Goal: Transaction & Acquisition: Obtain resource

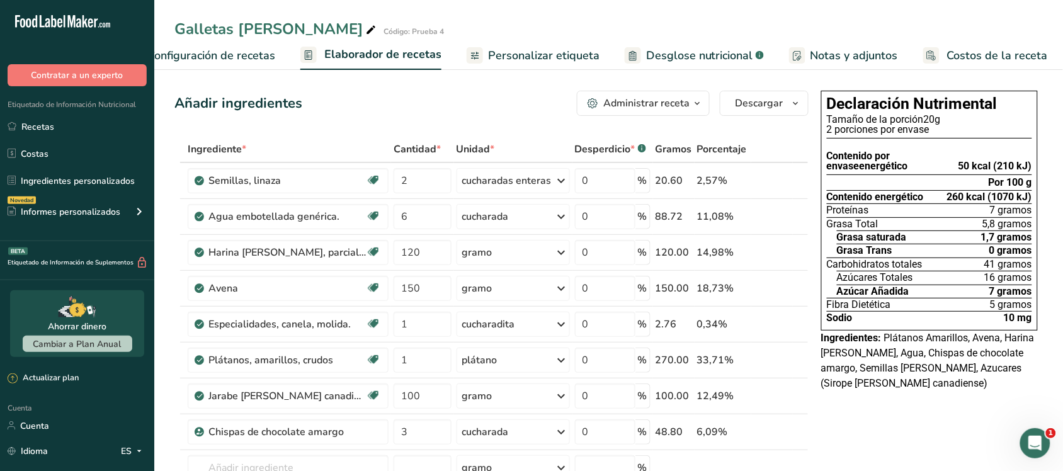
click at [951, 45] on link "Costos de la receta" at bounding box center [985, 56] width 125 height 28
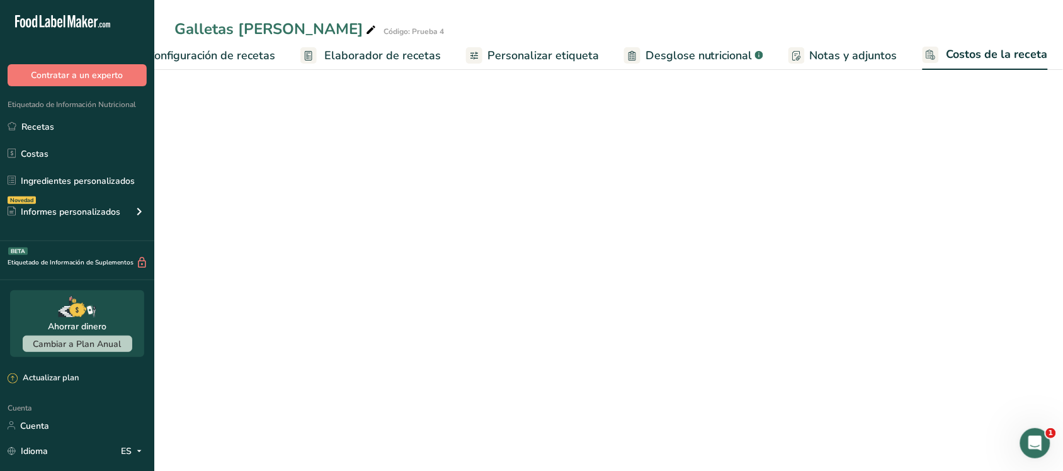
scroll to position [0, 50]
select select "5"
select select "1"
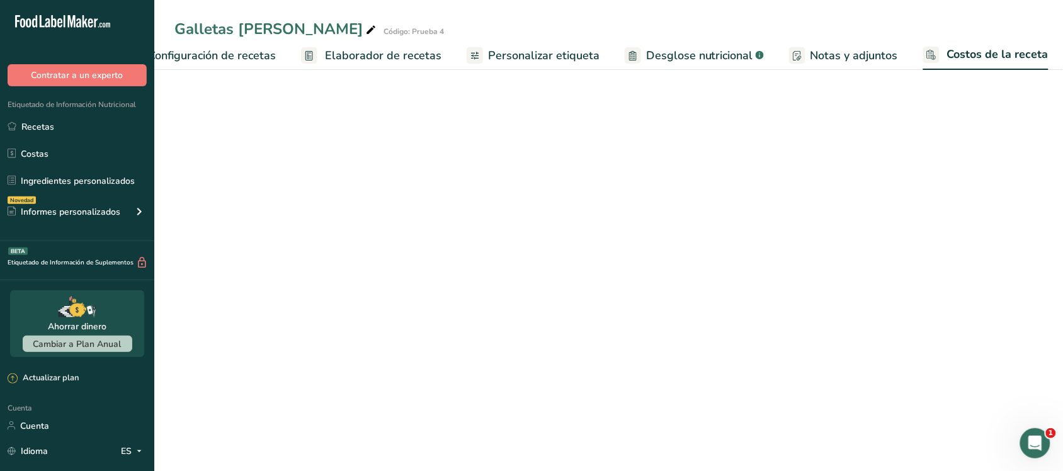
select select "1"
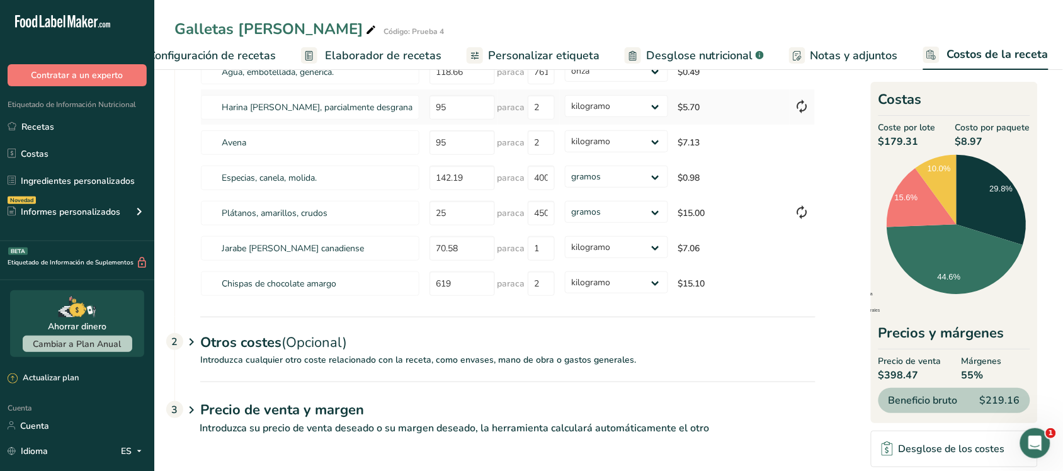
scroll to position [167, 0]
click at [728, 54] on font "Desglose nutricional" at bounding box center [699, 55] width 107 height 15
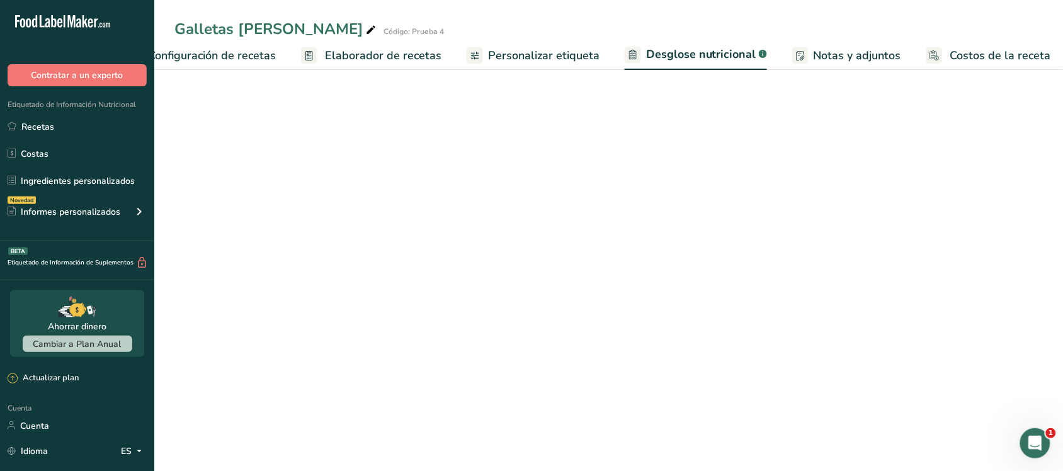
scroll to position [0, 51]
select select "Calories"
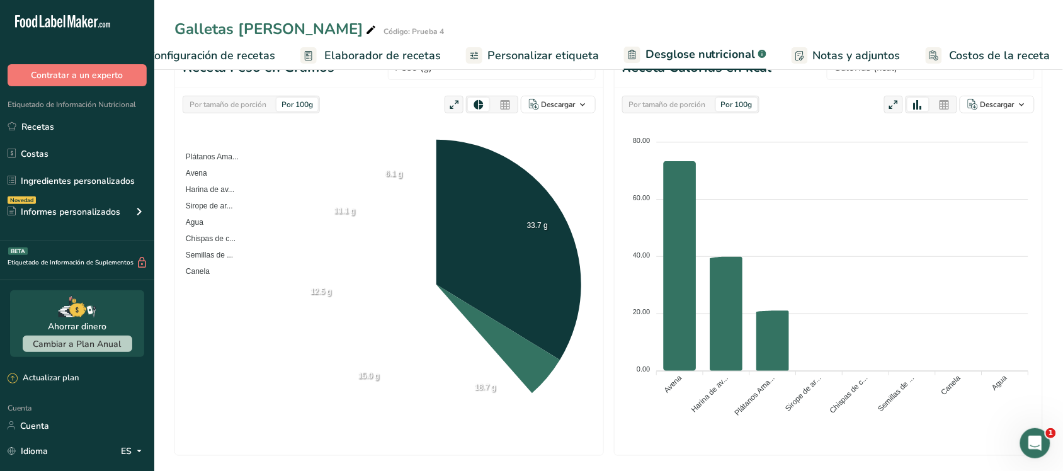
scroll to position [0, 0]
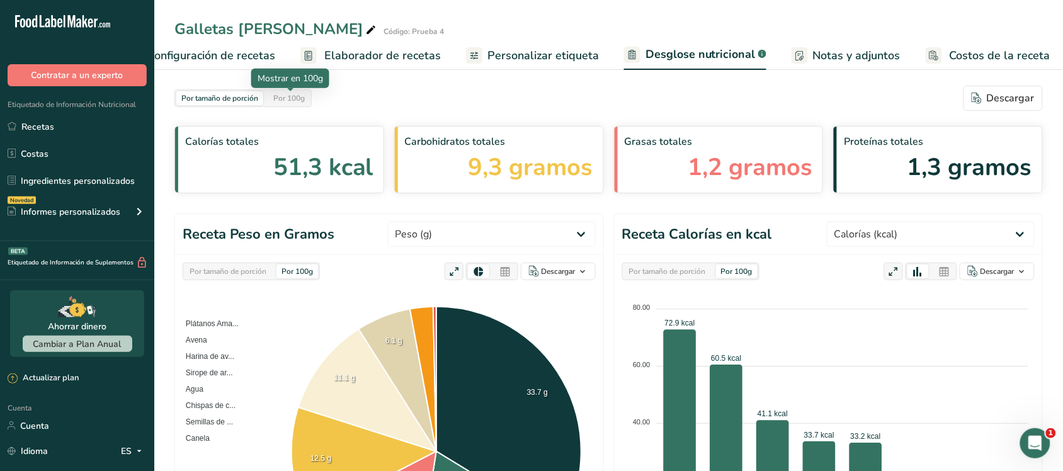
click at [300, 91] on div "Por 100g" at bounding box center [289, 98] width 42 height 14
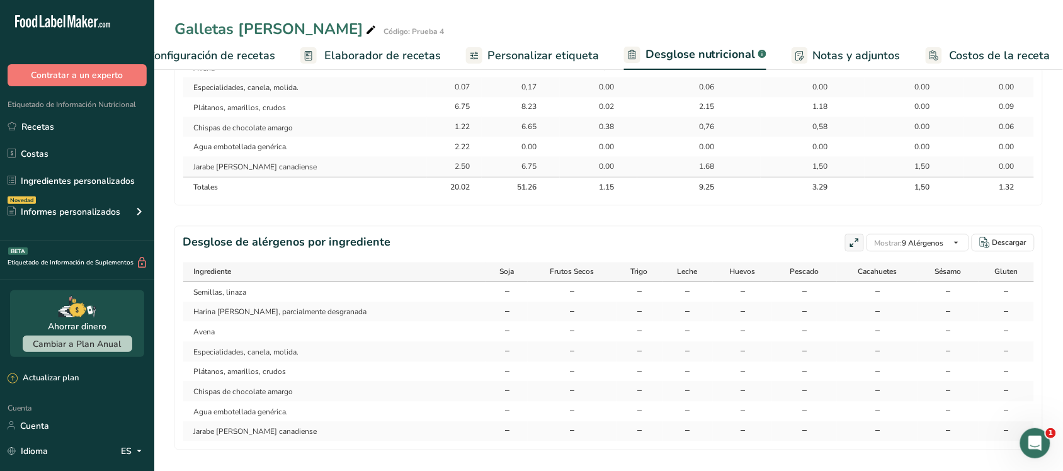
scroll to position [722, 0]
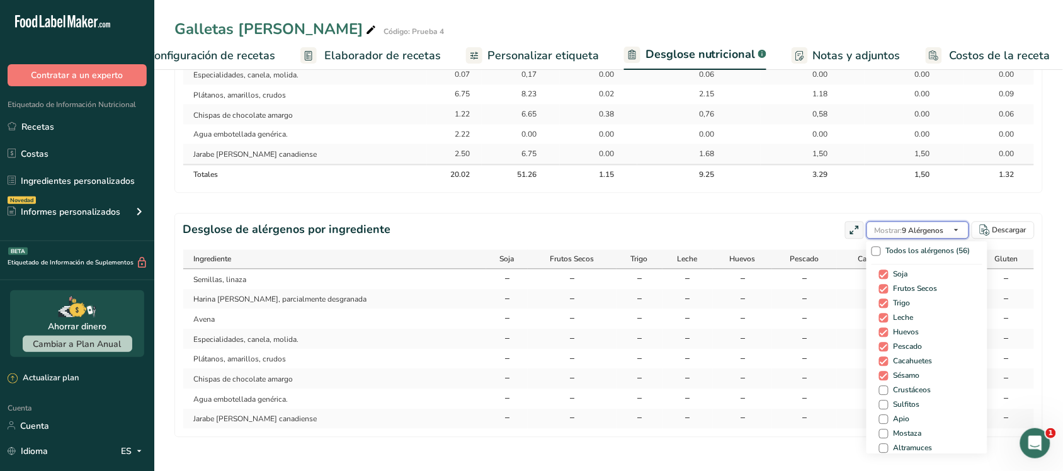
click at [931, 230] on font "9 Alérgenos" at bounding box center [923, 230] width 42 height 10
click at [872, 246] on span at bounding box center [875, 250] width 9 height 9
click at [872, 247] on input "Todos los alérgenos (56)" at bounding box center [875, 251] width 8 height 8
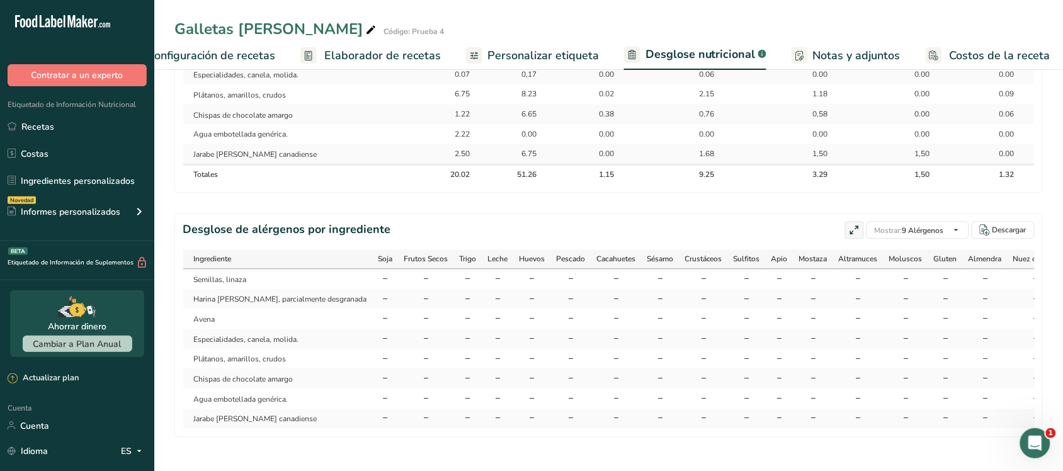
click at [769, 221] on div "Desglose de alérgenos por ingrediente Mostrar: 9 Alérgenos Todos los alérgenos …" at bounding box center [609, 230] width 852 height 18
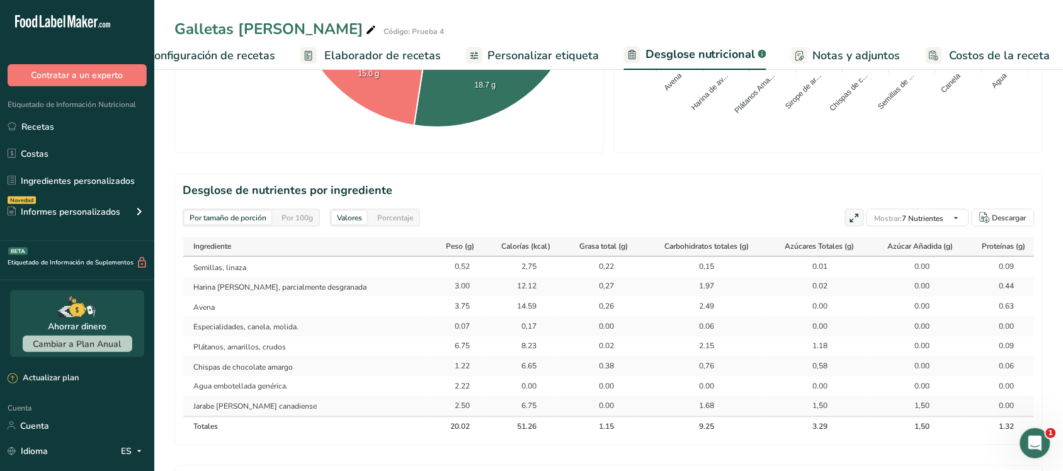
scroll to position [497, 0]
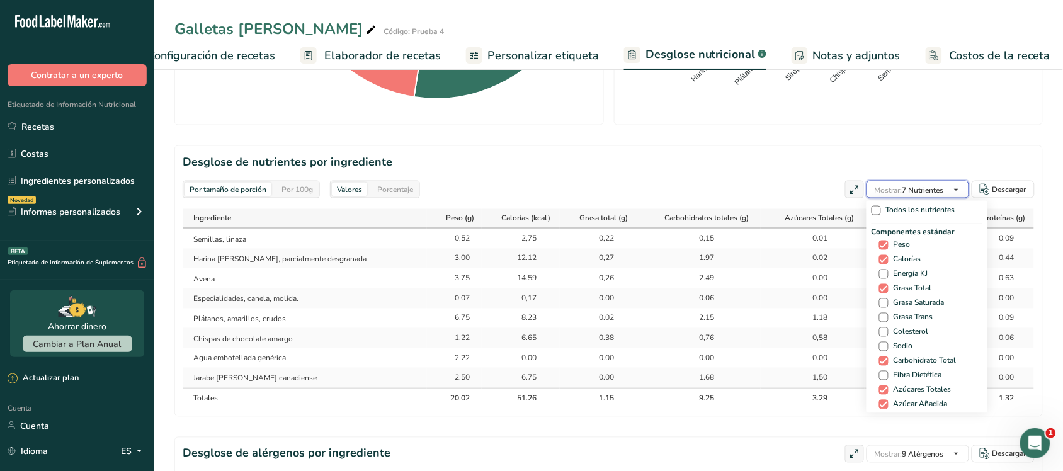
click at [891, 195] on font "Mostrar:" at bounding box center [889, 190] width 28 height 10
click at [881, 210] on span "Todos los nutrientes" at bounding box center [918, 210] width 74 height 9
click at [876, 210] on input "Todos los nutrientes" at bounding box center [875, 211] width 8 height 8
checkbox input "true"
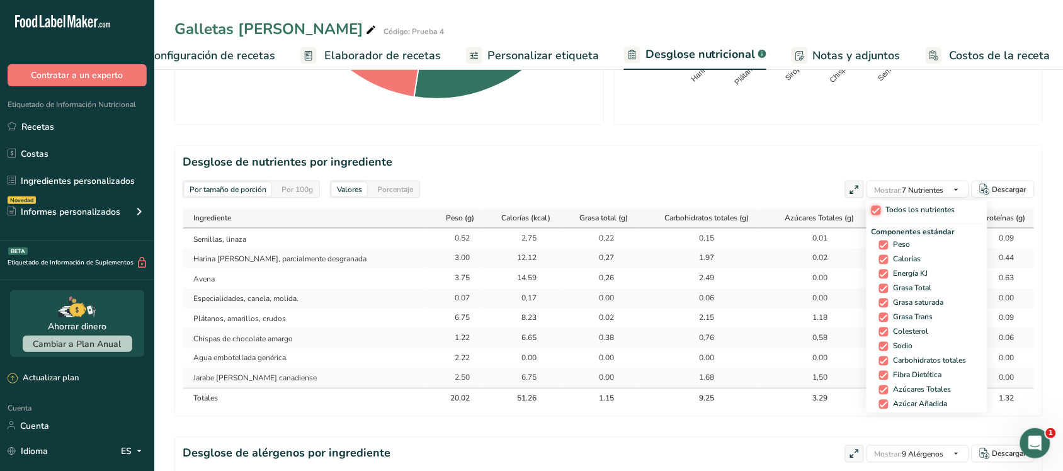
checkbox input "true"
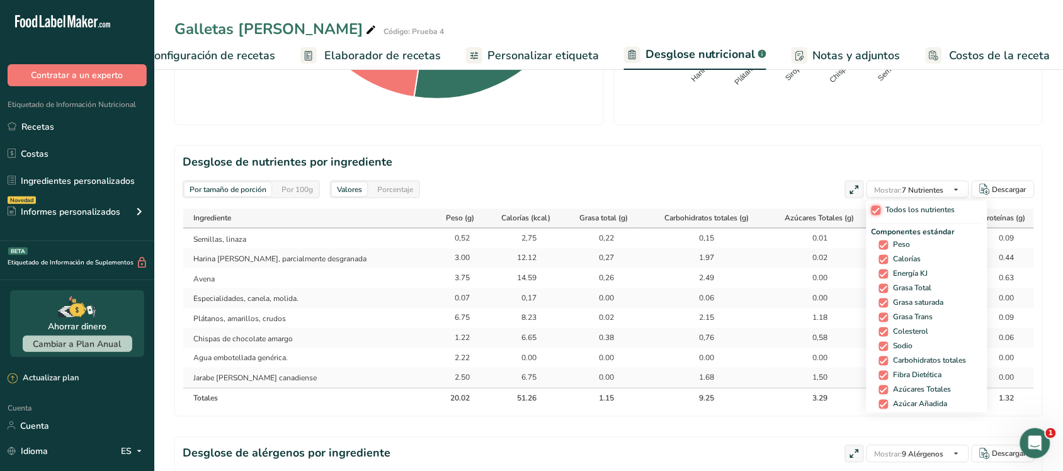
checkbox input "true"
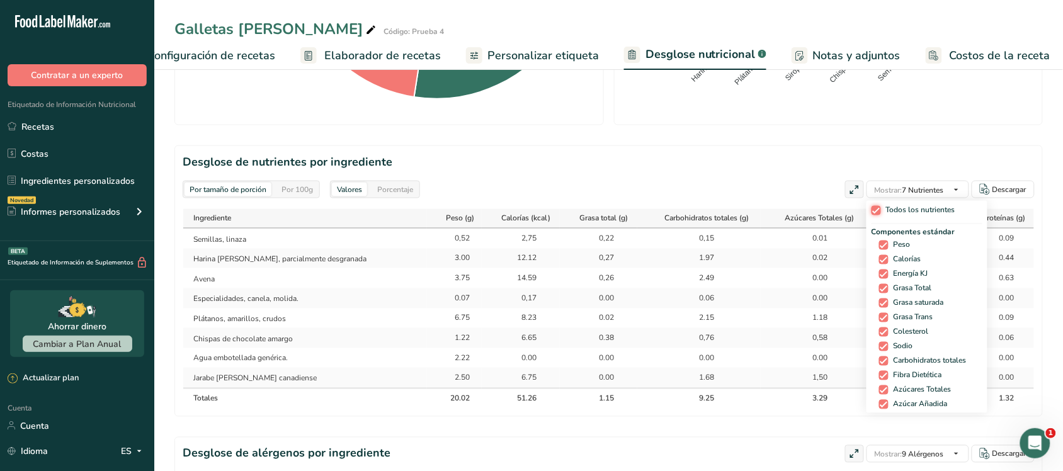
checkbox input "true"
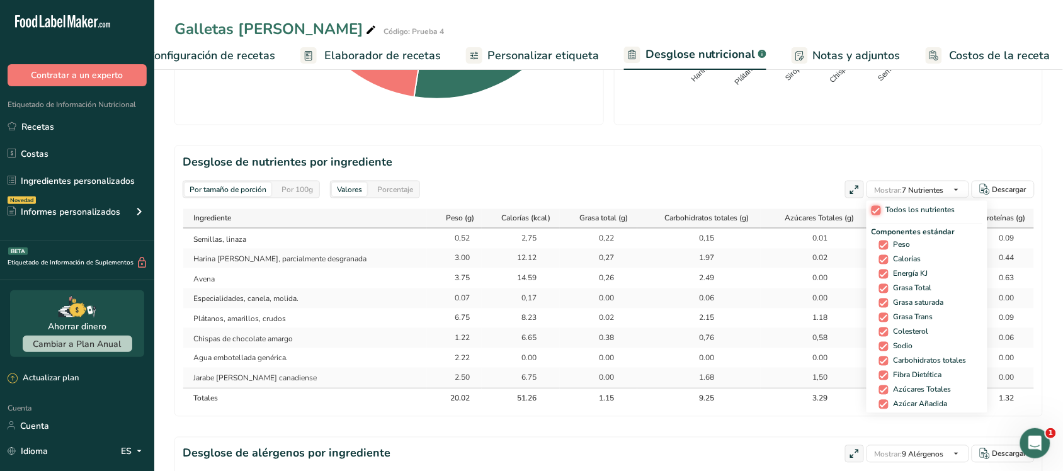
checkbox input "true"
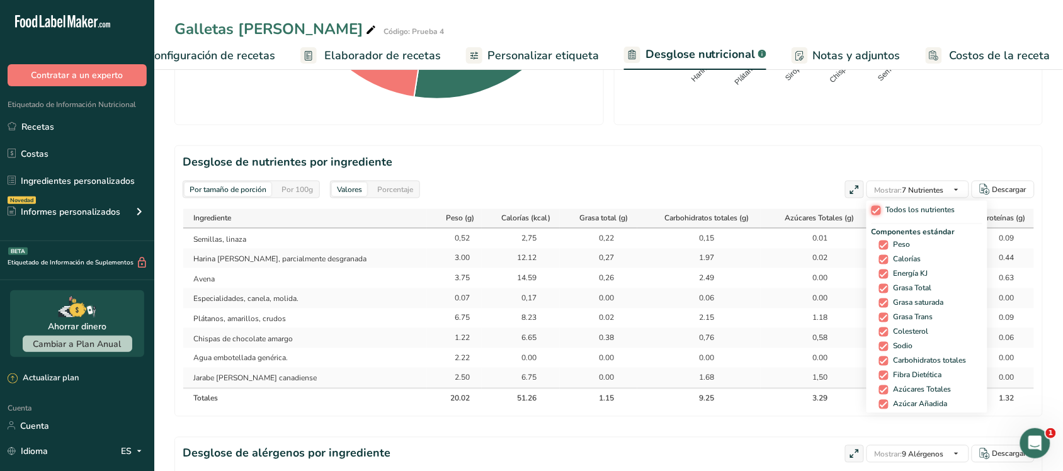
checkbox input "true"
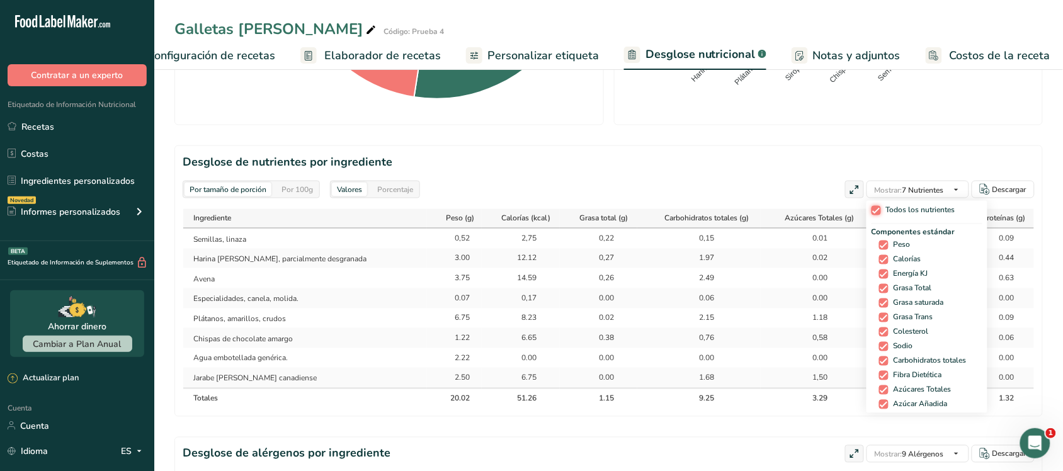
checkbox input "true"
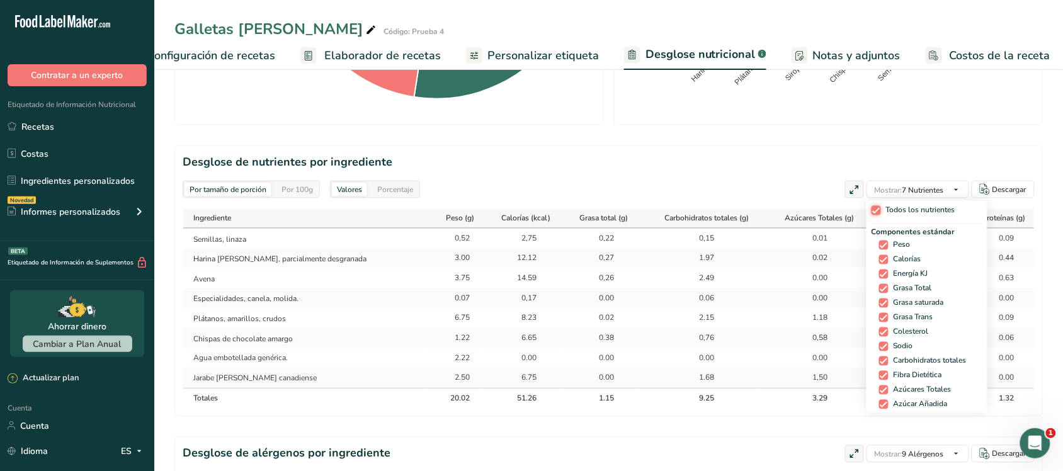
checkbox input "true"
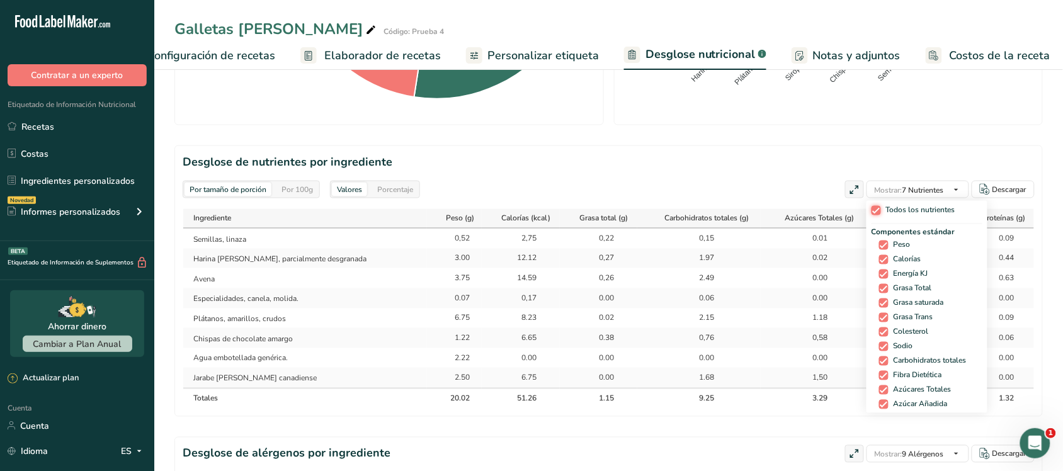
checkbox input "true"
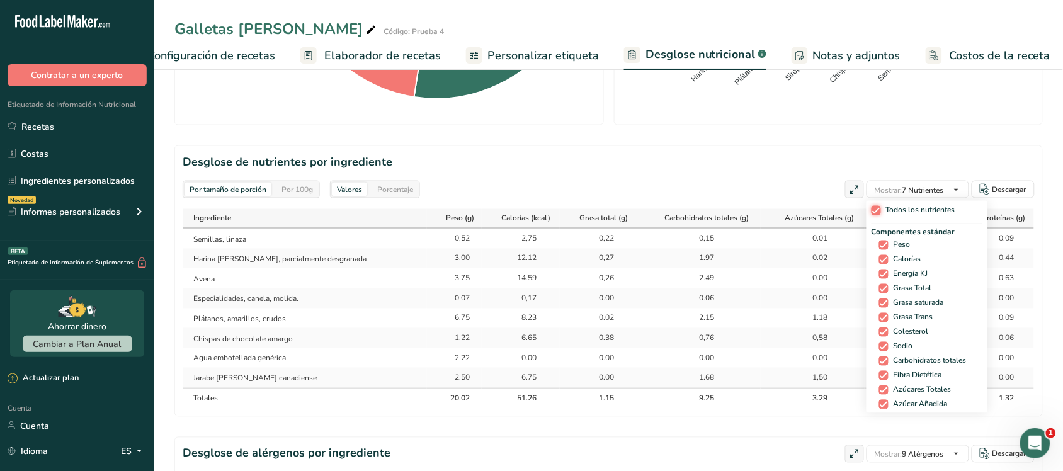
checkbox input "true"
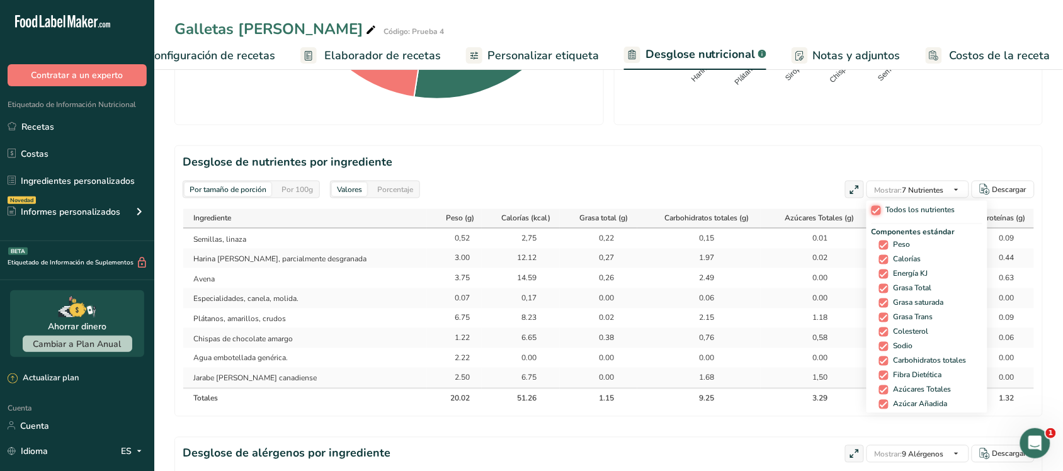
checkbox input "true"
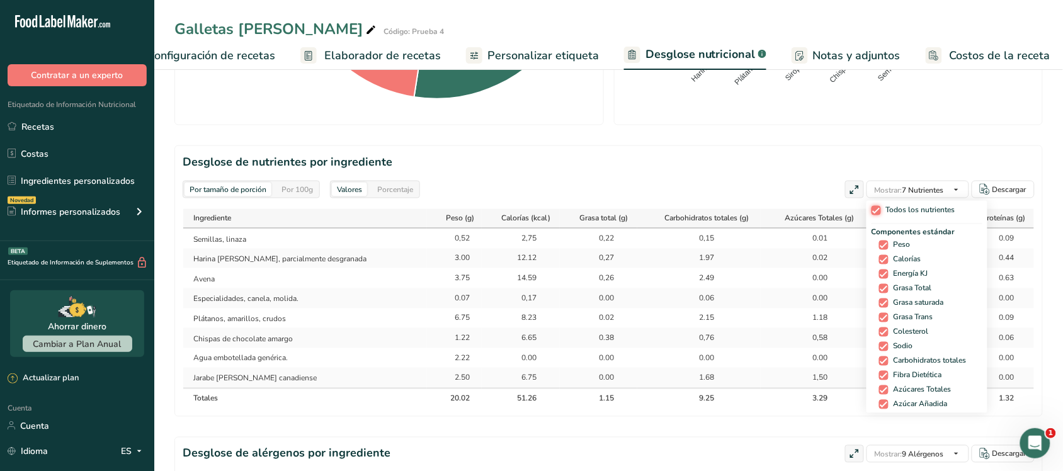
checkbox input "true"
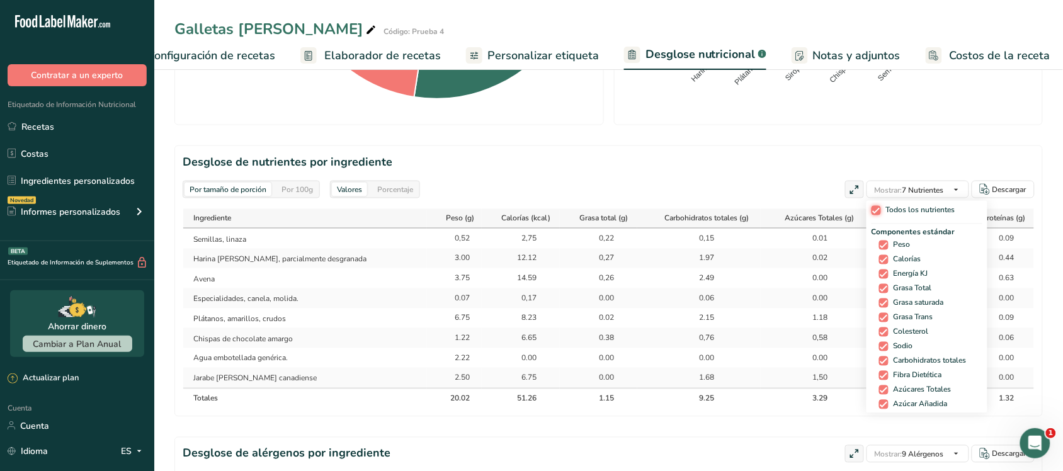
checkbox input "true"
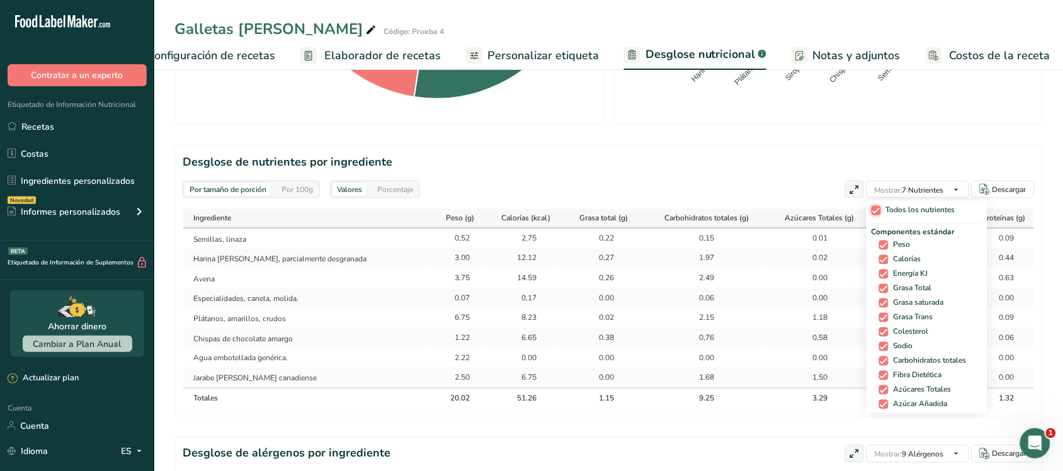
checkbox input "true"
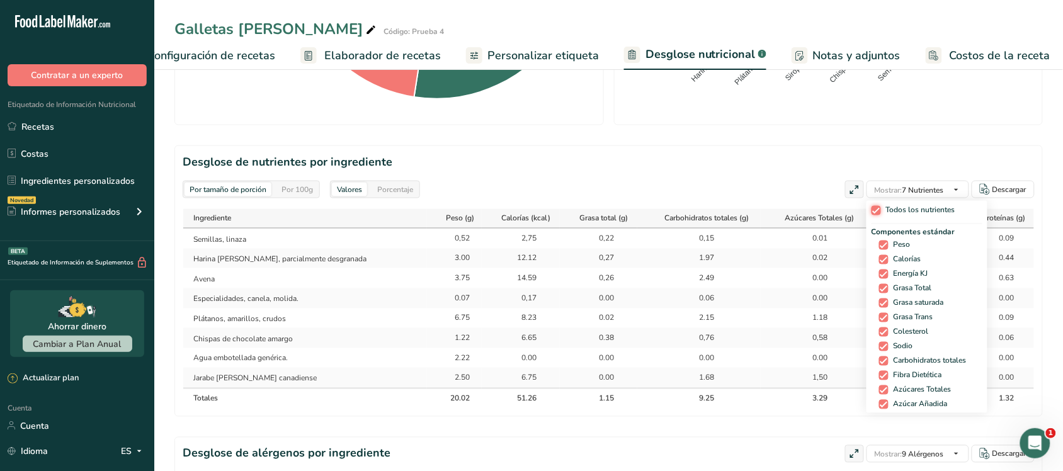
checkbox input "true"
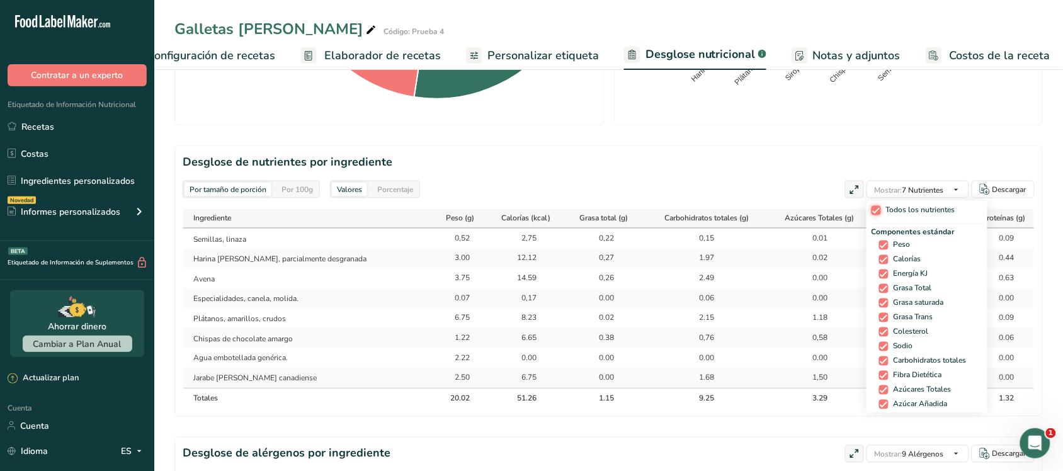
checkbox input "true"
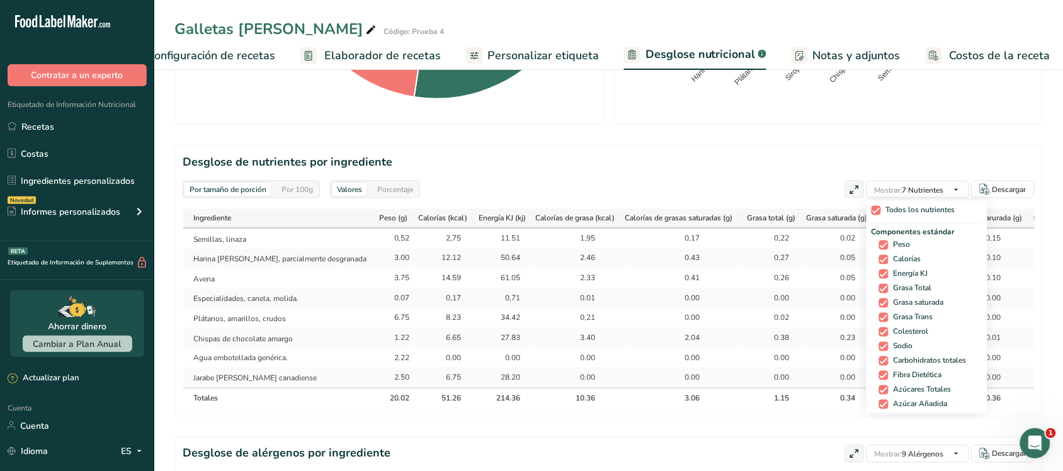
click at [798, 189] on div "Por tamaño de porción Por 100g Valores Porcentaje Mostrar: 7 Nutrientes Todos l…" at bounding box center [609, 190] width 852 height 18
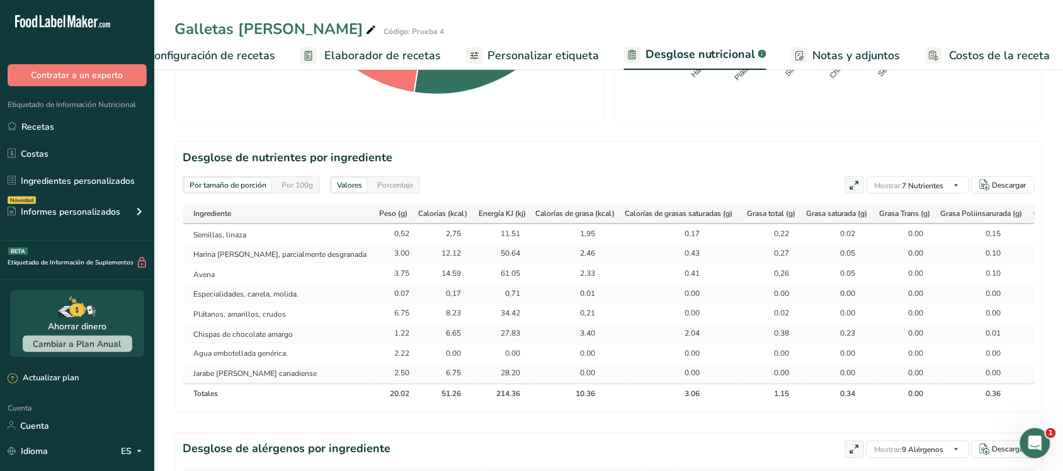
scroll to position [655, 0]
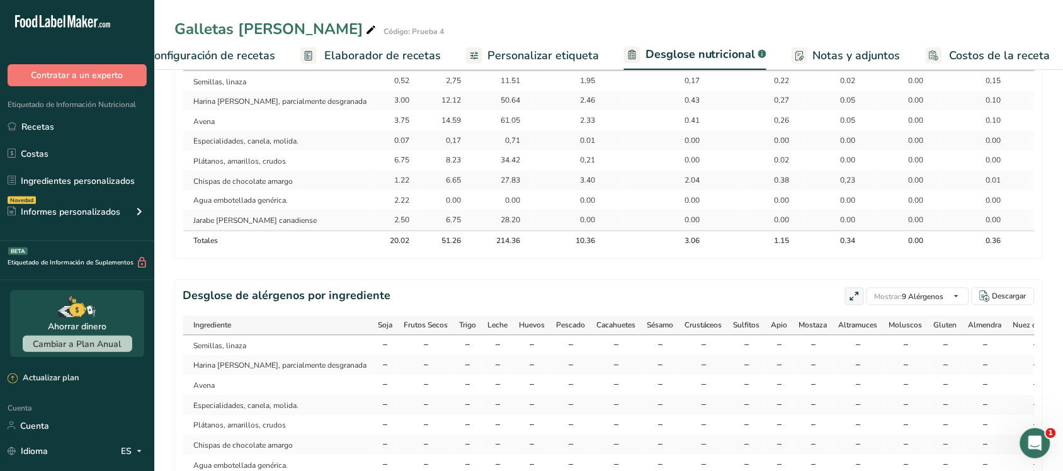
drag, startPoint x: 371, startPoint y: 54, endPoint x: 533, endPoint y: 57, distance: 161.8
click at [371, 54] on font "Elaborador de recetas" at bounding box center [382, 55] width 116 height 15
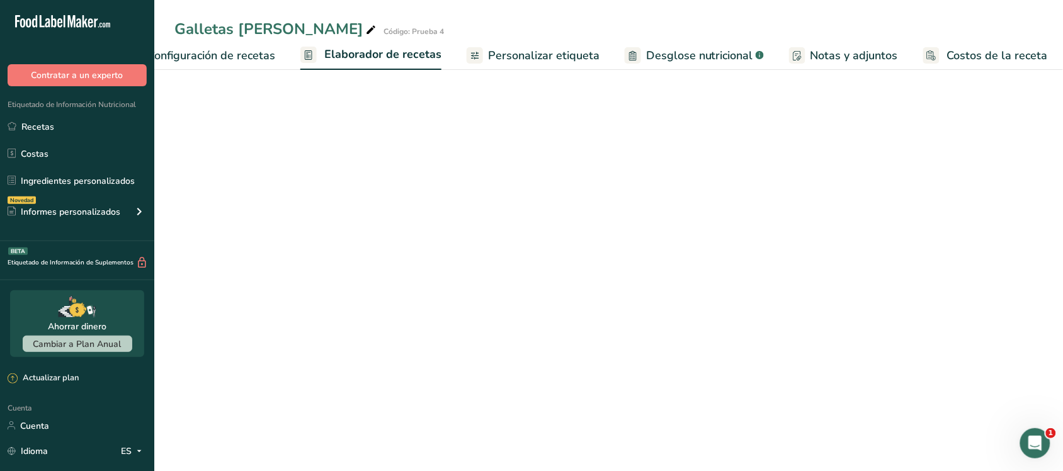
scroll to position [331, 0]
click at [533, 57] on font "Personalizar etiqueta" at bounding box center [543, 55] width 111 height 15
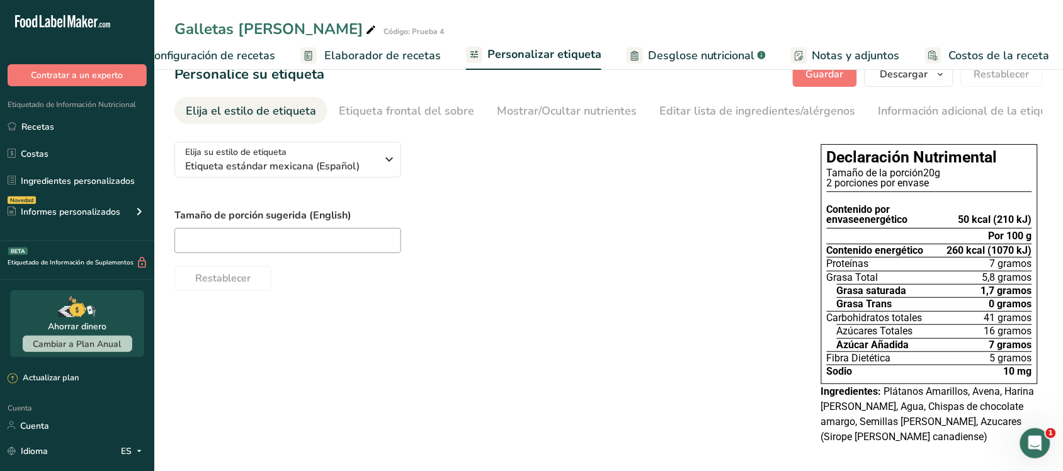
scroll to position [35, 0]
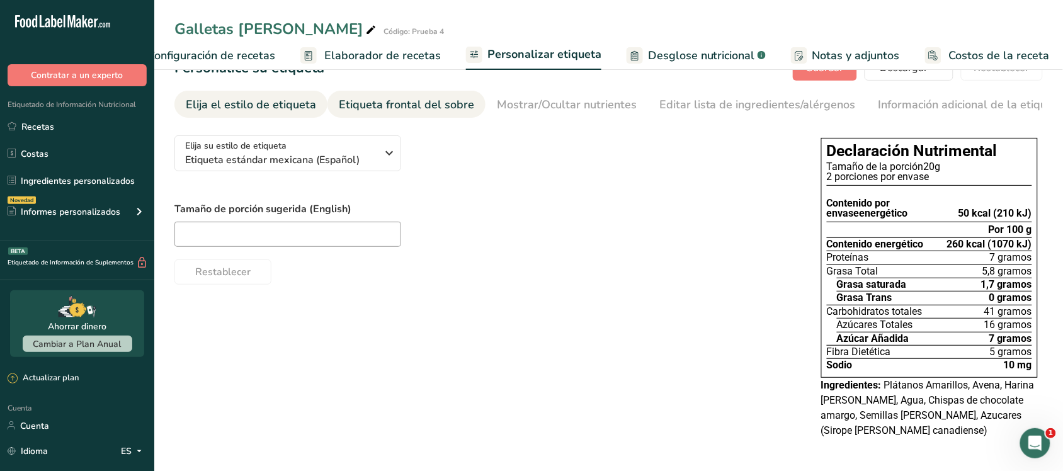
click at [451, 97] on font "Etiqueta frontal del sobre" at bounding box center [406, 104] width 135 height 15
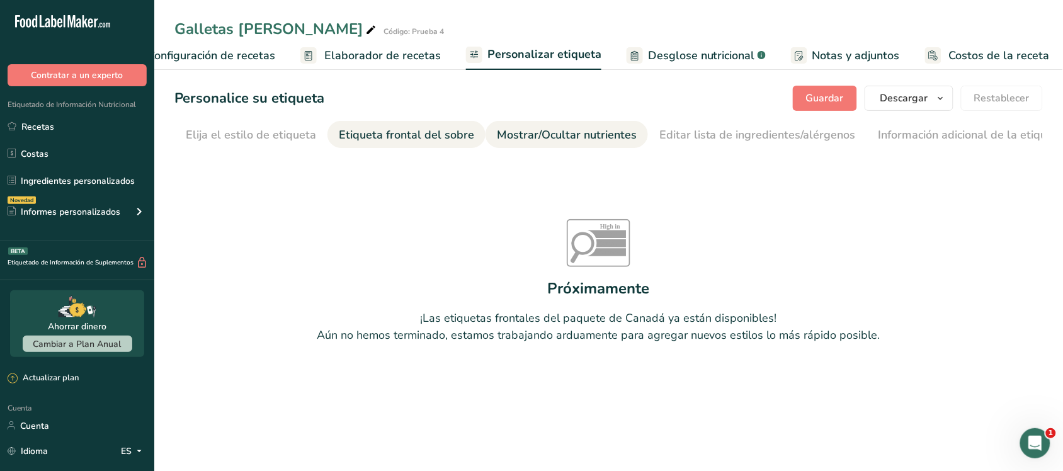
scroll to position [0, 16]
click at [550, 128] on font "Mostrar/Ocultar nutrientes" at bounding box center [551, 134] width 140 height 15
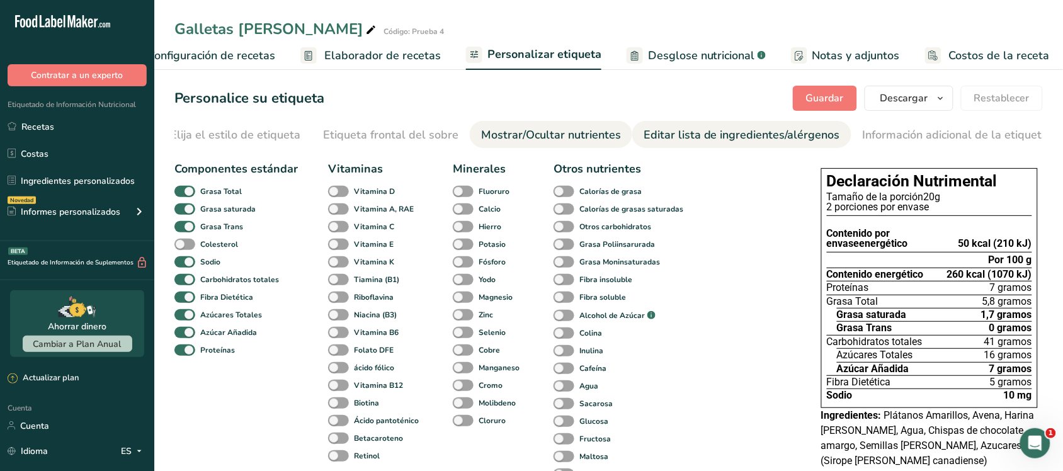
click at [643, 135] on font "Editar lista de ingredientes/alérgenos" at bounding box center [741, 134] width 196 height 15
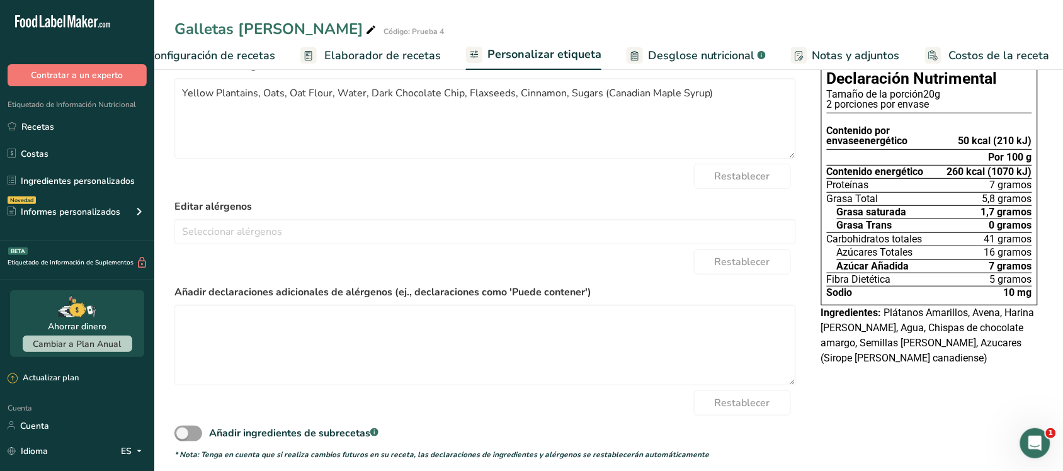
scroll to position [115, 0]
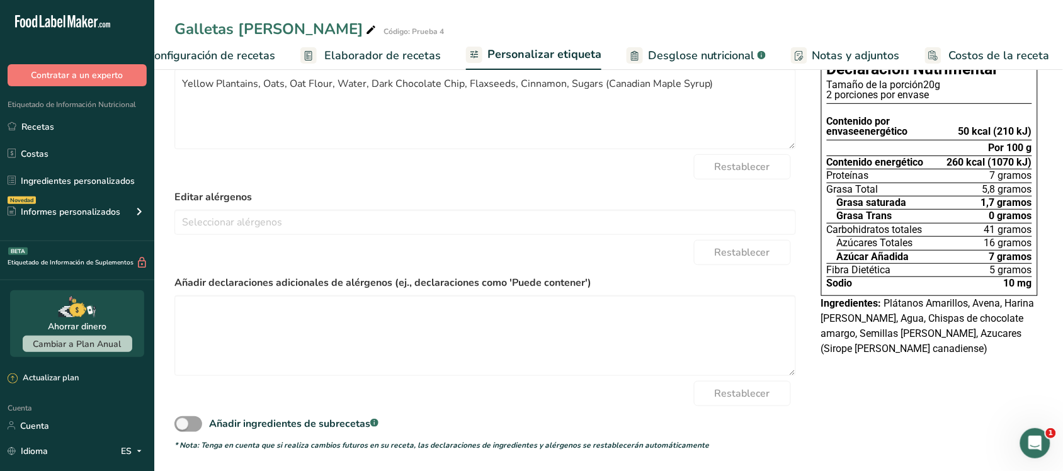
click at [836, 51] on font "Notas y adjuntos" at bounding box center [856, 55] width 88 height 15
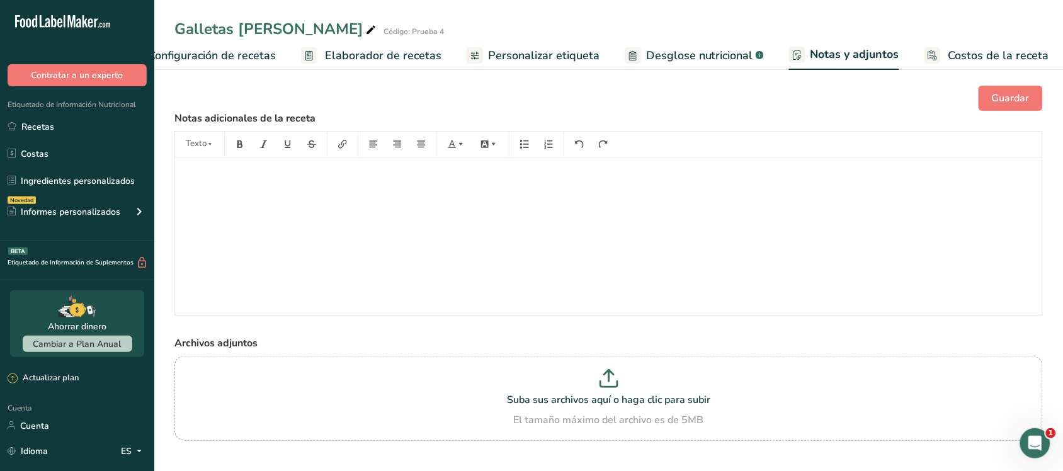
click at [521, 55] on font "Personalizar etiqueta" at bounding box center [543, 55] width 111 height 15
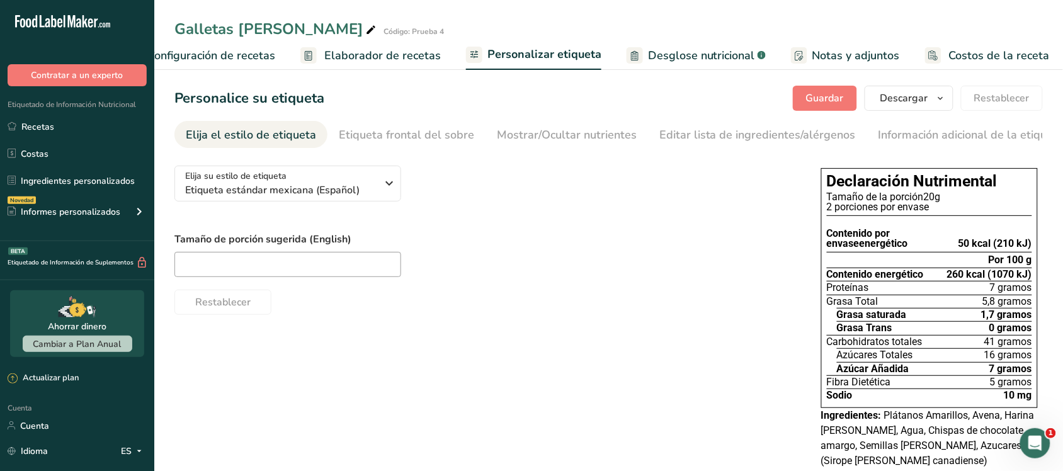
click at [929, 249] on div "Contenido por envase energético" at bounding box center [893, 233] width 132 height 31
click at [932, 131] on font "Información adicional de la etiqueta" at bounding box center [971, 134] width 186 height 15
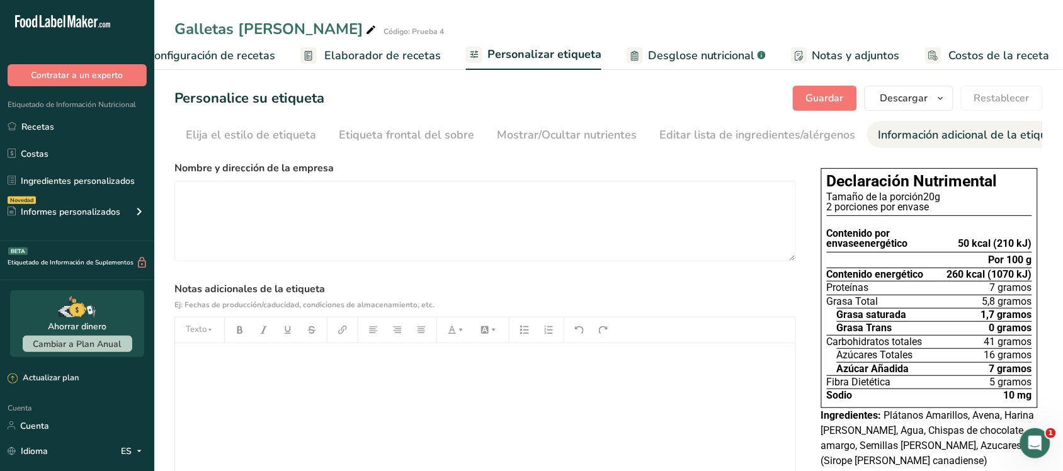
scroll to position [0, 16]
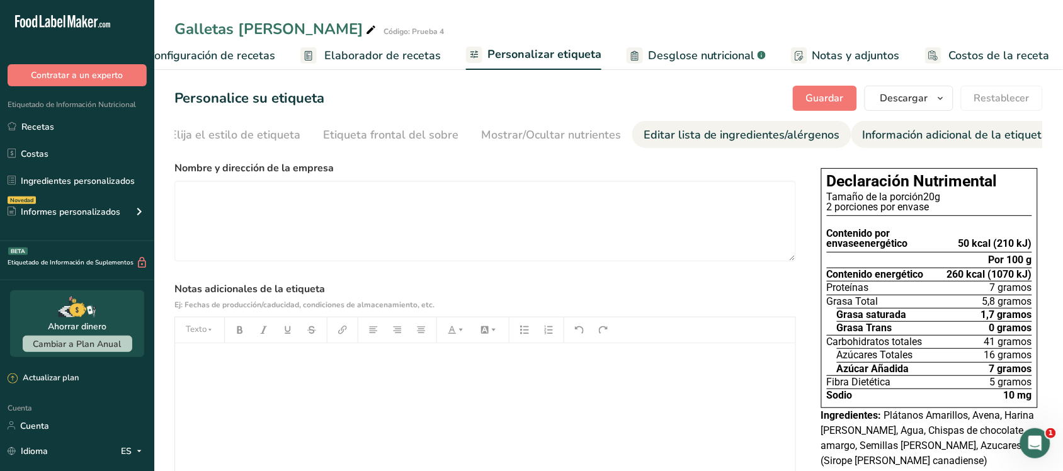
click at [813, 130] on font "Editar lista de ingredientes/alérgenos" at bounding box center [741, 134] width 196 height 15
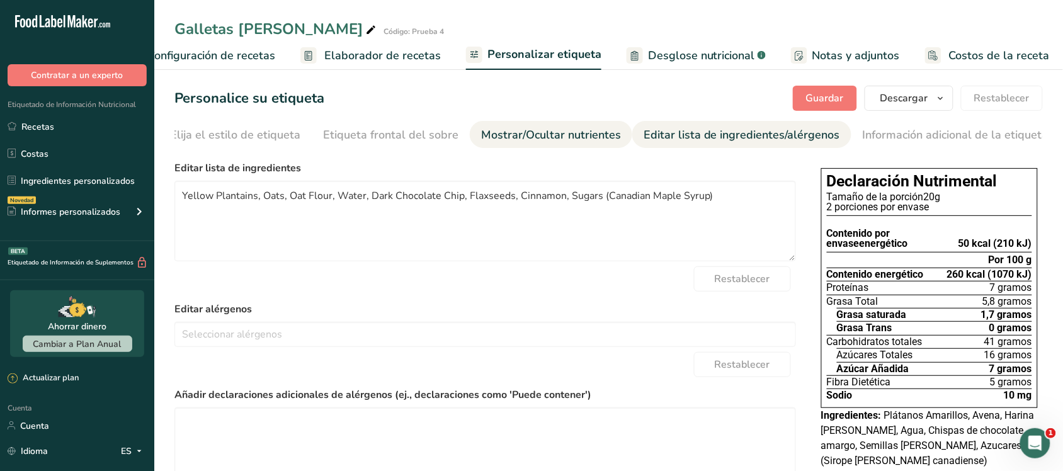
click at [560, 133] on font "Mostrar/Ocultar nutrientes" at bounding box center [551, 134] width 140 height 15
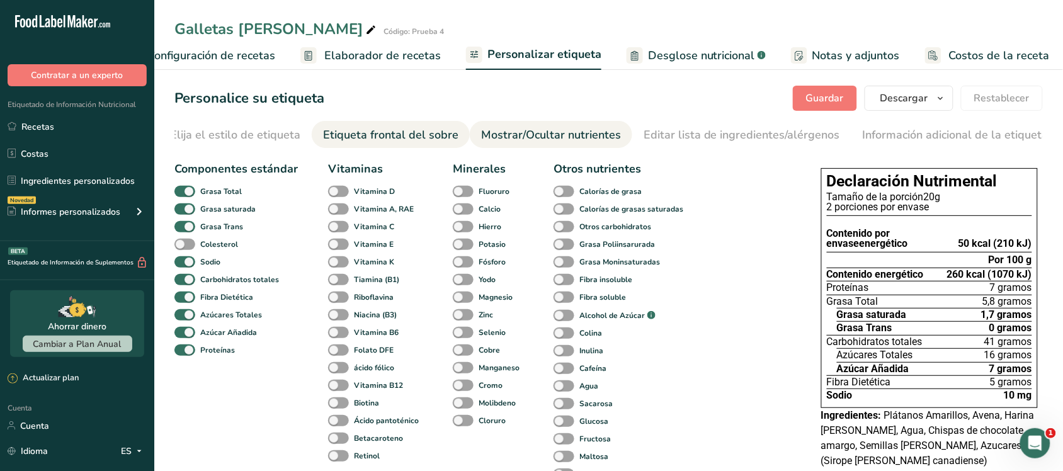
click at [427, 131] on font "Etiqueta frontal del sobre" at bounding box center [390, 134] width 135 height 15
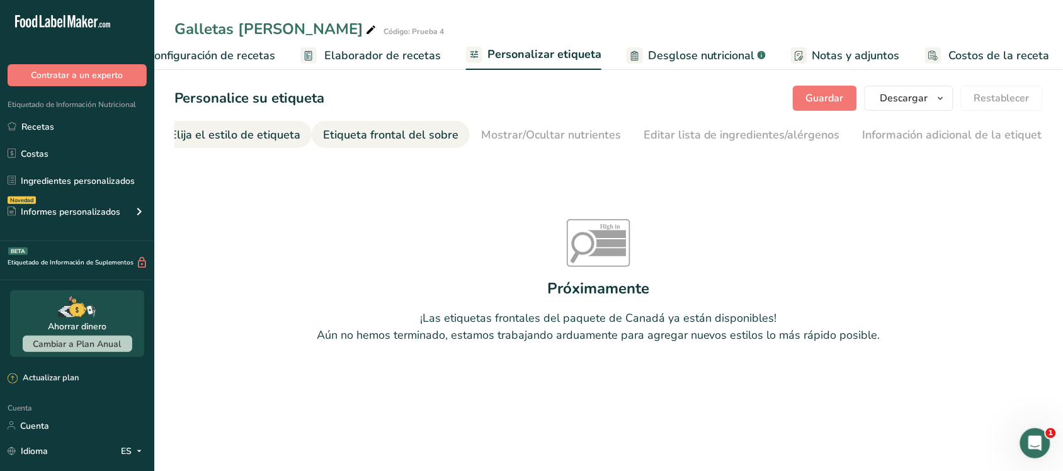
click at [276, 130] on font "Elija el estilo de etiqueta" at bounding box center [235, 134] width 130 height 15
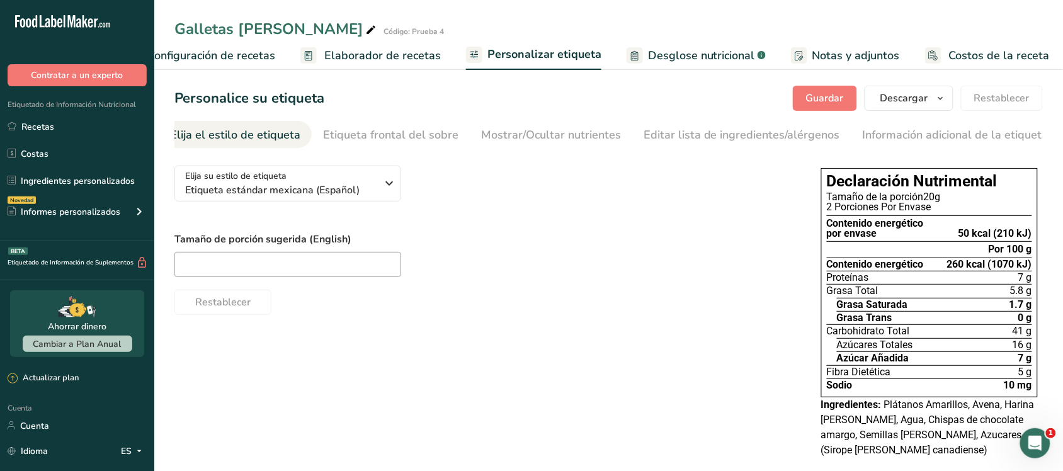
scroll to position [0, 0]
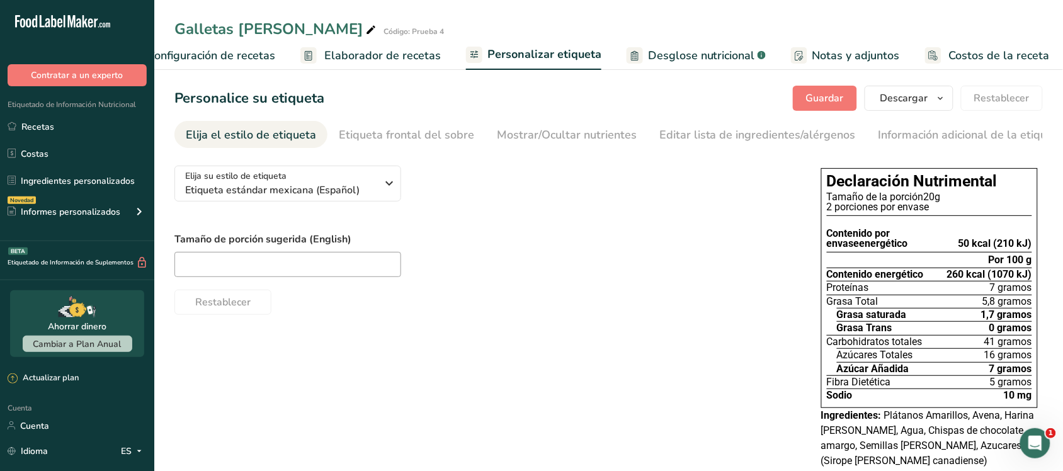
drag, startPoint x: 69, startPoint y: 129, endPoint x: 161, endPoint y: 198, distance: 114.6
click at [69, 129] on link "Recetas" at bounding box center [77, 127] width 154 height 24
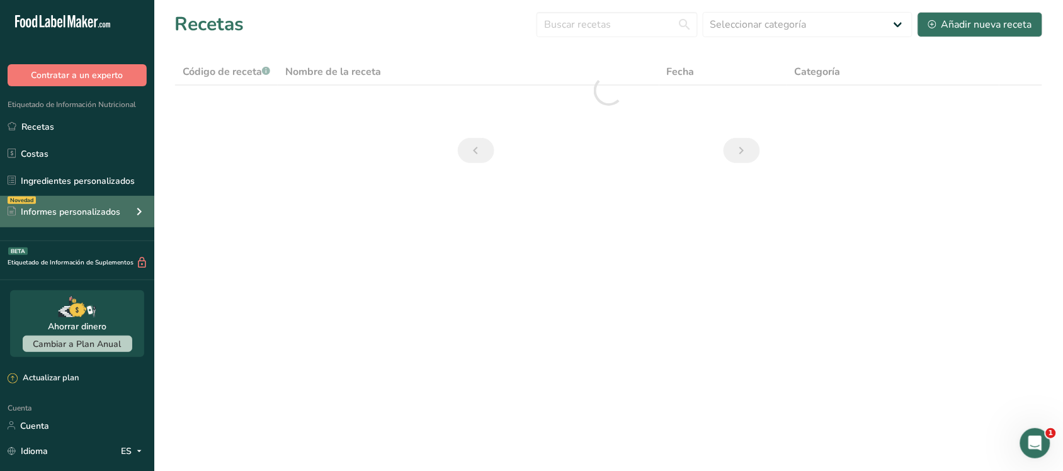
click at [126, 210] on div "Novedad Informes personalizados" at bounding box center [77, 211] width 154 height 31
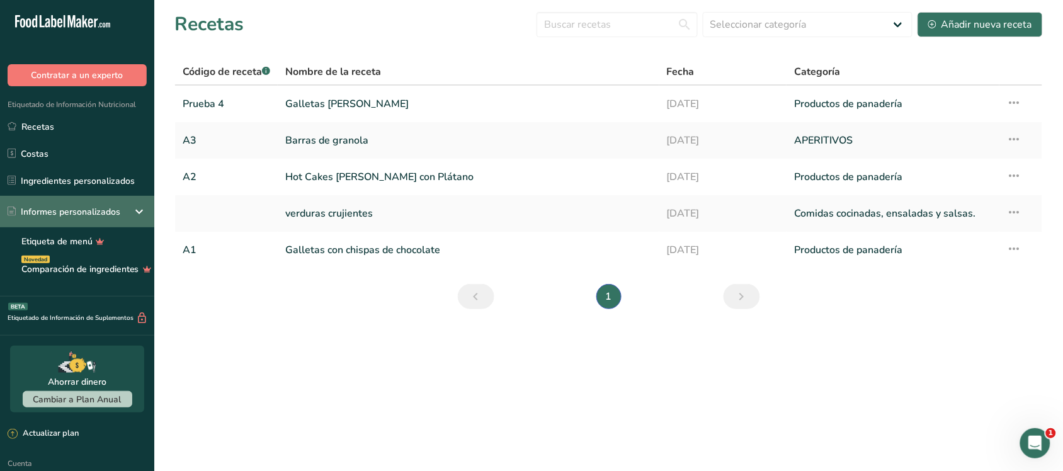
click at [88, 205] on div "Informes personalizados" at bounding box center [77, 211] width 154 height 31
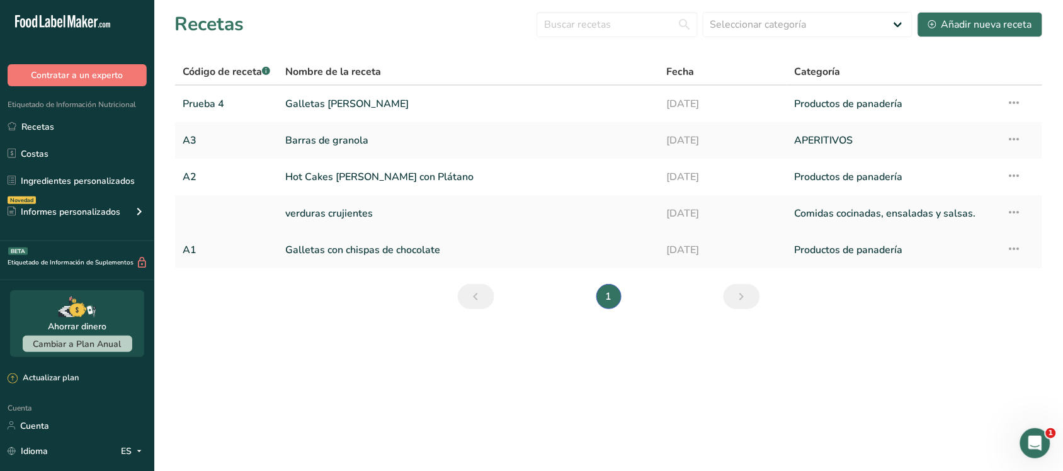
click at [233, 247] on link "A1" at bounding box center [227, 250] width 88 height 26
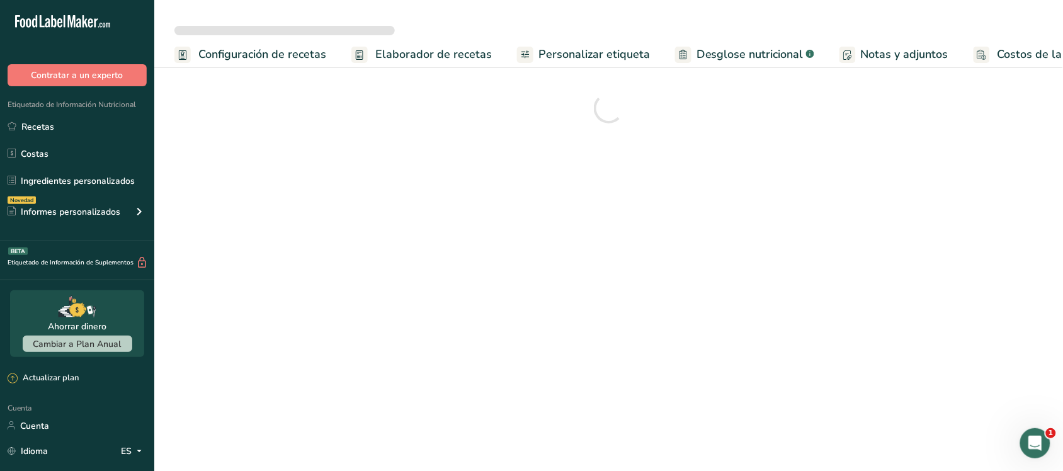
click at [266, 55] on font "Configuración de recetas" at bounding box center [262, 54] width 128 height 15
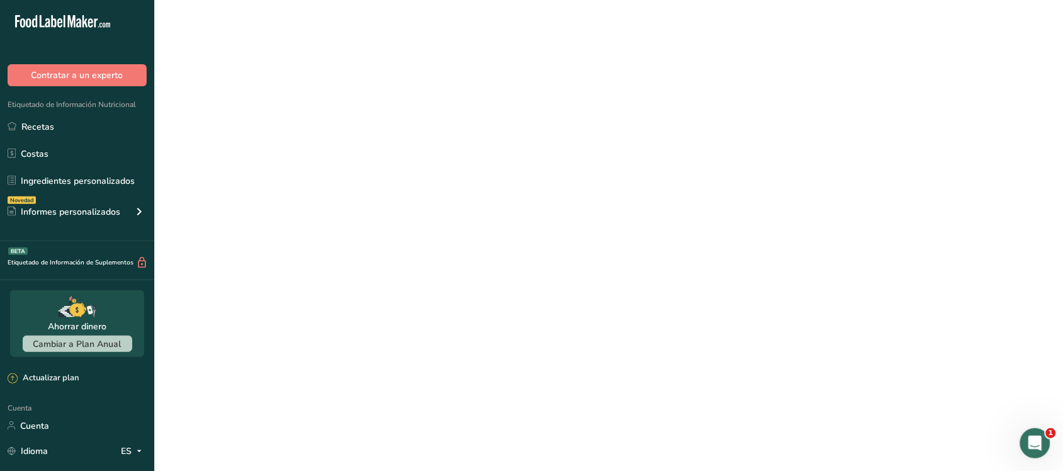
scroll to position [0, 4]
select select
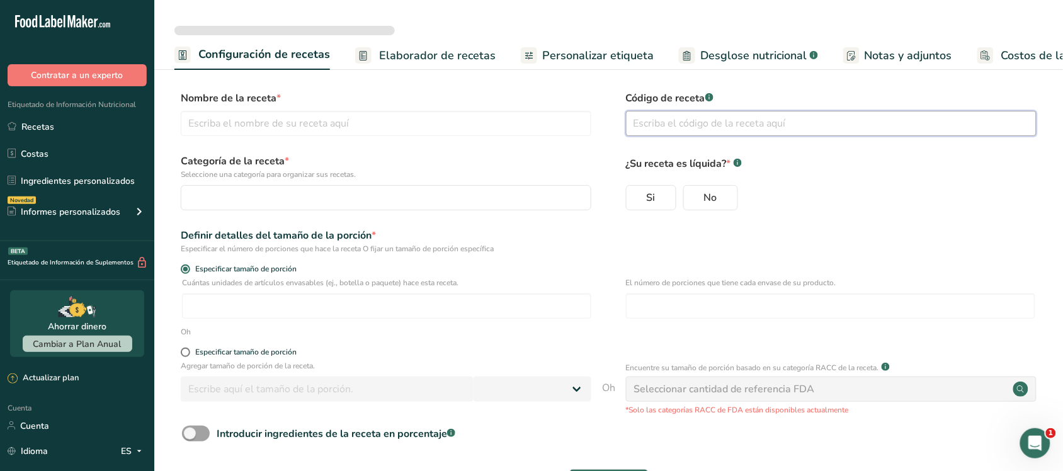
click at [681, 123] on input "text" at bounding box center [831, 123] width 410 height 25
type input "Galletas con chispas de chocolate"
type input "A1"
radio input "true"
type input "40"
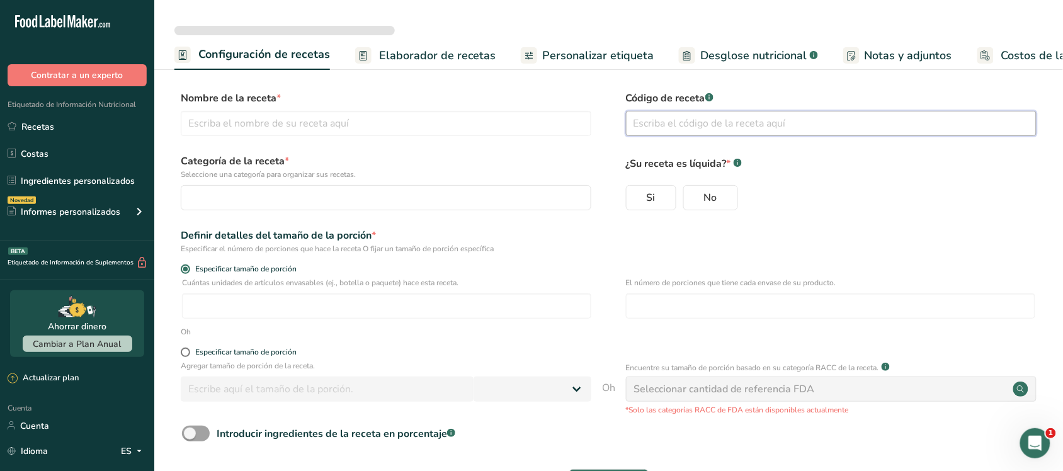
type input "1"
select select "0"
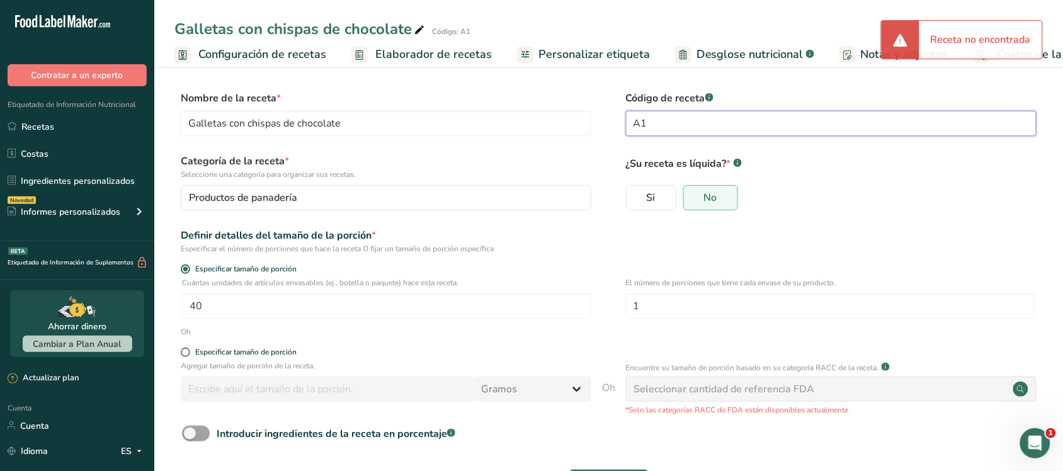
type input "A"
type input "Prueba 1"
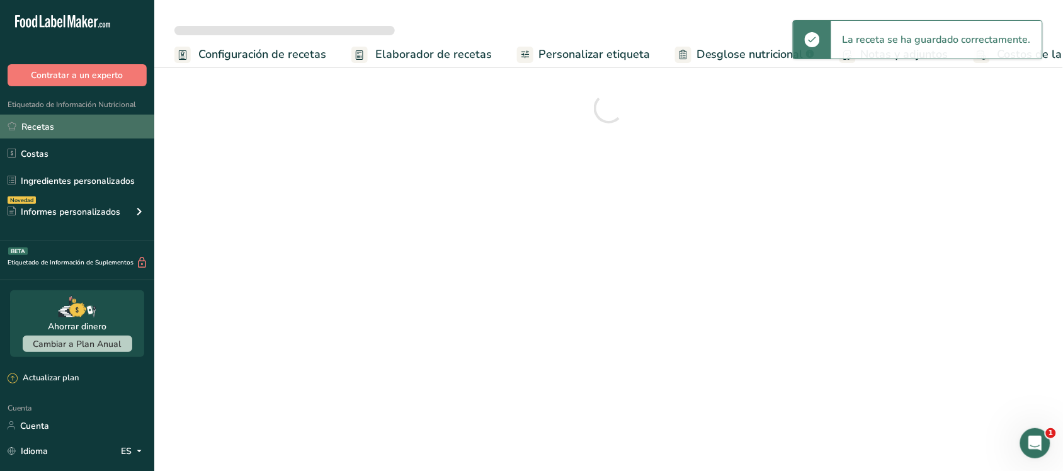
click at [60, 127] on link "Recetas" at bounding box center [77, 127] width 154 height 24
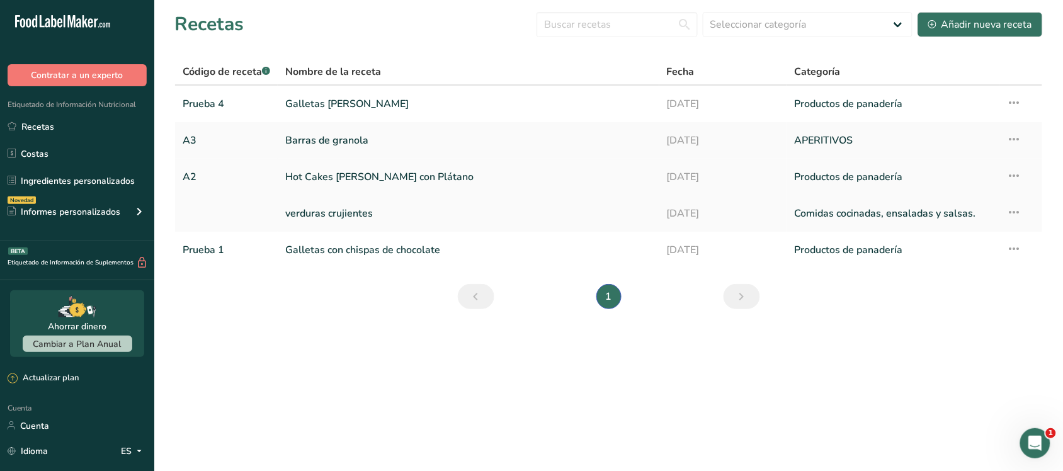
click at [351, 183] on font "Hot Cakes [PERSON_NAME] con Plátano" at bounding box center [379, 177] width 188 height 14
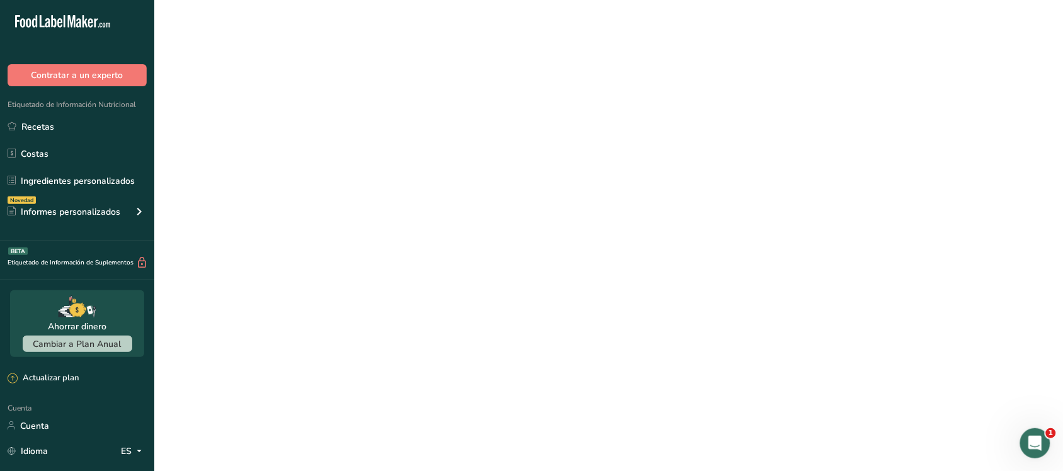
click at [351, 183] on font "Hot Cakes [PERSON_NAME] con Plátano" at bounding box center [379, 177] width 188 height 14
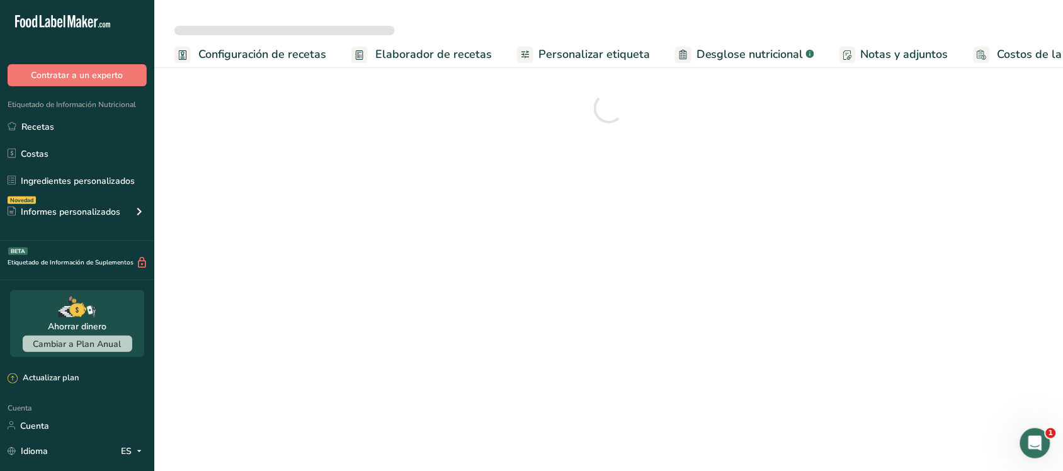
click at [237, 49] on font "Configuración de recetas" at bounding box center [262, 54] width 128 height 15
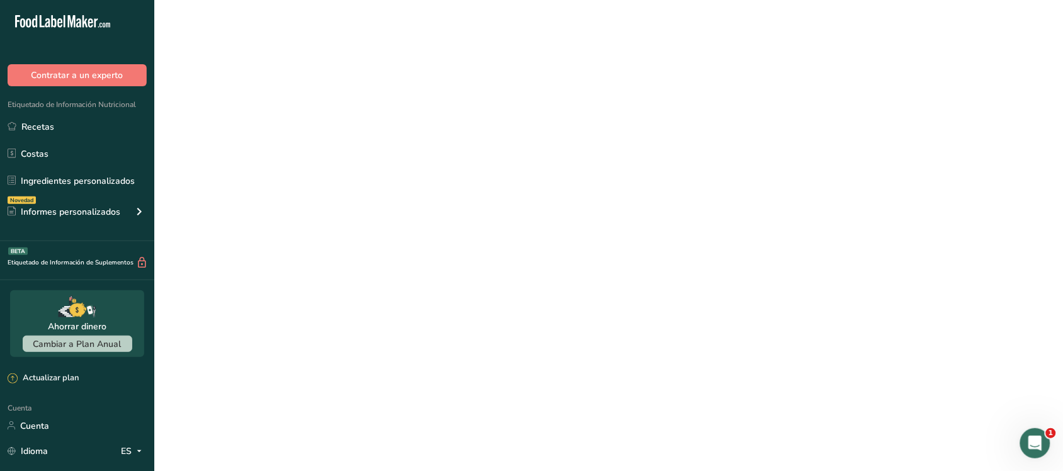
select select
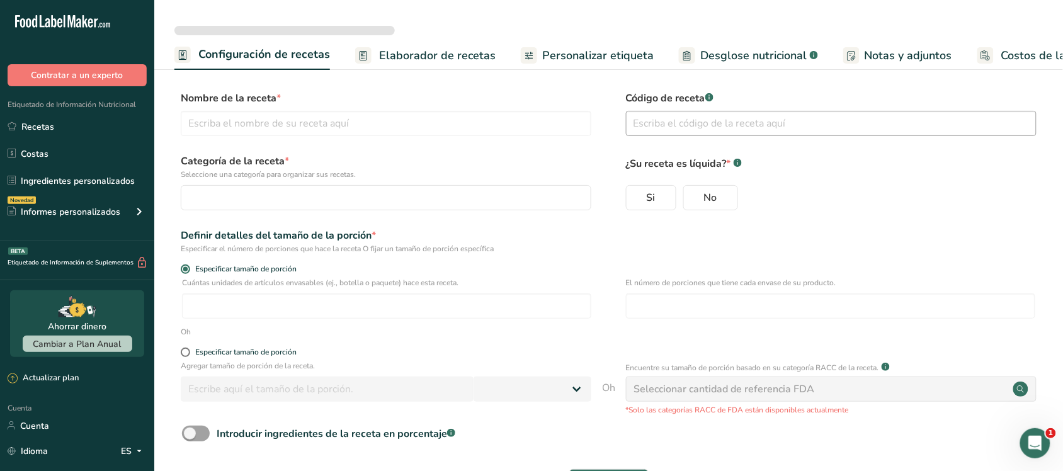
type input "Hot Cakes [PERSON_NAME] con Plátano"
type input "A2"
radio input "true"
type input "16"
type input "1"
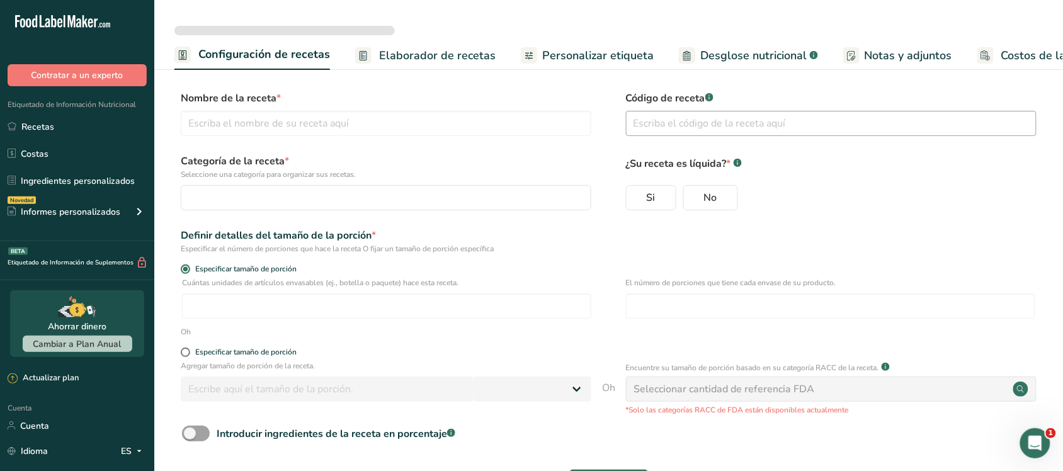
select select "0"
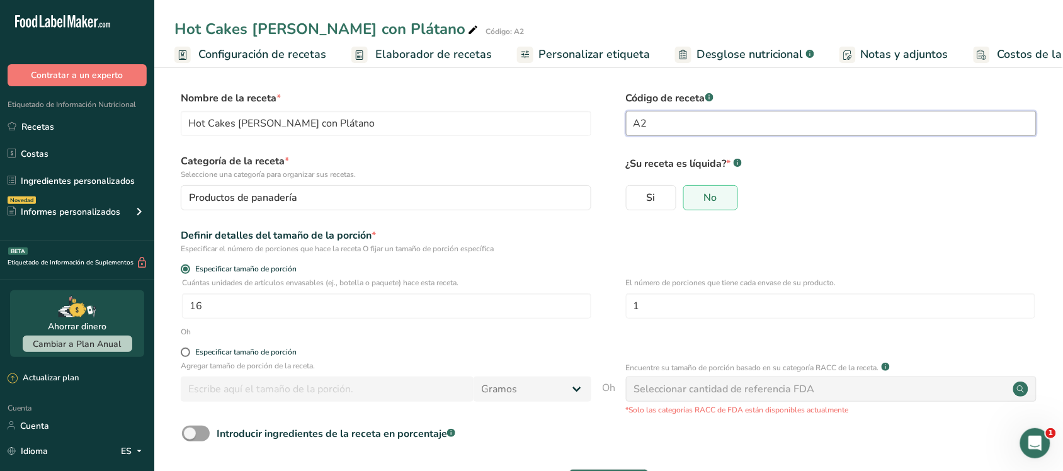
click at [662, 121] on input "A2" at bounding box center [831, 123] width 410 height 25
type input "A"
type input "Prueba 2"
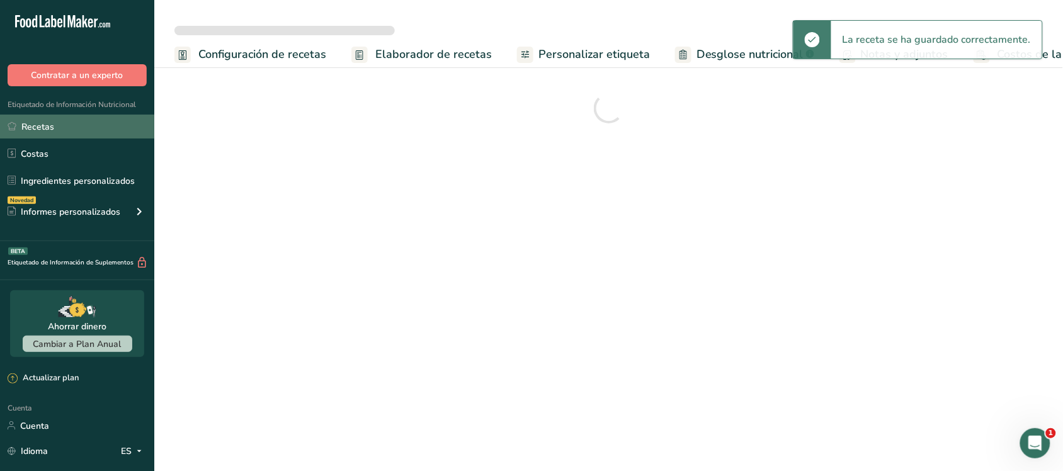
click at [96, 127] on link "Recetas" at bounding box center [77, 127] width 154 height 24
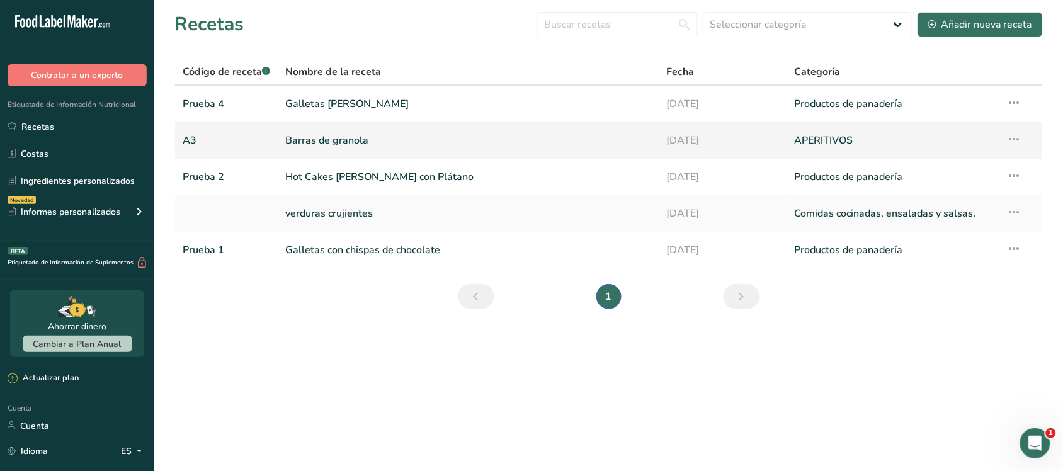
click at [207, 145] on link "A3" at bounding box center [227, 140] width 88 height 26
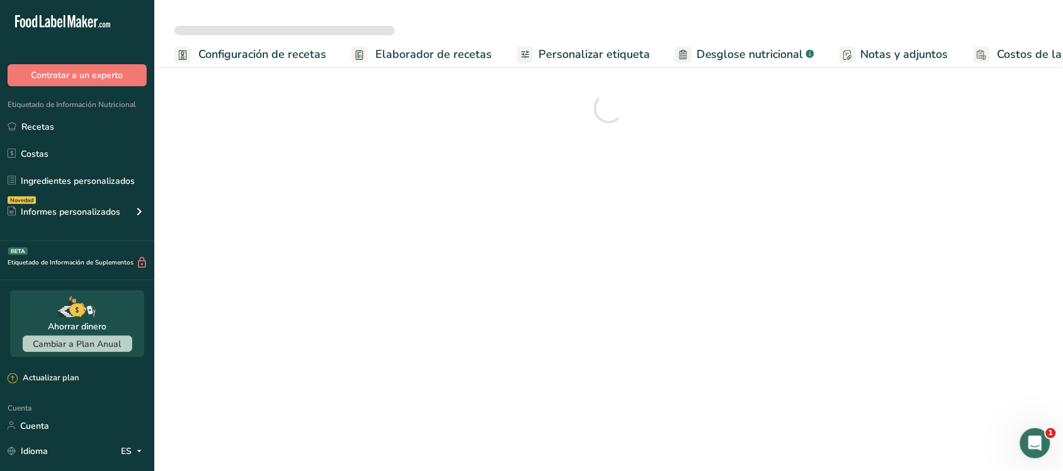
click at [222, 54] on font "Configuración de recetas" at bounding box center [262, 54] width 128 height 15
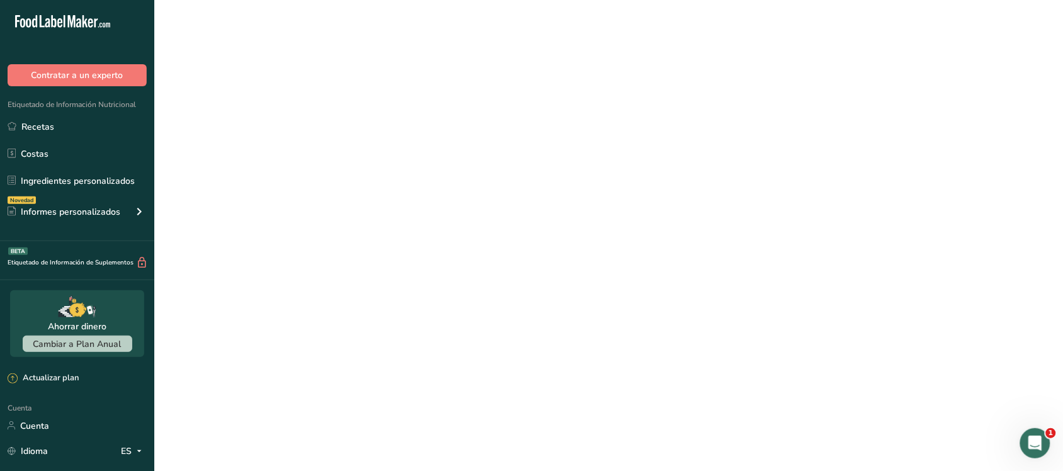
scroll to position [0, 4]
select select
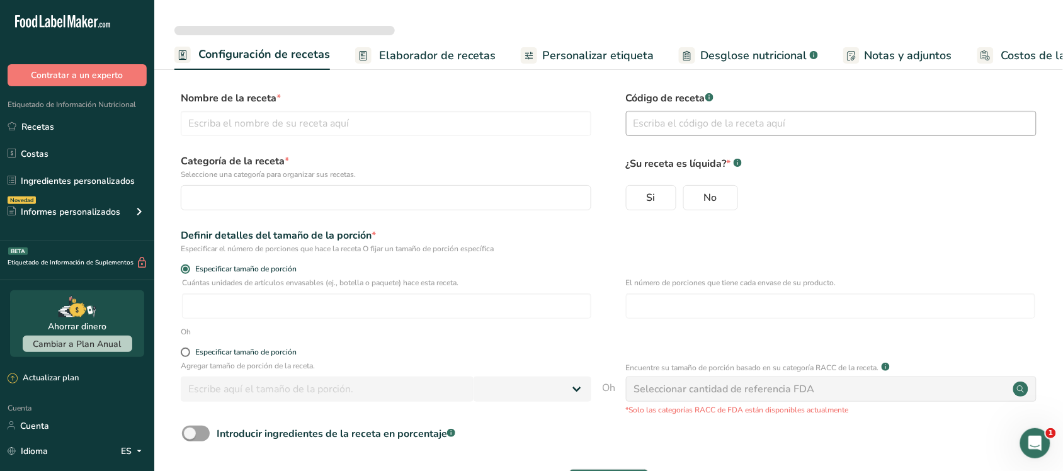
type input "Barras de Granola"
type input "A3"
radio input "true"
type input "20"
type input "1"
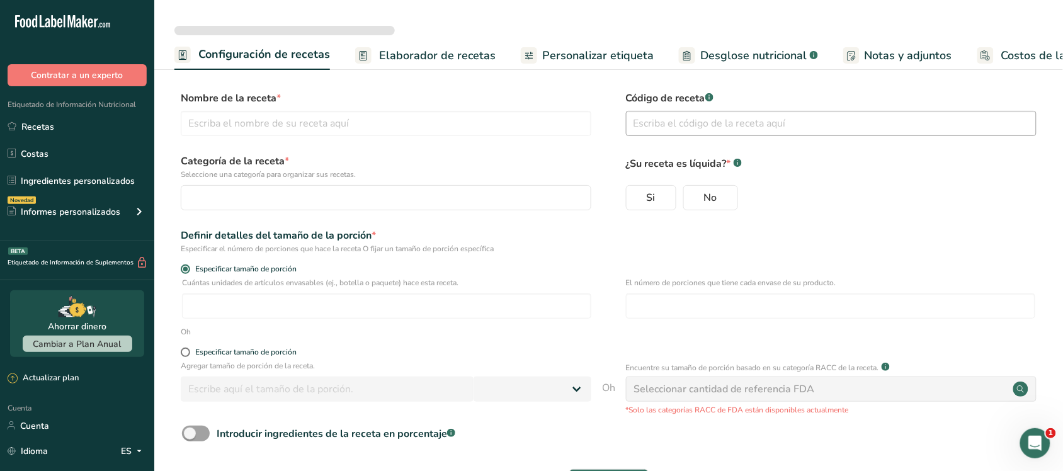
select select "0"
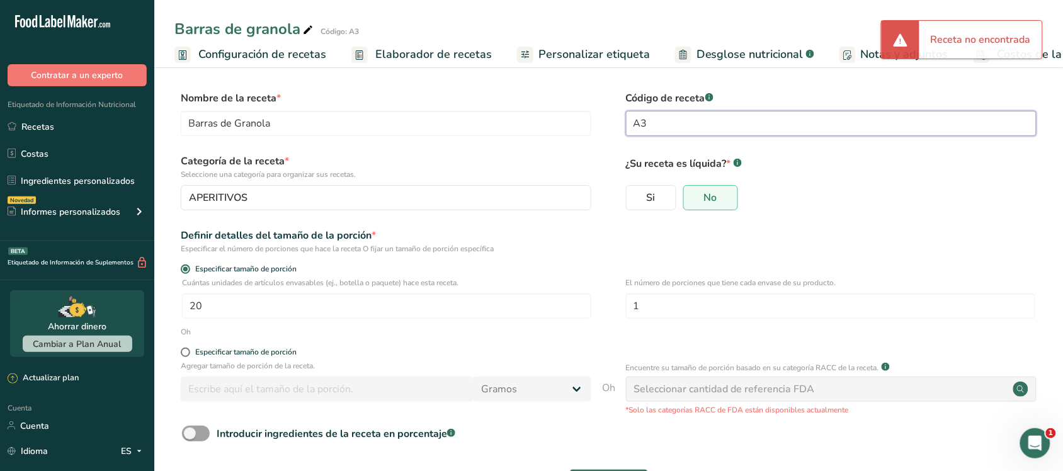
click at [643, 126] on input "A3" at bounding box center [831, 123] width 410 height 25
type input "Prueba 3"
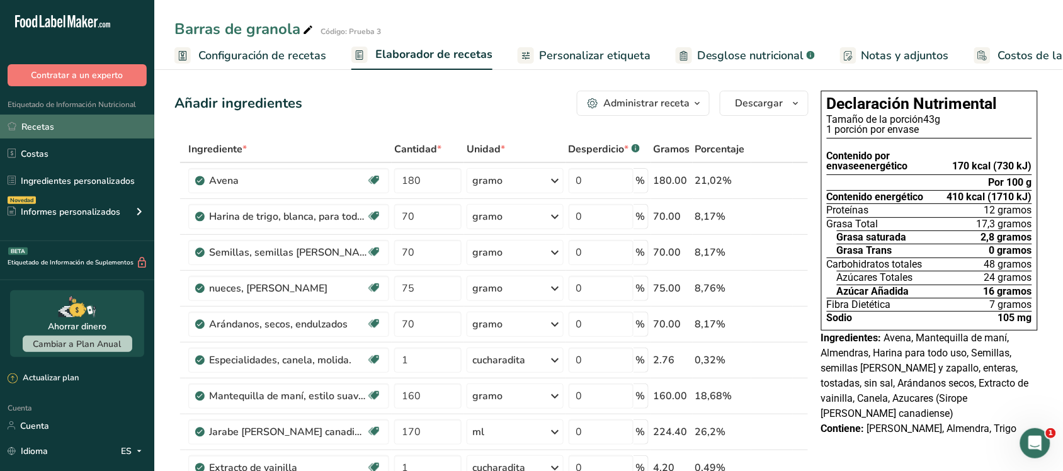
click at [99, 127] on link "Recetas" at bounding box center [77, 127] width 154 height 24
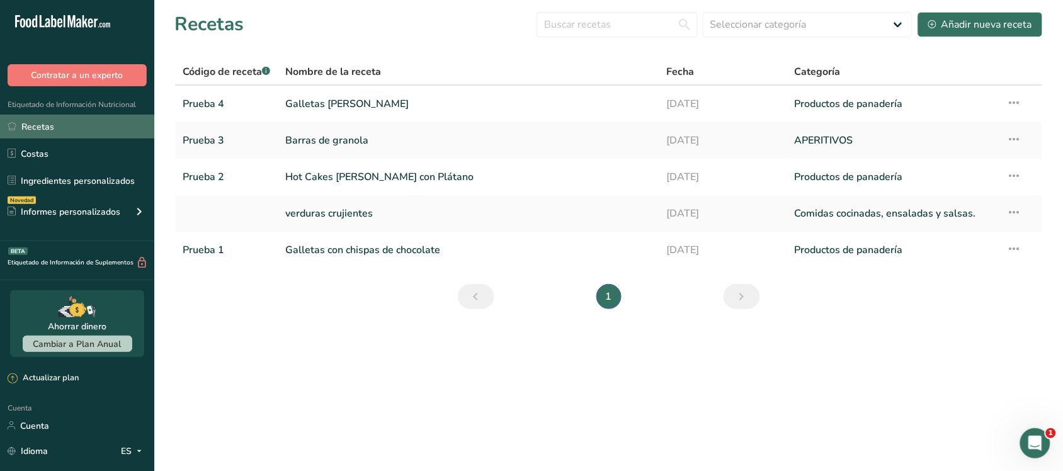
click at [71, 127] on link "Recetas" at bounding box center [77, 127] width 154 height 24
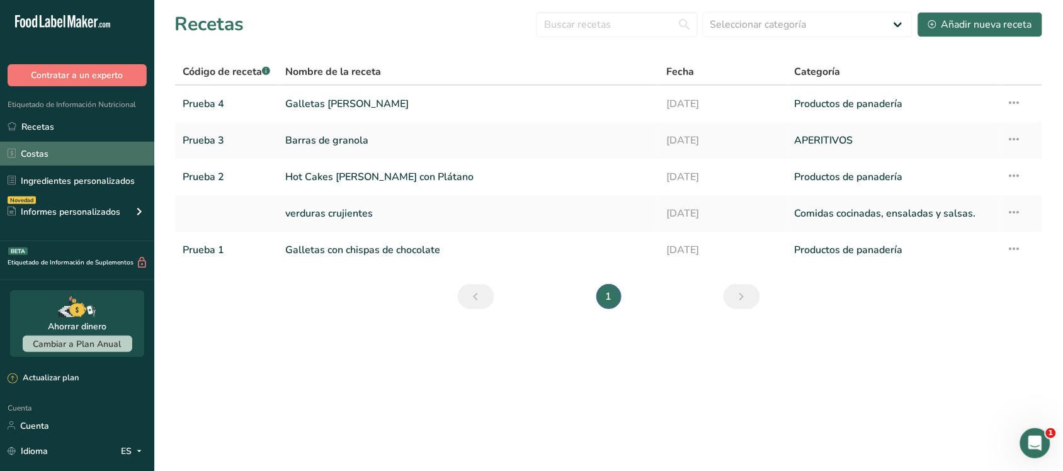
click at [74, 150] on link "Costas" at bounding box center [77, 154] width 154 height 24
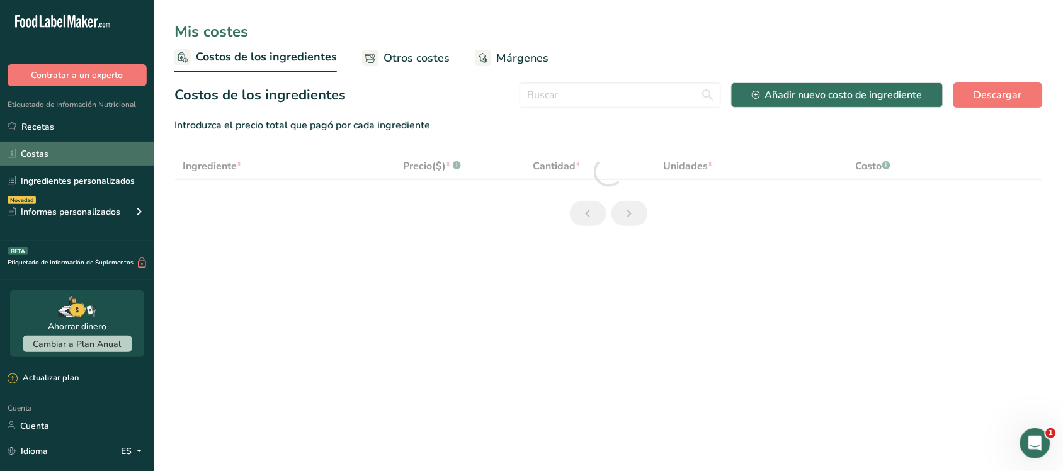
select select "1"
select select "5"
select select "1"
select select "5"
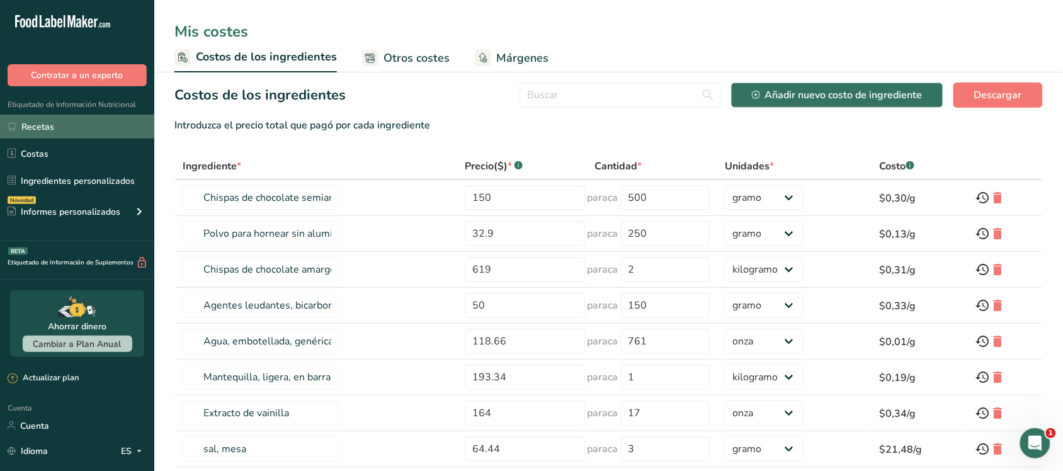
click at [67, 128] on link "Recetas" at bounding box center [77, 127] width 154 height 24
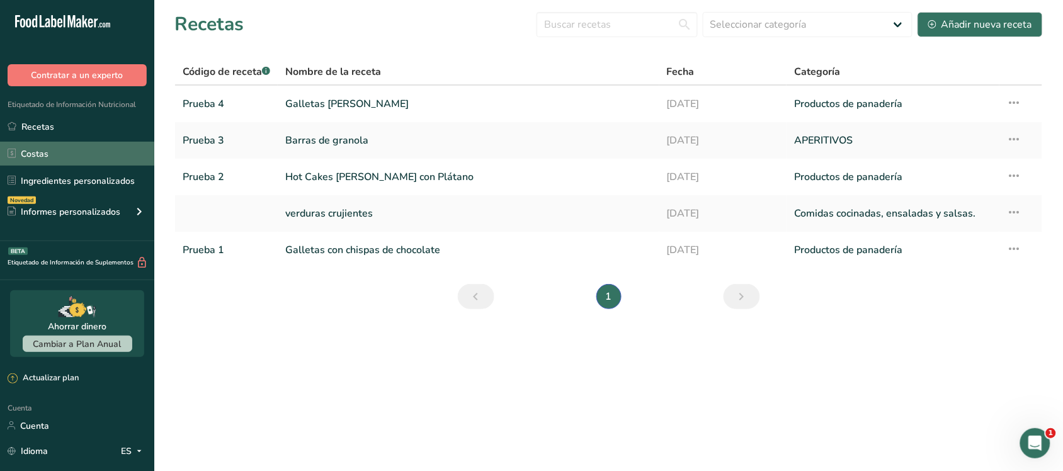
click at [37, 152] on font "Costas" at bounding box center [35, 154] width 28 height 12
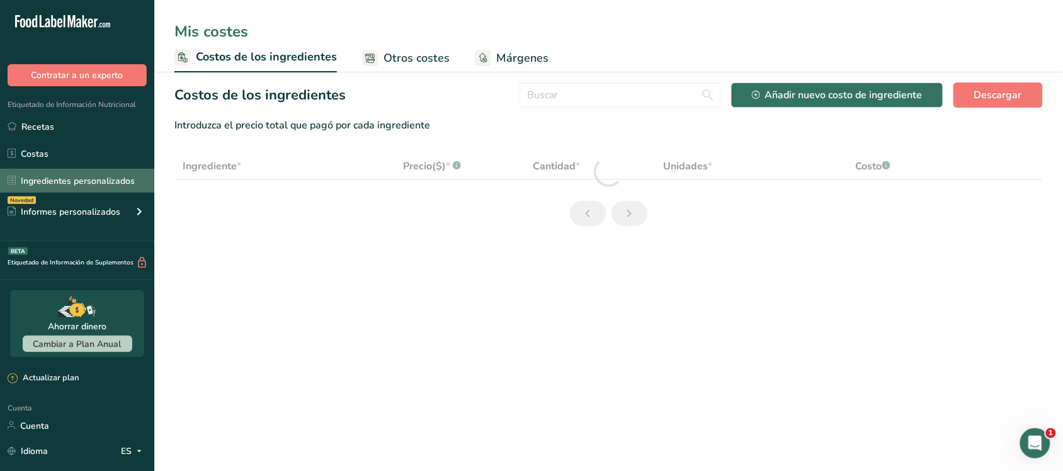
click at [57, 170] on link "Ingredientes personalizados" at bounding box center [77, 181] width 154 height 24
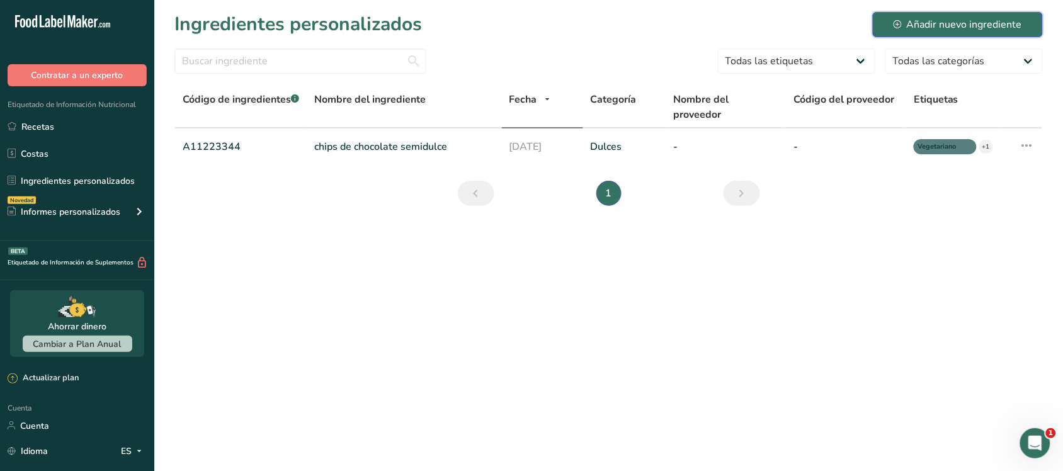
click at [934, 35] on button "Añadir nuevo ingrediente" at bounding box center [958, 24] width 170 height 25
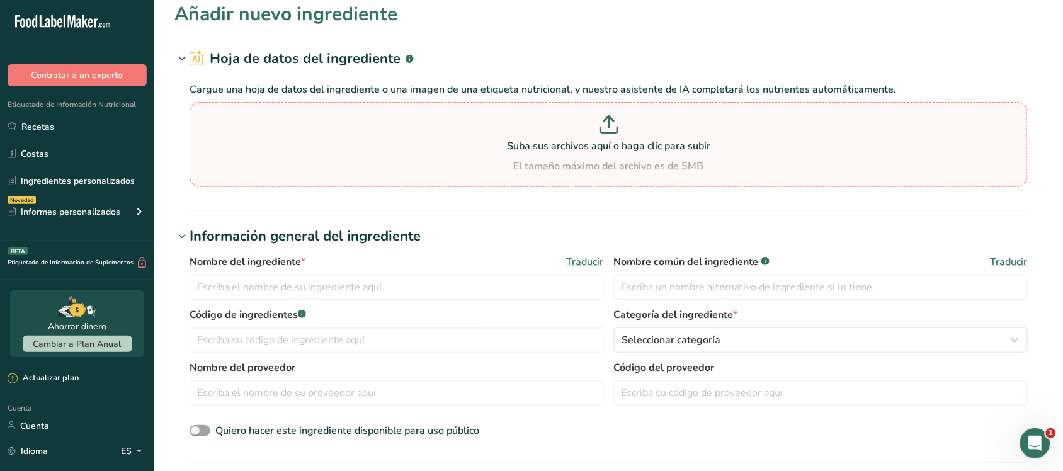
scroll to position [157, 0]
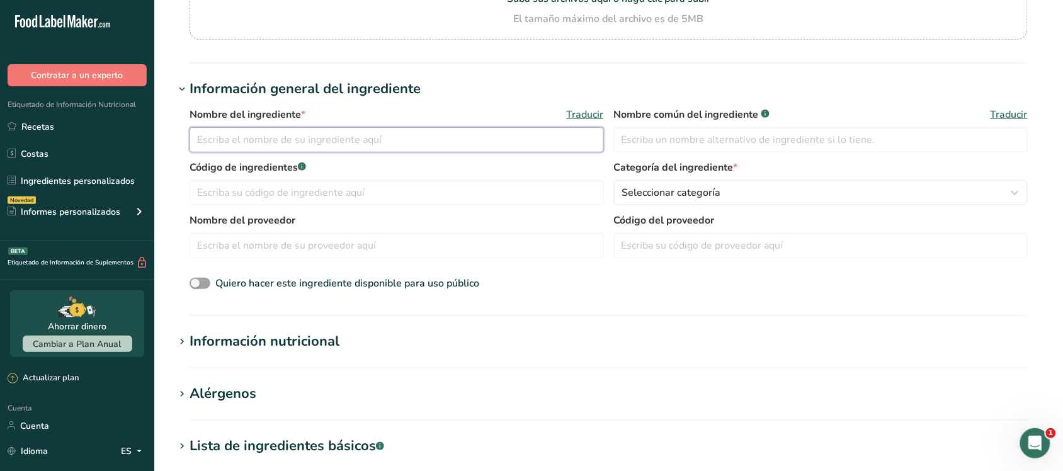
click at [317, 137] on input "text" at bounding box center [397, 139] width 414 height 25
type input "Vegetales"
drag, startPoint x: 256, startPoint y: 139, endPoint x: 181, endPoint y: 139, distance: 74.9
click at [181, 139] on div "Nombre del ingrediente * Traducir Vegetales Nombre común del ingrediente .a-a{f…" at bounding box center [608, 199] width 868 height 200
click at [275, 137] on input "Bebida Vegetal de Almendras" at bounding box center [397, 139] width 414 height 25
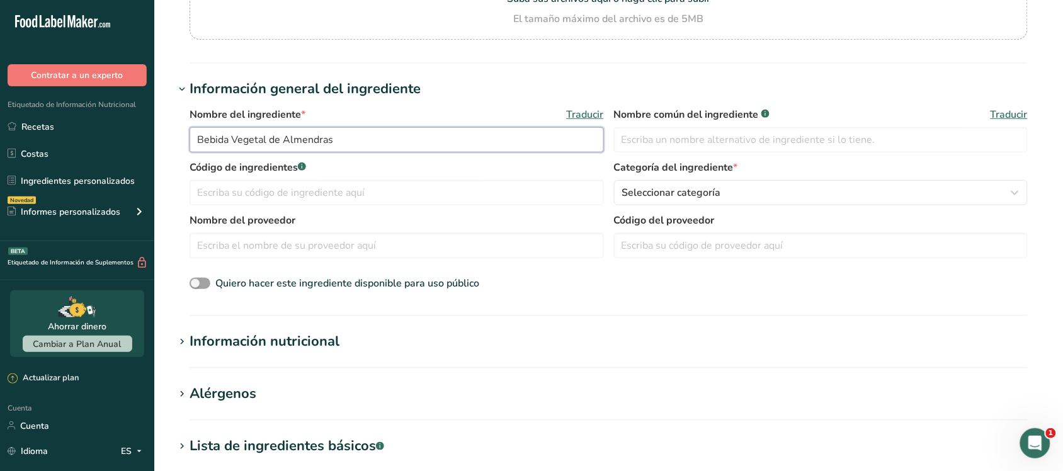
click at [281, 142] on input "Bebida Vegetal de Almendras" at bounding box center [397, 139] width 414 height 25
click at [363, 140] on input "Bebida Vegetal sabor Almendras" at bounding box center [397, 139] width 414 height 25
drag, startPoint x: 421, startPoint y: 140, endPoint x: 398, endPoint y: 139, distance: 22.7
click at [398, 139] on input "Bebida Vegetal sabor Almendras sin azúcar SILK" at bounding box center [397, 139] width 414 height 25
click at [193, 136] on input "Bebida Vegetal sabor Almendras sin azúcar" at bounding box center [397, 139] width 414 height 25
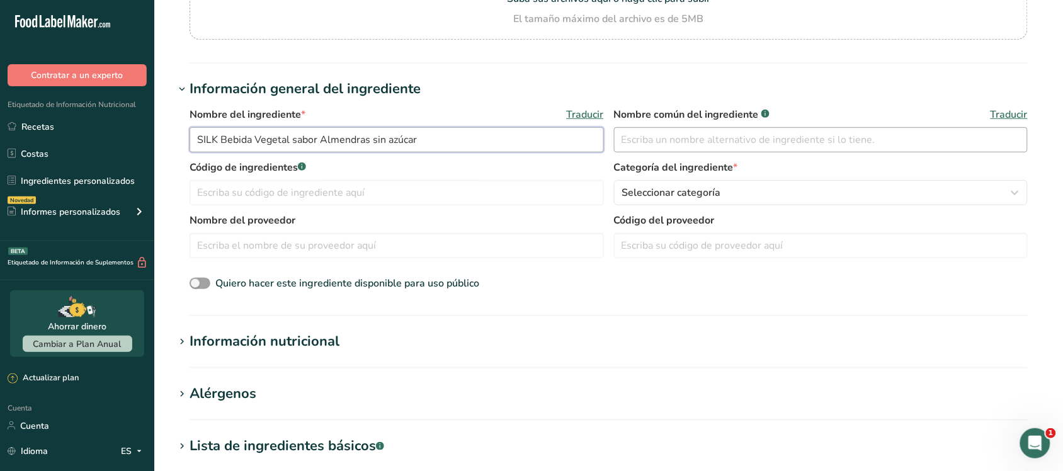
type input "SILK Bebida Vegetal sabor Almendras sin azúcar"
click at [722, 150] on input "text" at bounding box center [821, 139] width 414 height 25
click at [482, 192] on input "text" at bounding box center [397, 192] width 414 height 25
type input "Prueba 5"
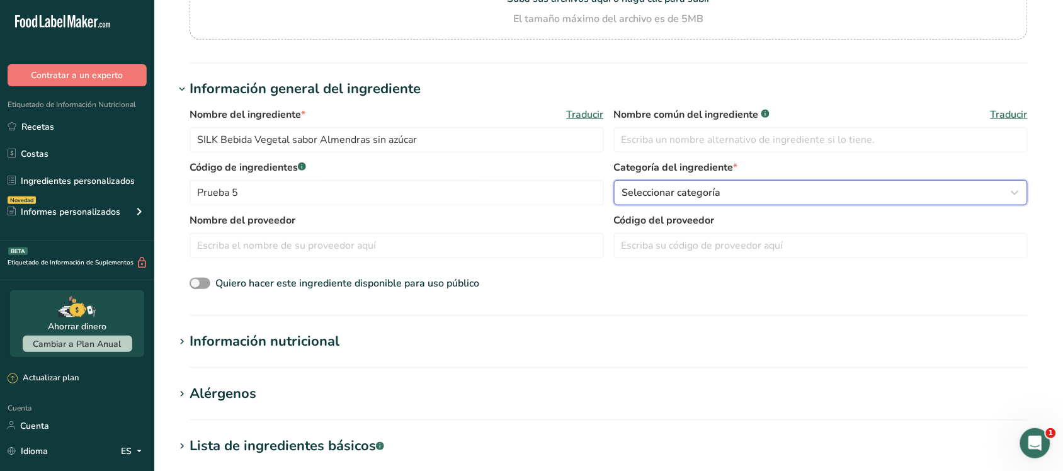
click at [646, 195] on font "Seleccionar categoría" at bounding box center [671, 193] width 99 height 14
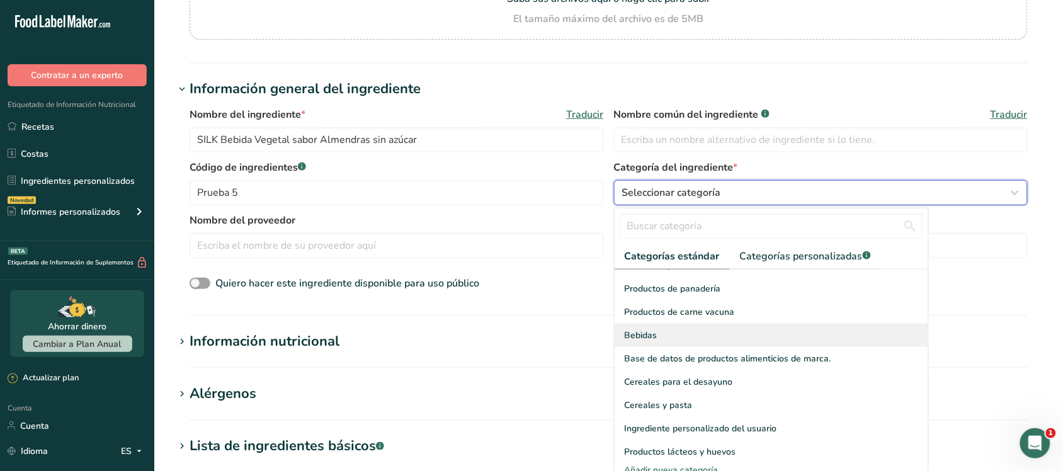
scroll to position [79, 0]
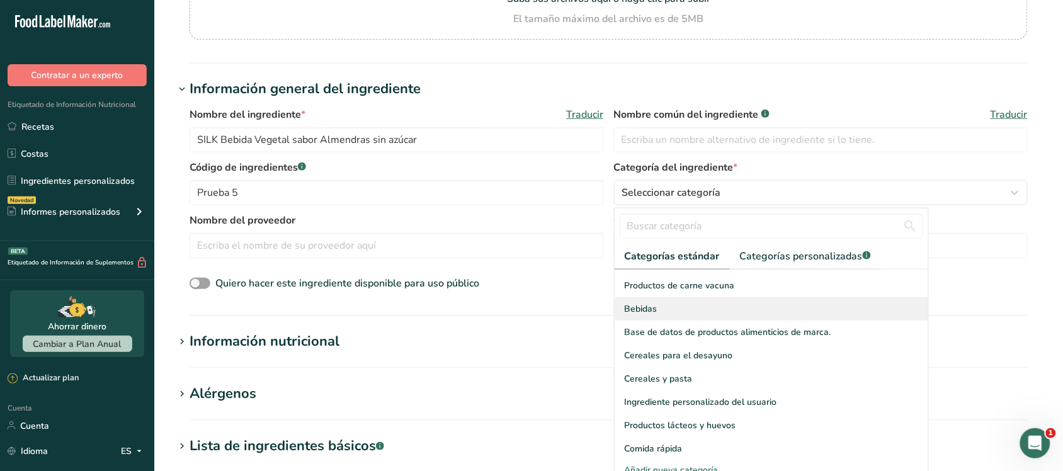
click at [691, 303] on div "Bebidas" at bounding box center [771, 308] width 314 height 23
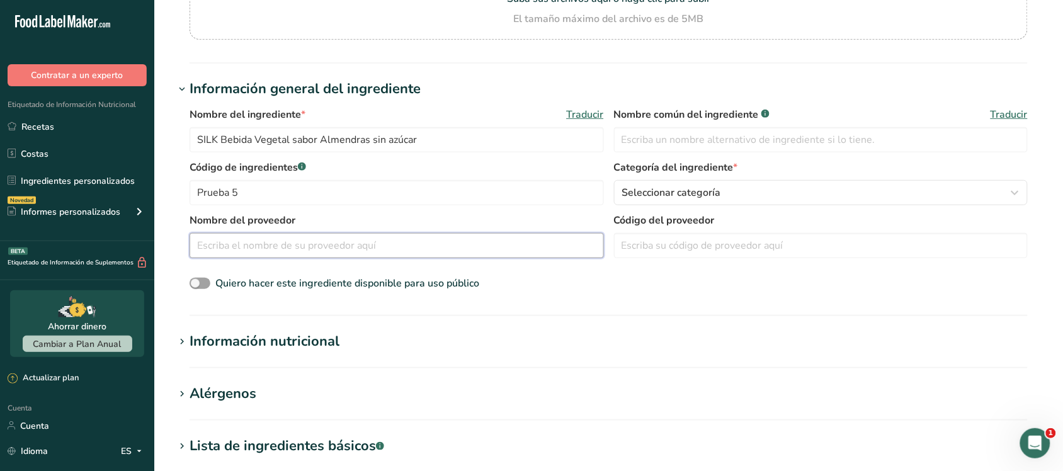
click at [397, 246] on input "text" at bounding box center [397, 245] width 414 height 25
type input "SILK"
click at [677, 247] on input "text" at bounding box center [821, 245] width 414 height 25
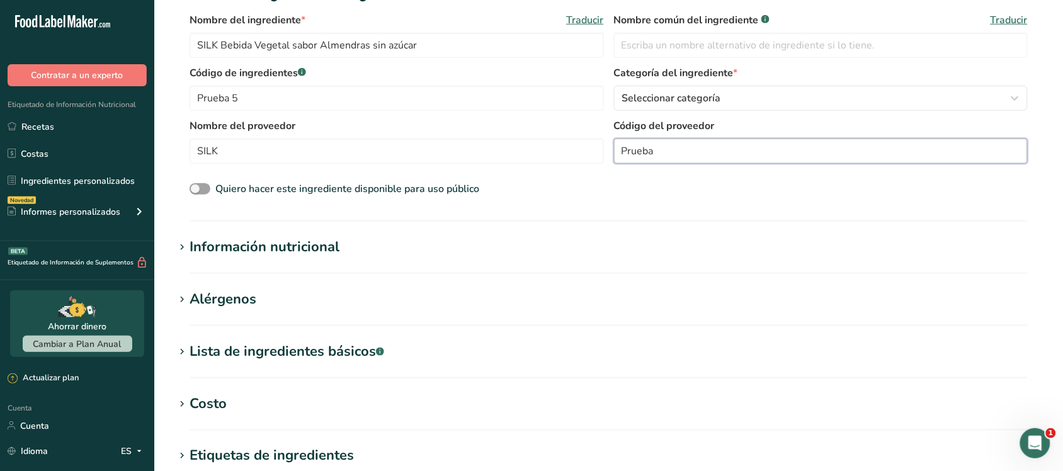
scroll to position [393, 0]
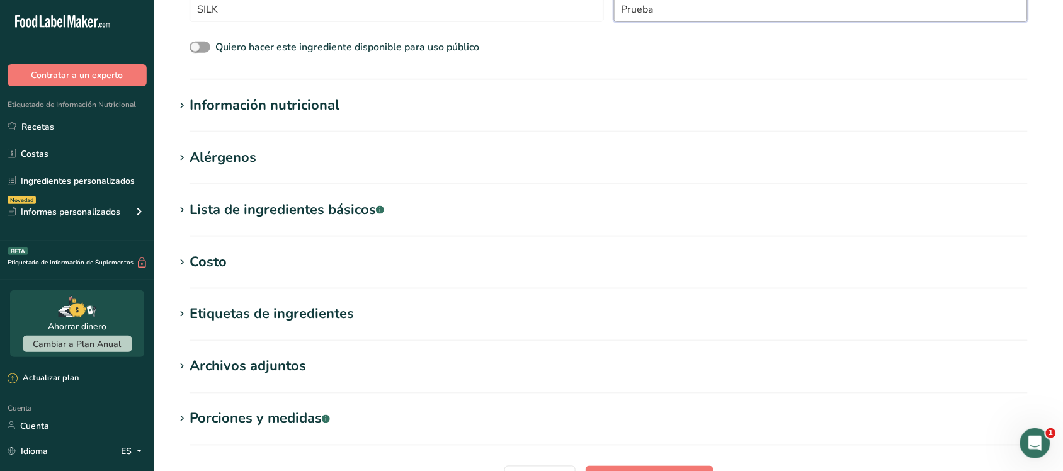
type input "Prueba"
click at [291, 96] on font "Información nutricional" at bounding box center [265, 105] width 150 height 19
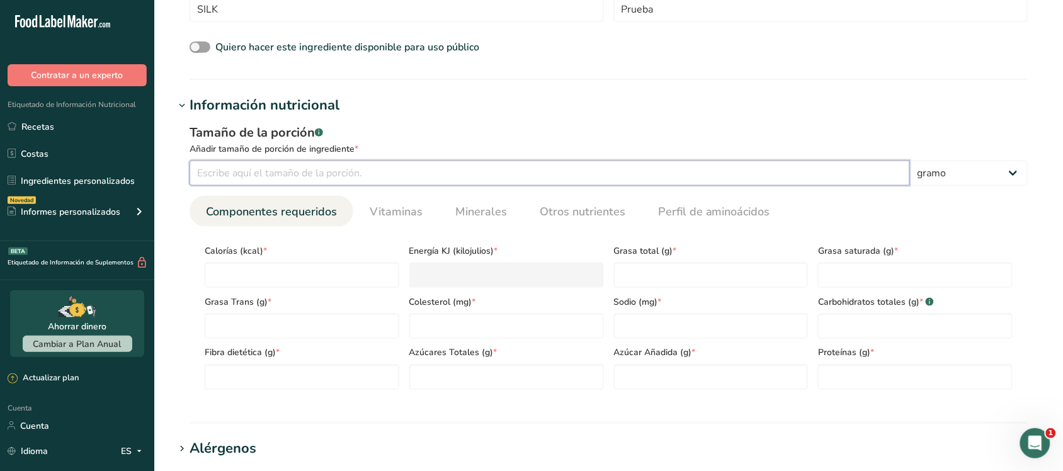
click at [292, 172] on input "number" at bounding box center [550, 173] width 720 height 25
type input "100"
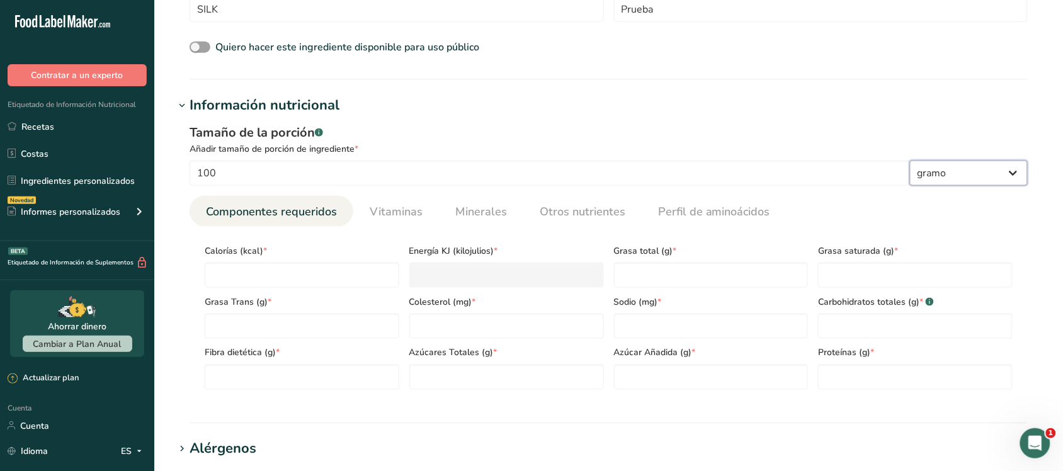
click at [953, 172] on select "gramo kilogramo mg mcg libras onza litro ml onza líquida cucharada cucharadita …" at bounding box center [969, 173] width 118 height 25
select select "17"
click at [910, 161] on select "gramo kilogramo mg mcg libras onza litro ml onza líquida cucharada cucharadita …" at bounding box center [969, 173] width 118 height 25
click at [679, 131] on div "Tamaño de la porción .a-a{fill:#347362;}.b-a{fill:#fff;}" at bounding box center [609, 132] width 838 height 19
select select "22"
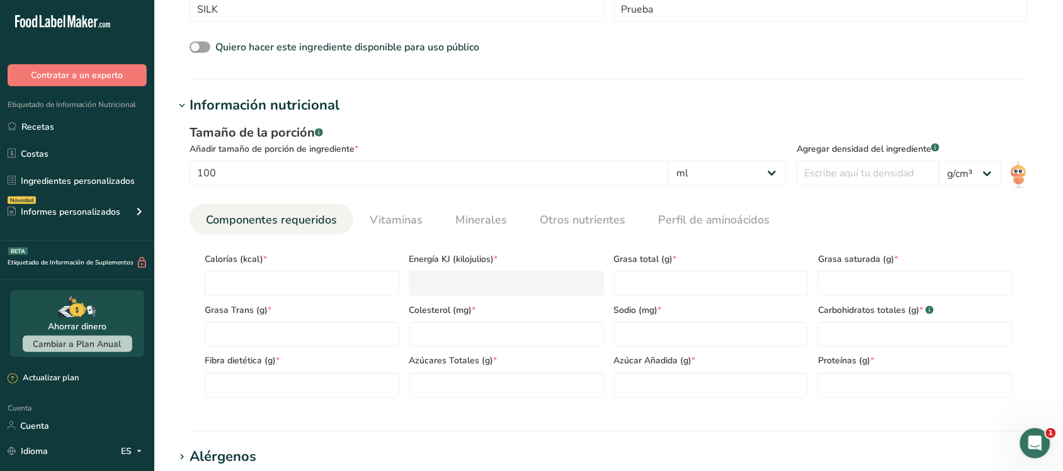
click at [976, 161] on div "lb/pie³ g/cm³" at bounding box center [970, 154] width 62 height 63
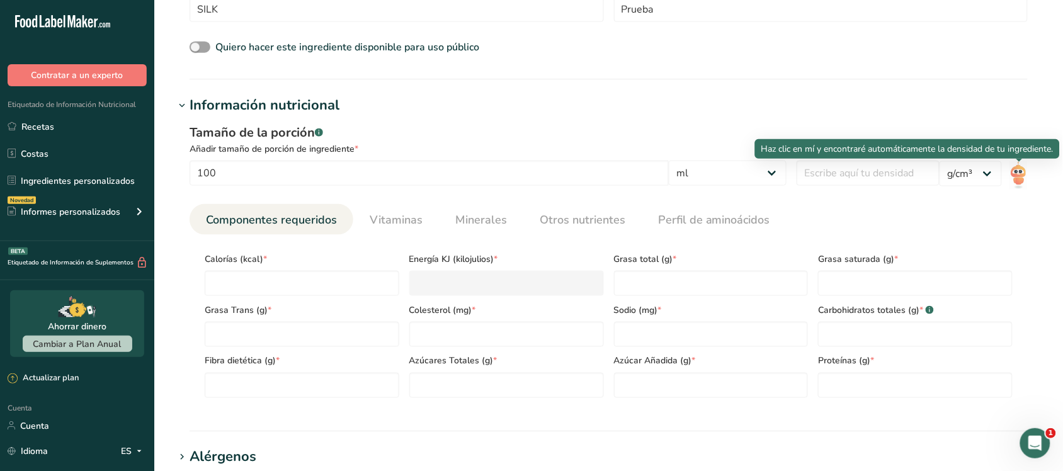
click at [1018, 168] on img at bounding box center [1018, 175] width 18 height 28
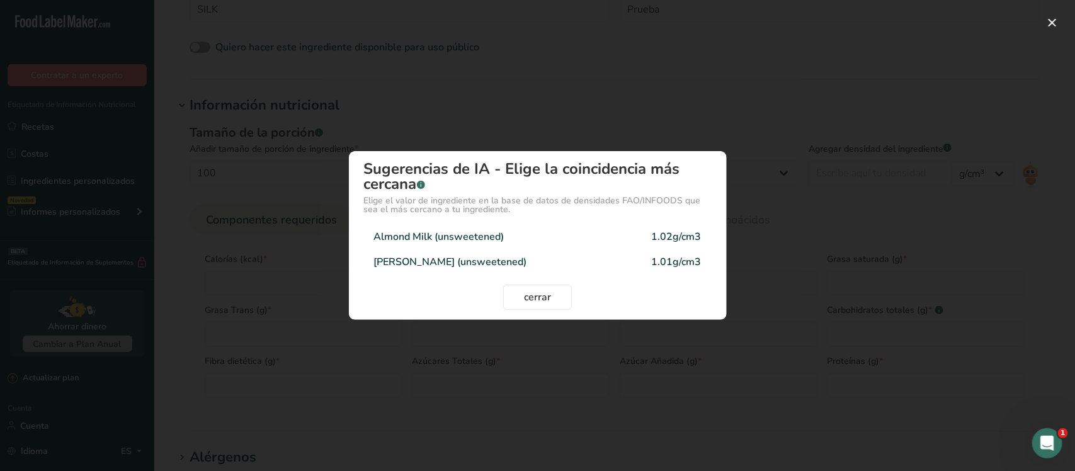
click at [469, 237] on div "Almond Milk (unsweetened)" at bounding box center [439, 236] width 130 height 15
type input "1.02"
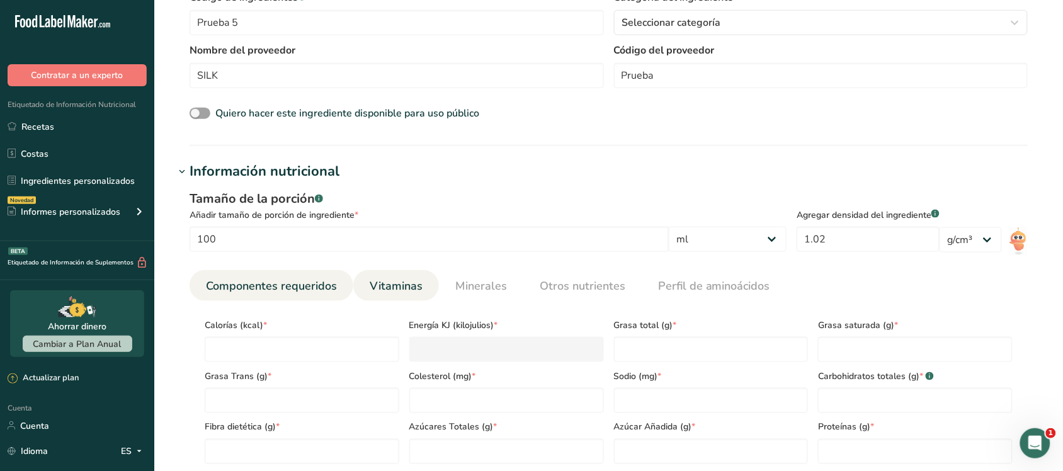
scroll to position [236, 0]
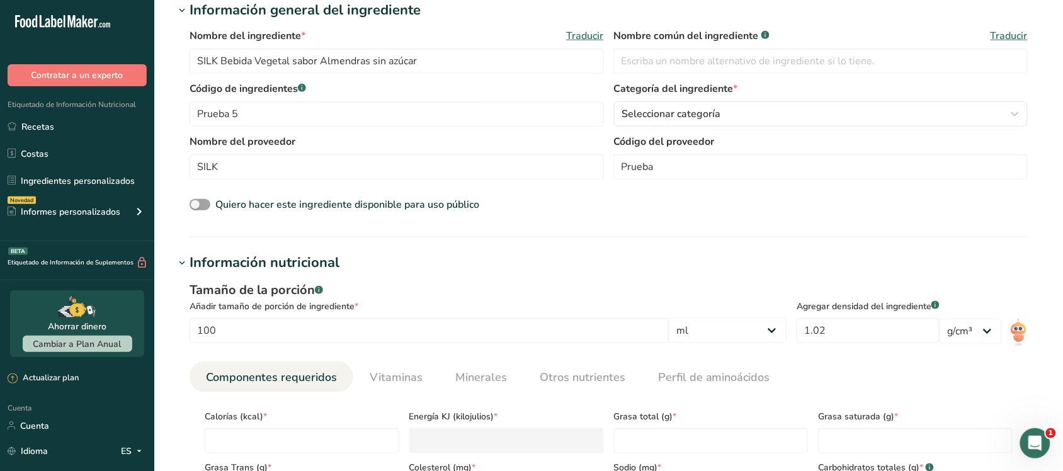
click at [618, 127] on div "Código de ingredientes .a-a{fill:#347362;}.b-a{fill:#fff;} Prueba 5 Categoría d…" at bounding box center [609, 107] width 838 height 53
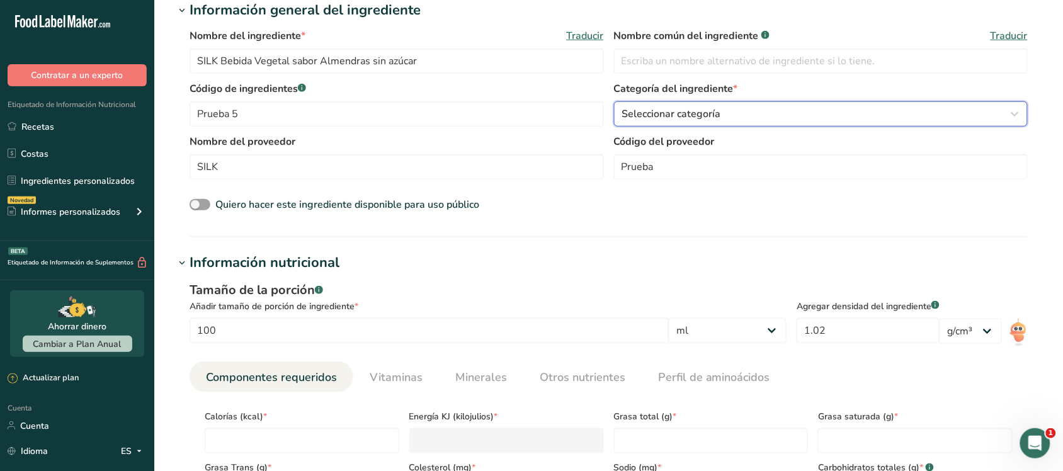
click at [637, 113] on font "Seleccionar categoría" at bounding box center [671, 114] width 99 height 14
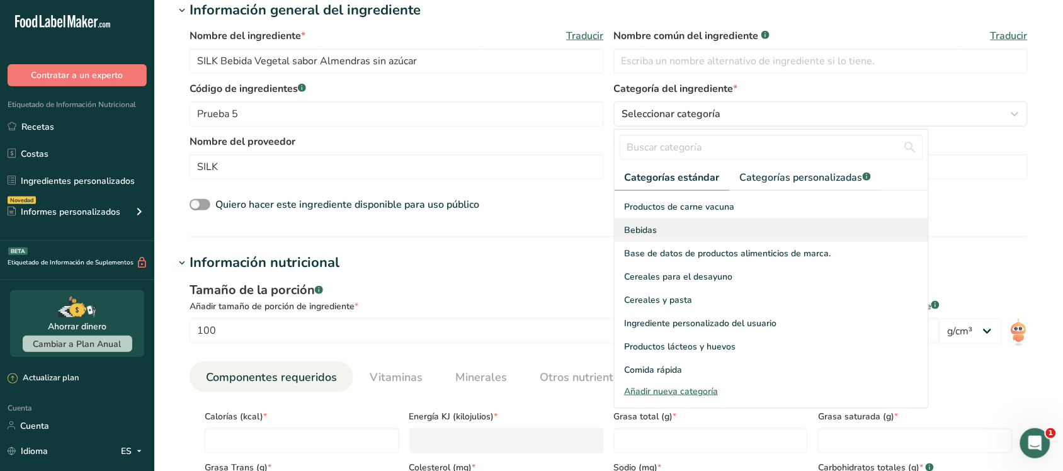
click at [630, 224] on font "Bebidas" at bounding box center [641, 230] width 33 height 12
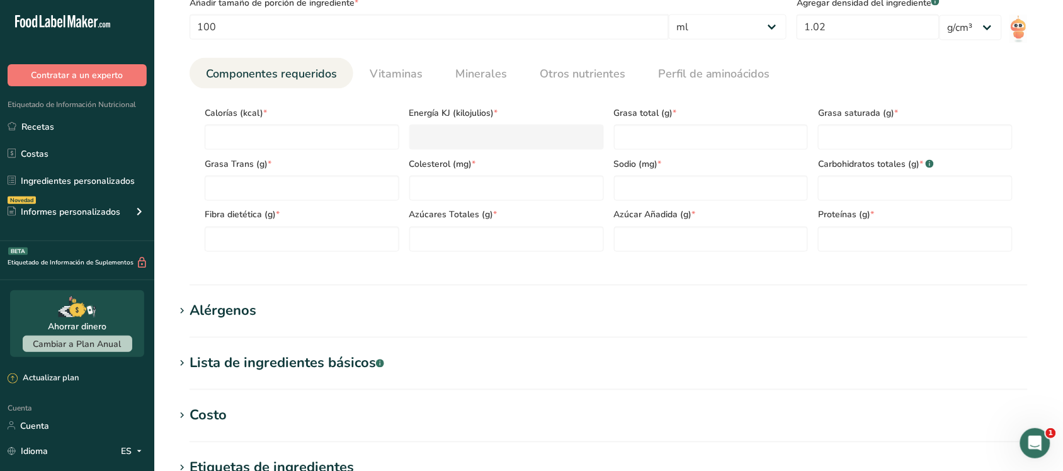
scroll to position [551, 0]
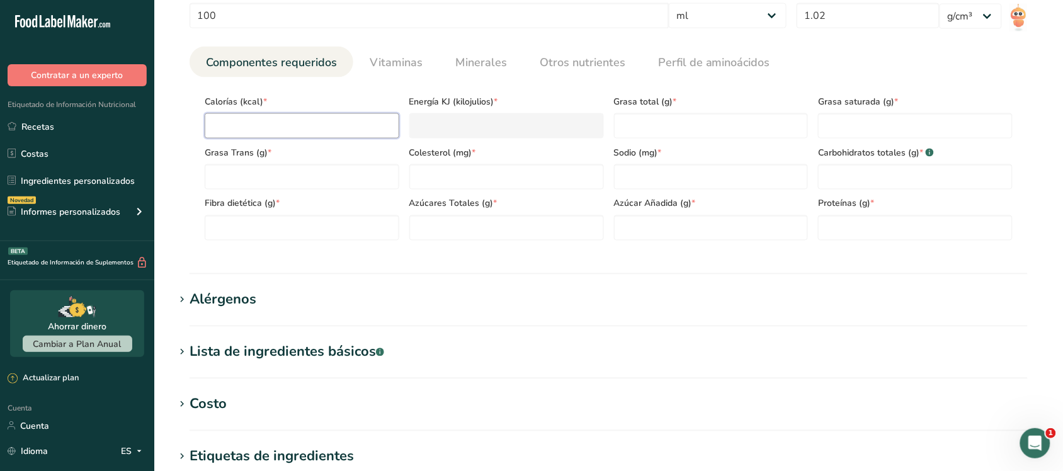
click at [347, 130] on input "number" at bounding box center [302, 125] width 195 height 25
type input "1"
type KJ "4.2"
type input "11"
type KJ "46"
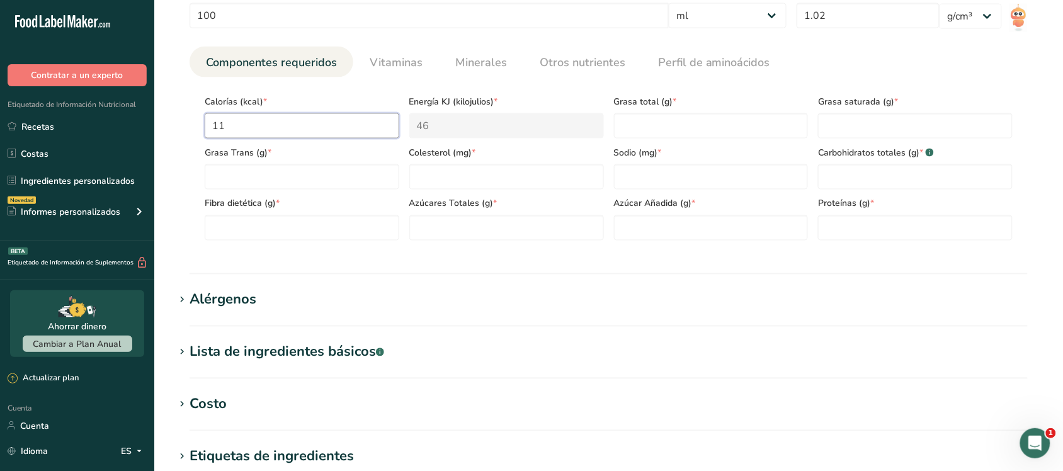
type input "11.3"
type KJ "47.3"
type input "11.3"
click at [640, 130] on Fat "number" at bounding box center [711, 125] width 195 height 25
type Fat "0.9"
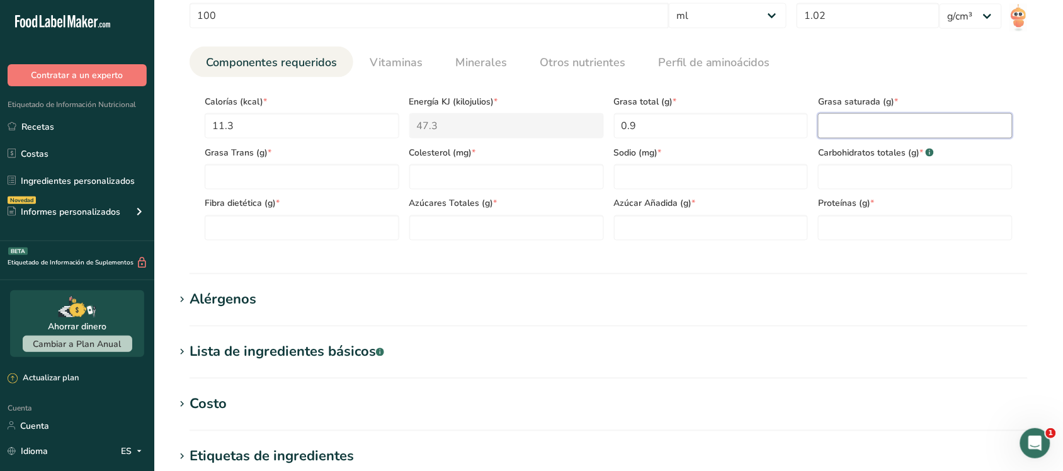
click at [861, 120] on Fat "number" at bounding box center [915, 125] width 195 height 25
type Fat "0.1"
click at [308, 187] on Fat "number" at bounding box center [302, 176] width 195 height 25
type Fat "0"
click at [471, 175] on input "number" at bounding box center [506, 176] width 195 height 25
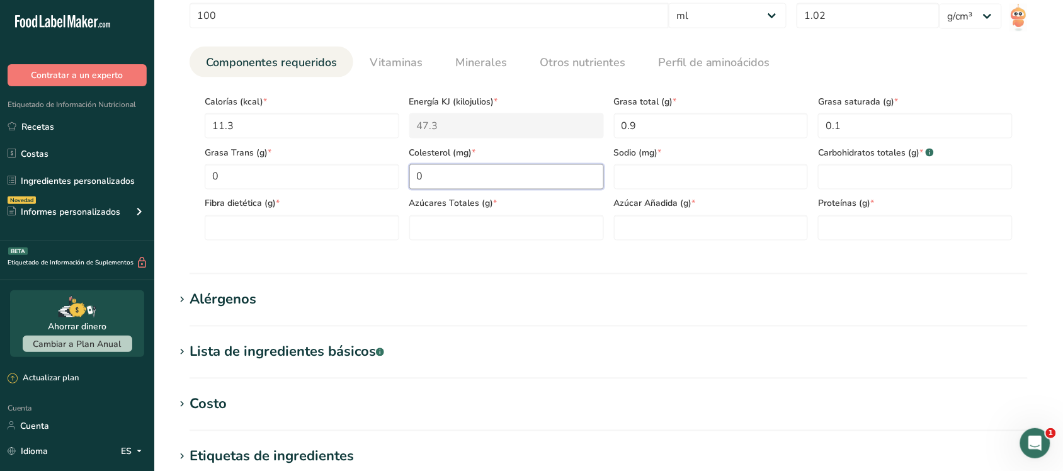
type input "0"
click at [680, 159] on span "Sodio (mg) *" at bounding box center [711, 152] width 195 height 13
click at [671, 166] on input "number" at bounding box center [711, 176] width 195 height 25
type input "64.2"
click at [866, 181] on Carbohydrates "number" at bounding box center [915, 176] width 195 height 25
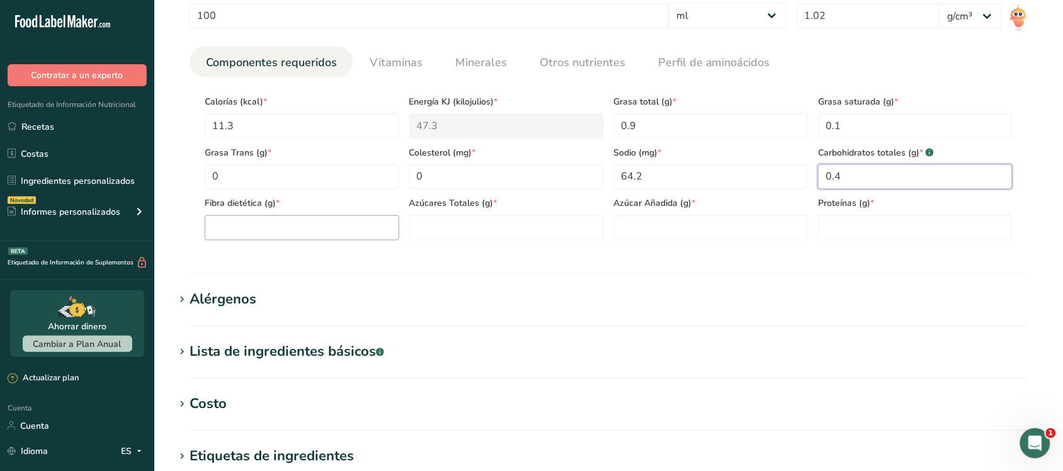
type Carbohydrates "0.4"
click at [246, 224] on Fiber "number" at bounding box center [302, 227] width 195 height 25
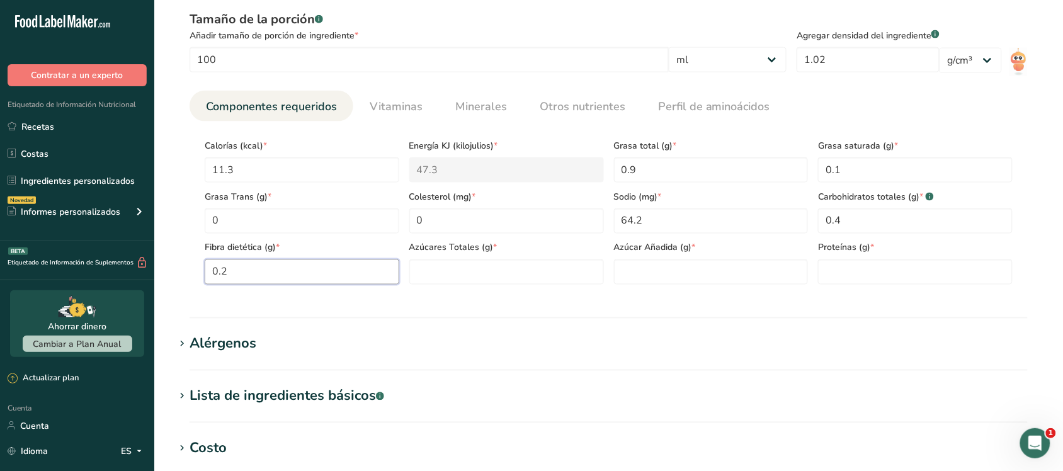
scroll to position [472, 0]
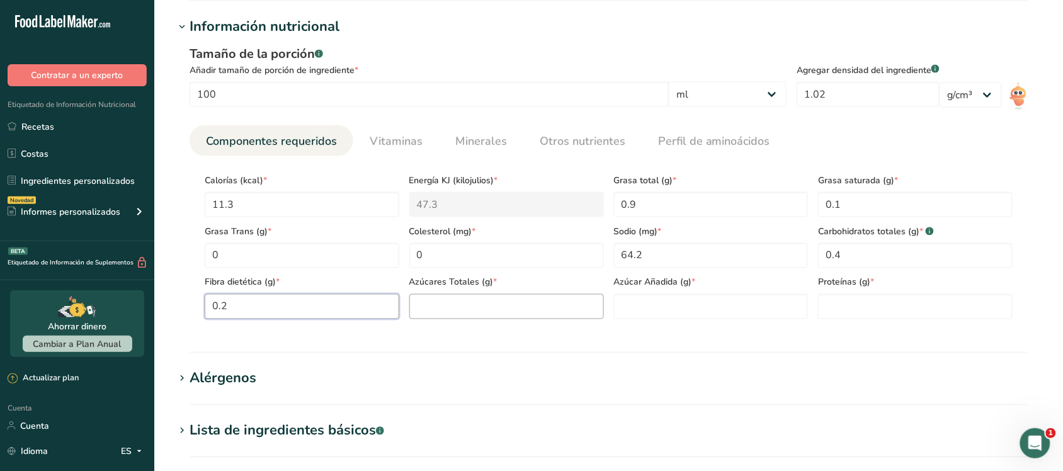
type Fiber "0.2"
click at [475, 318] on Sugars "number" at bounding box center [506, 306] width 195 height 25
type Sugars "0.1"
click at [633, 298] on Sugars "number" at bounding box center [711, 306] width 195 height 25
type Sugars "0"
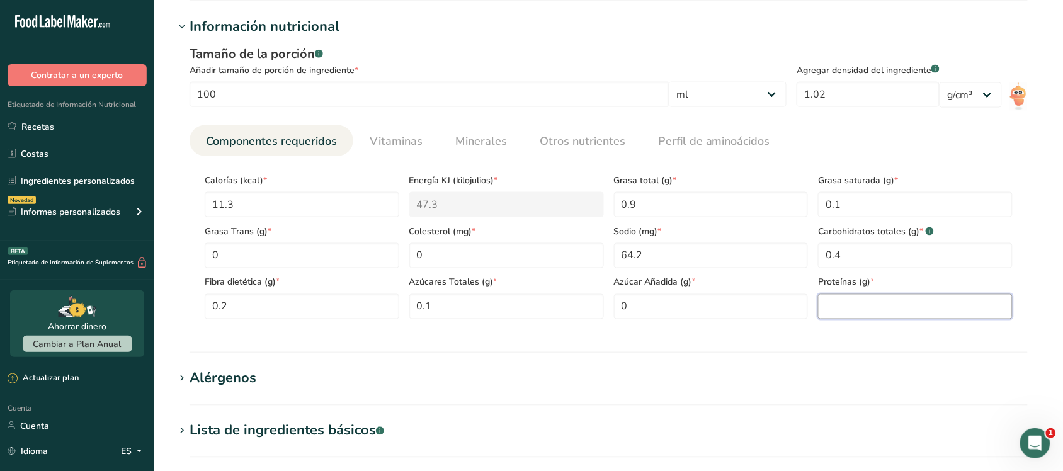
click at [863, 312] on input "number" at bounding box center [915, 306] width 195 height 25
type input "0.4"
click at [196, 382] on font "Alérgenos" at bounding box center [223, 378] width 67 height 19
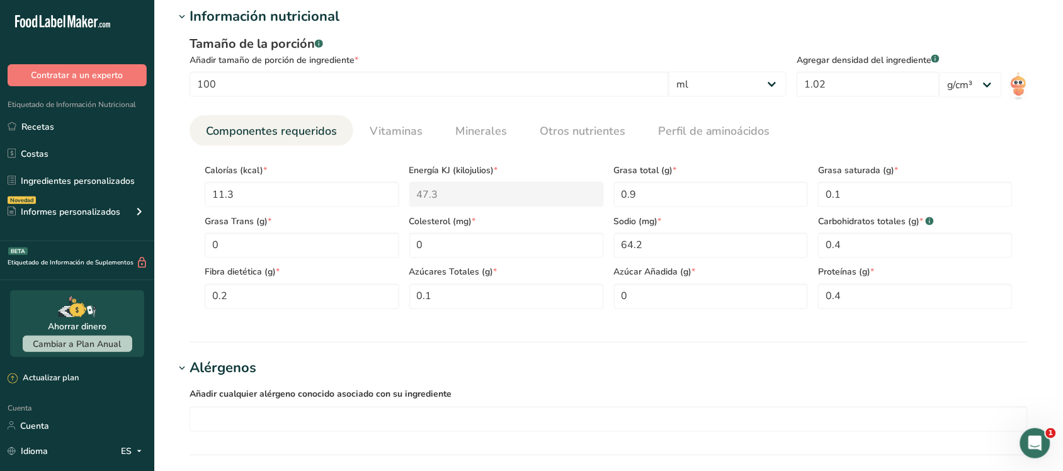
scroll to position [630, 0]
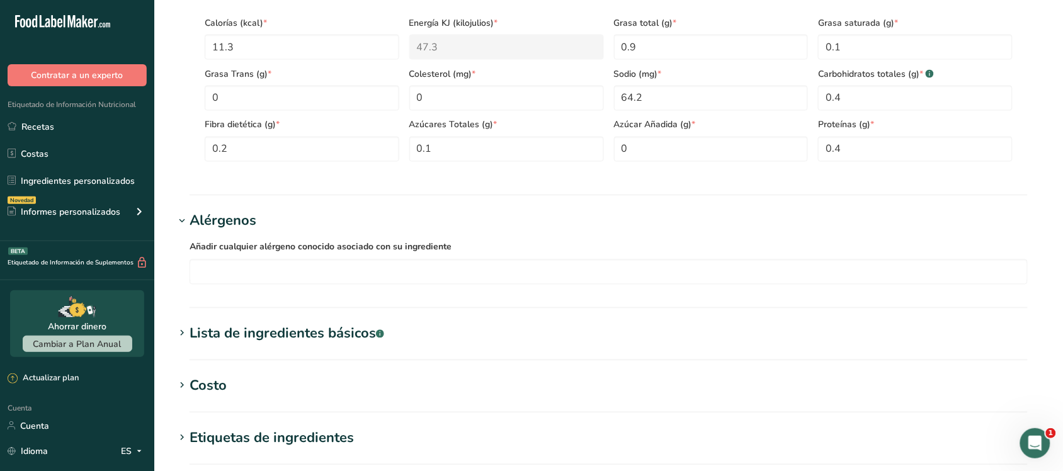
click at [254, 332] on font "Lista de ingredientes básicos" at bounding box center [283, 333] width 186 height 19
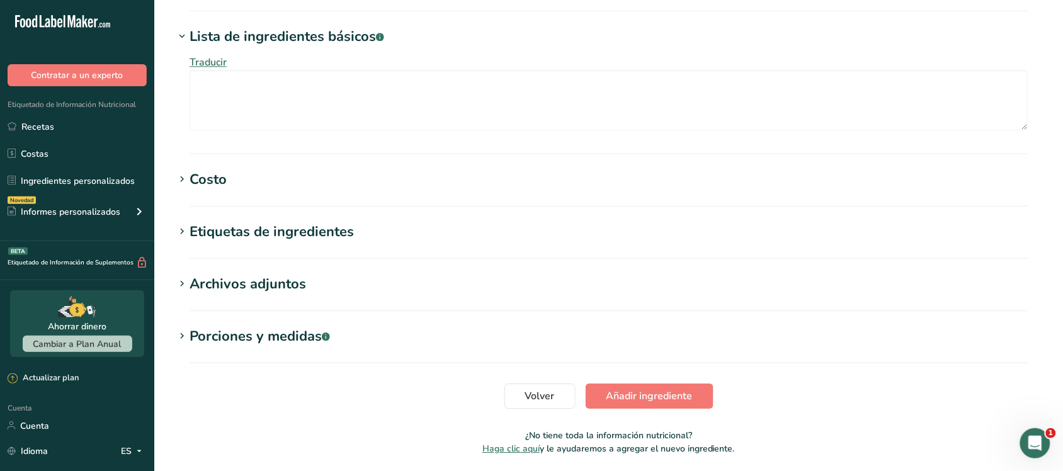
scroll to position [944, 0]
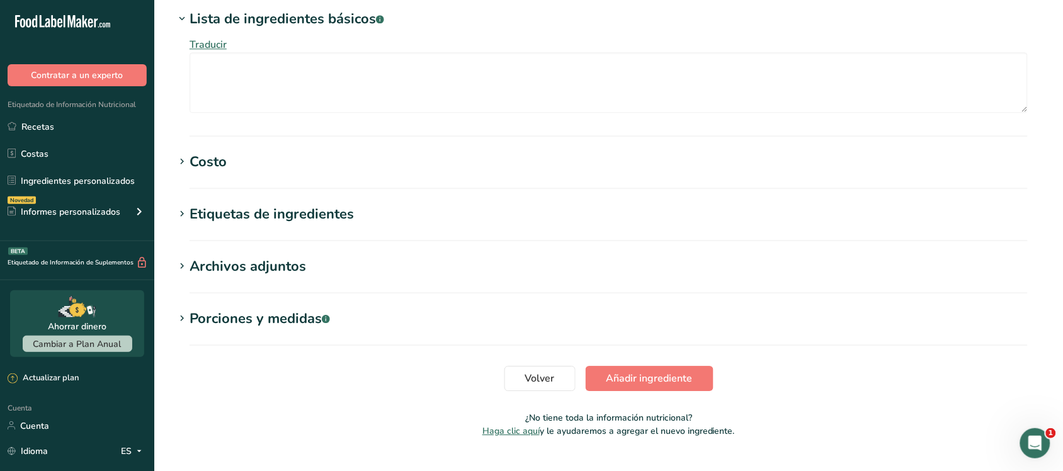
click at [262, 157] on h1 "Costo" at bounding box center [608, 162] width 868 height 21
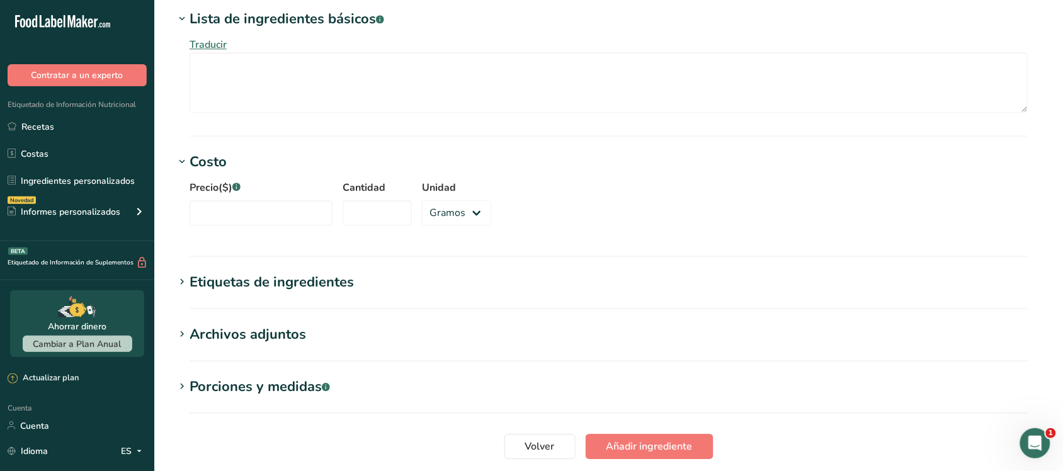
click at [298, 286] on font "Etiquetas de ingredientes" at bounding box center [272, 282] width 164 height 19
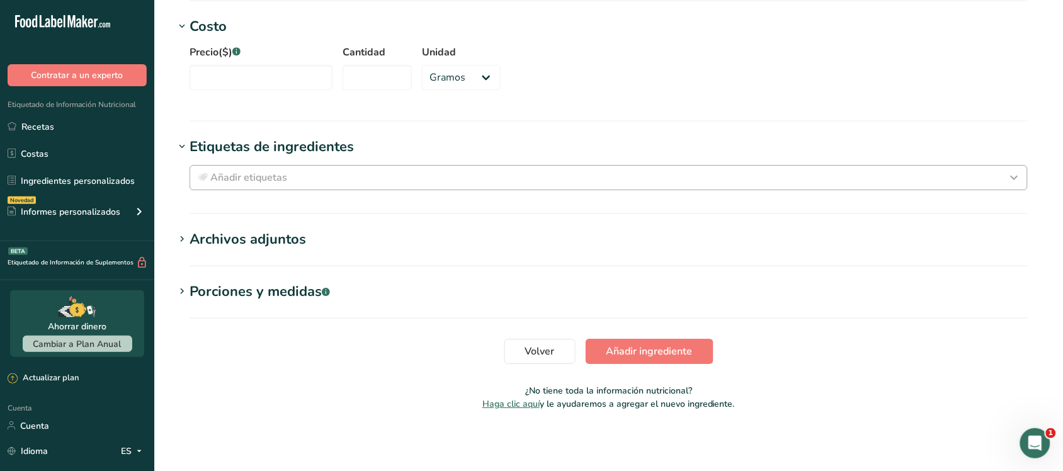
scroll to position [1081, 0]
click at [293, 179] on div "Añadir etiquetas" at bounding box center [608, 177] width 827 height 15
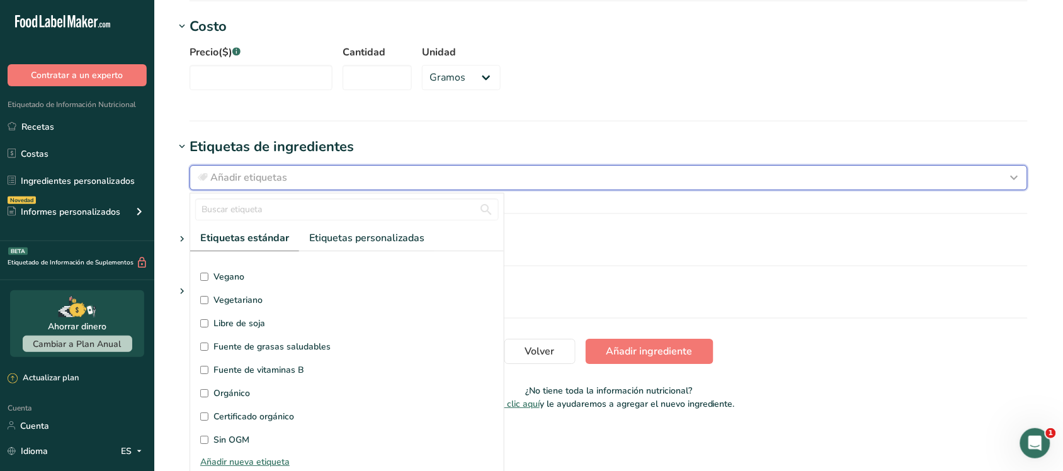
scroll to position [157, 0]
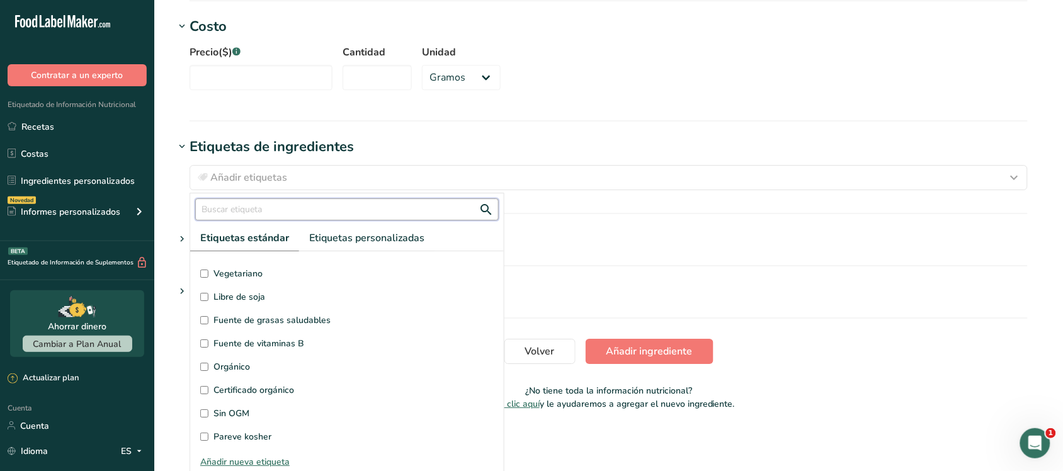
click at [285, 210] on input "text" at bounding box center [346, 209] width 303 height 22
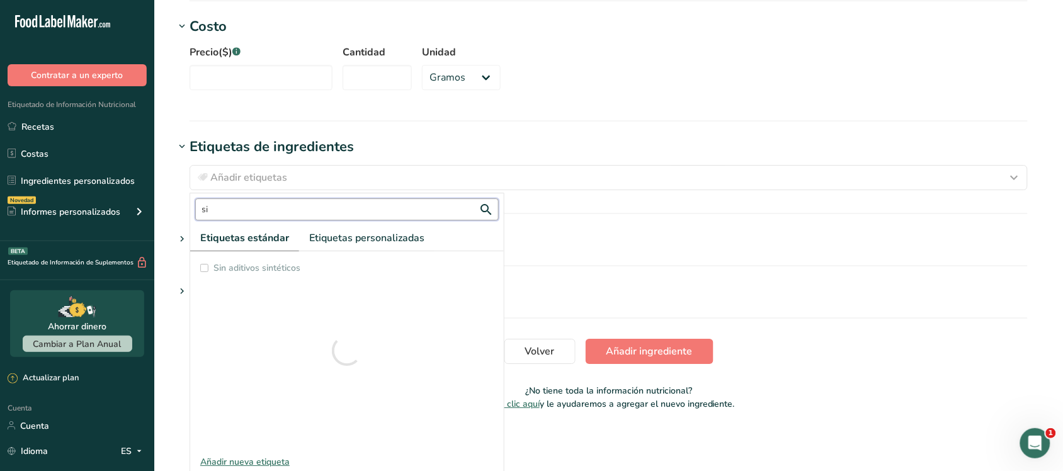
type input "s"
type input "a"
type input "l"
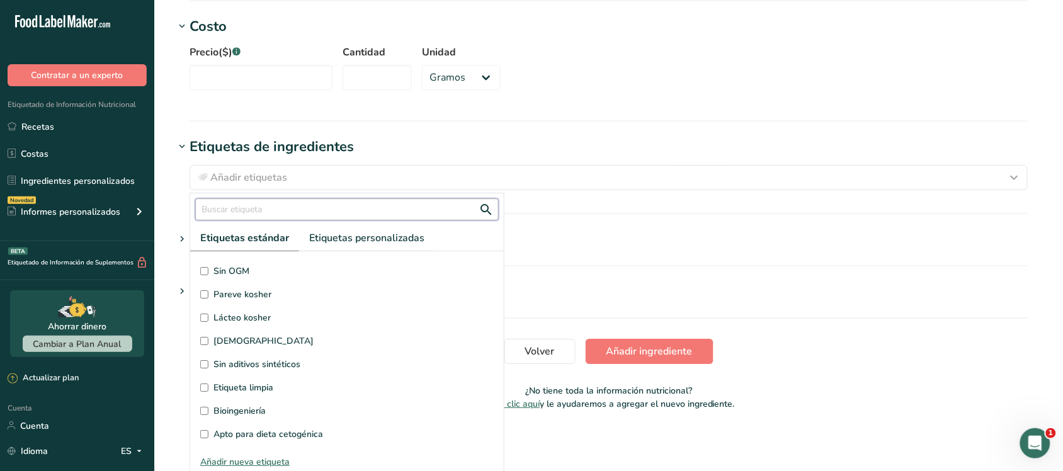
scroll to position [8, 0]
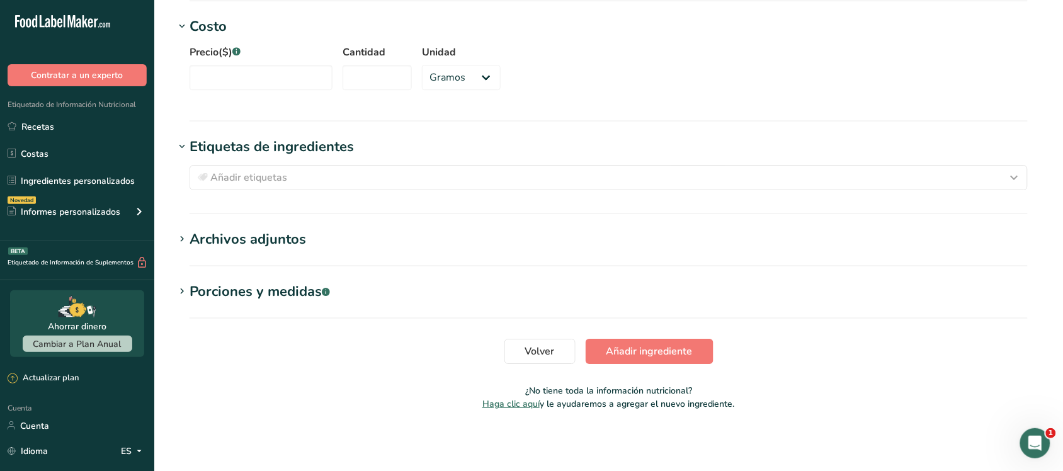
scroll to position [0, 0]
click at [357, 294] on h1 "Porciones y medidas .a-a{fill:#347362;}.b-a{fill:#fff;}" at bounding box center [608, 291] width 868 height 21
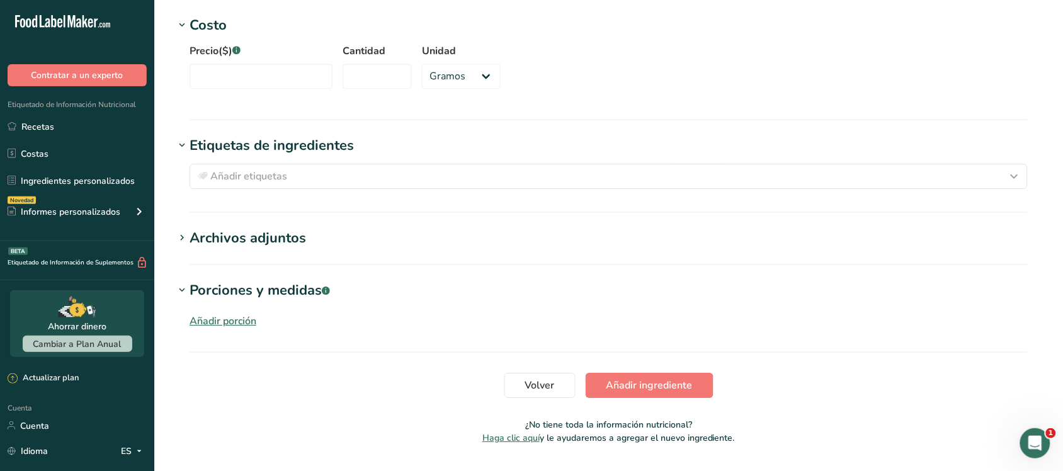
scroll to position [1090, 0]
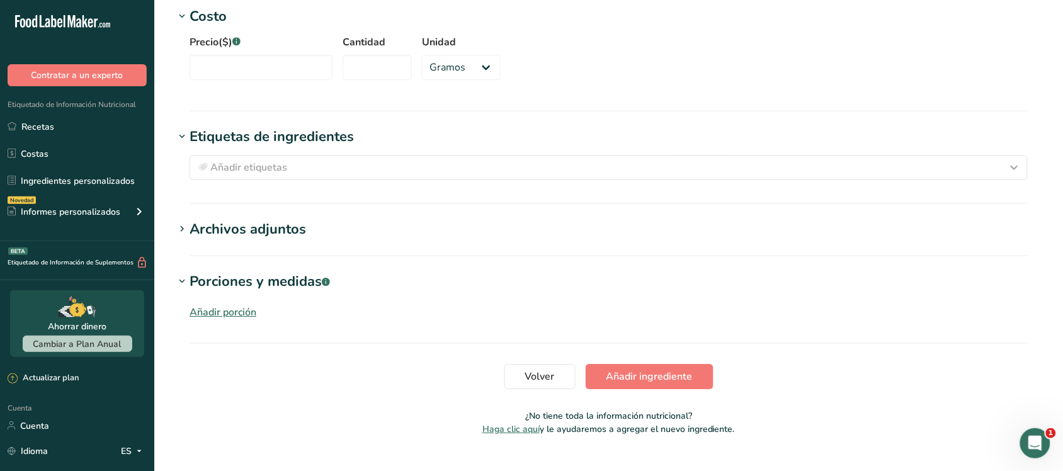
click at [308, 221] on h1 "Archivos adjuntos" at bounding box center [608, 229] width 868 height 21
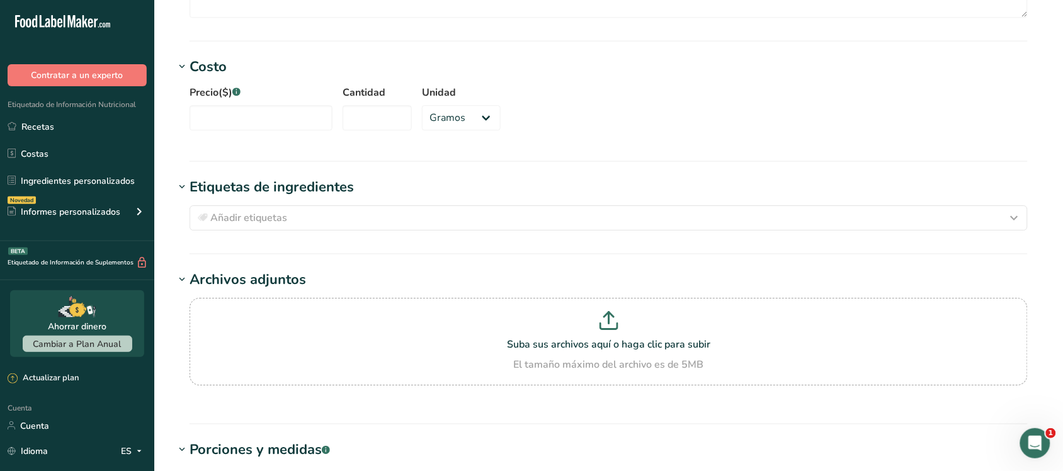
scroll to position [1011, 0]
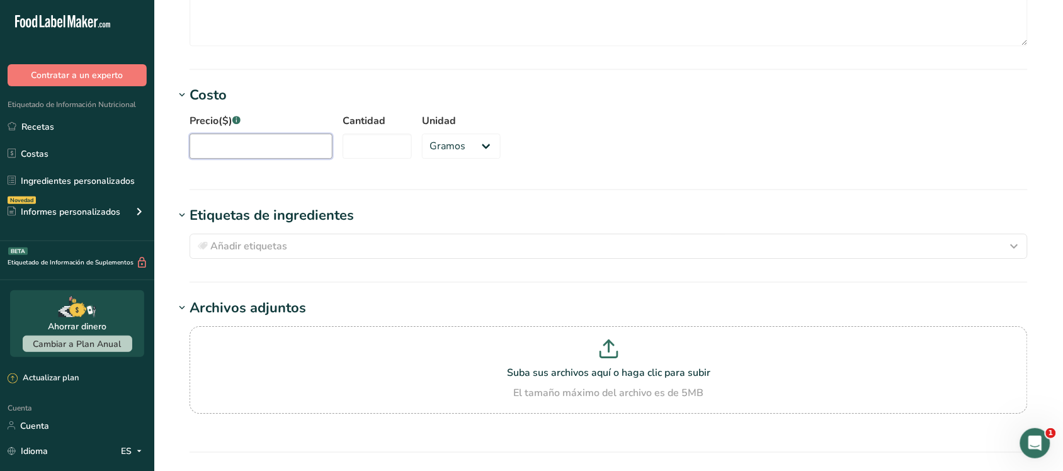
click at [243, 142] on input "Precio($) .a-a{fill:#347362;}.b-a{fill:#fff;}" at bounding box center [261, 145] width 143 height 25
type input "187.21"
click at [383, 140] on input "Cantidad" at bounding box center [376, 145] width 69 height 25
click at [436, 152] on select "Gramos kilogramo mg mcg libras onza" at bounding box center [461, 145] width 79 height 25
select select "5"
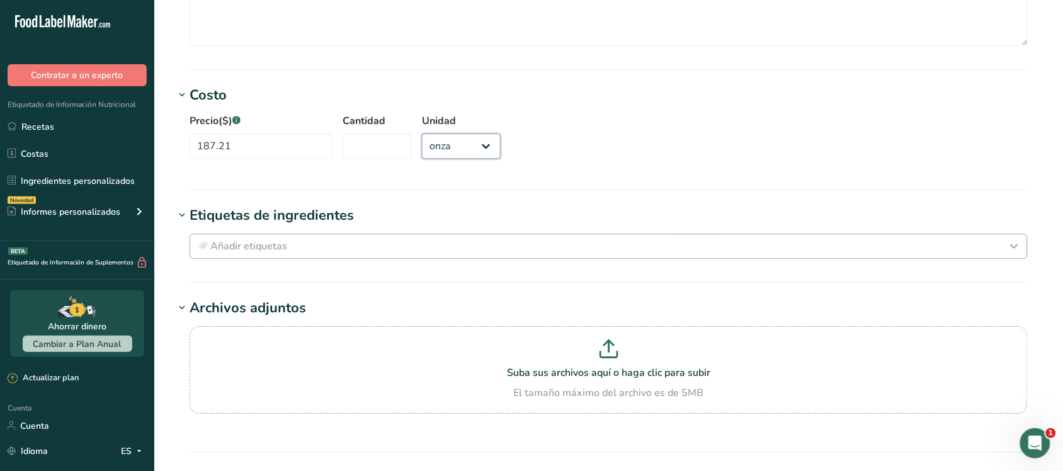
click at [422, 135] on select "Gramos kilogramo mg mcg libras onza" at bounding box center [461, 145] width 79 height 25
click at [379, 156] on input "Cantidad" at bounding box center [376, 145] width 69 height 25
type input "191.9"
click at [599, 168] on div "Precio($) .a-a{fill:#347362;}.b-a{fill:#fff;} 187.21 Cantidad 191.9 Unidad Gram…" at bounding box center [608, 140] width 868 height 68
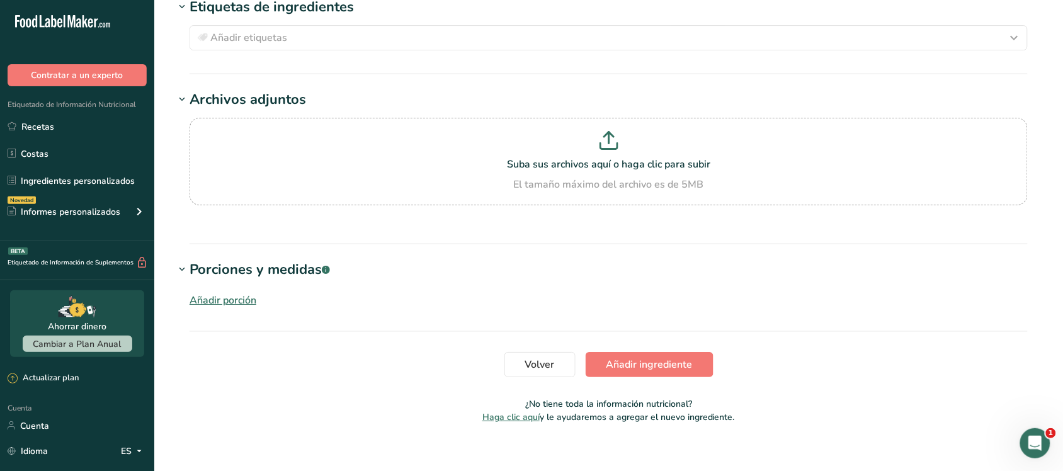
scroll to position [1235, 0]
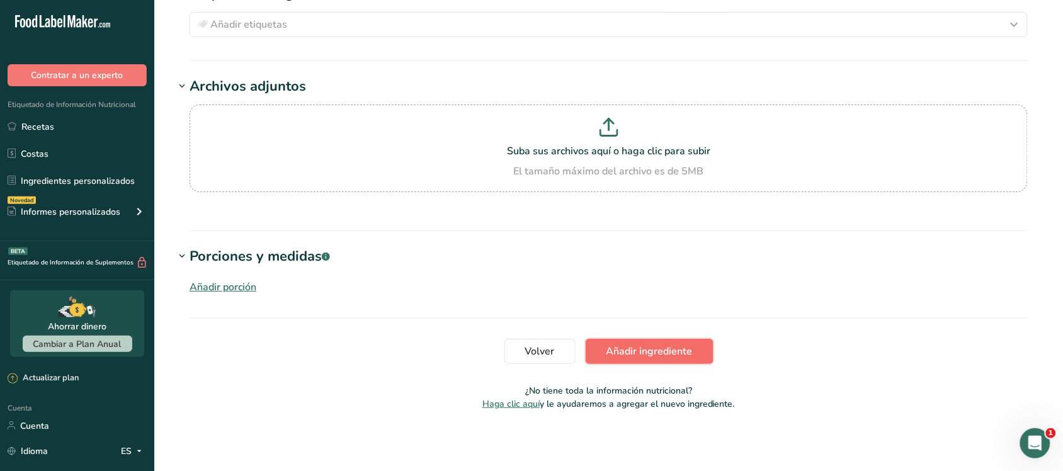
click at [621, 353] on font "Añadir ingrediente" at bounding box center [649, 351] width 86 height 14
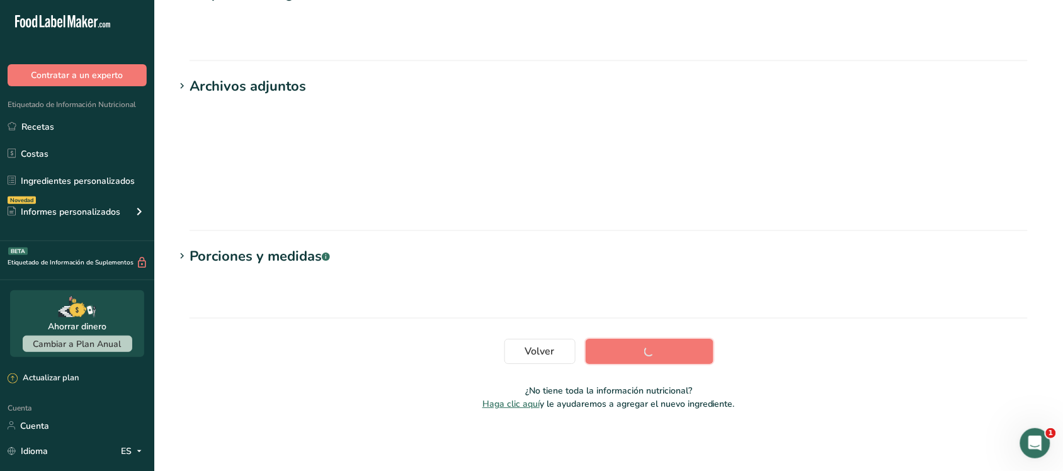
scroll to position [194, 0]
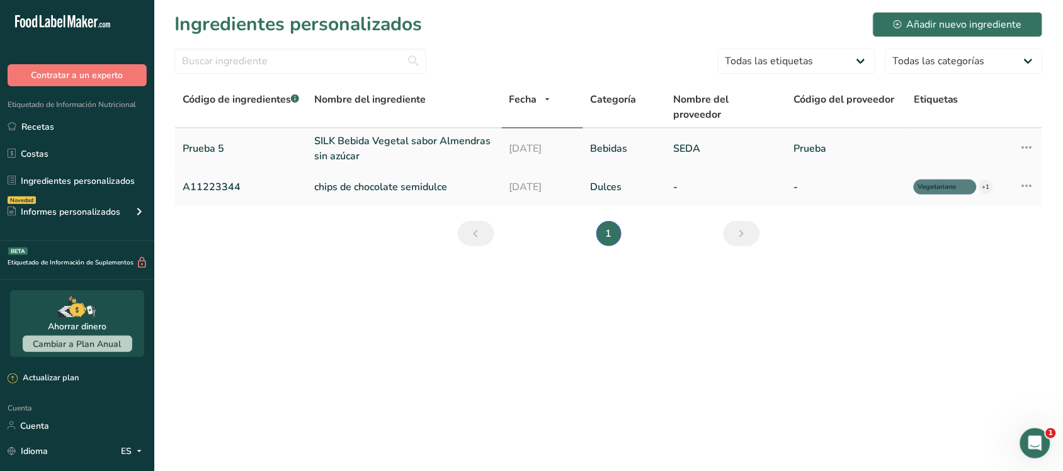
click at [690, 152] on font "SEDA" at bounding box center [686, 149] width 27 height 14
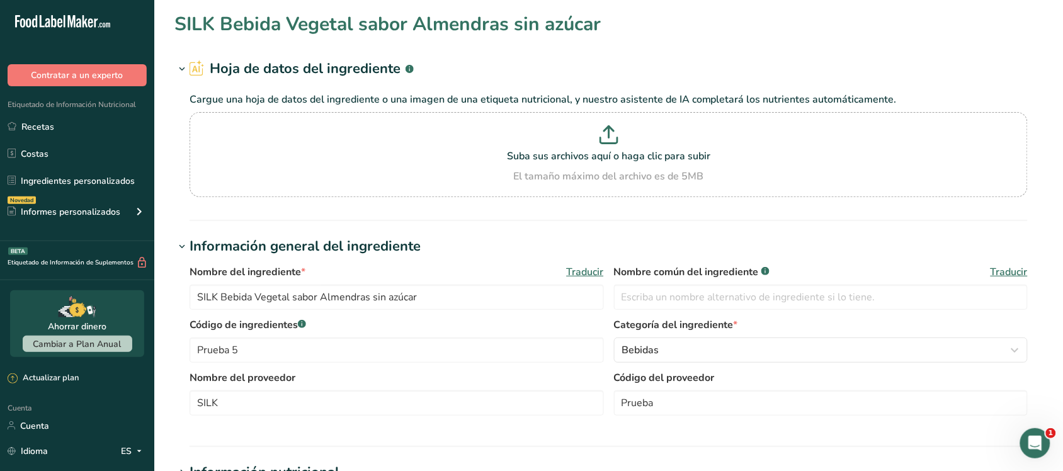
type input "SILK Bebida Vegetal sabor Almendras sin azúcar"
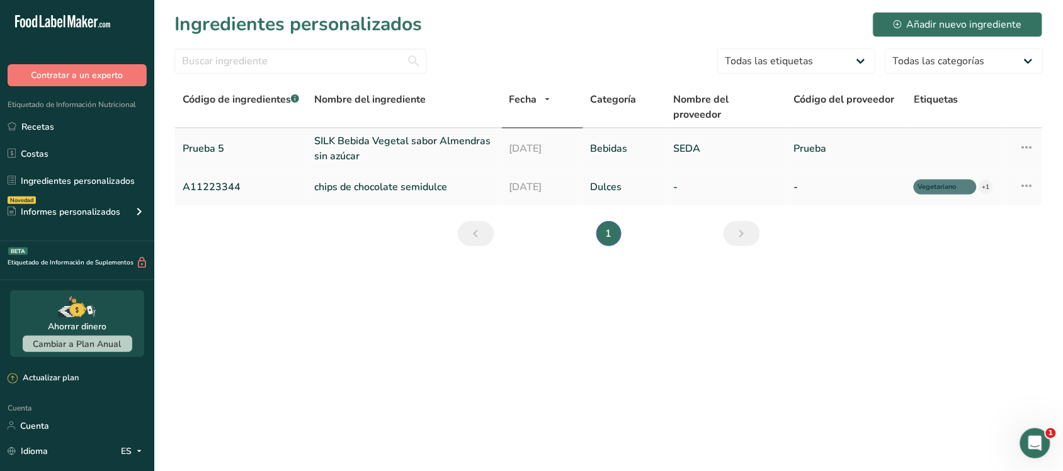
click at [1026, 152] on icon at bounding box center [1026, 147] width 15 height 23
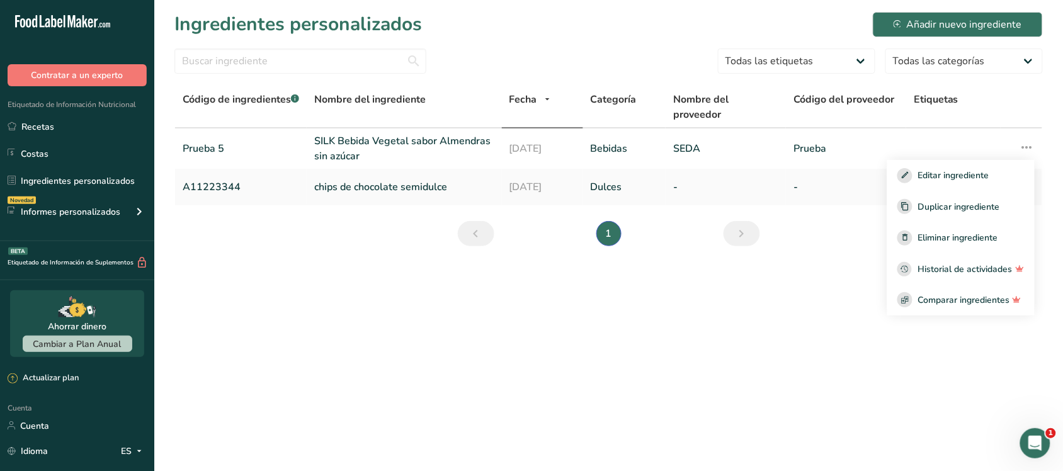
click at [979, 94] on div "Etiquetas" at bounding box center [953, 99] width 79 height 15
click at [927, 85] on section "Ingredientes personalizados Añadir nuevo ingrediente Todas las etiquetas Fuente…" at bounding box center [608, 133] width 908 height 266
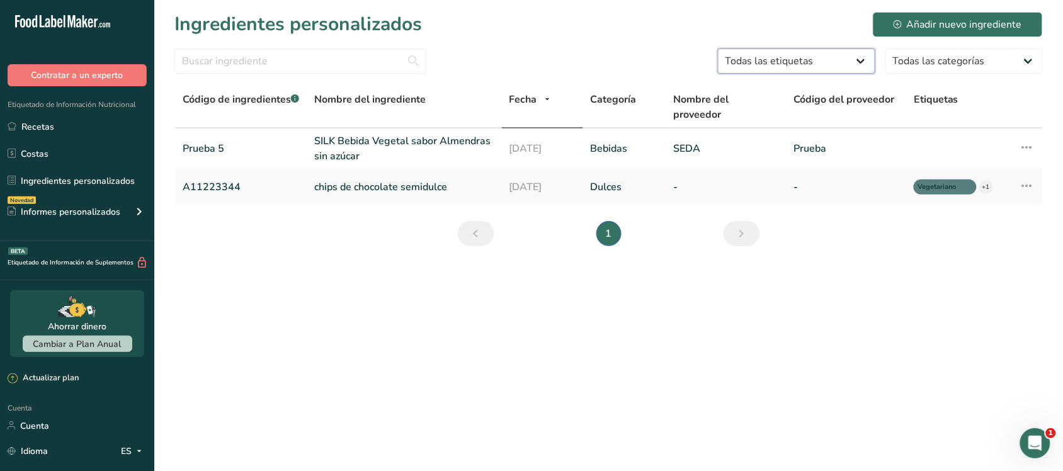
click at [796, 69] on select "Todas las etiquetas Fuente de antioxidantes Efecto prebiótico Fuente de omega 3…" at bounding box center [796, 60] width 157 height 25
click at [630, 42] on section "Ingredientes personalizados Añadir nuevo ingrediente Todas las etiquetas Fuente…" at bounding box center [608, 133] width 908 height 266
click at [60, 130] on link "Recetas" at bounding box center [77, 127] width 154 height 24
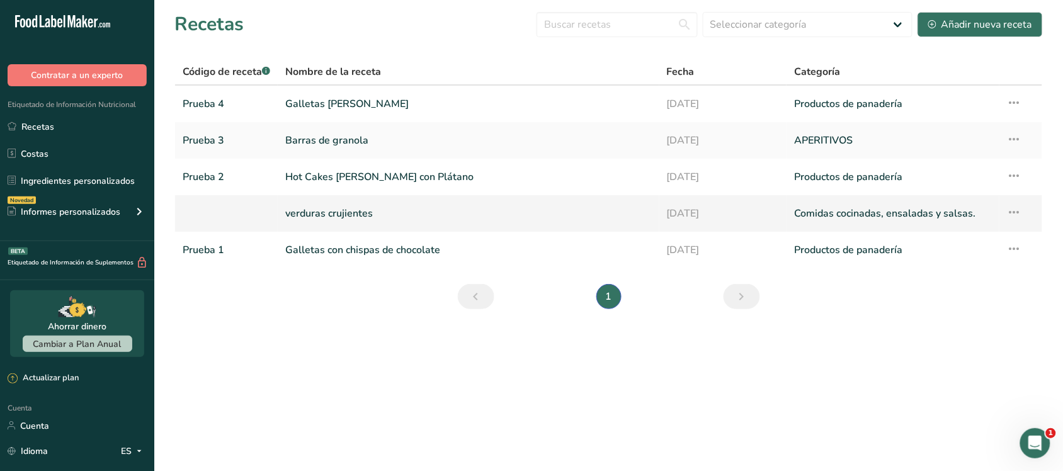
click at [300, 217] on font "verduras crujientes" at bounding box center [329, 214] width 88 height 14
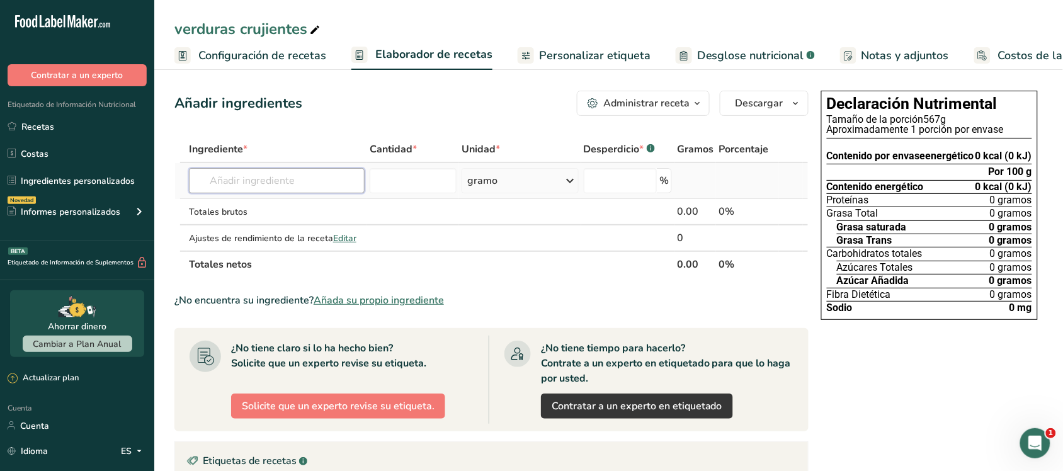
click at [317, 179] on input "text" at bounding box center [277, 180] width 176 height 25
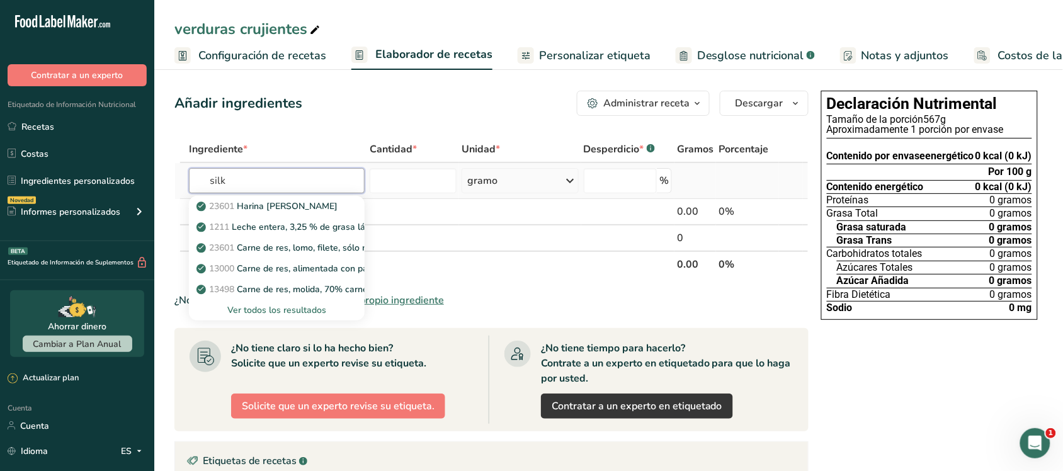
type input "silk"
click at [288, 312] on font "Ver todos los resultados" at bounding box center [276, 310] width 99 height 12
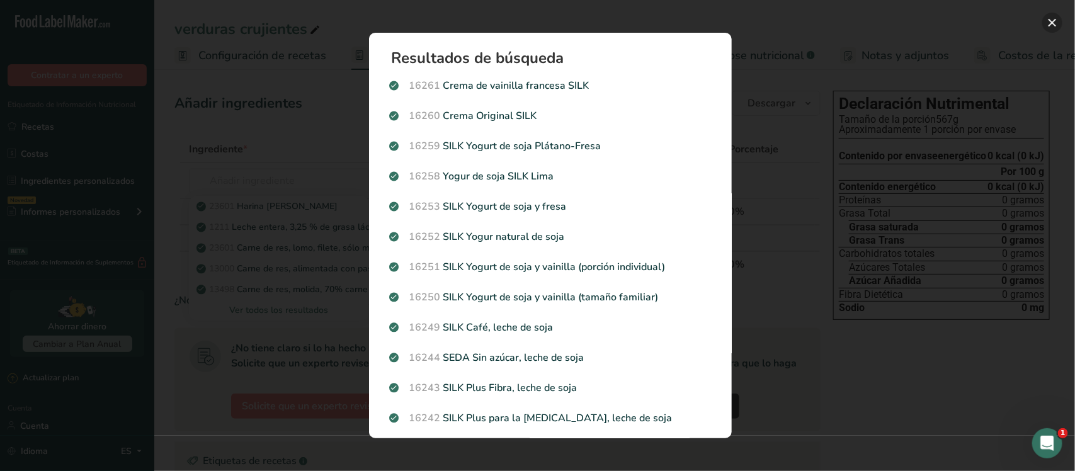
click at [1053, 16] on button "Resultados de búsqueda modal" at bounding box center [1052, 23] width 20 height 20
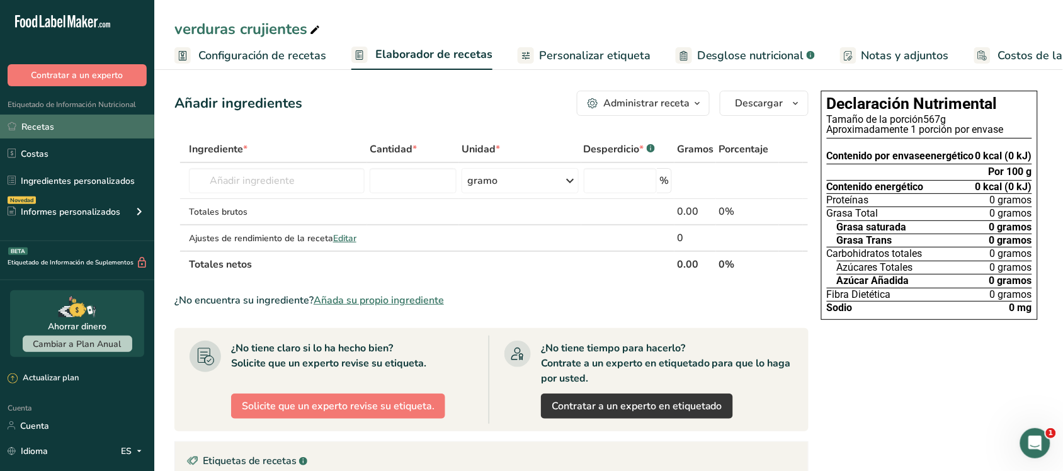
click at [54, 133] on link "Recetas" at bounding box center [77, 127] width 154 height 24
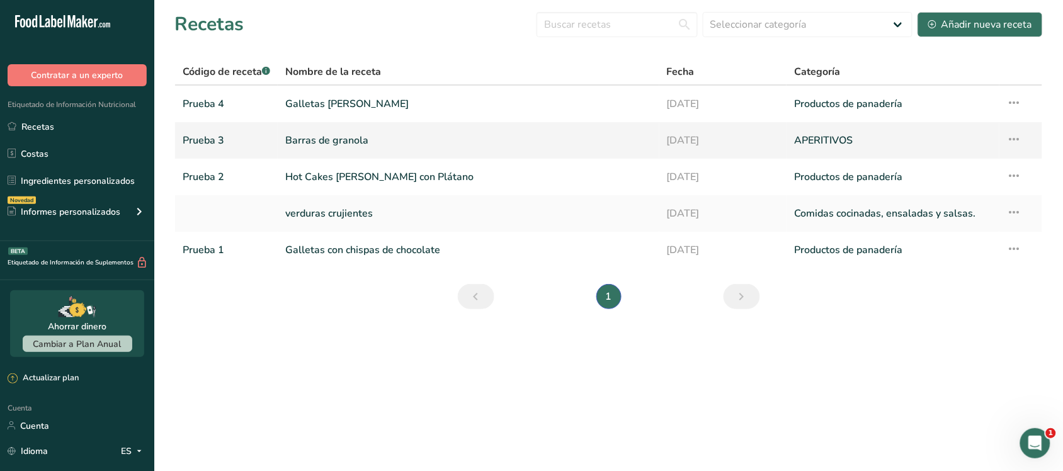
click at [873, 148] on link "APERITIVOS" at bounding box center [892, 140] width 197 height 26
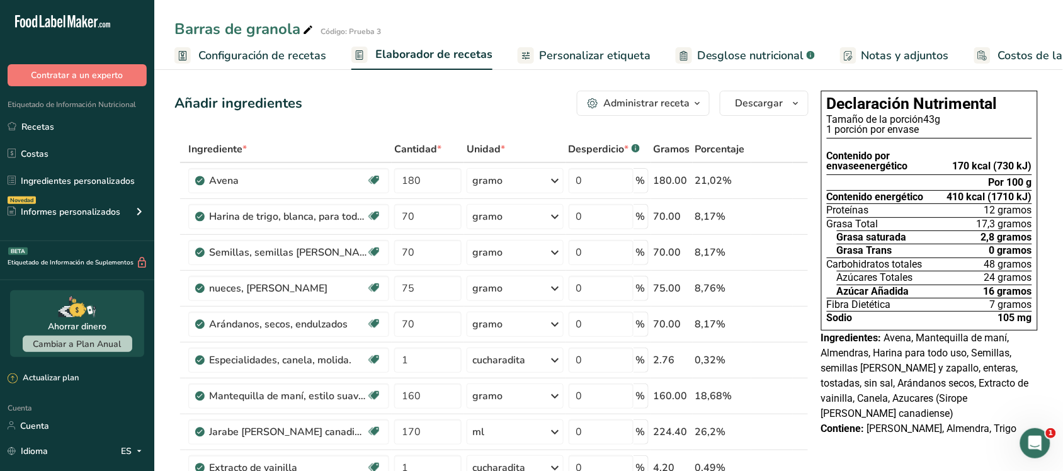
click at [308, 59] on font "Configuración de recetas" at bounding box center [262, 55] width 128 height 15
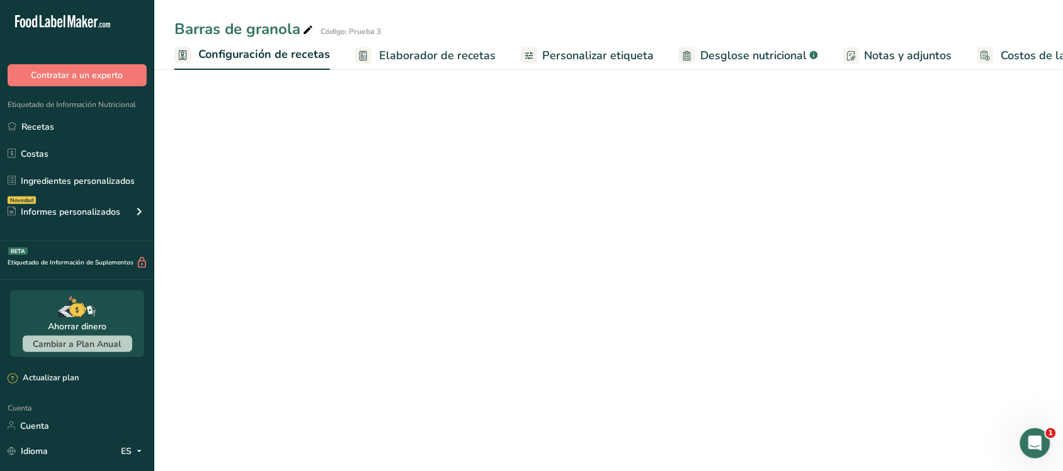
scroll to position [0, 4]
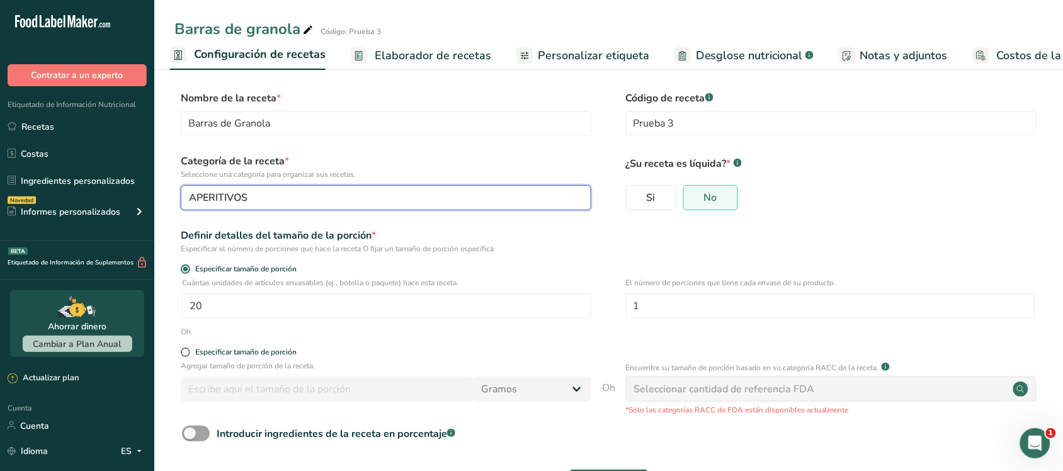
click at [337, 194] on div "APERITIVOS" at bounding box center [382, 197] width 387 height 15
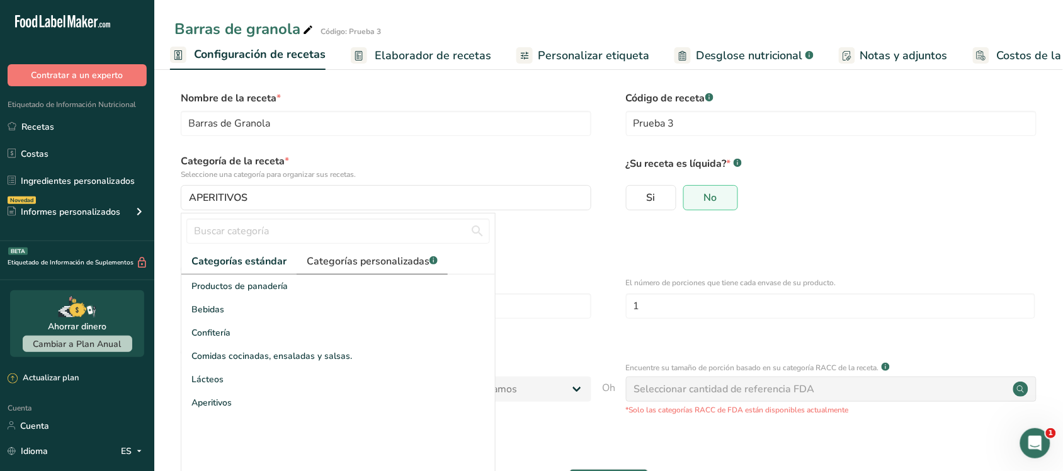
click at [337, 252] on link "Categorías personalizadas .a-a{fill:#347362;}.b-a{fill:#fff;}" at bounding box center [372, 262] width 151 height 26
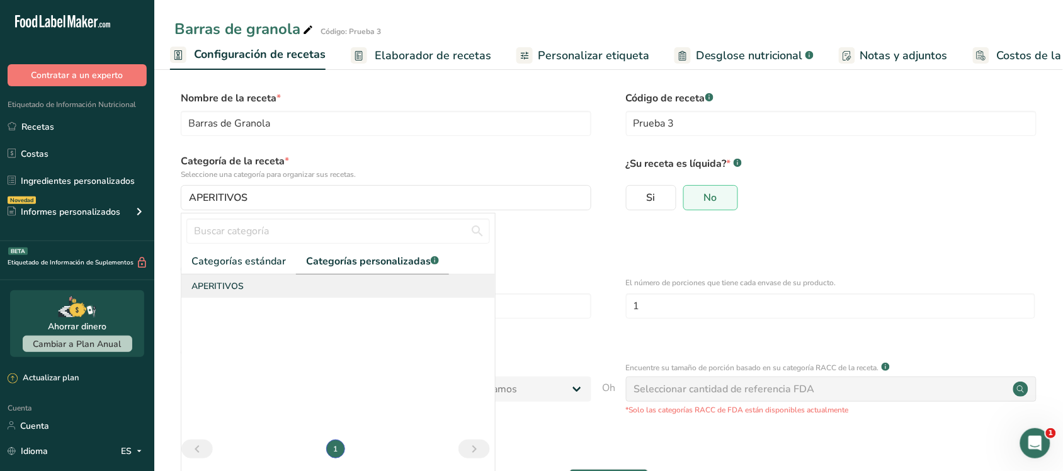
click at [292, 281] on div "APERITIVOS" at bounding box center [338, 286] width 314 height 23
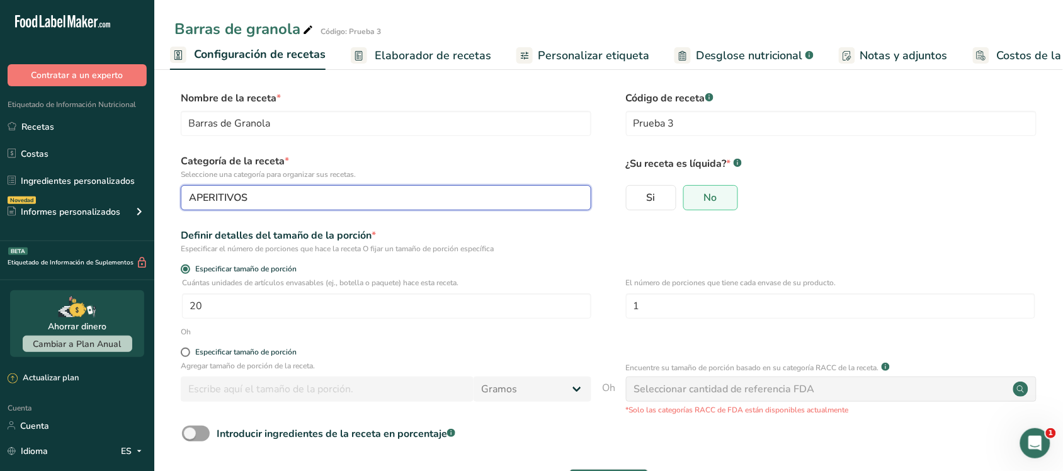
click at [323, 205] on div "APERITIVOS" at bounding box center [382, 197] width 387 height 15
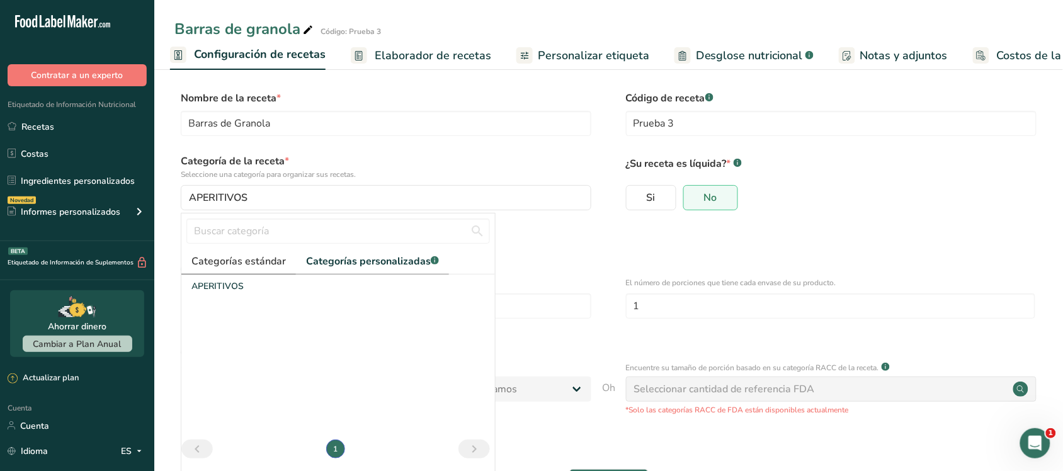
click at [262, 260] on font "Categorías estándar" at bounding box center [238, 261] width 94 height 14
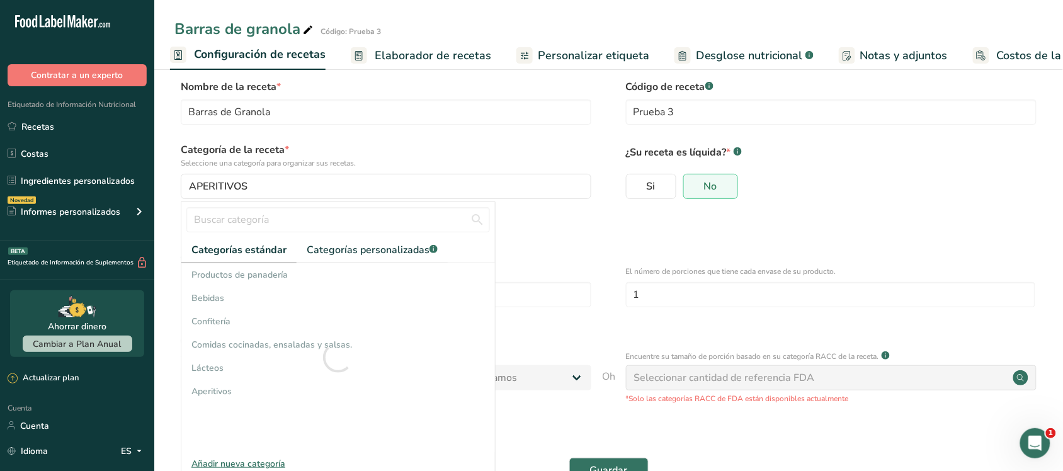
scroll to position [51, 0]
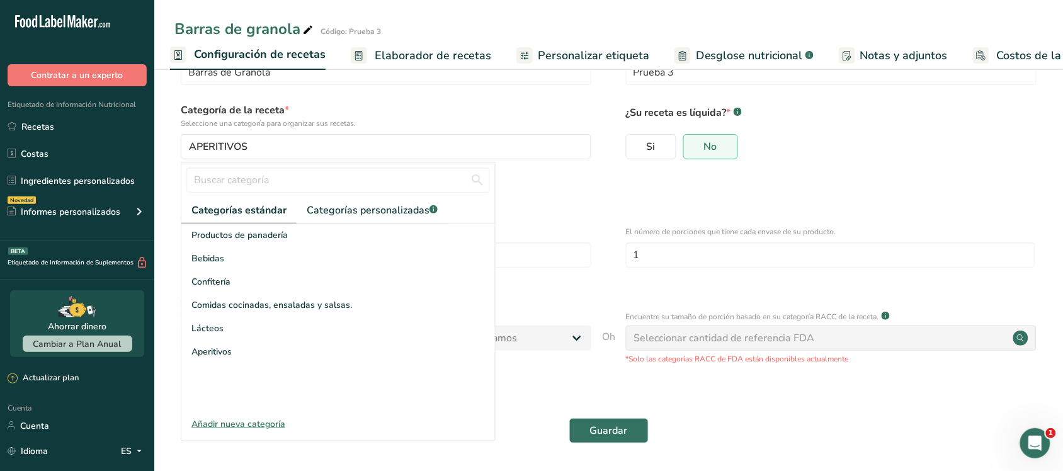
click at [262, 420] on font "Añadir nueva categoría" at bounding box center [238, 424] width 94 height 12
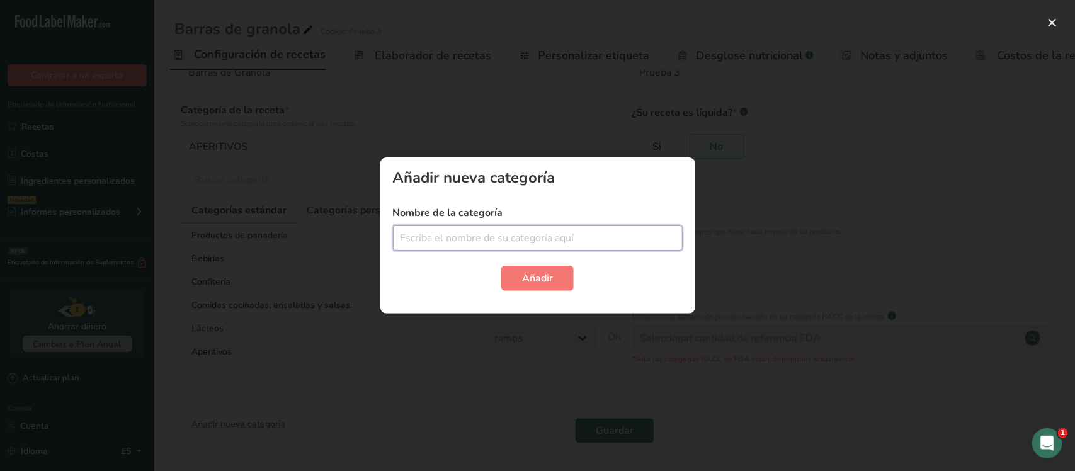
click at [431, 240] on input "text" at bounding box center [538, 237] width 290 height 25
type input "Snack"
click at [518, 268] on button "Añadir" at bounding box center [537, 278] width 72 height 25
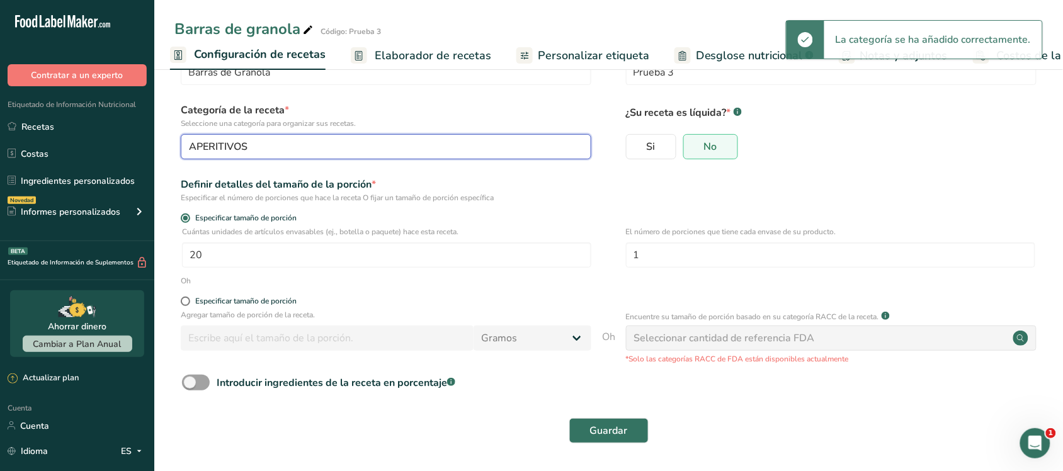
click at [465, 150] on div "APERITIVOS" at bounding box center [382, 146] width 387 height 15
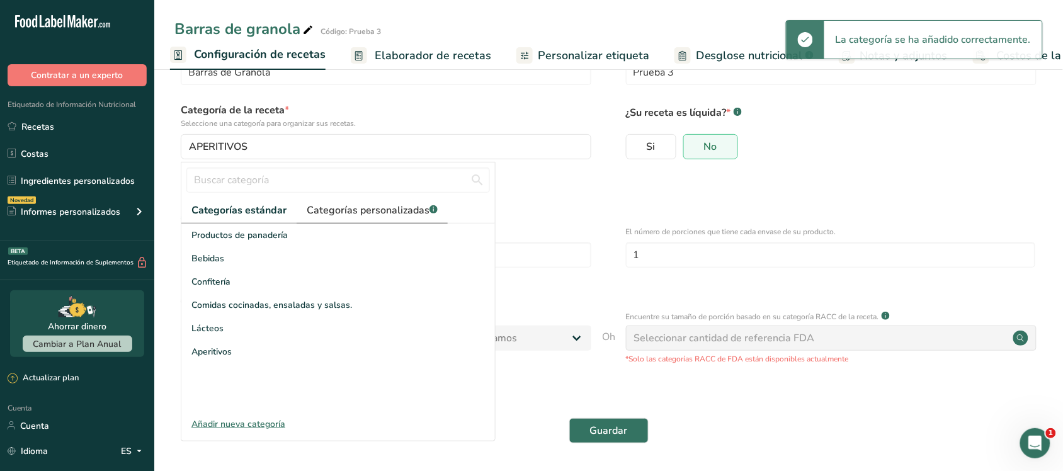
click at [345, 216] on font "Categorías personalizadas" at bounding box center [368, 210] width 123 height 14
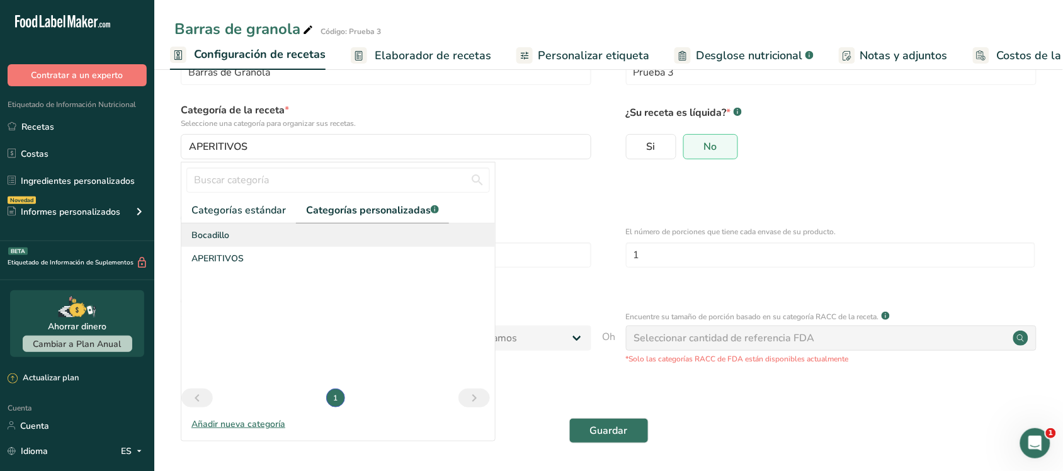
click at [277, 240] on div "Bocadillo" at bounding box center [338, 235] width 314 height 23
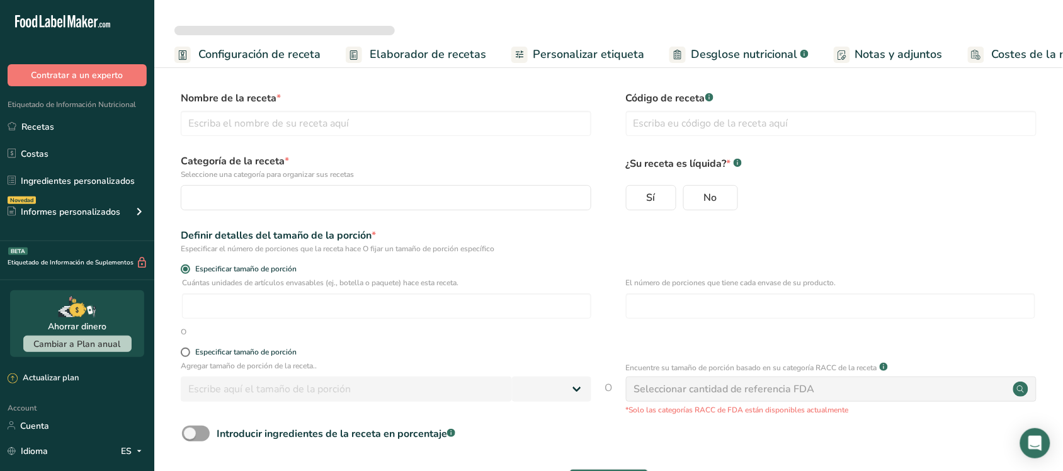
select select
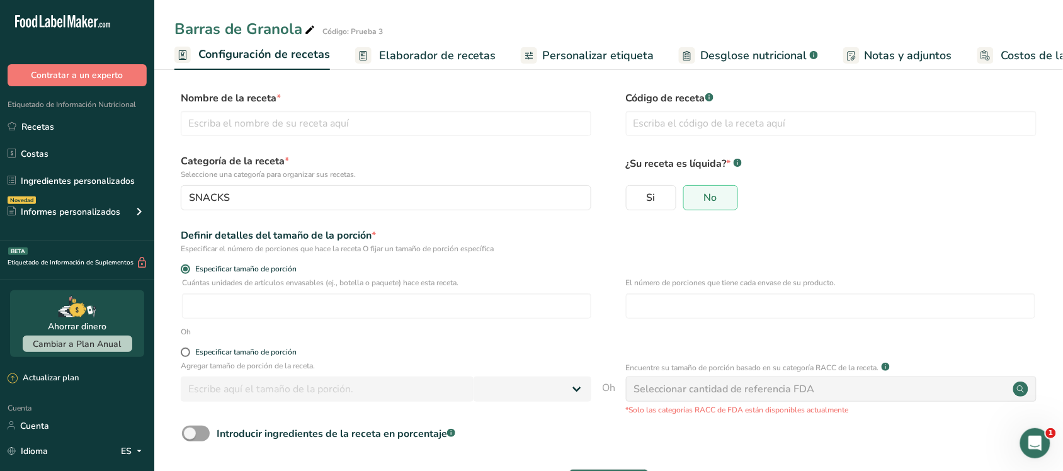
type input "Barras de Granola"
type input "Prueba 3"
radio input "true"
type input "20"
type input "1"
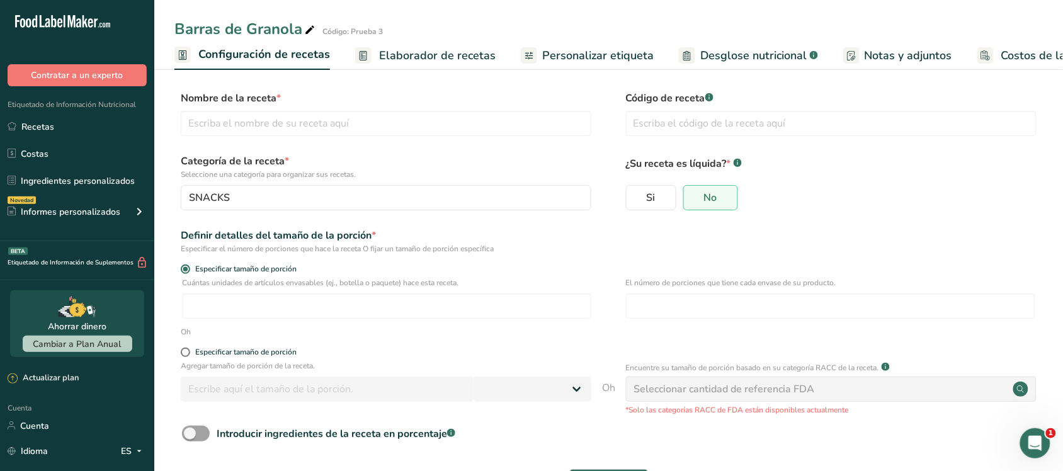
select select "0"
click at [433, 215] on div "Categoría de la receta * Seleccione una categoría para organizar sus recetas. A…" at bounding box center [608, 186] width 868 height 64
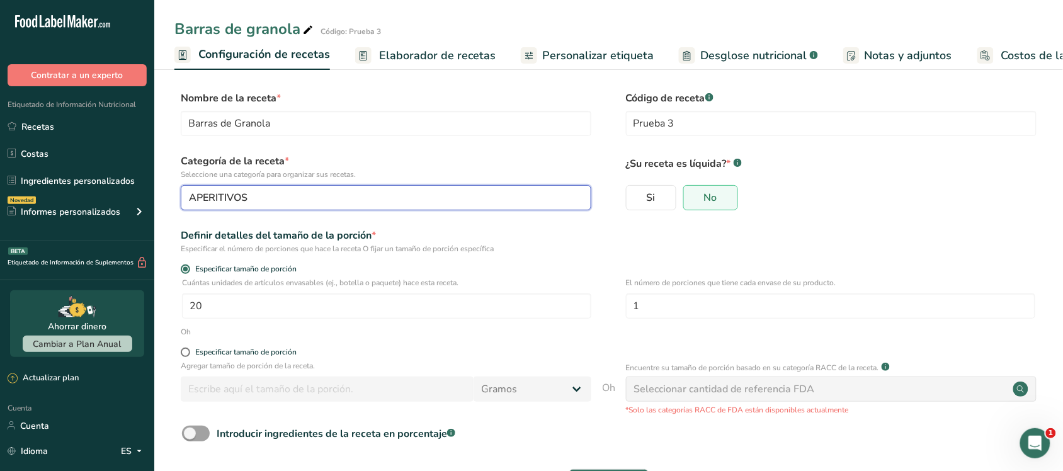
click at [422, 200] on div "APERITIVOS" at bounding box center [382, 197] width 387 height 15
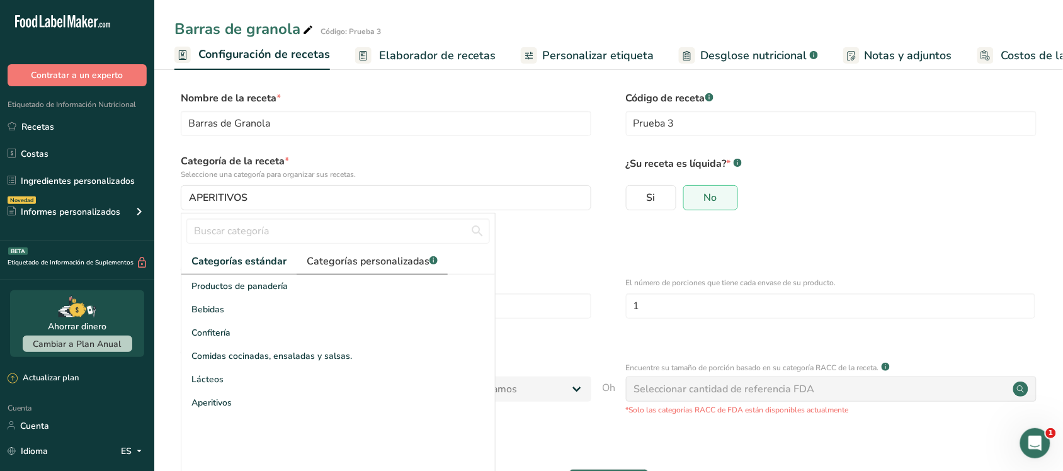
click at [400, 264] on font "Categorías personalizadas" at bounding box center [368, 261] width 123 height 14
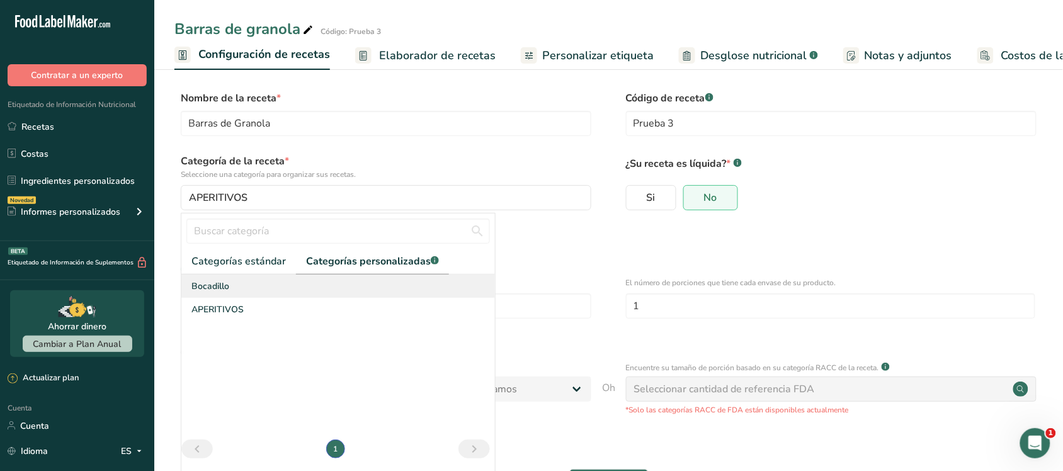
click at [228, 290] on font "Bocadillo" at bounding box center [210, 286] width 38 height 12
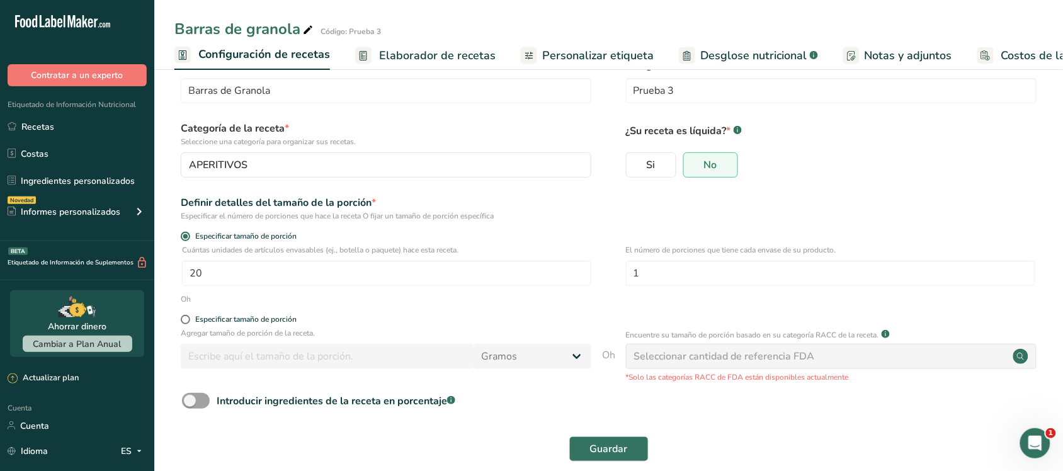
scroll to position [51, 0]
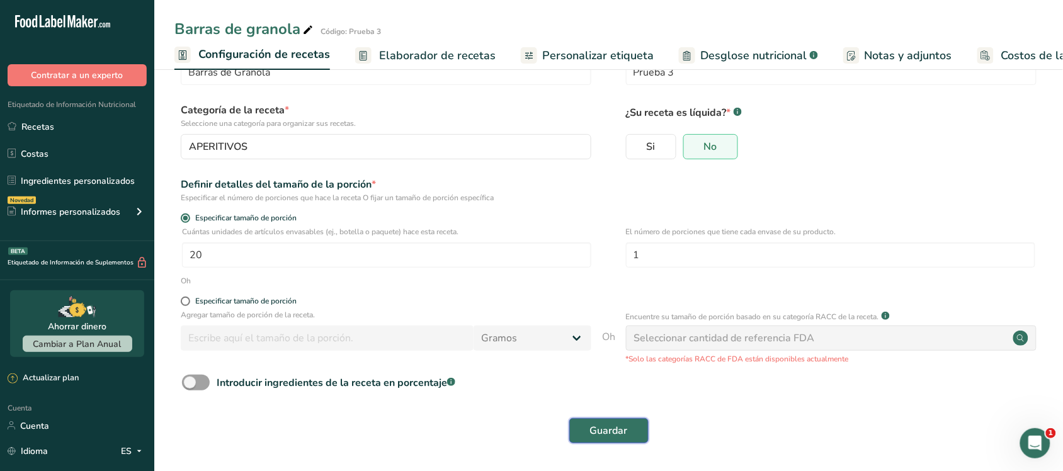
click at [603, 443] on button "Guardar" at bounding box center [608, 430] width 79 height 25
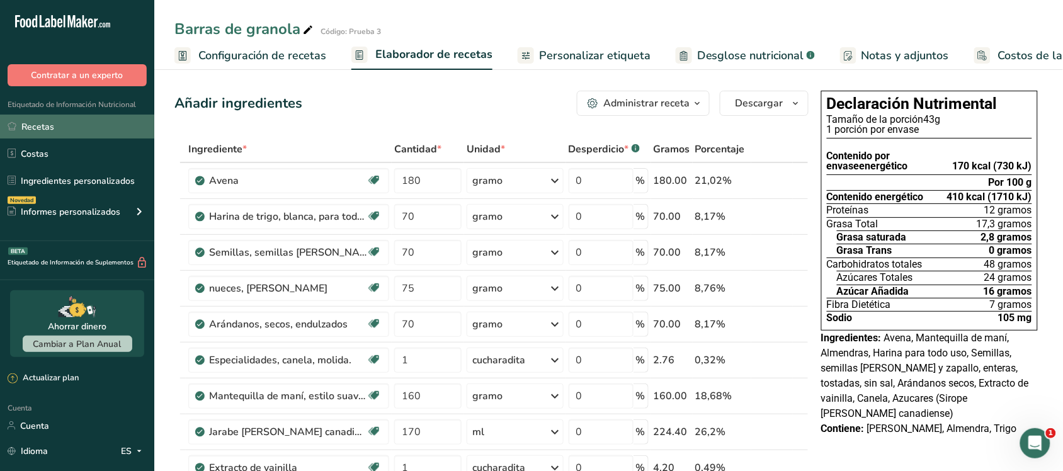
click at [38, 121] on font "Recetas" at bounding box center [37, 127] width 33 height 12
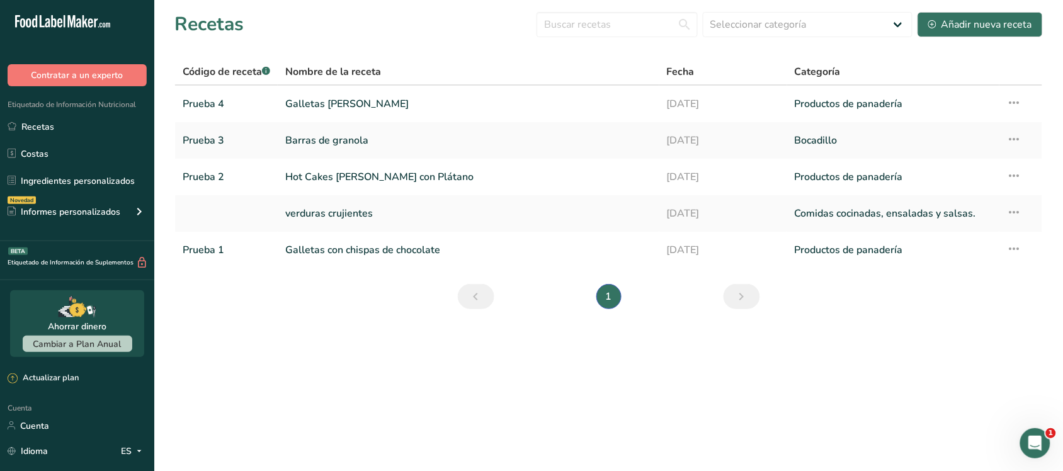
click at [0, 115] on link "Recetas" at bounding box center [77, 127] width 154 height 24
click at [50, 148] on link "Costas" at bounding box center [77, 154] width 154 height 24
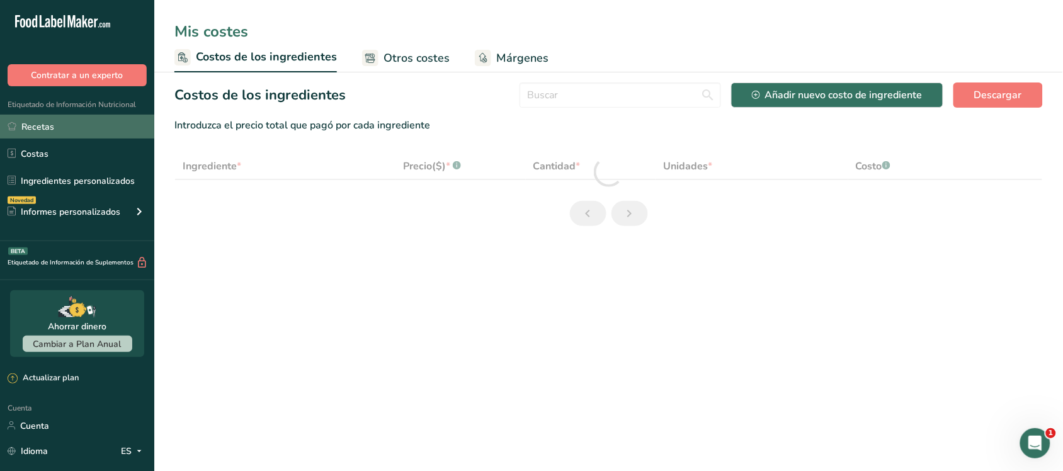
select select "5"
select select "1"
select select "5"
select select "1"
select select "5"
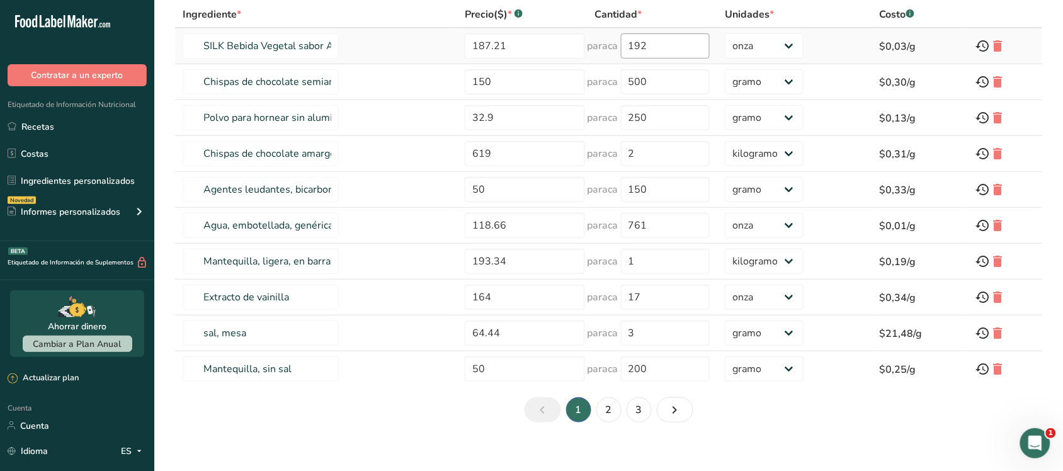
scroll to position [164, 0]
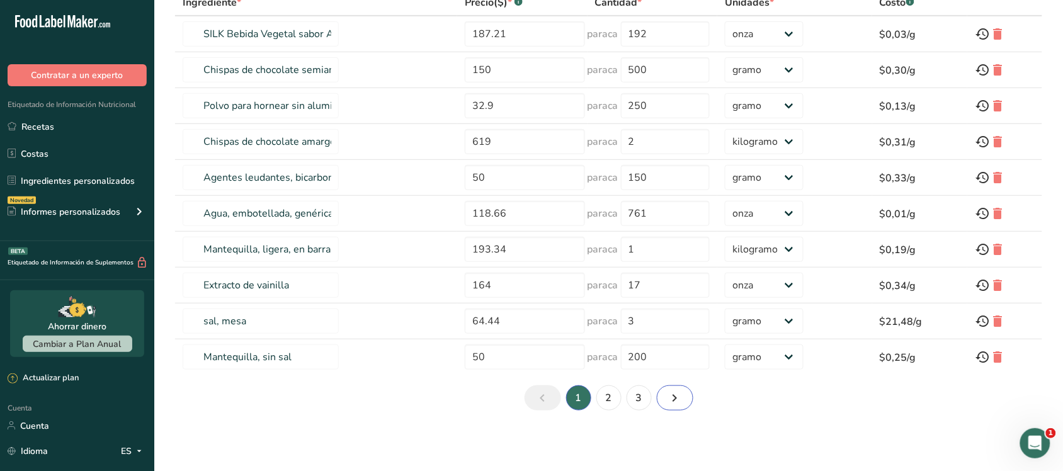
click at [677, 395] on icon "Página siguiente" at bounding box center [674, 398] width 15 height 23
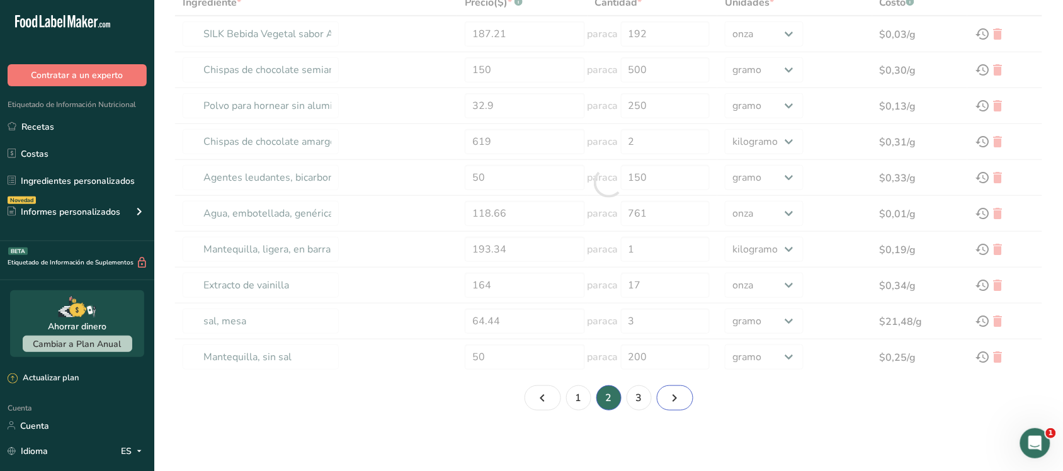
type input "Agentes leudantes, levadura en polvo, bajos en sodio."
type input "1"
type input "3"
select select "-1"
type input "Mantequilla de maní, estilo suave, sin sal"
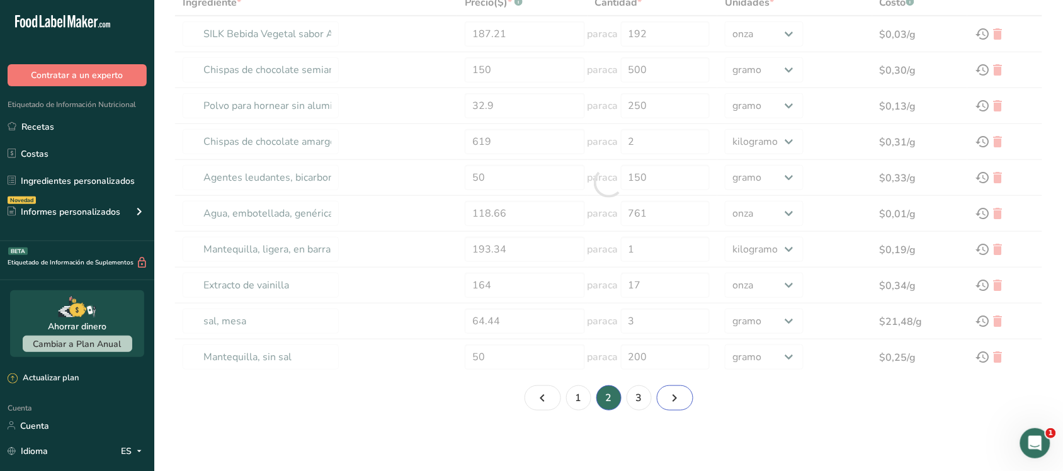
type input "121.74"
type input "1"
select select "1"
type input "Especias, canela, molida."
type input "142.19"
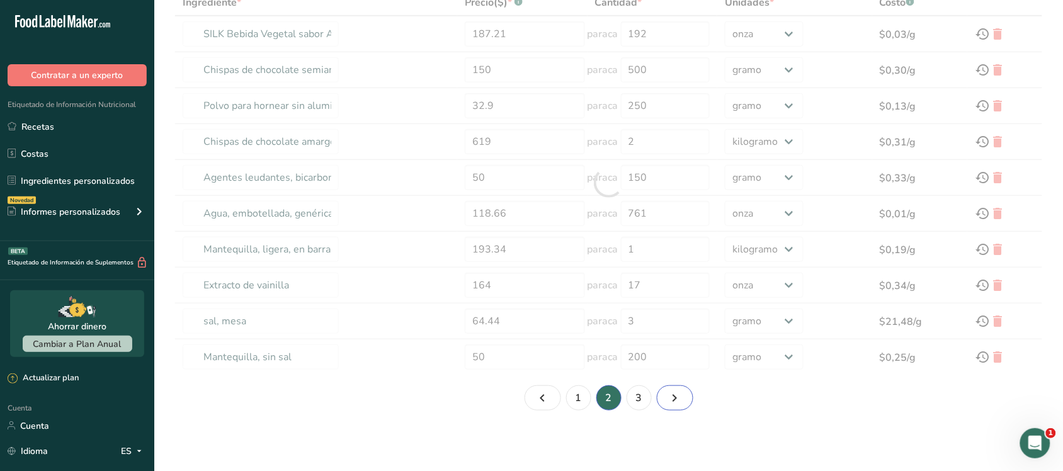
type input "400"
type input "Huevo, entero, crudo, fresco"
type input "90"
type input "1"
type input "Leche entera, 3,25 % de grasa láctea, con vitamina D añadida"
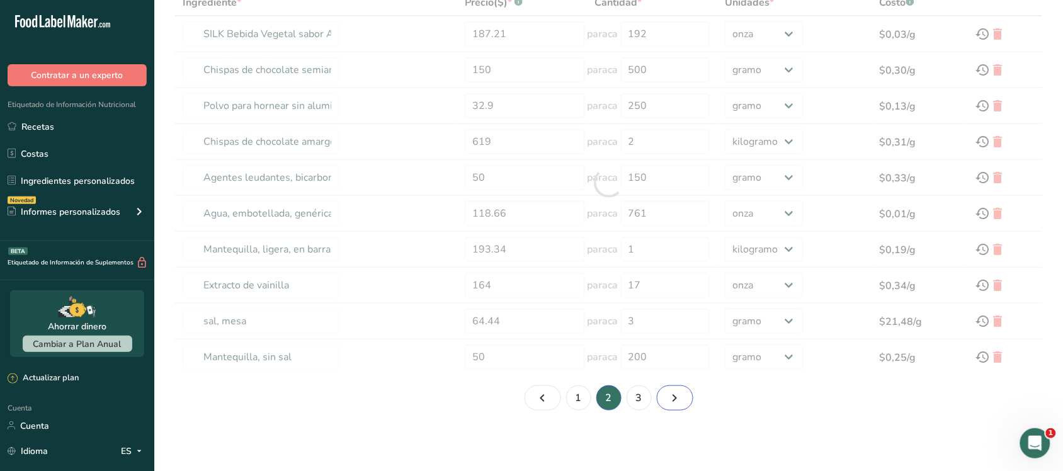
type input "20"
type input "34"
select select "5"
type input "nueces, almendras"
type input "230.17"
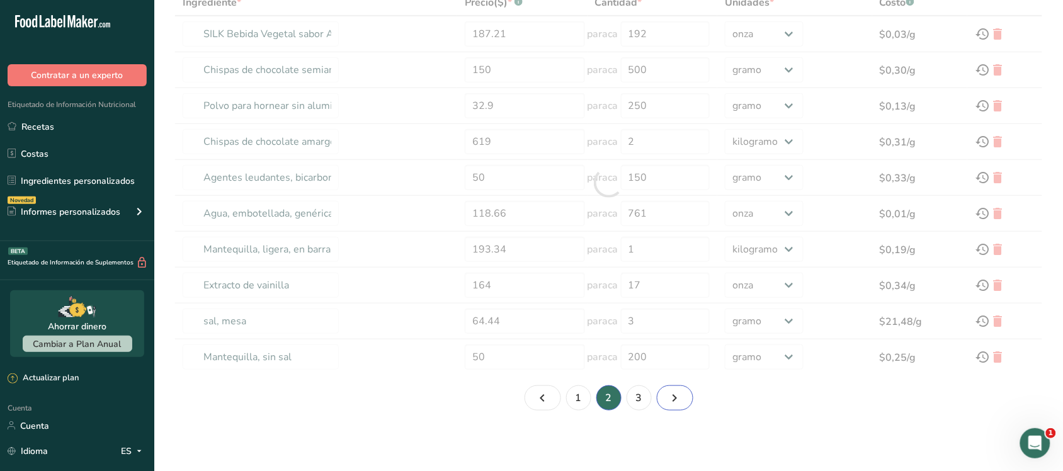
type input "907"
select select "-1"
type input "Jarabe de arce canadiense"
type input "70.58"
type input "Semillas, semillas de calabaza y zapallo, enteras, tostadas, sin sal"
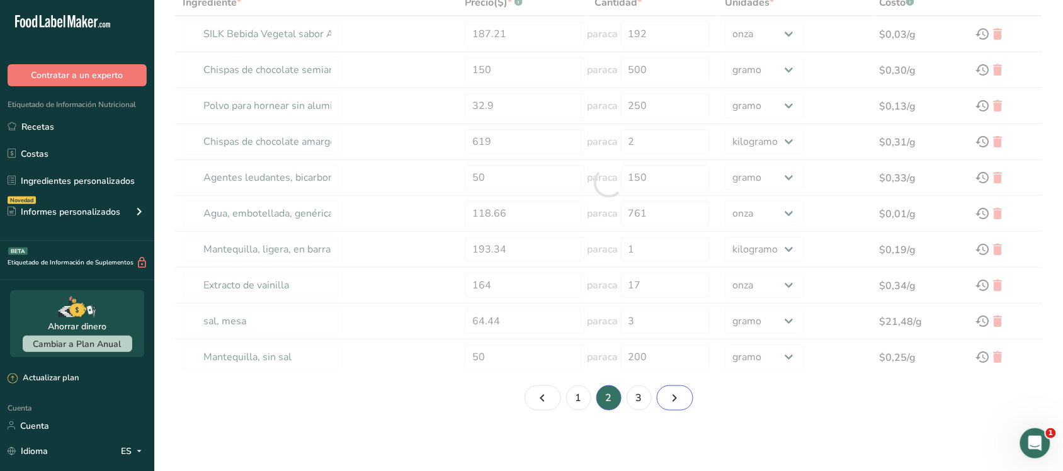
type input "269.8"
type input "1"
select select "1"
type input "Harina de avena, parcialmente desgranada"
type input "95"
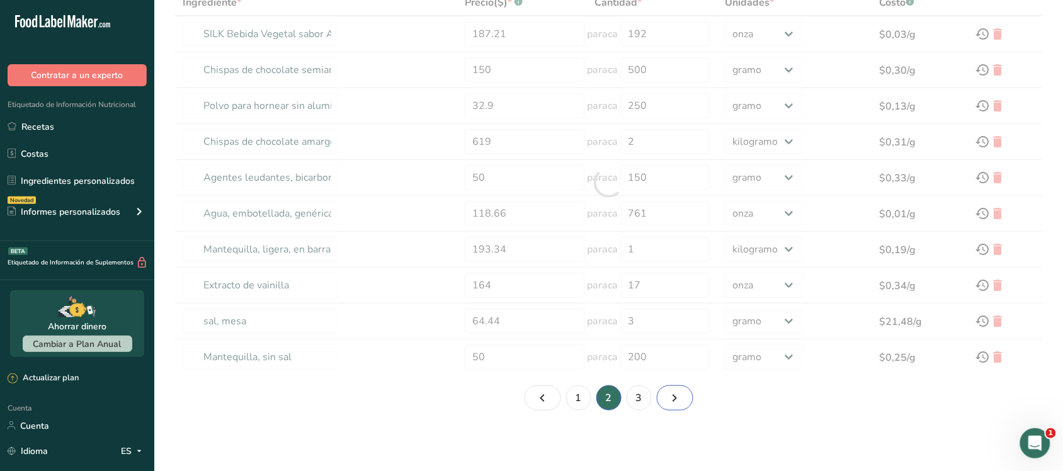
type input "2"
type input "Avena"
type input "95"
type input "2"
select select "1"
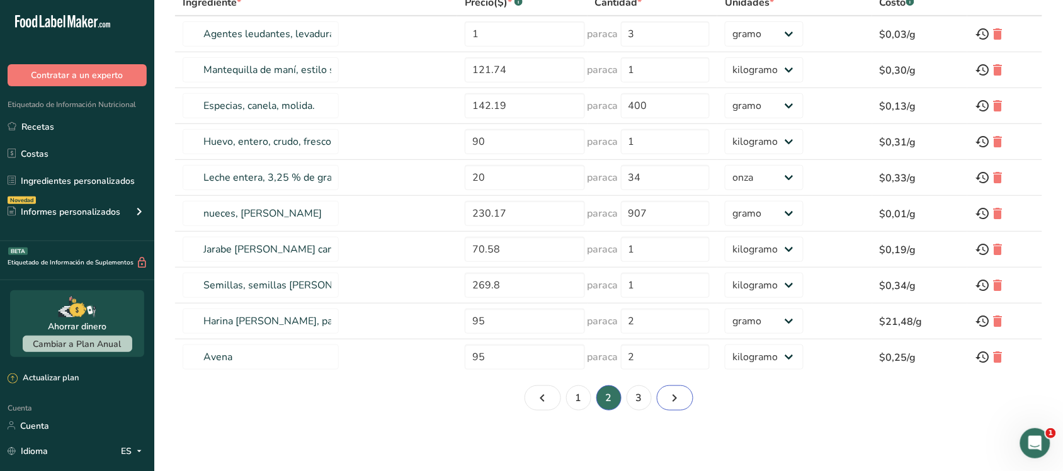
click at [683, 394] on link "Página 3." at bounding box center [675, 397] width 37 height 25
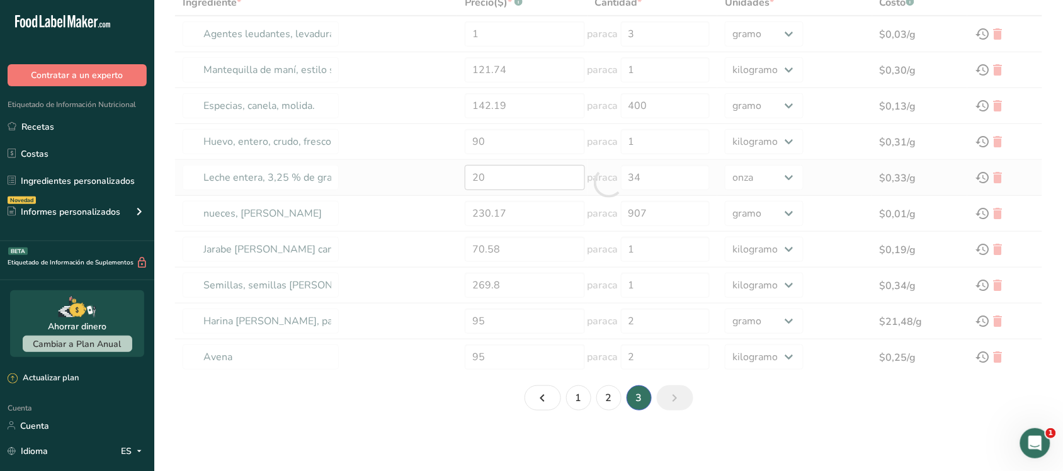
type input "Azúcares granulados"
type input "55"
type input "1"
select select "1"
type input "Semillas, linaza"
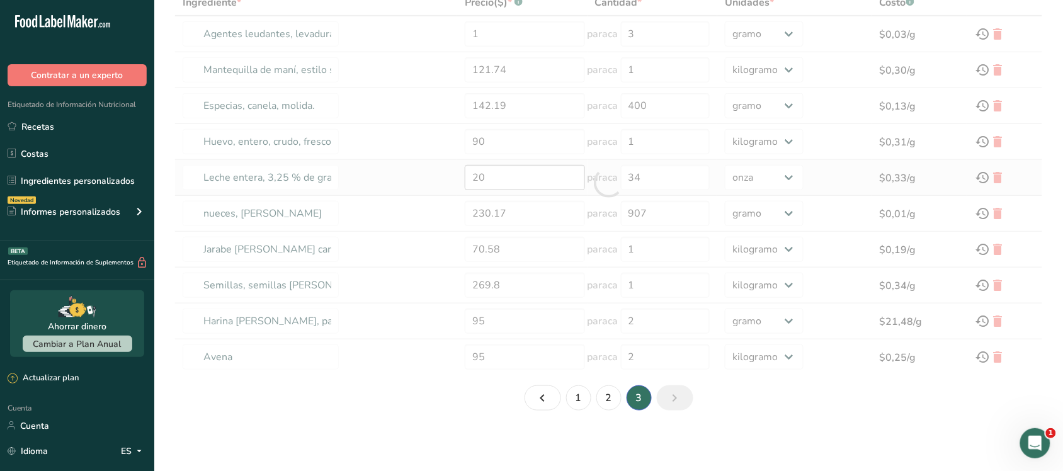
type input "38"
type input "400"
select select "-1"
type input "Plátanos, amarillos, crudos"
type input "25"
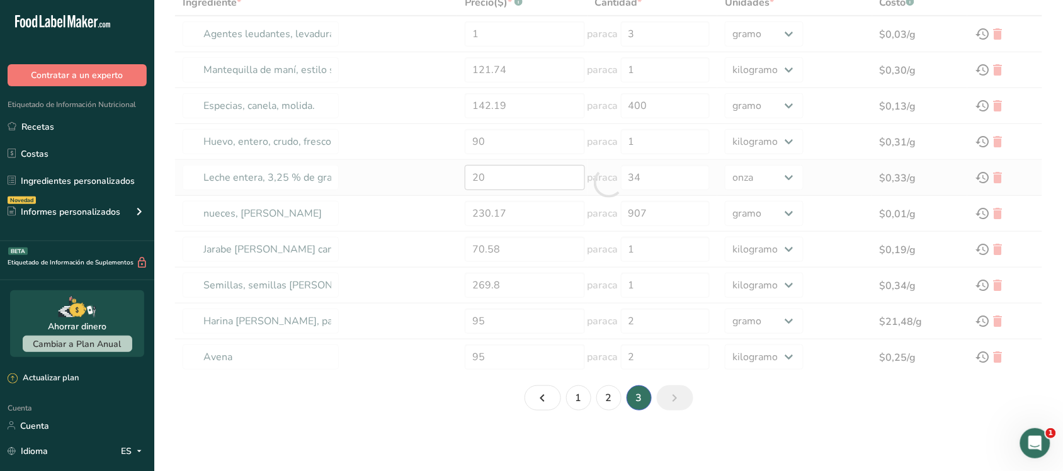
type input "150"
type input "Harina de trigo, blanca, para todo uso, con levadura, enriquecida"
type input "25"
type input "Azúcares, morenos"
type input "60"
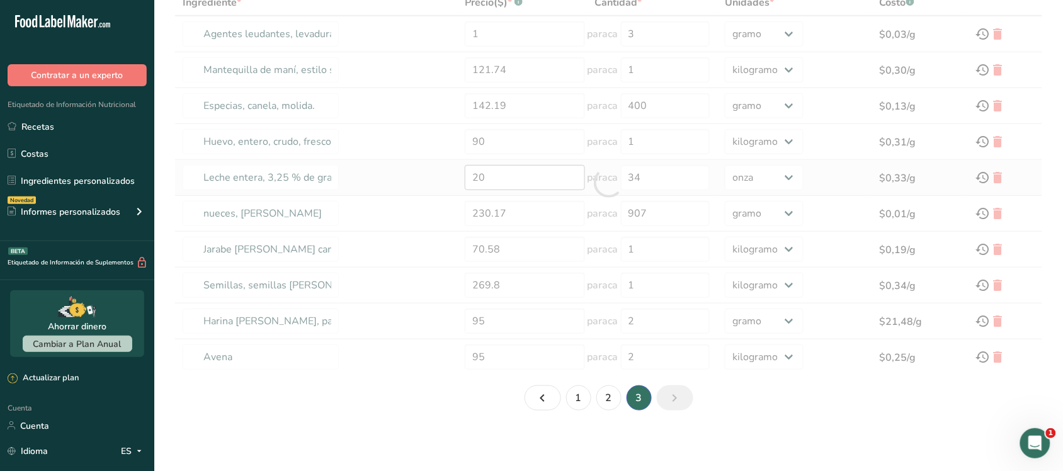
type input "1"
select select "1"
type input "Arándanos, secos, endulzados"
type input "142.19"
type input "1"
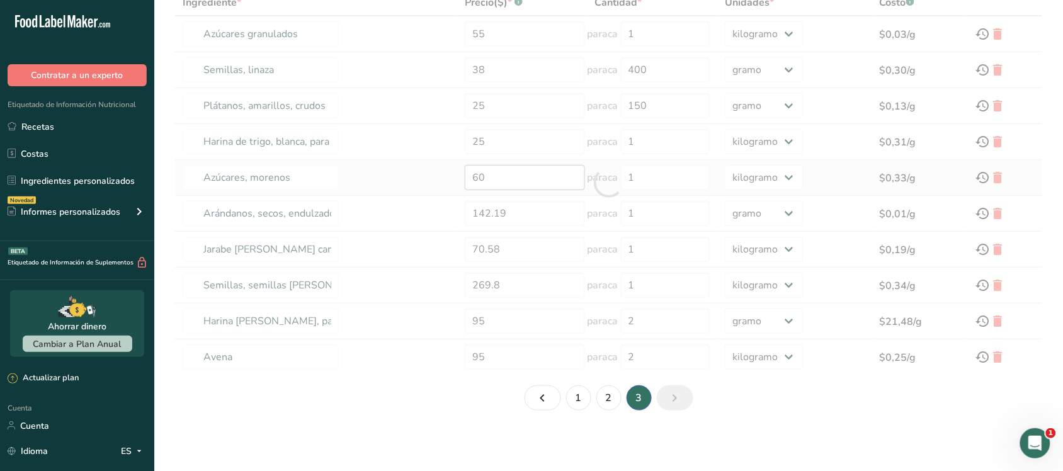
scroll to position [20, 0]
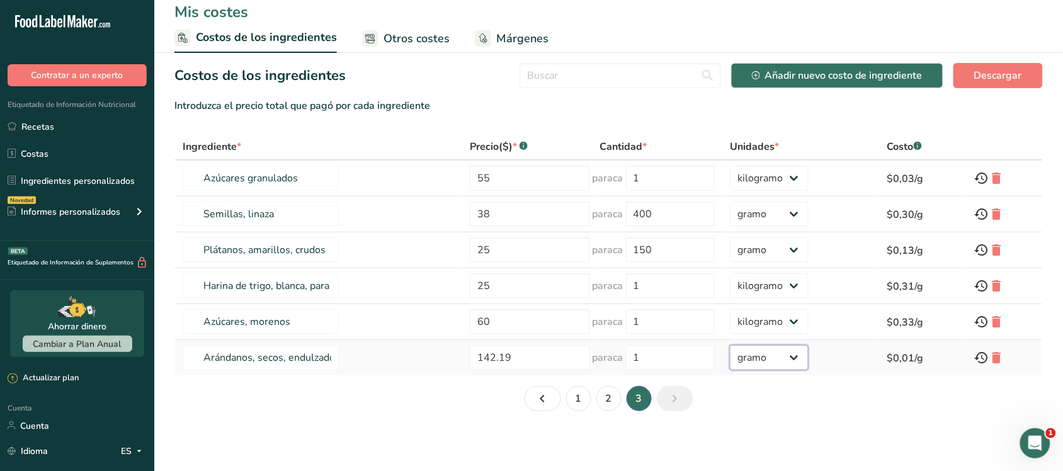
click at [739, 363] on select "gramo kilogramo mg mcg libras onza" at bounding box center [769, 357] width 79 height 25
select select "1"
click at [730, 345] on select "gramo kilogramo mg mcg libras onza" at bounding box center [769, 357] width 79 height 25
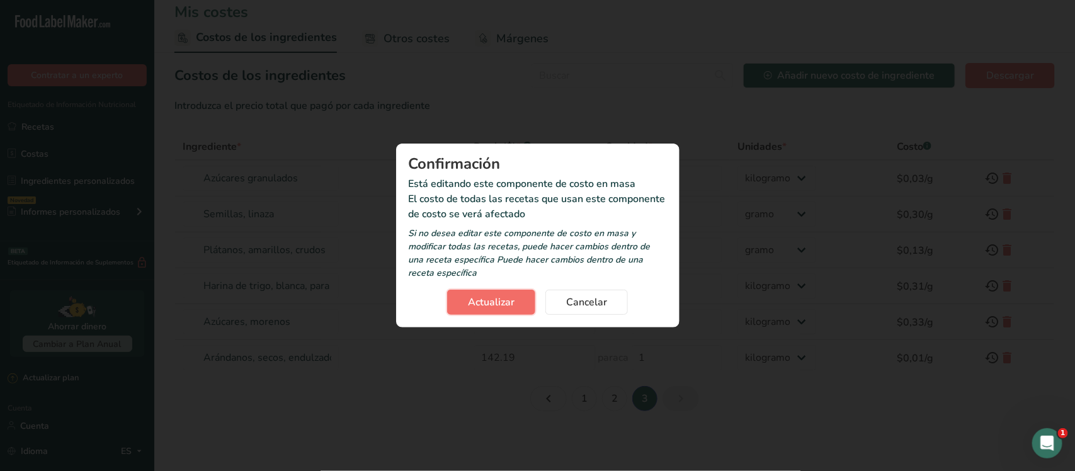
click at [502, 304] on font "Actualizar" at bounding box center [491, 302] width 47 height 14
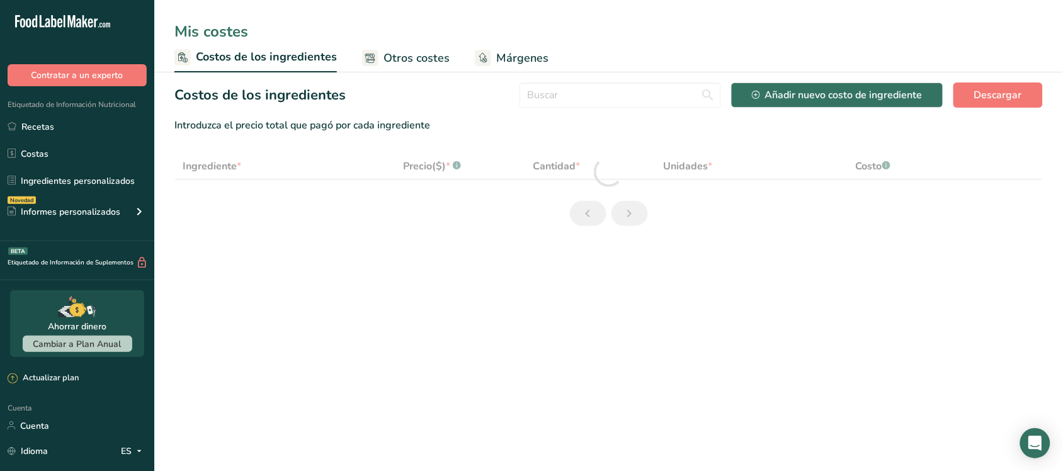
select select "5"
select select "1"
select select "5"
select select "1"
select select "5"
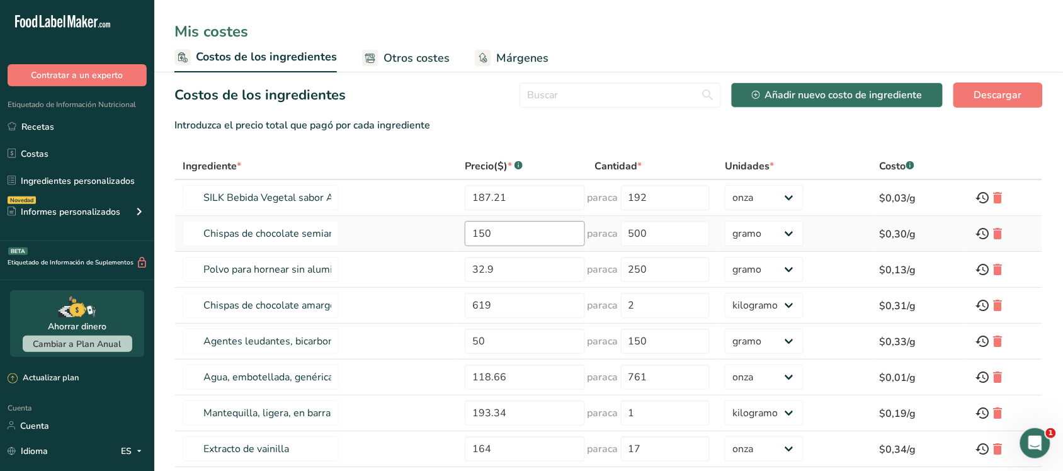
scroll to position [164, 0]
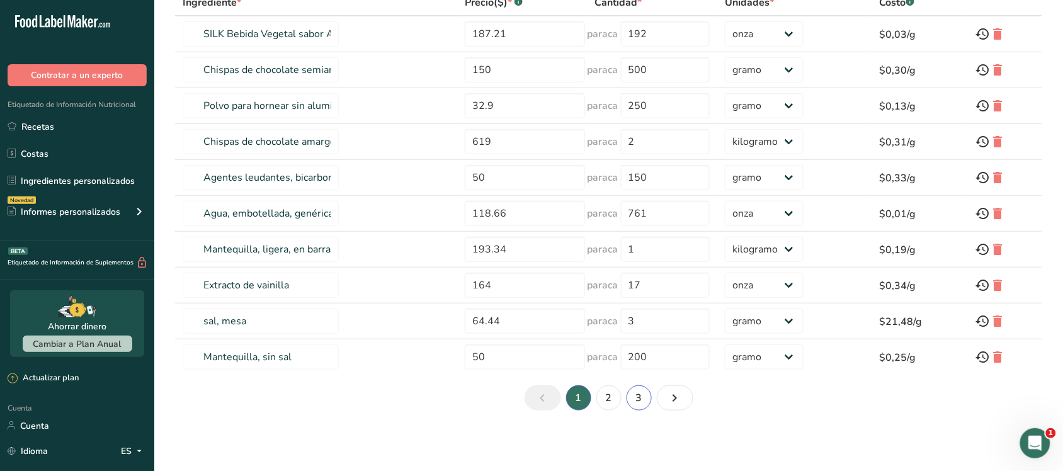
click at [633, 393] on link "3" at bounding box center [638, 397] width 25 height 25
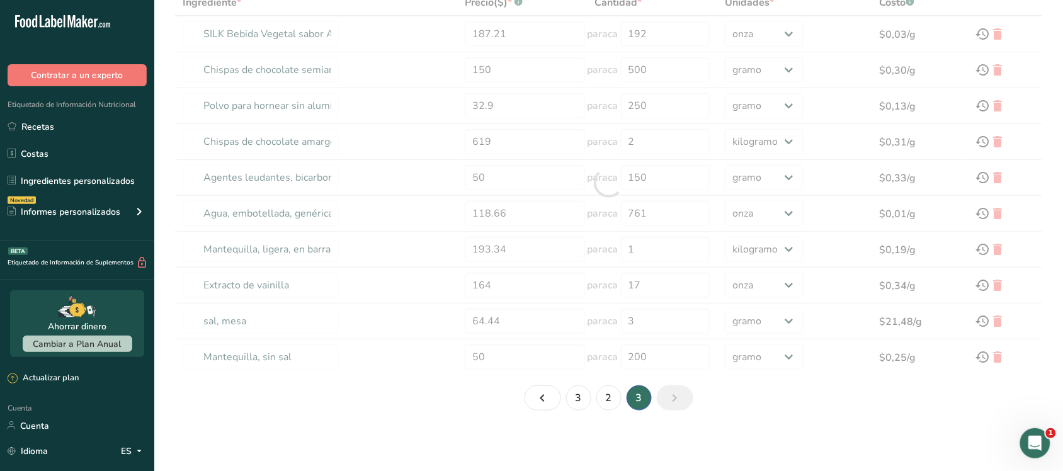
type input "Azúcares granulados"
type input "55"
type input "1"
select select "1"
type input "Semillas, linaza"
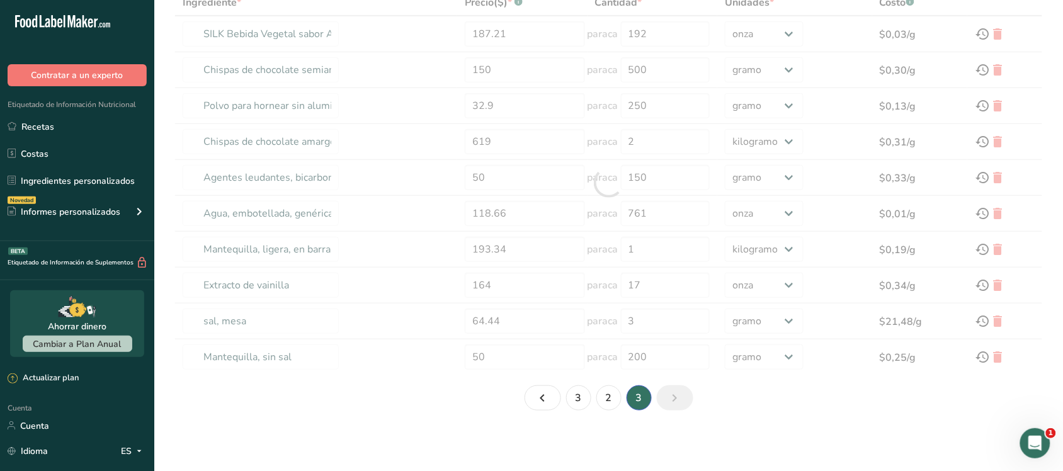
type input "38"
type input "400"
type input "Plátanos, amarillos, crudos"
type input "25"
type input "150"
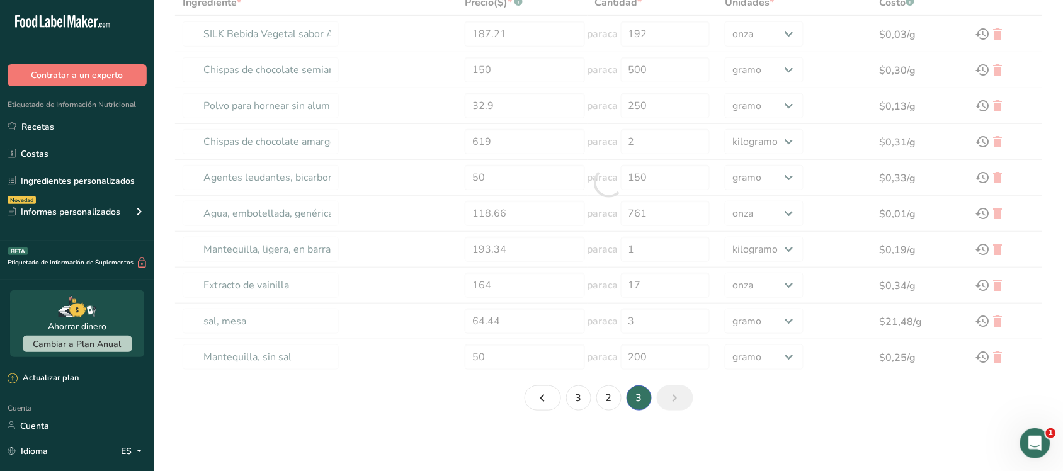
type input "Harina de trigo, blanca, para todo uso, con levadura, enriquecida"
type input "25"
type input "1"
type input "Azúcares, morenos"
type input "60"
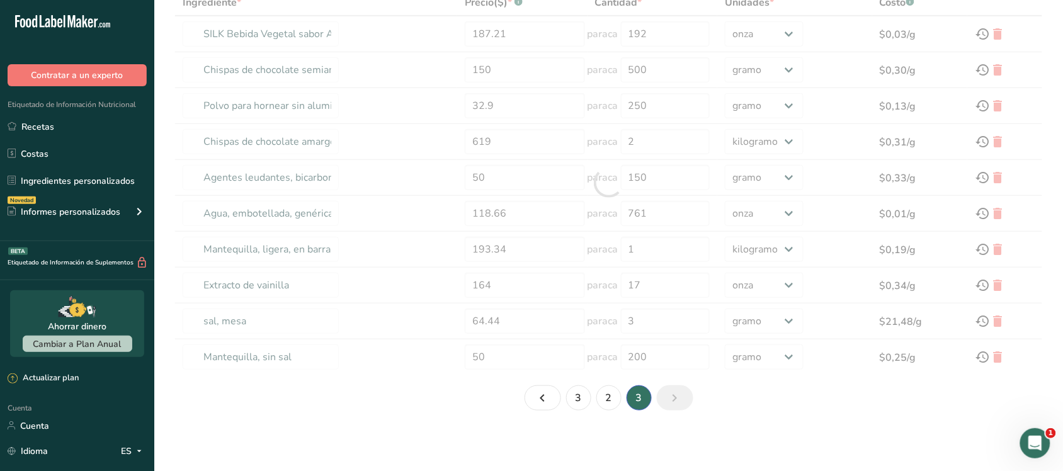
type input "1"
select select "1"
type input "Arándanos, secos, endulzados"
type input "142.19"
type input "1"
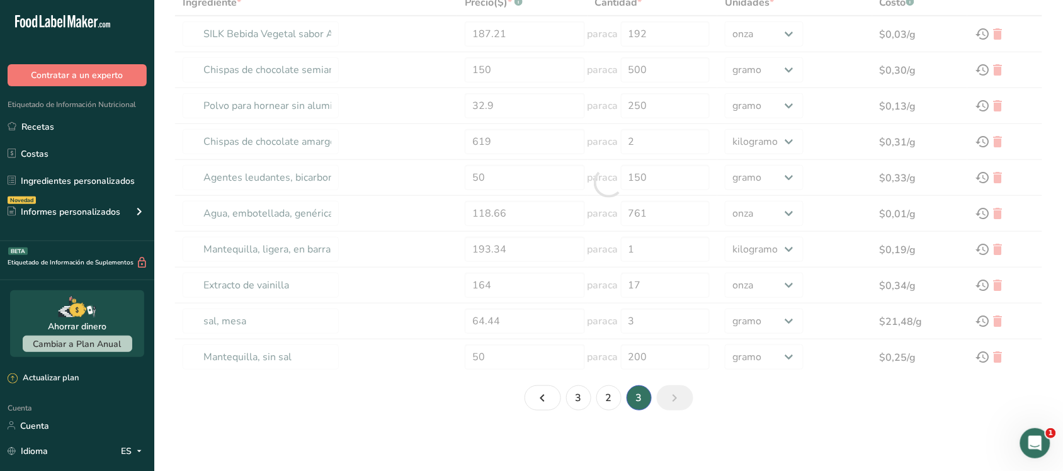
select select "1"
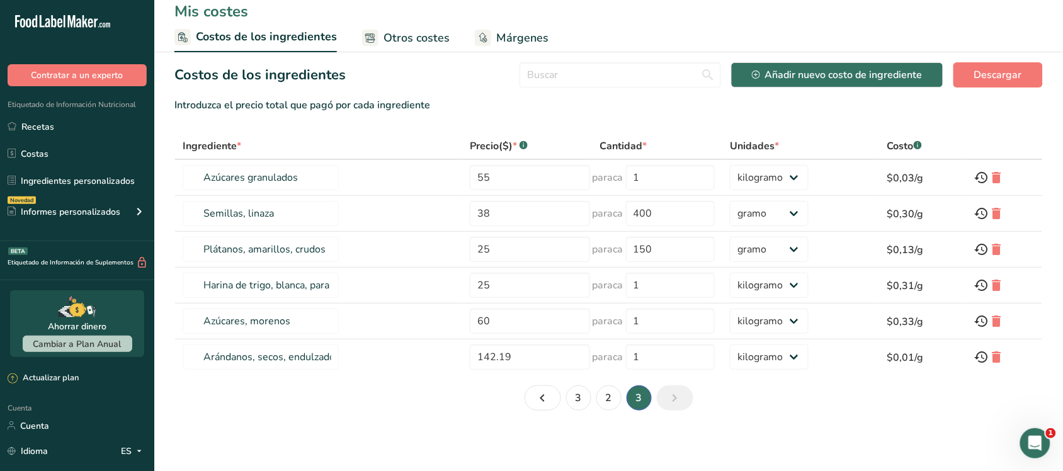
scroll to position [20, 0]
click at [409, 47] on link "Otros costes" at bounding box center [406, 39] width 88 height 28
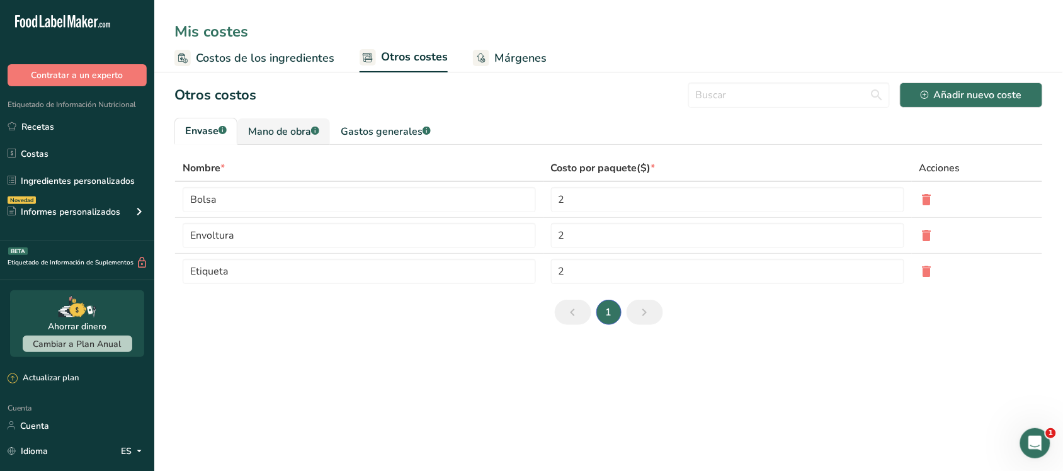
click at [298, 125] on font "Mano de obra" at bounding box center [279, 132] width 63 height 14
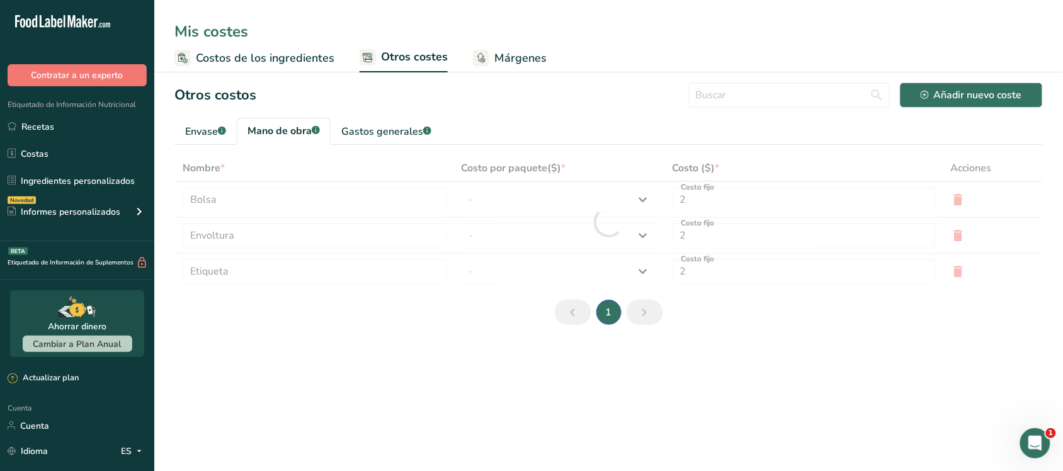
type input "Panadero"
type input "Cocinero"
type input "9.3"
select select "1"
type input "3"
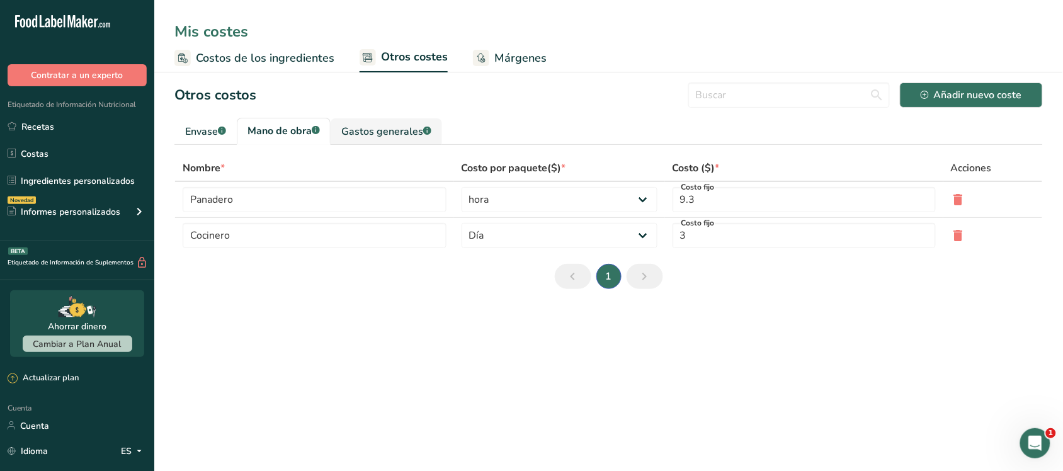
click at [370, 121] on link "Gastos generales .a-a{fill:#347362;}.b-a{fill:#fff;}" at bounding box center [386, 131] width 111 height 26
type input "Electricidad"
type input "Gas"
type input "5"
type input "1"
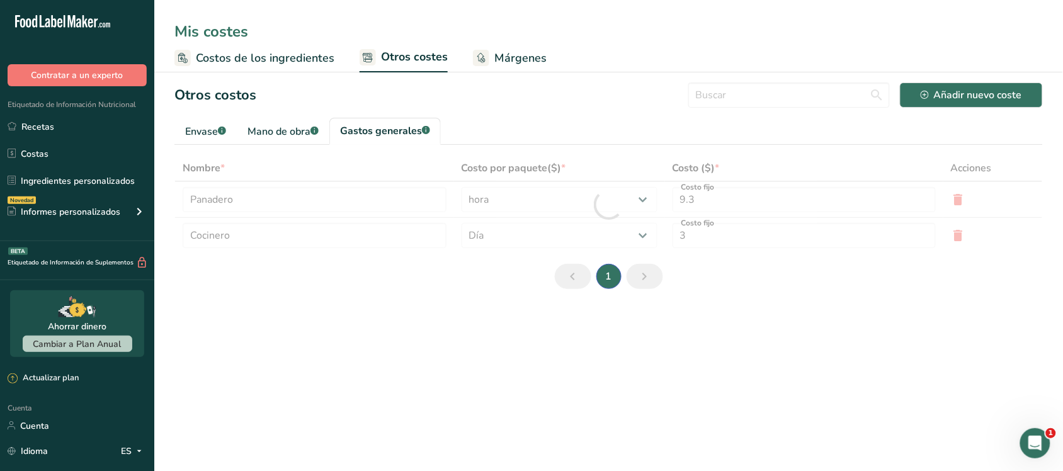
select select "1"
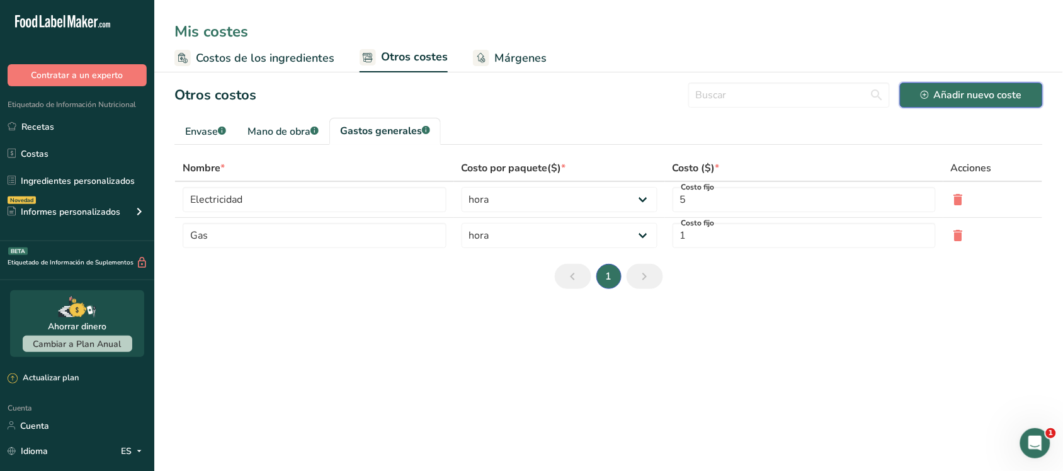
click at [953, 90] on font "Añadir nuevo coste" at bounding box center [978, 95] width 88 height 14
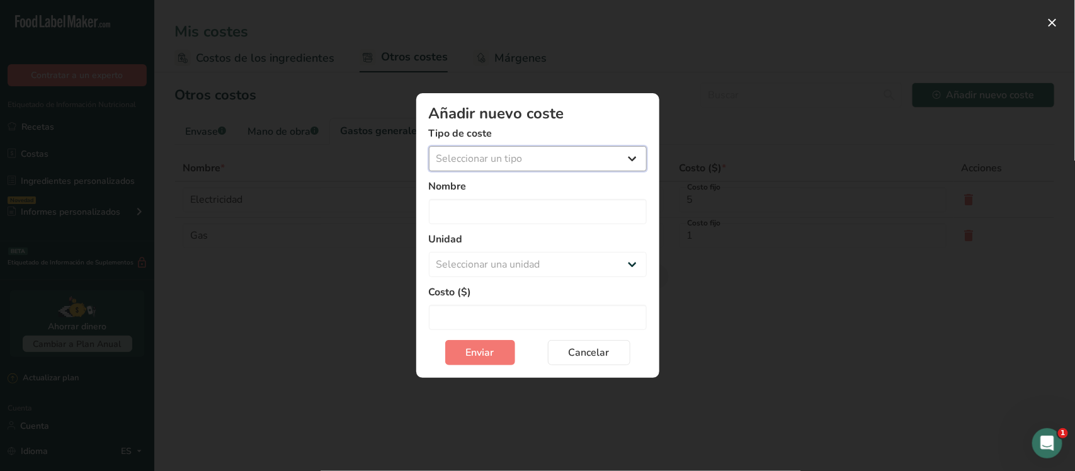
click at [477, 158] on select "Seleccionar un tipo Envase Mano de obra Gastos generales" at bounding box center [538, 158] width 218 height 25
click at [608, 91] on div "Añadir nuevo coste Tipo de coste Seleccionar un tipo Envase Mano de obra Gastos…" at bounding box center [537, 235] width 283 height 325
click at [570, 156] on select "Seleccionar un tipo Envase Mano de obra Gastos generales" at bounding box center [538, 158] width 218 height 25
select select "3"
click at [429, 146] on select "Seleccionar un tipo Envase Mano de obra Gastos generales" at bounding box center [538, 158] width 218 height 25
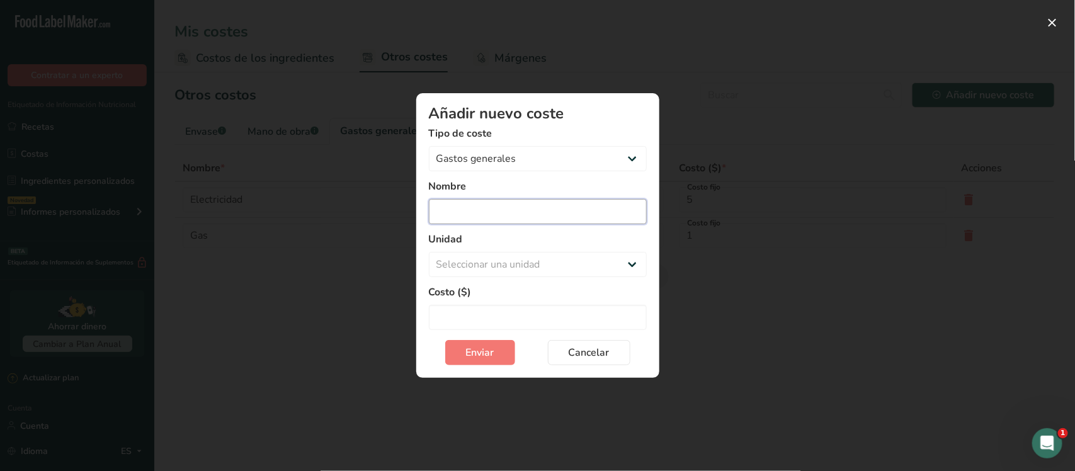
click at [530, 216] on input "Agregar nuevo modal de costos" at bounding box center [538, 211] width 218 height 25
type input "Agua"
click at [567, 263] on select "Seleccionar una unidad Día hora Coste fijo" at bounding box center [538, 264] width 218 height 25
select select "1"
click at [429, 252] on select "Seleccionar una unidad Día hora Coste fijo" at bounding box center [538, 264] width 218 height 25
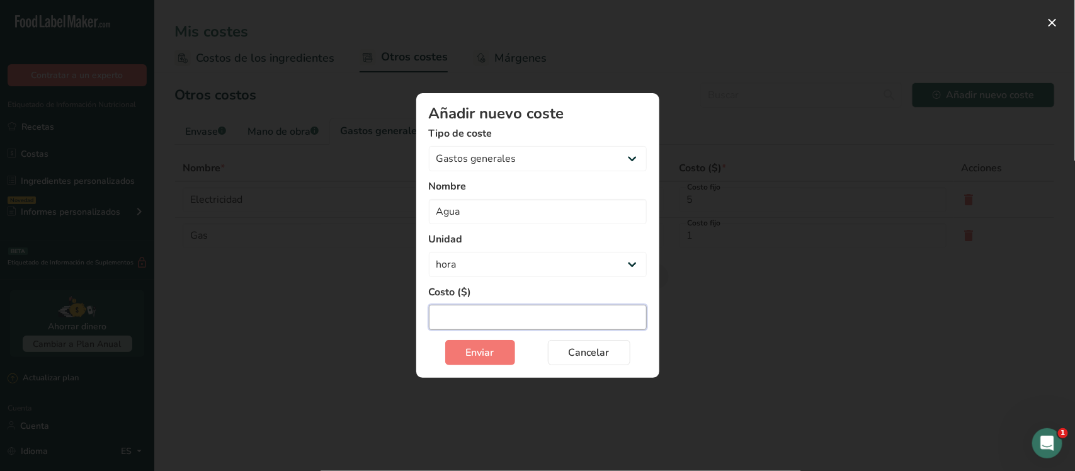
click at [515, 308] on input "Agregar nuevo modal de costos" at bounding box center [538, 317] width 218 height 25
type input "2"
click at [489, 356] on font "Enviar" at bounding box center [480, 353] width 28 height 14
select select "Agregar nuevo modal de costos"
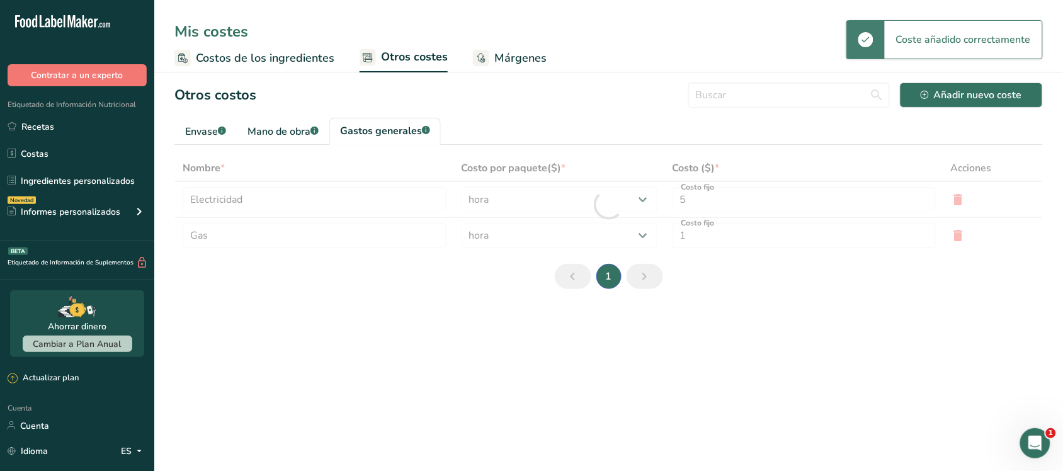
type input "Agua"
type input "Electricidad"
type input "2"
type input "5"
select select "1"
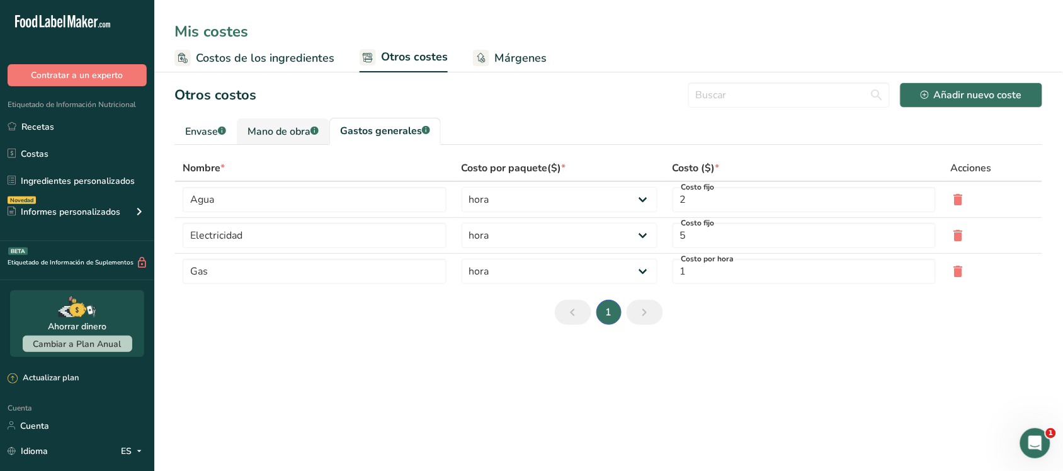
click at [310, 125] on font "Mano de obra" at bounding box center [278, 132] width 63 height 14
type input "Panadero"
type input "Cocinero"
type input "9.3"
type input "3"
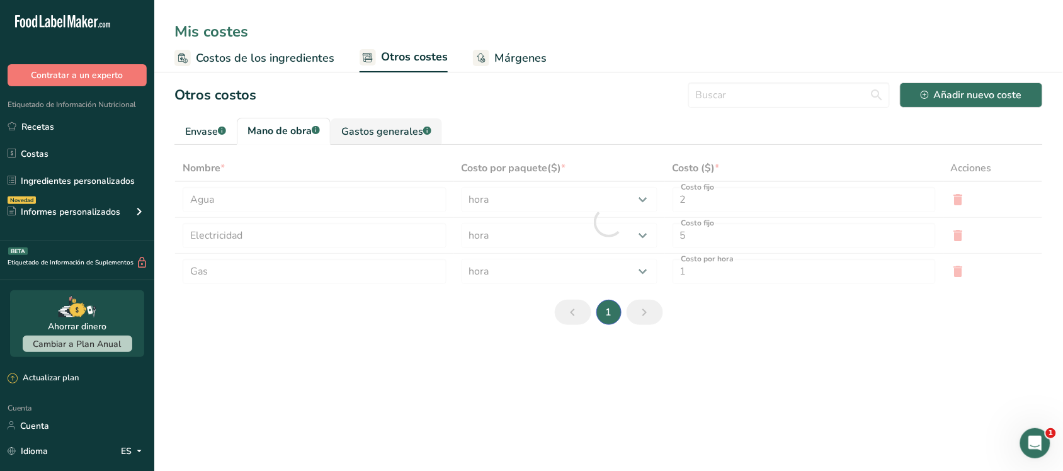
select select "2"
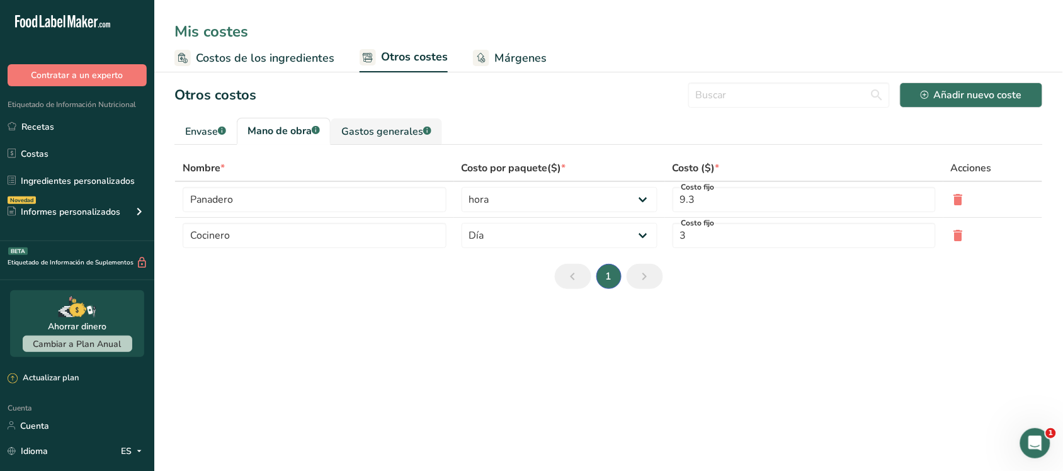
click at [383, 125] on font "Gastos generales" at bounding box center [382, 132] width 82 height 14
type input "Agua"
type input "Electricidad"
type input "2"
type input "5"
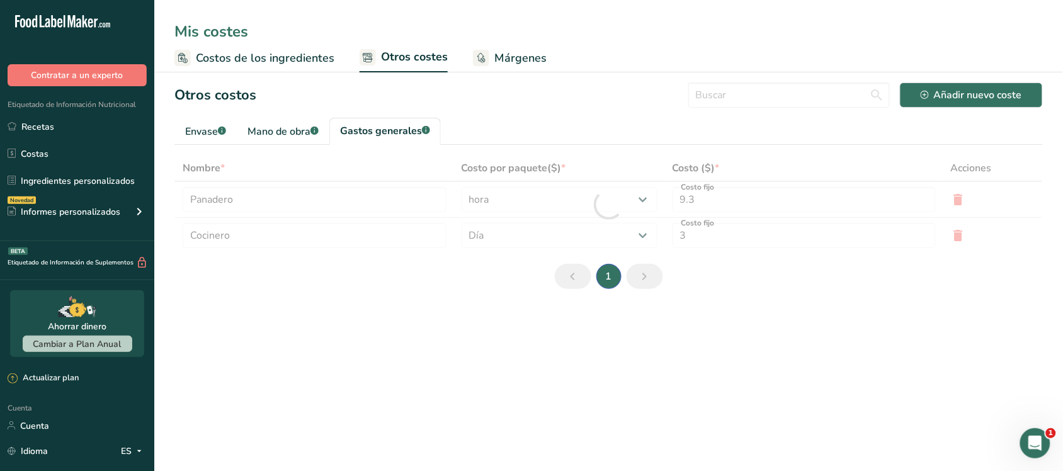
select select "1"
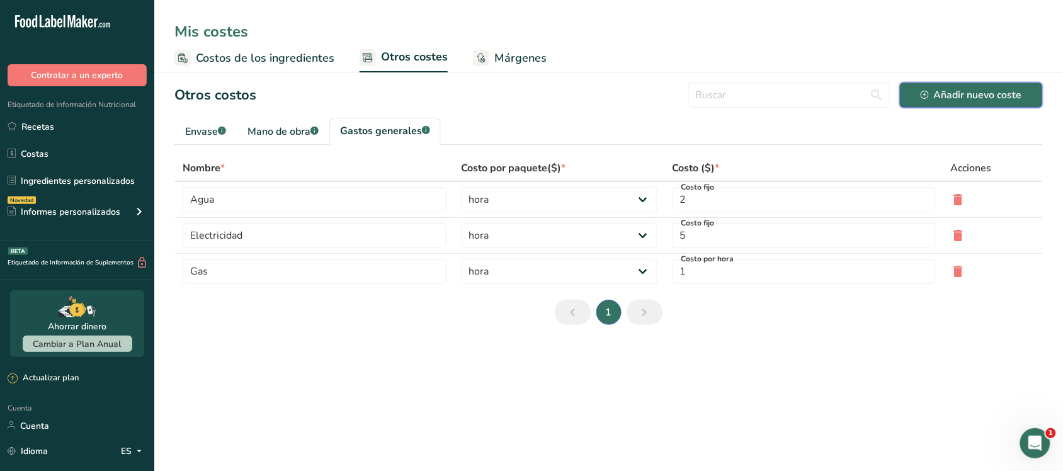
click at [927, 88] on div "Añadir nuevo coste" at bounding box center [970, 95] width 101 height 15
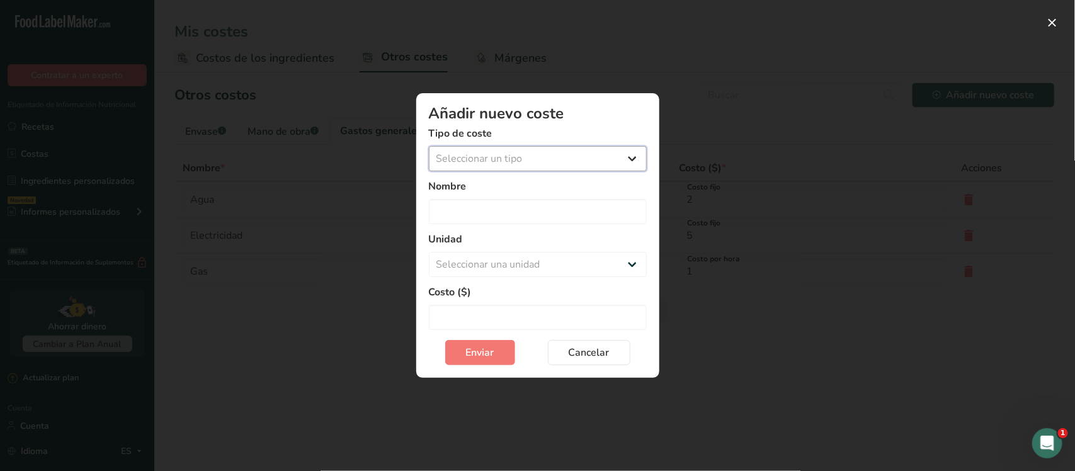
drag, startPoint x: 447, startPoint y: 152, endPoint x: 458, endPoint y: 152, distance: 11.3
click at [451, 152] on select "Seleccionar un tipo Envase Mano de obra Gastos generales" at bounding box center [538, 158] width 218 height 25
select select "1"
click at [429, 171] on select "Seleccionar un tipo Envase Mano de obra Gastos generales" at bounding box center [538, 158] width 218 height 25
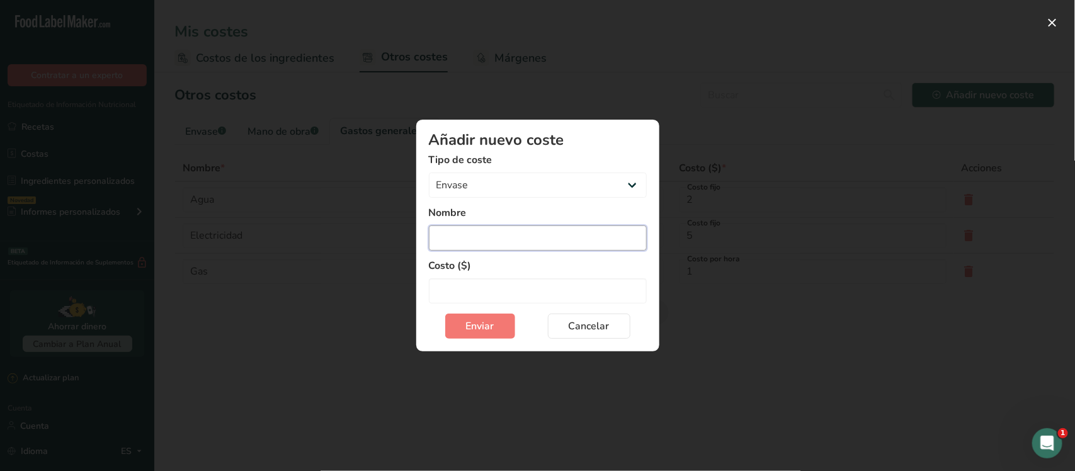
click at [491, 232] on input "Agregar nuevo modal de costos" at bounding box center [538, 237] width 218 height 25
type input "Caja pequeña"
click at [489, 280] on input "Agregar nuevo modal de costos" at bounding box center [538, 290] width 218 height 25
type input "3"
click at [485, 314] on button "Enviar" at bounding box center [480, 326] width 70 height 25
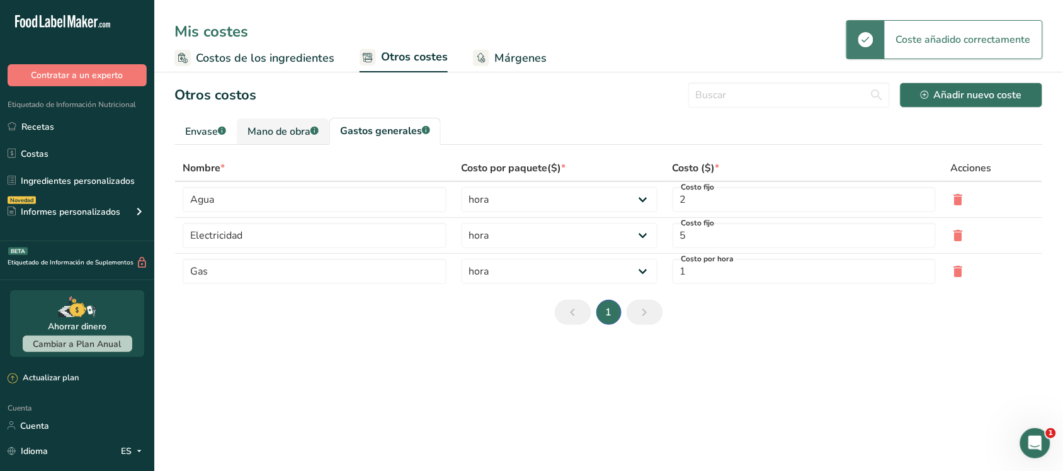
click at [277, 118] on link "Mano de obra .a-a{fill:#347362;}.b-a{fill:#fff;}" at bounding box center [283, 131] width 93 height 26
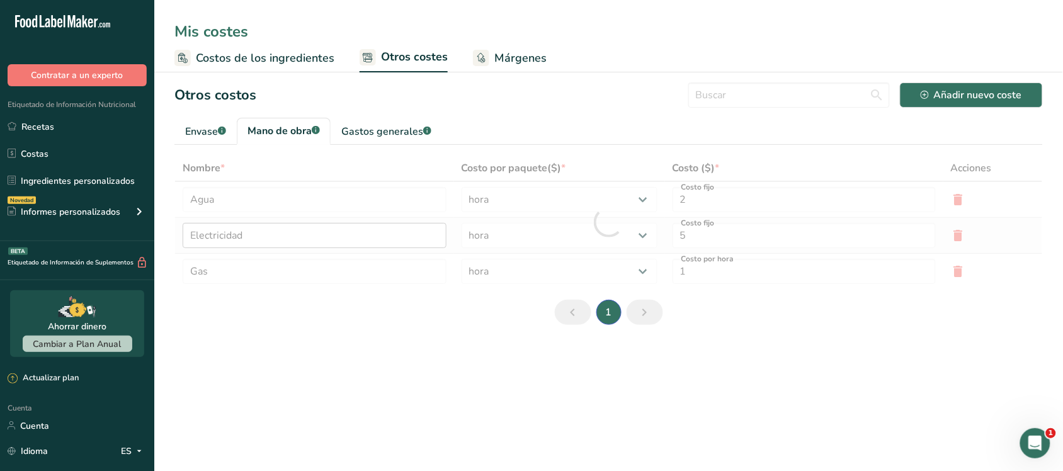
type input "Panadero"
type input "Cocinero"
type input "9.3"
type input "3"
select select "2"
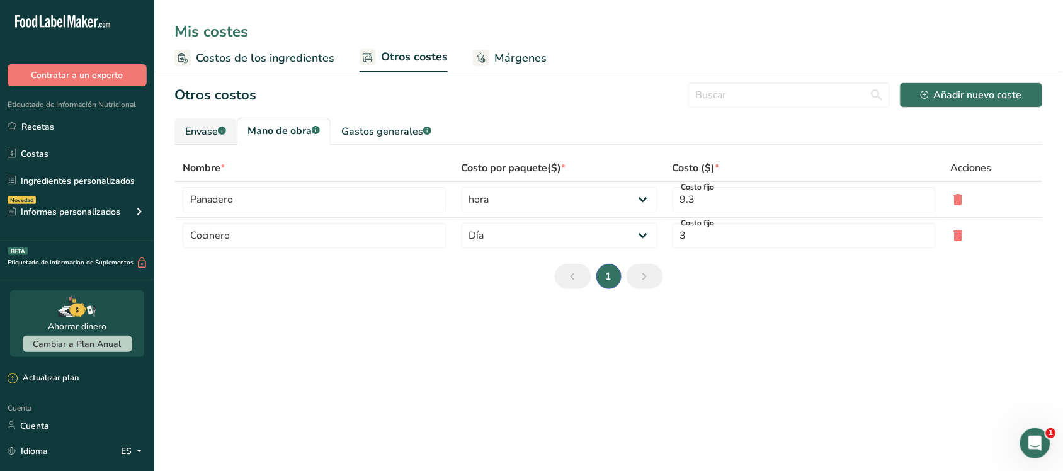
click at [196, 130] on font "Envase" at bounding box center [201, 132] width 33 height 14
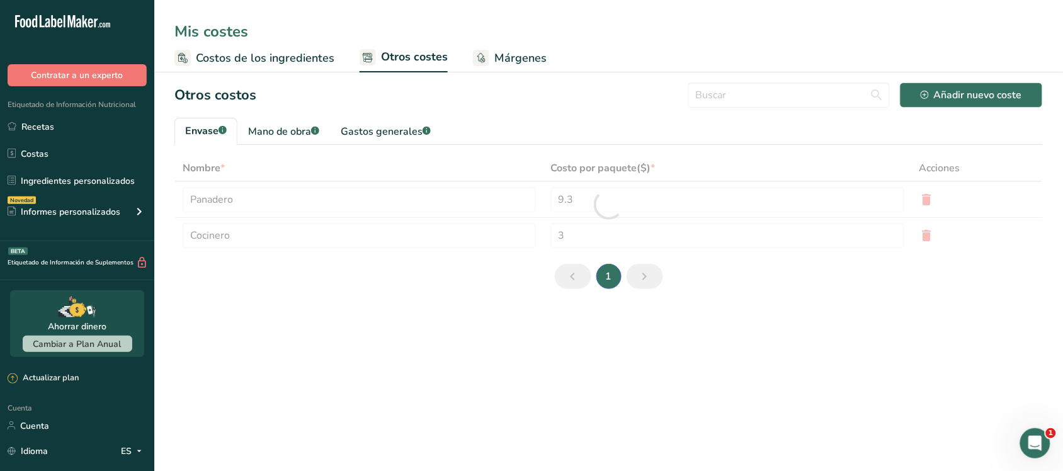
type input "Caja pequeña"
type input "Bolsa"
type input "3"
type input "2"
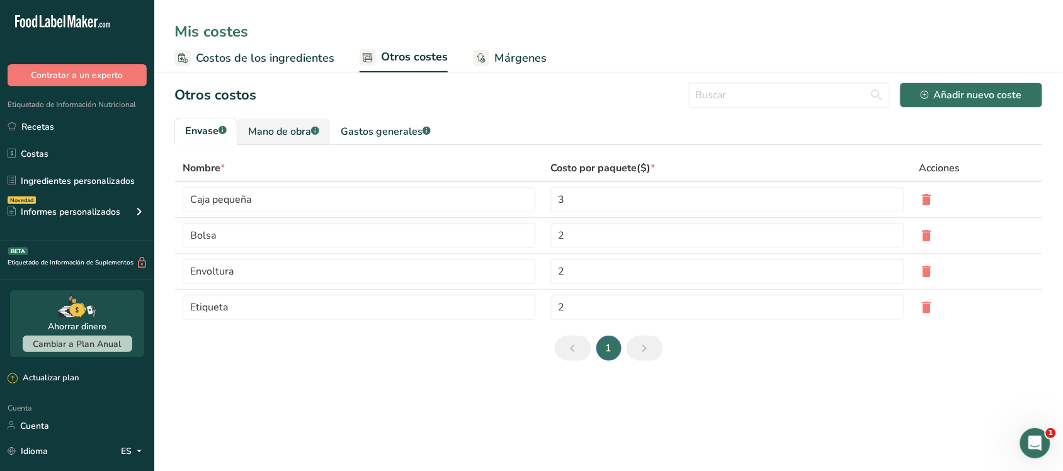
click at [266, 125] on font "Mano de obra" at bounding box center [279, 132] width 63 height 14
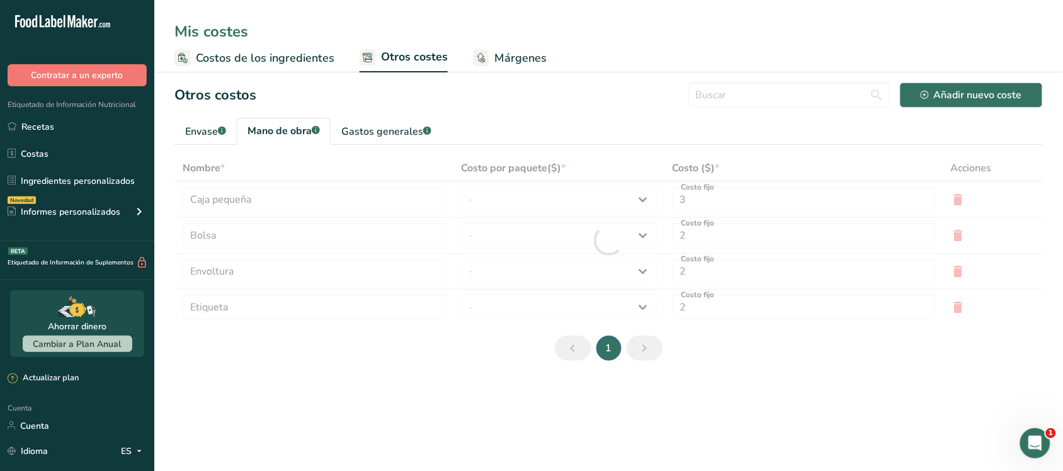
type input "Panadero"
type input "Cocinero"
type input "9.3"
select select "1"
type input "3"
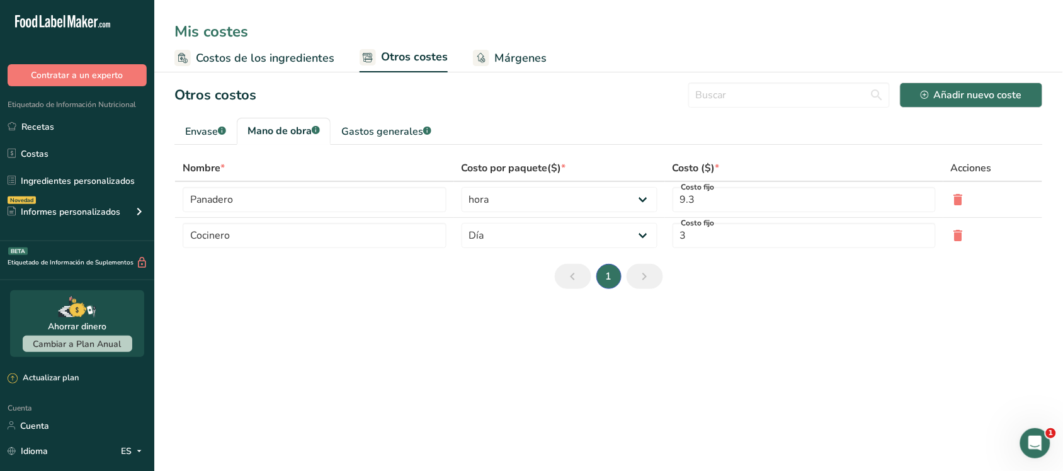
click at [478, 68] on link "Márgenes" at bounding box center [510, 58] width 74 height 28
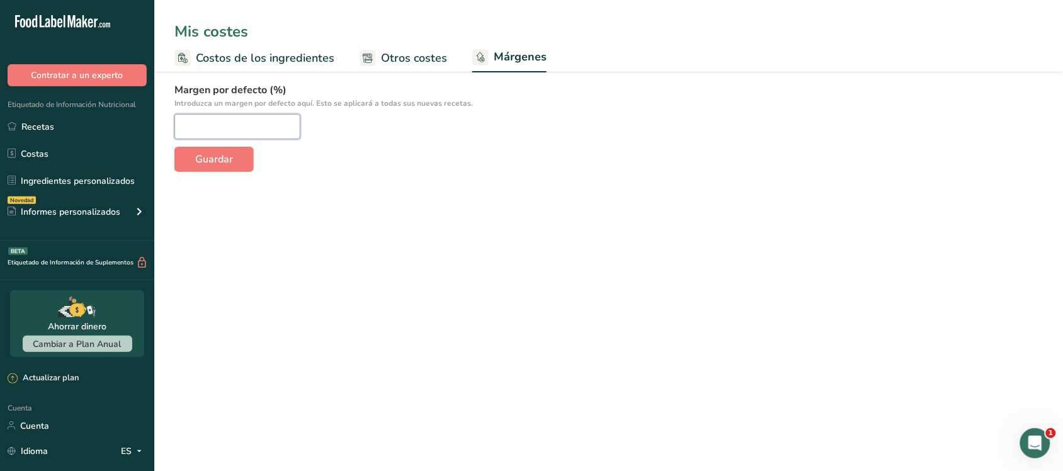
click at [257, 124] on input "number" at bounding box center [237, 126] width 126 height 25
type input "5"
click at [233, 167] on button "Guardar" at bounding box center [213, 159] width 79 height 25
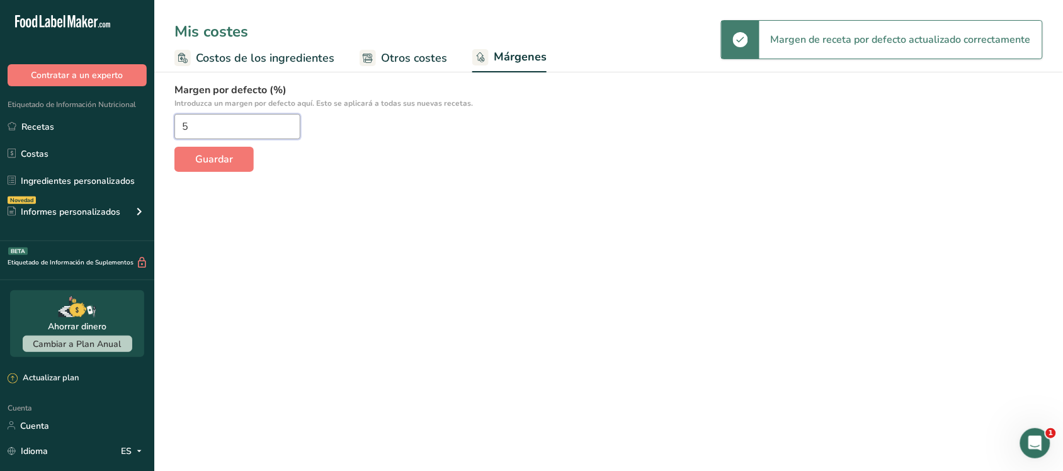
drag, startPoint x: 199, startPoint y: 125, endPoint x: 175, endPoint y: 117, distance: 25.1
click at [175, 117] on input "5" at bounding box center [237, 126] width 126 height 25
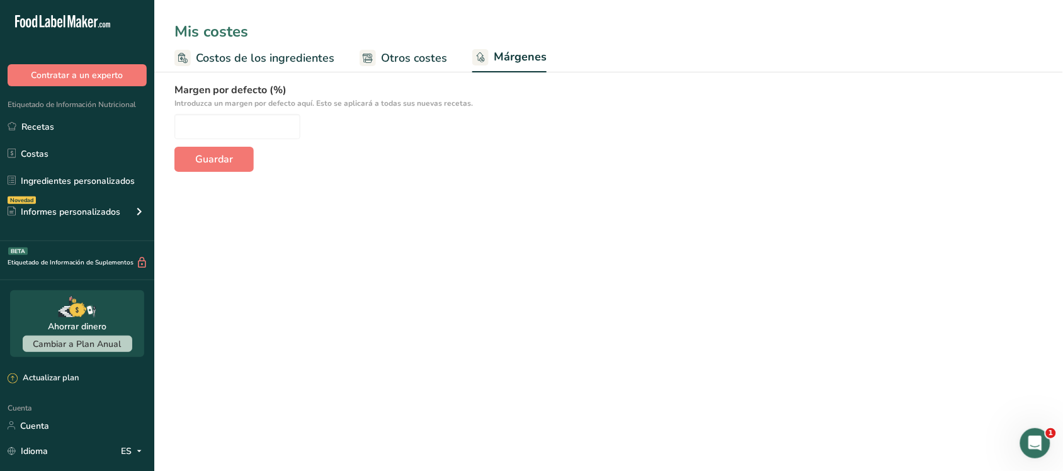
click at [297, 177] on section "Margen por defecto (%) Introduzca un margen por defecto aquí. Esto se aplicará …" at bounding box center [608, 132] width 908 height 120
click at [256, 133] on input "number" at bounding box center [237, 126] width 126 height 25
type input "0"
click at [236, 167] on button "Guardar" at bounding box center [213, 159] width 79 height 25
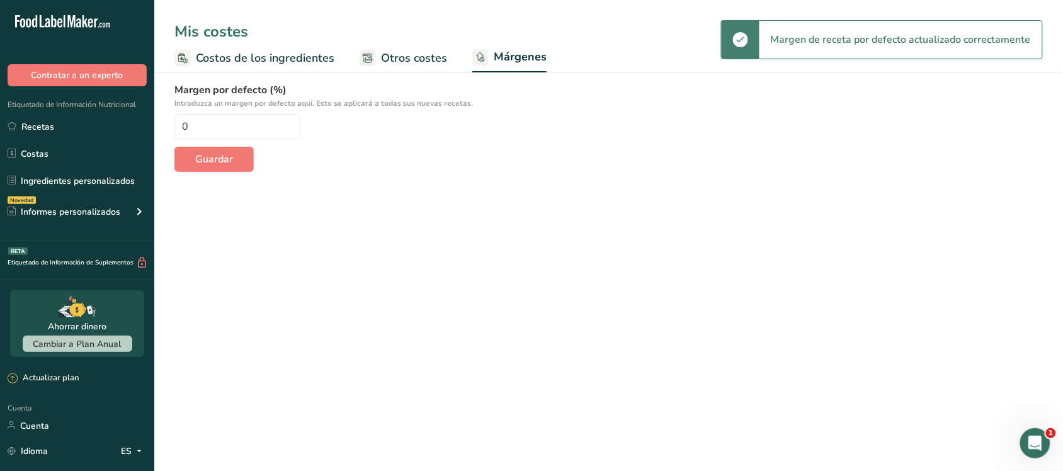
click at [399, 54] on font "Otros costes" at bounding box center [414, 57] width 66 height 15
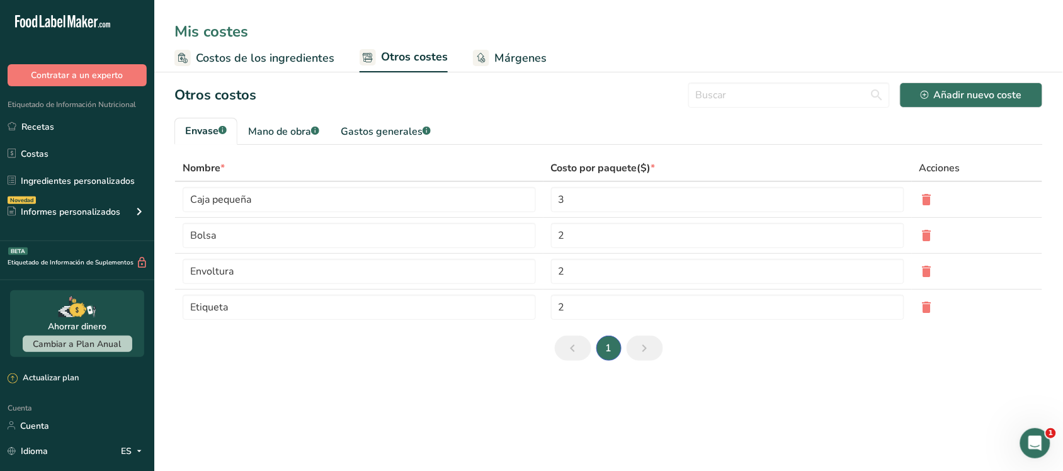
click at [297, 54] on font "Costos de los ingredientes" at bounding box center [265, 57] width 139 height 15
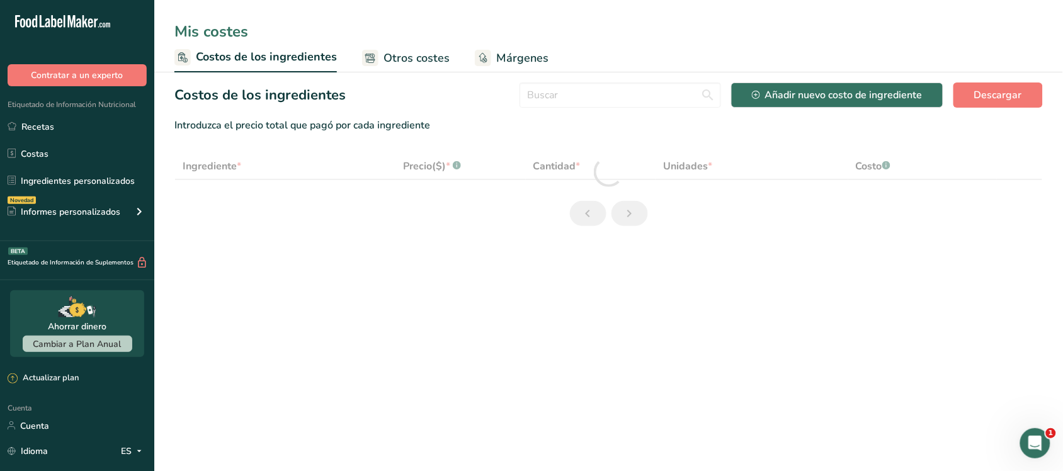
select select "5"
select select "1"
select select "5"
select select "1"
select select "5"
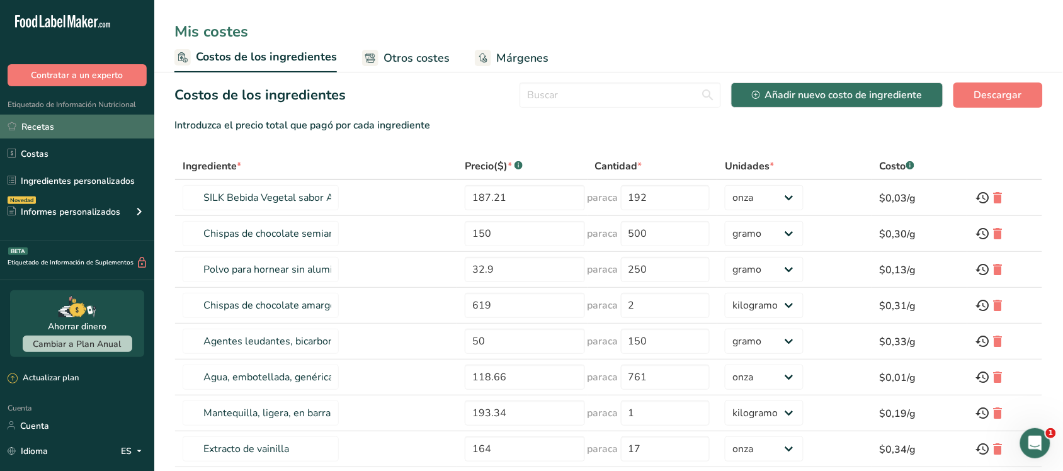
click at [28, 123] on font "Recetas" at bounding box center [37, 127] width 33 height 12
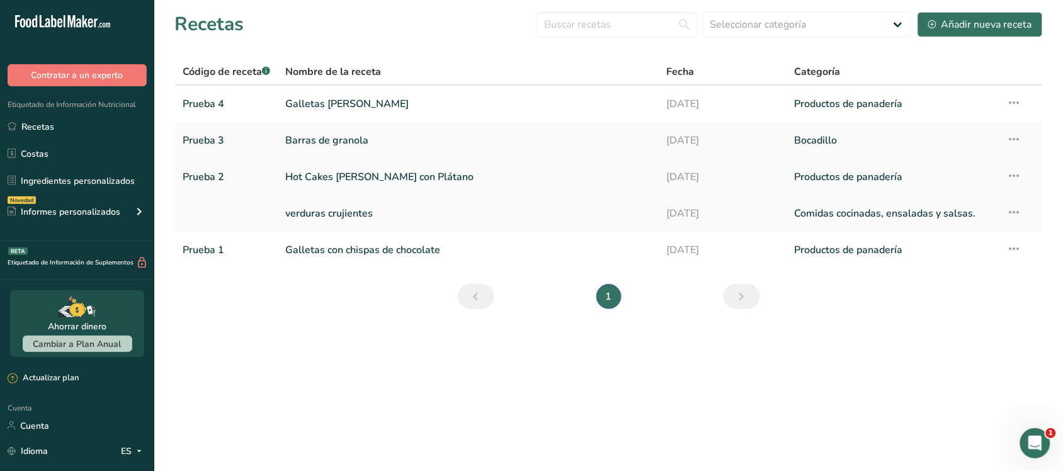
click at [342, 162] on td "Hot Cakes [PERSON_NAME] con Plátano" at bounding box center [469, 177] width 382 height 37
click at [342, 174] on font "Hot Cakes [PERSON_NAME] con Plátano" at bounding box center [379, 177] width 188 height 14
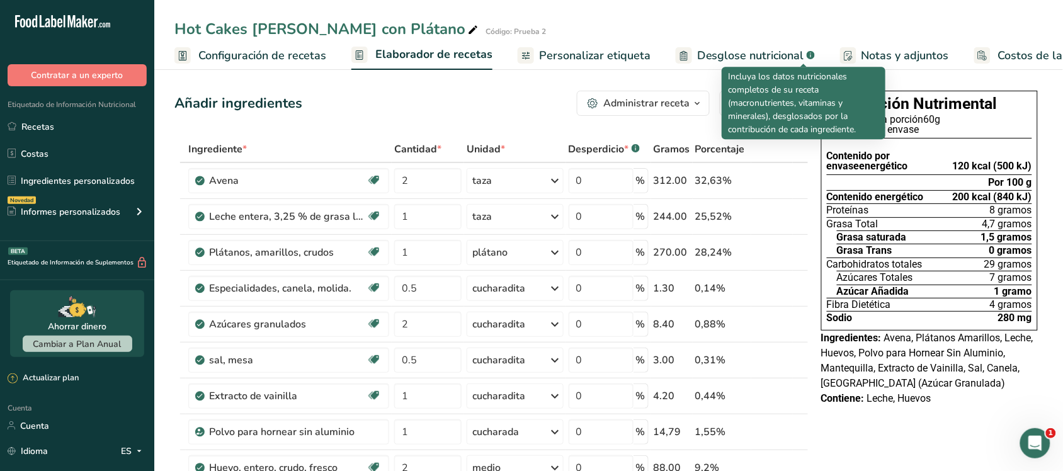
click at [870, 50] on font "Notas y adjuntos" at bounding box center [905, 55] width 88 height 15
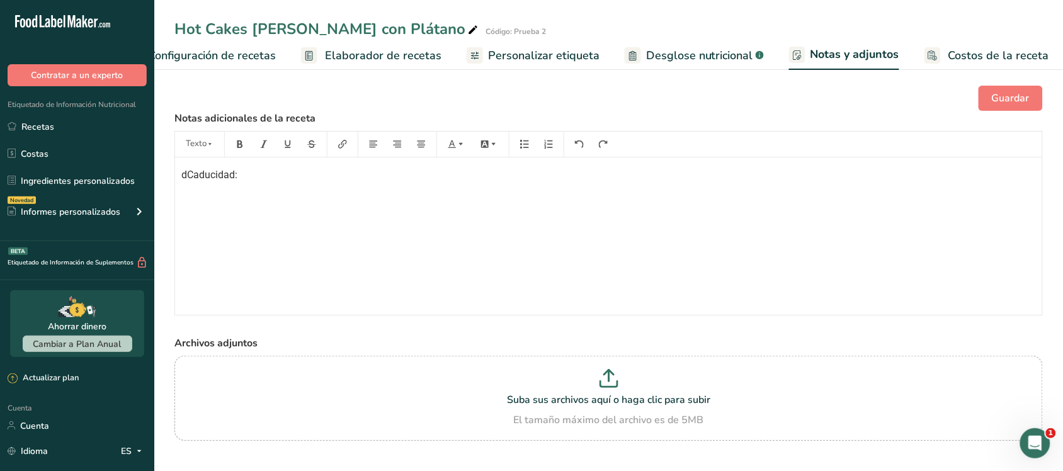
click at [187, 179] on font "dCaducidad:" at bounding box center [209, 175] width 56 height 12
click at [276, 179] on p "Caducidad:" at bounding box center [608, 174] width 854 height 15
click at [212, 145] on icon "button" at bounding box center [210, 144] width 7 height 9
click at [263, 164] on div "Caducidad:" at bounding box center [608, 235] width 867 height 157
click at [237, 206] on div "Caducidad:" at bounding box center [608, 235] width 867 height 157
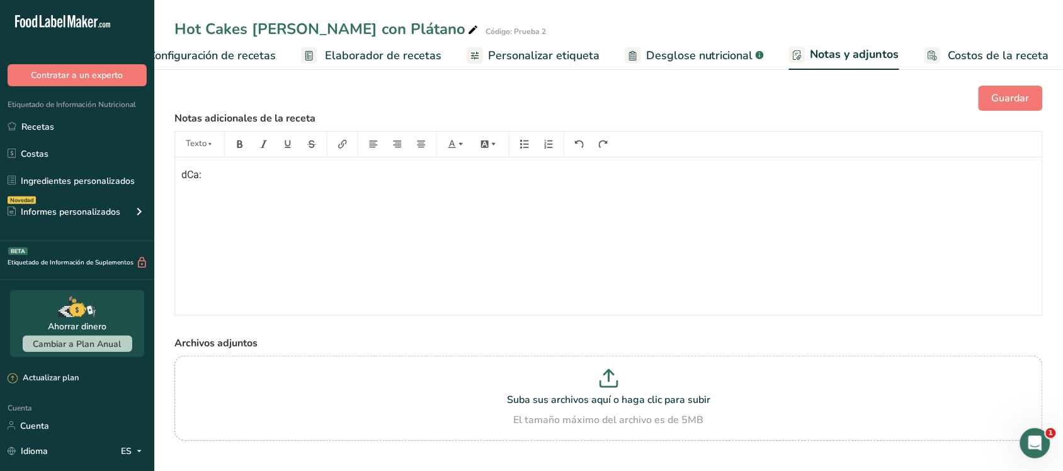
click at [195, 176] on font "dCa:" at bounding box center [191, 175] width 20 height 12
click at [196, 178] on font "dCa:" at bounding box center [191, 175] width 20 height 12
click at [187, 180] on font "dCad:" at bounding box center [194, 175] width 26 height 12
click at [218, 181] on p "Canalla:" at bounding box center [608, 174] width 854 height 15
drag, startPoint x: 190, startPoint y: 176, endPoint x: 444, endPoint y: 218, distance: 257.2
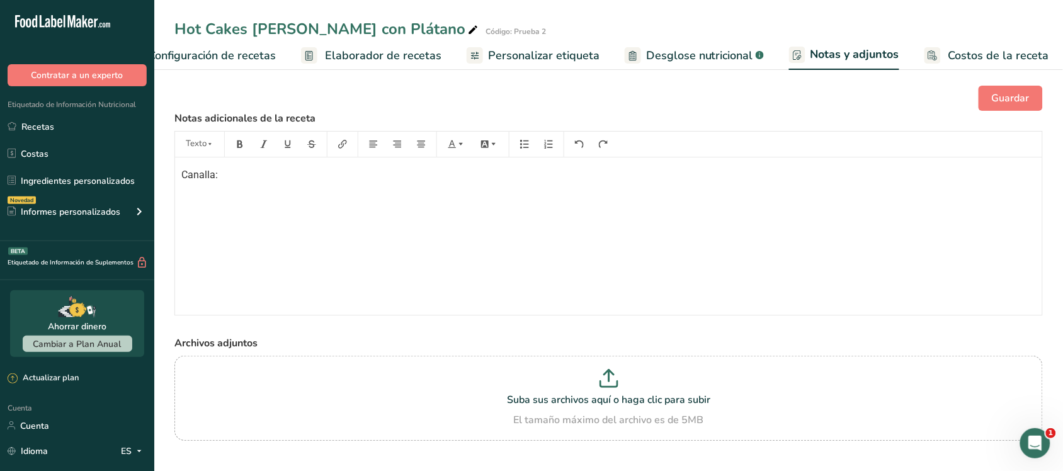
click at [456, 222] on div "Canalla:" at bounding box center [608, 235] width 867 height 157
drag, startPoint x: 222, startPoint y: 174, endPoint x: 175, endPoint y: 171, distance: 46.7
click at [175, 171] on div "Canalla:" at bounding box center [608, 235] width 867 height 157
drag, startPoint x: 190, startPoint y: 181, endPoint x: 414, endPoint y: 215, distance: 226.7
click at [414, 215] on div "﻿" at bounding box center [608, 235] width 867 height 157
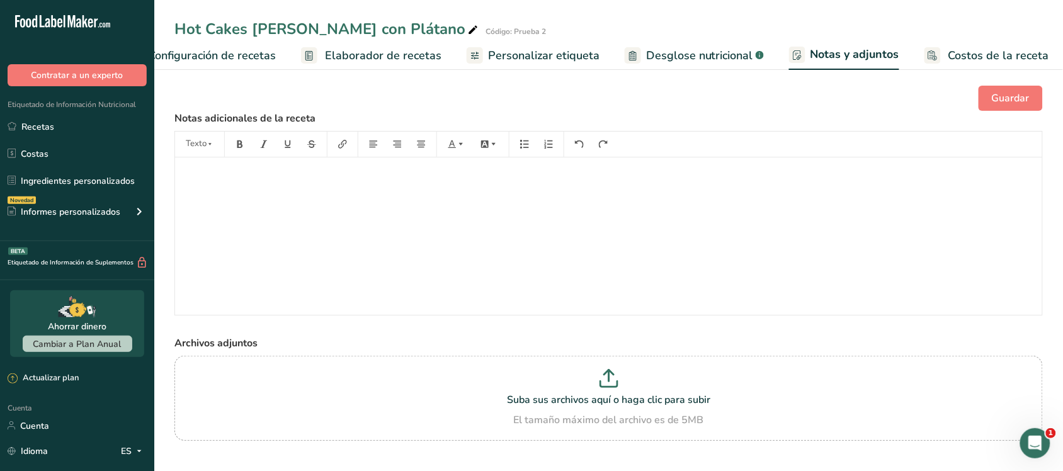
click at [269, 194] on div "﻿" at bounding box center [608, 235] width 867 height 157
click at [688, 55] on font "Desglose nutricional" at bounding box center [699, 55] width 107 height 15
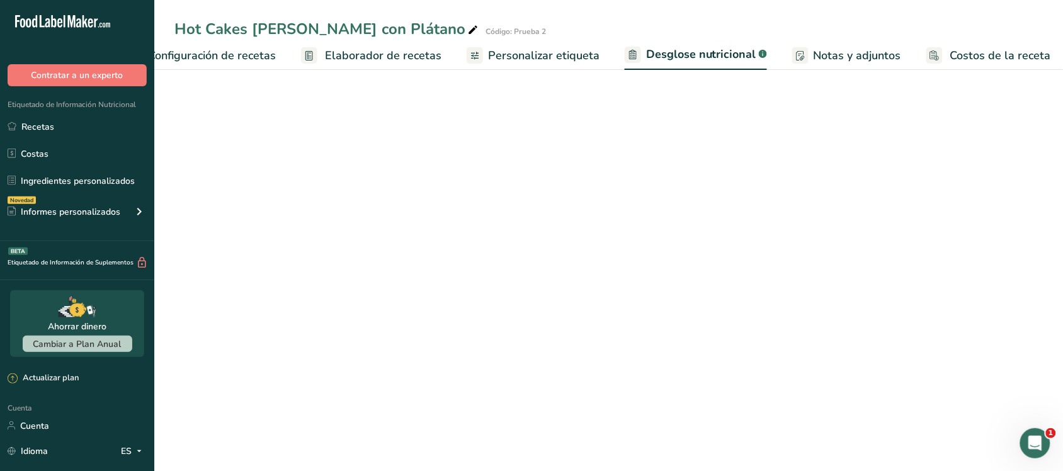
scroll to position [0, 51]
select select "Calories"
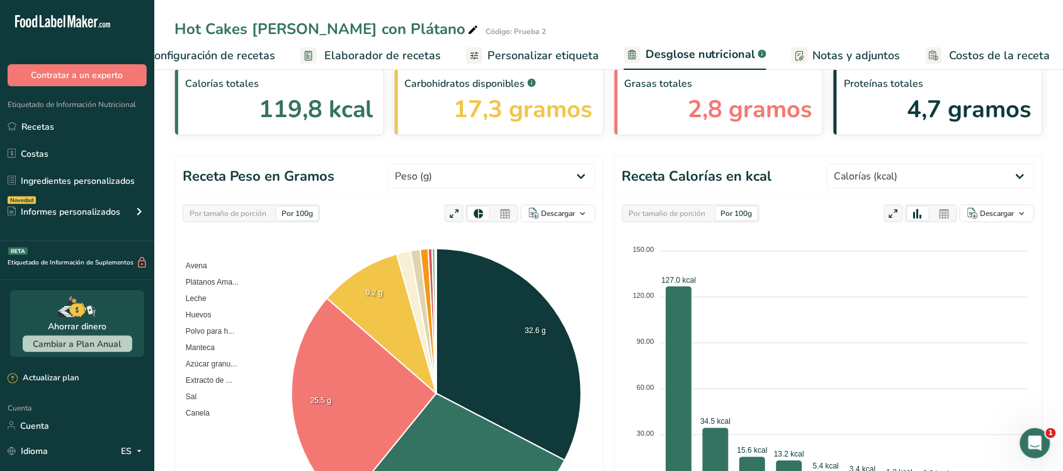
scroll to position [33, 0]
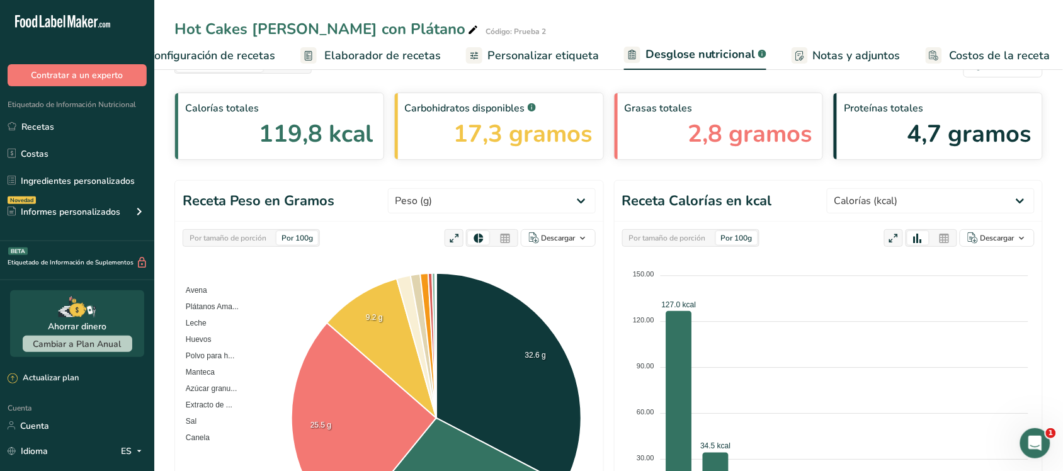
click at [554, 52] on font "Personalizar etiqueta" at bounding box center [542, 55] width 111 height 15
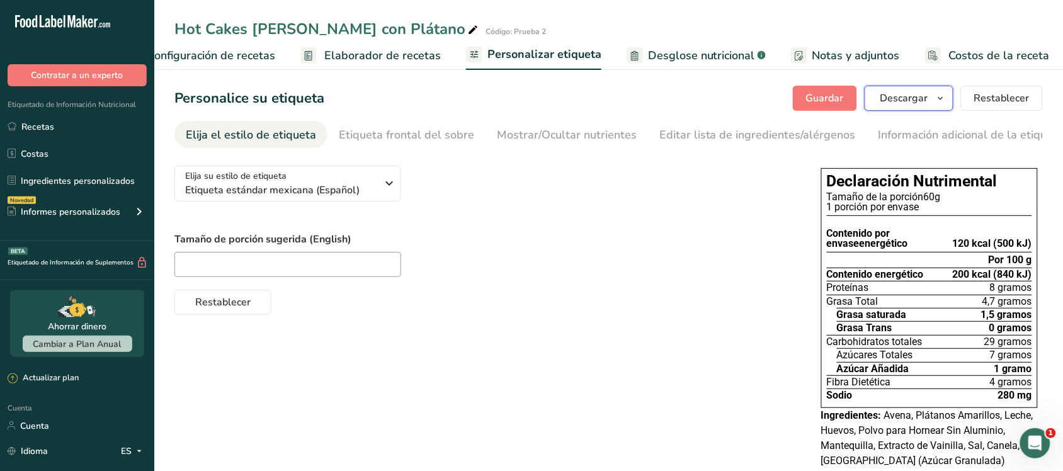
click at [902, 93] on font "Descargar" at bounding box center [904, 98] width 48 height 14
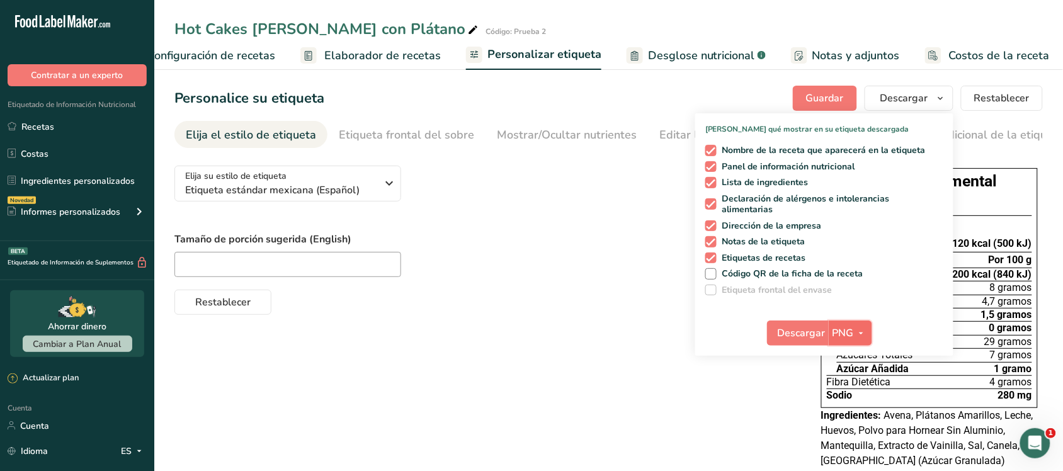
click at [853, 331] on font "PNG" at bounding box center [842, 333] width 21 height 14
click at [851, 417] on font "PDF" at bounding box center [851, 421] width 18 height 12
click at [811, 329] on font "Descargar" at bounding box center [802, 333] width 48 height 14
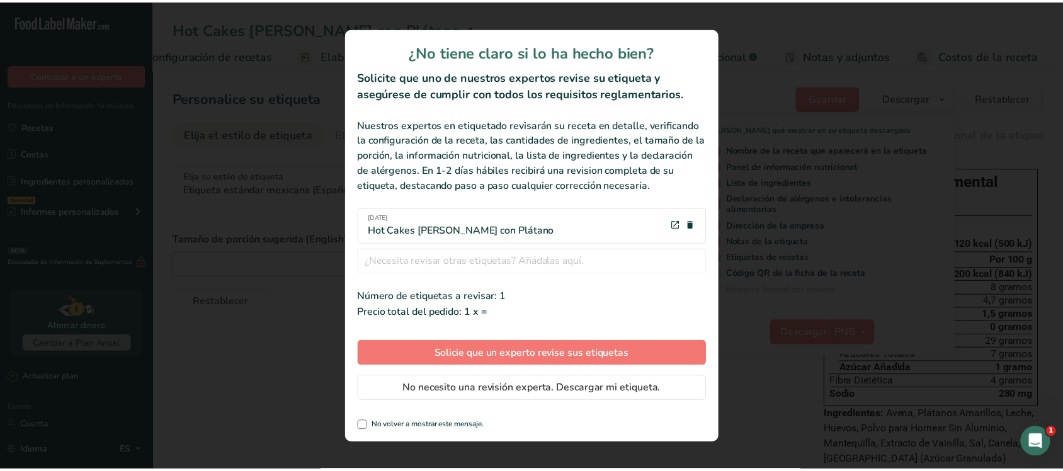
scroll to position [0, 39]
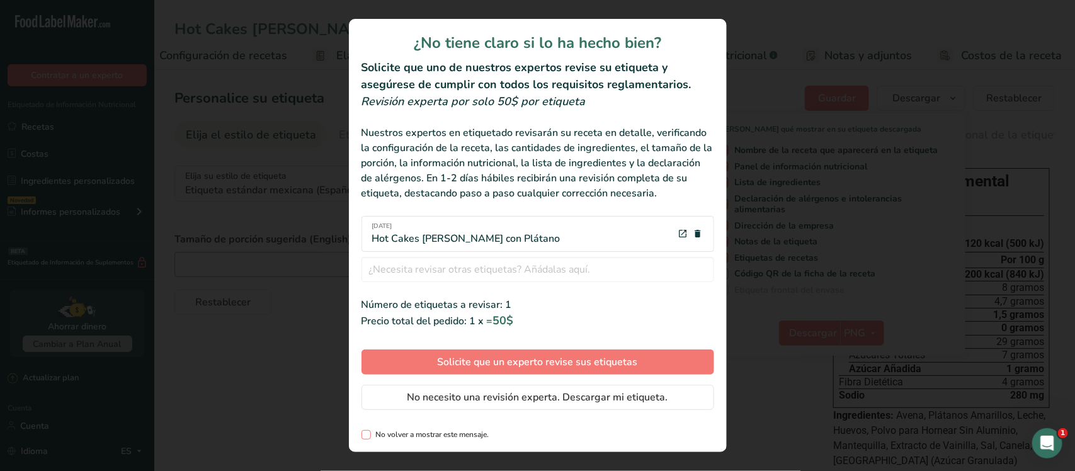
click at [467, 436] on font "No volver a mostrar este mensaje." at bounding box center [432, 434] width 113 height 10
click at [370, 436] on input "No volver a mostrar este mensaje." at bounding box center [365, 435] width 8 height 8
checkbox input "true"
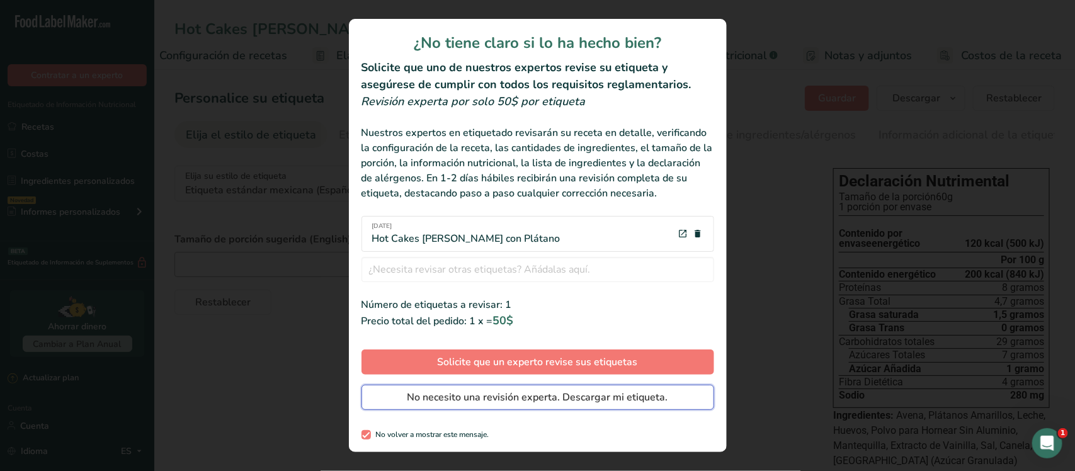
click at [477, 404] on span "No necesito una revisión experta. Descargar mi etiqueta." at bounding box center [537, 397] width 261 height 15
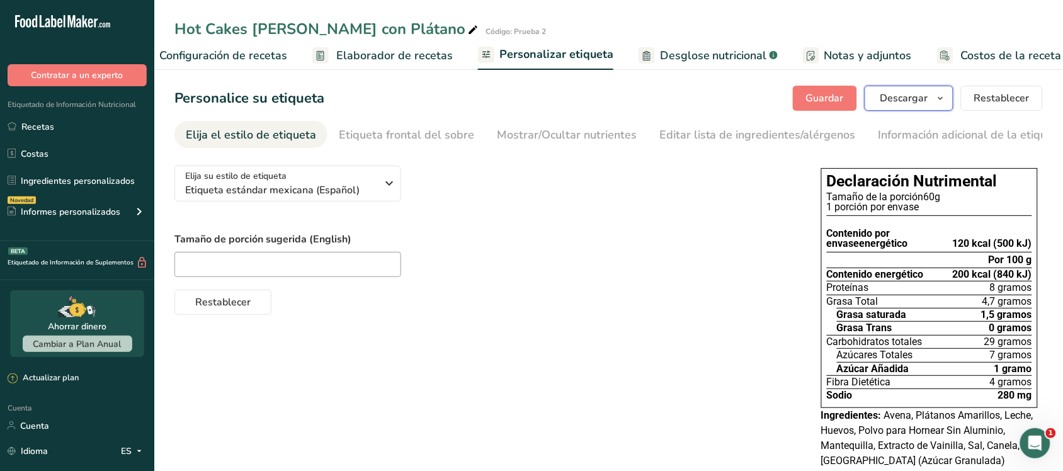
click at [911, 95] on font "Descargar" at bounding box center [904, 98] width 48 height 14
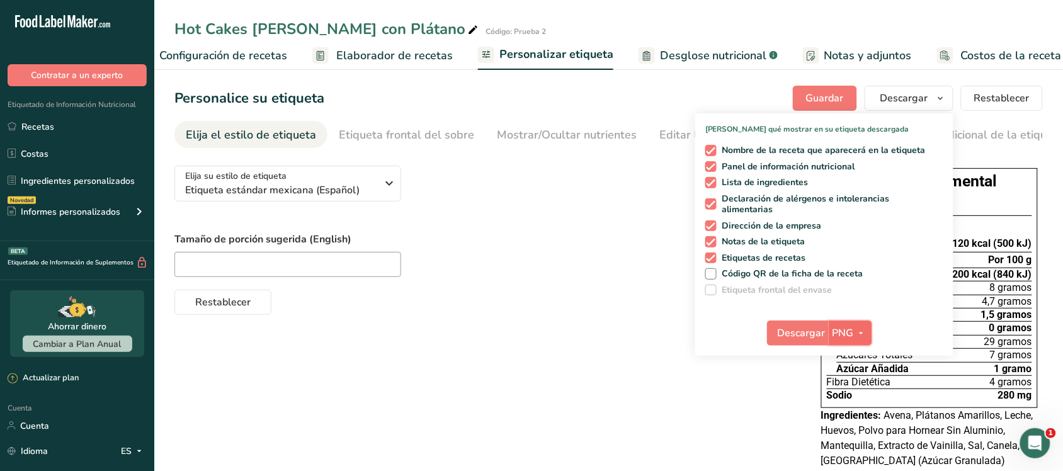
click at [858, 329] on icon "button" at bounding box center [861, 333] width 10 height 16
click at [853, 358] on font "PNG" at bounding box center [851, 359] width 18 height 12
click at [809, 331] on font "Descargar" at bounding box center [802, 333] width 48 height 14
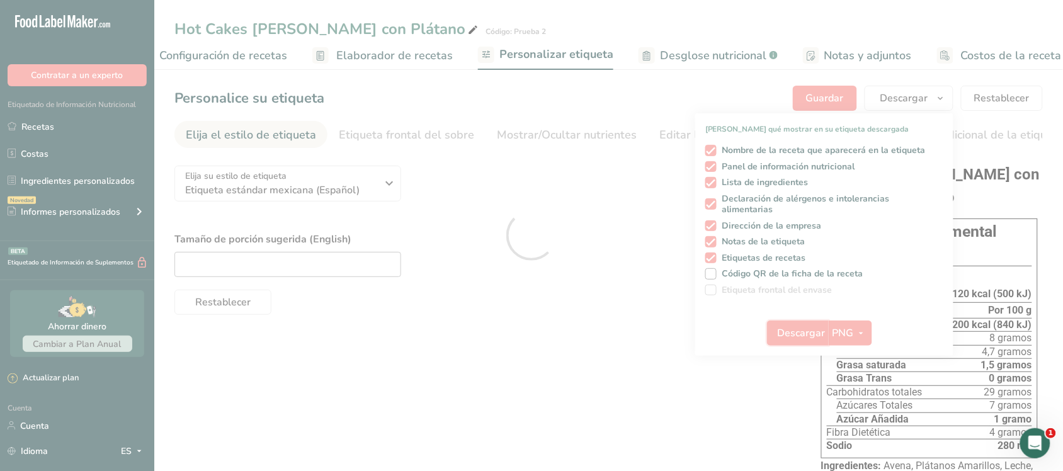
scroll to position [0, 0]
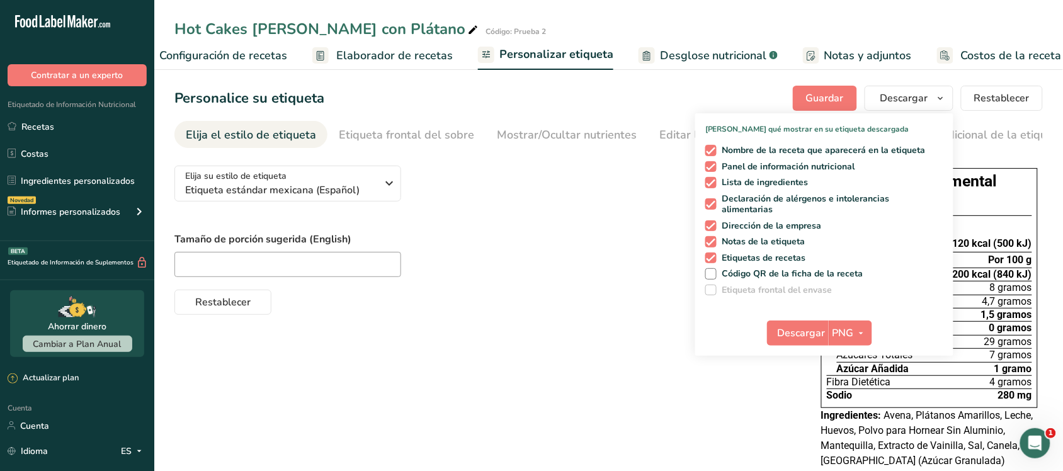
click at [669, 48] on font "Desglose nutricional" at bounding box center [713, 55] width 107 height 15
click at [845, 48] on font "Notas y adjuntos" at bounding box center [868, 55] width 88 height 15
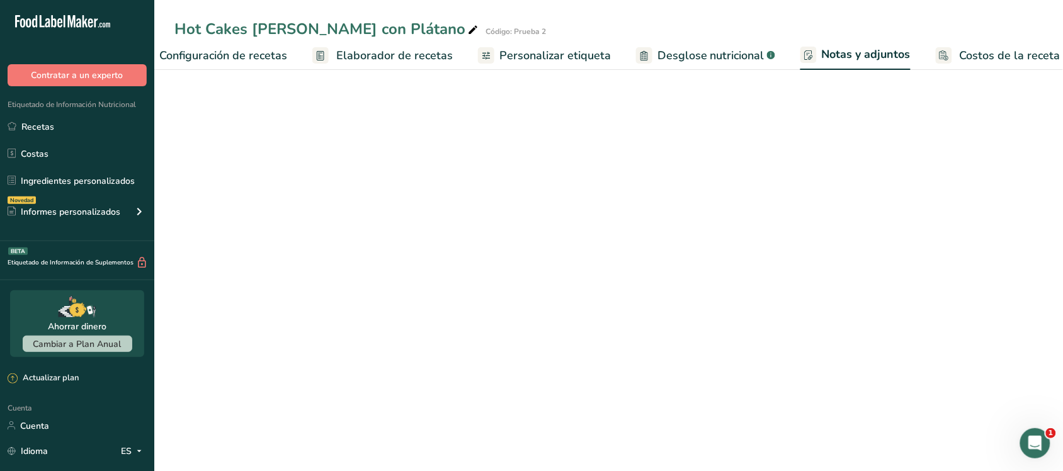
scroll to position [0, 50]
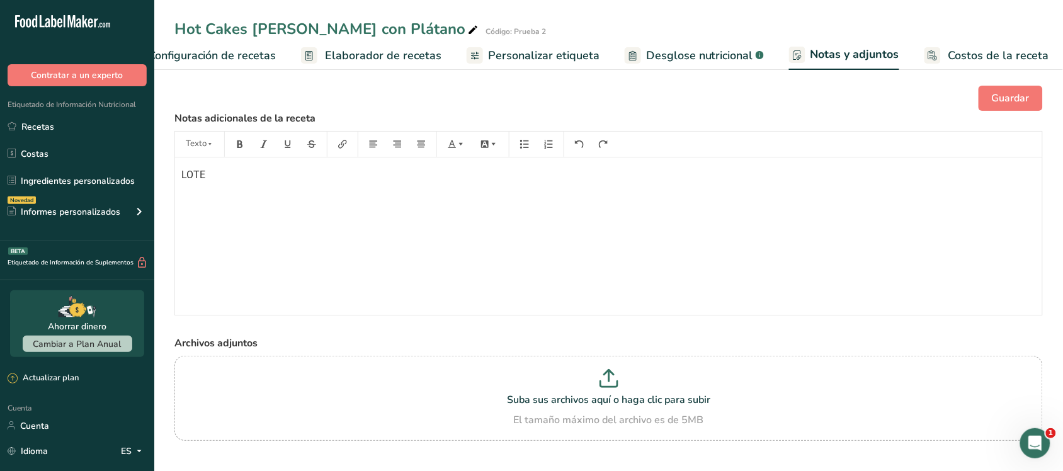
click at [213, 176] on p "LOTE" at bounding box center [608, 174] width 854 height 15
click at [275, 194] on div "LOTE" at bounding box center [608, 235] width 867 height 157
click at [193, 180] on p "﻿" at bounding box center [608, 174] width 854 height 15
click at [201, 190] on div "LOTE: 1" at bounding box center [608, 235] width 867 height 157
click at [222, 183] on p "LOTE: 1" at bounding box center [608, 174] width 854 height 15
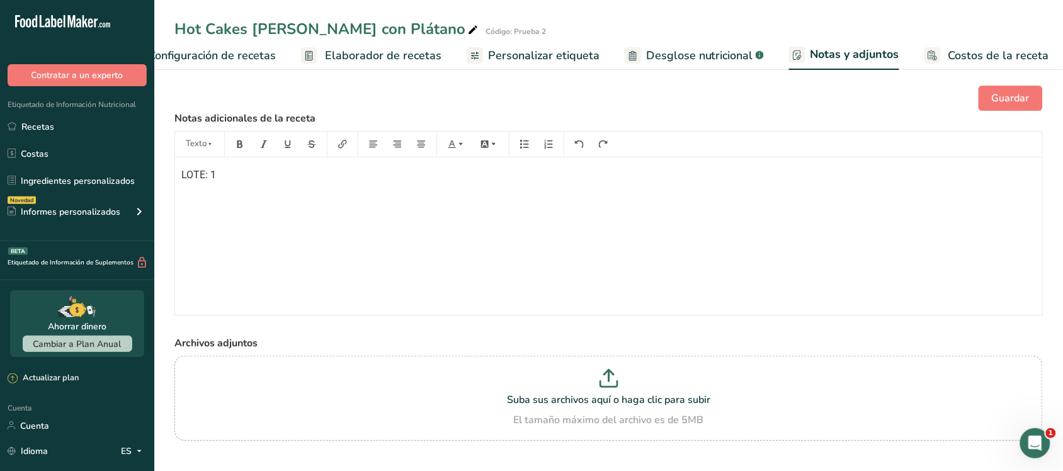
click at [230, 180] on p "LOTE: 1" at bounding box center [608, 174] width 854 height 15
click at [215, 209] on div "LOTE:1" at bounding box center [608, 235] width 867 height 157
click at [199, 203] on div "LOTE:1" at bounding box center [608, 235] width 867 height 157
click at [197, 200] on div "LOTE:1" at bounding box center [608, 235] width 867 height 157
click at [224, 220] on div "LOTE:1" at bounding box center [608, 235] width 867 height 157
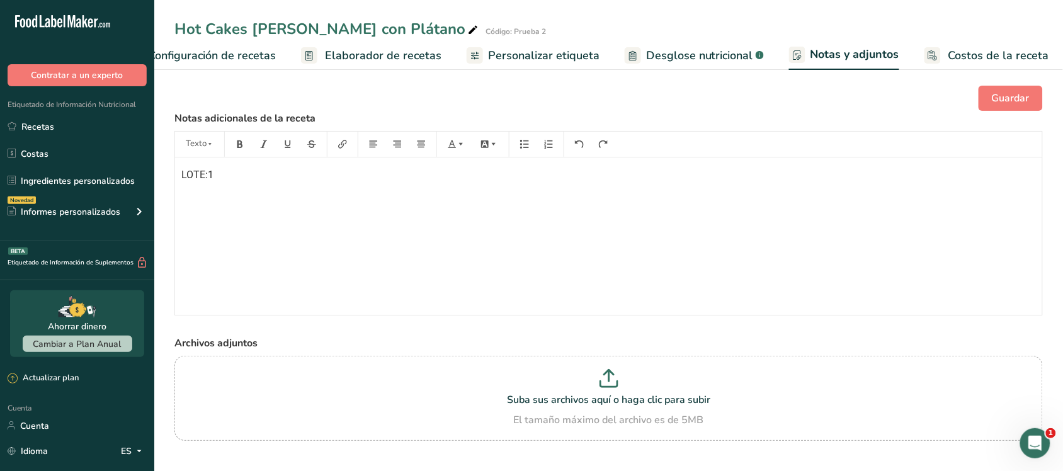
click at [241, 184] on div "LOTE:1" at bounding box center [608, 235] width 867 height 157
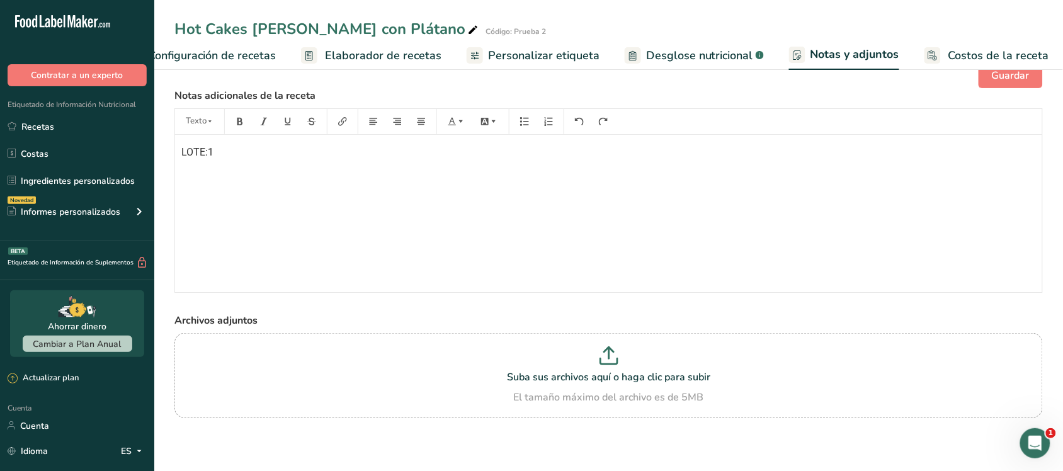
scroll to position [0, 0]
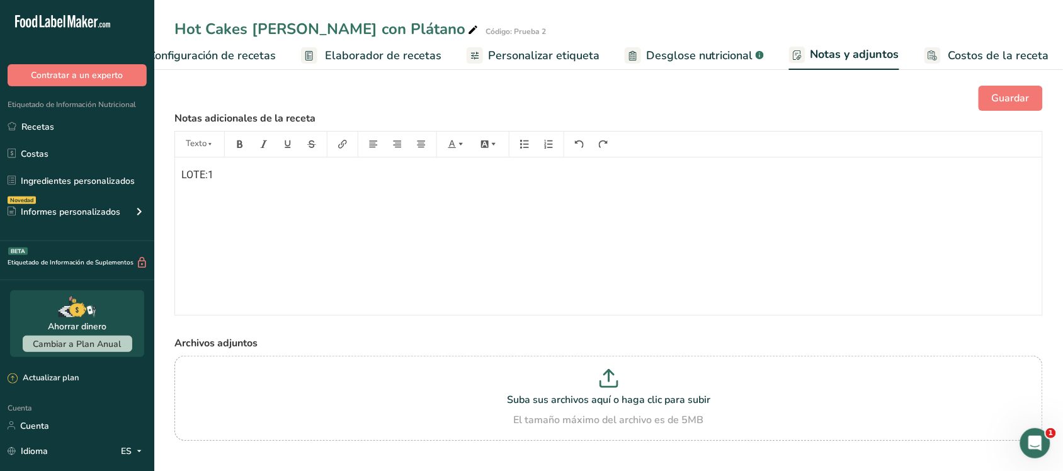
click at [497, 52] on font "Personalizar etiqueta" at bounding box center [543, 55] width 111 height 15
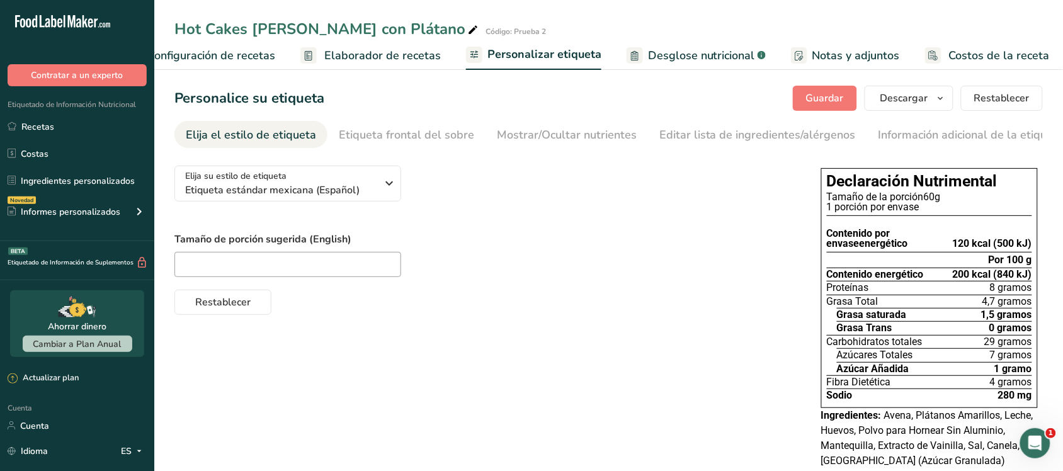
click at [727, 59] on font "Desglose nutricional" at bounding box center [701, 55] width 107 height 15
click at [791, 57] on rect at bounding box center [799, 55] width 16 height 16
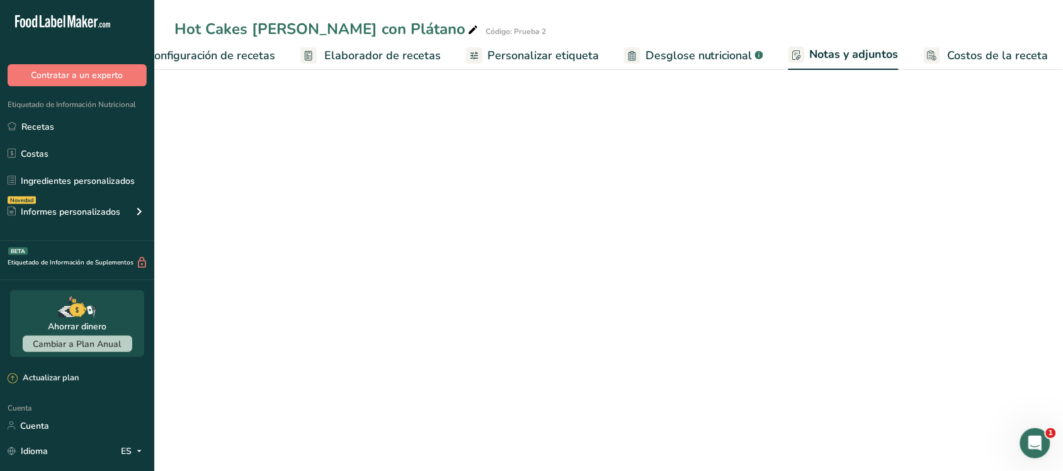
scroll to position [0, 50]
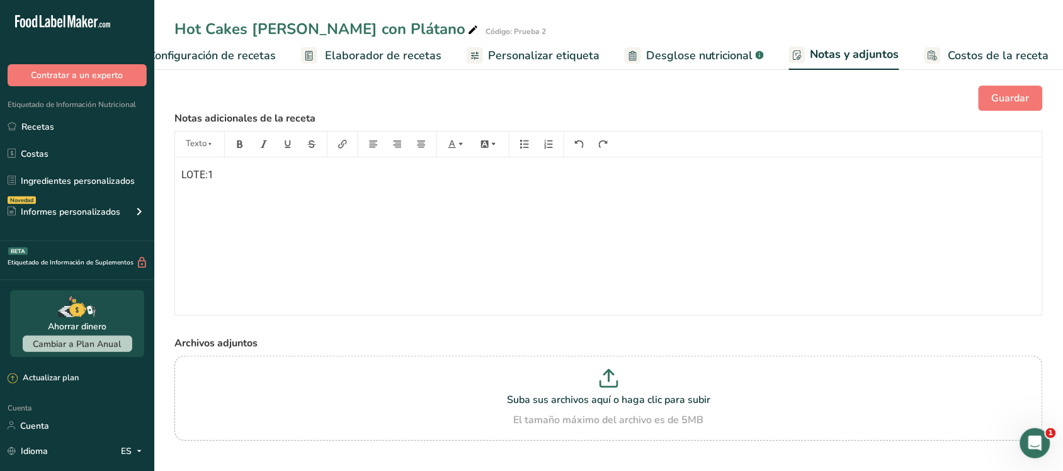
click at [208, 175] on font "LOTE:1" at bounding box center [197, 175] width 32 height 12
click at [1024, 96] on font "Guardar" at bounding box center [1011, 98] width 38 height 14
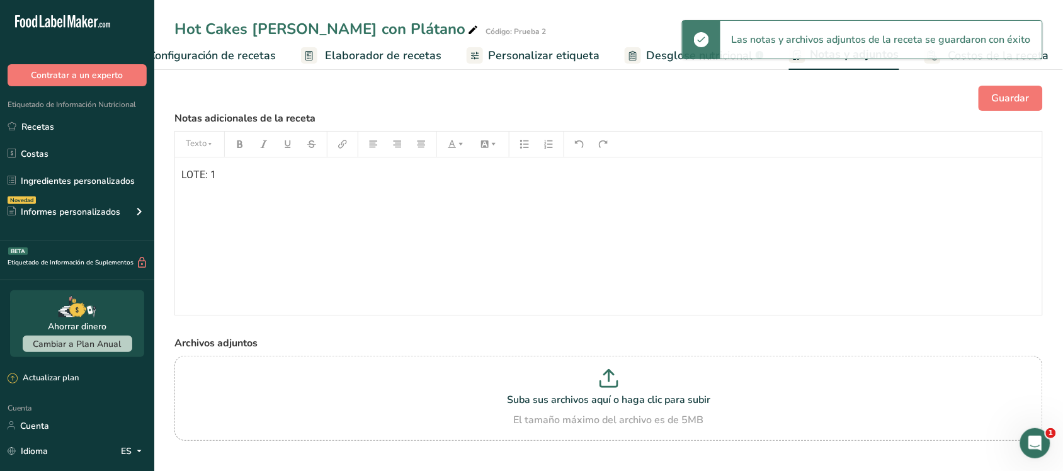
click at [539, 54] on font "Personalizar etiqueta" at bounding box center [543, 55] width 111 height 15
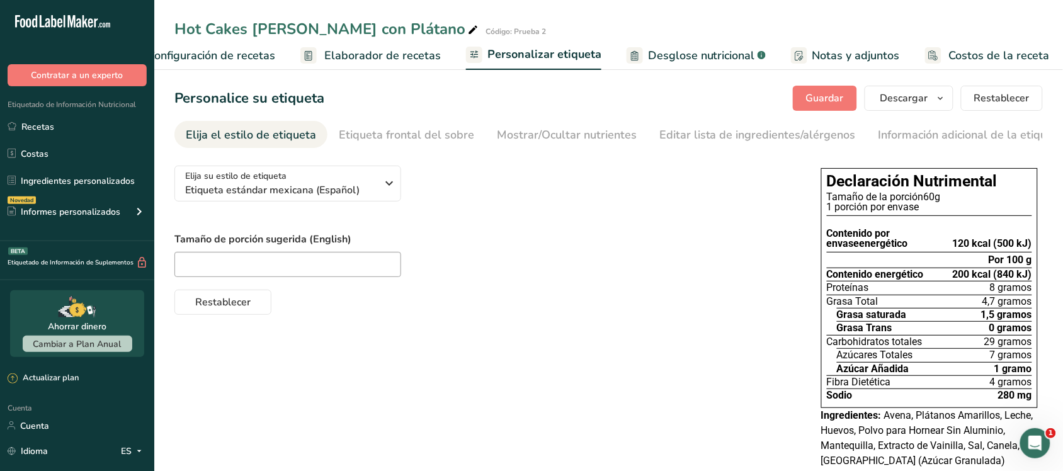
click at [825, 55] on font "Notas y adjuntos" at bounding box center [856, 55] width 88 height 15
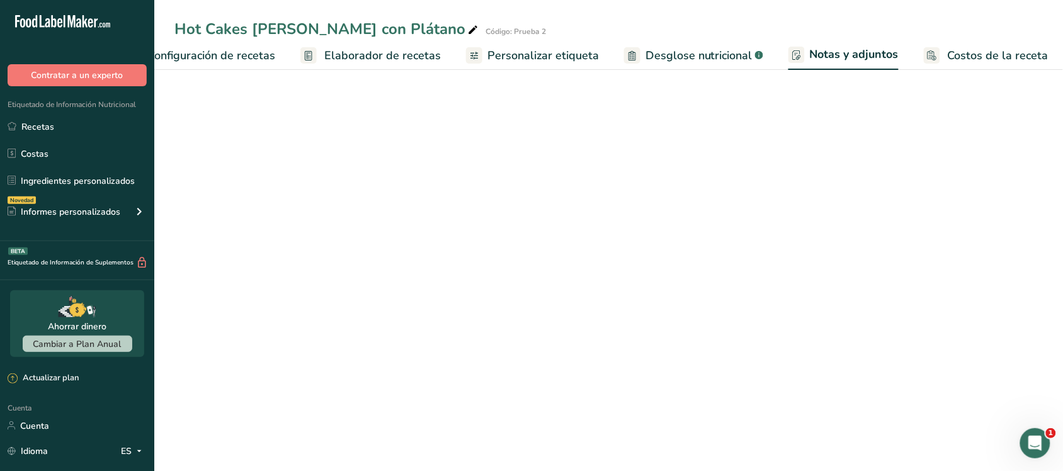
scroll to position [0, 50]
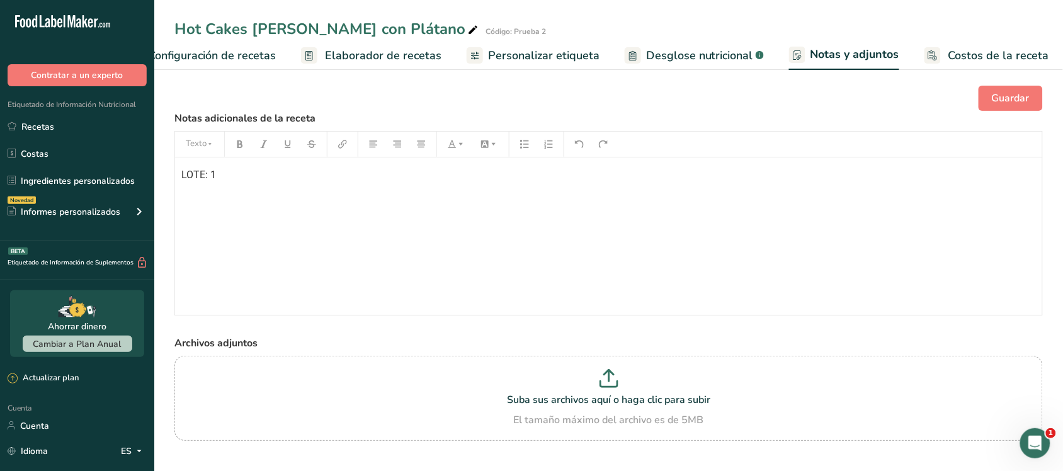
click at [225, 197] on div "LOTE: 1" at bounding box center [608, 235] width 867 height 157
click at [225, 197] on font "CANALLA" at bounding box center [202, 199] width 43 height 12
drag, startPoint x: 225, startPoint y: 197, endPoint x: 195, endPoint y: 197, distance: 30.2
click at [195, 197] on font "CANALLA" at bounding box center [202, 199] width 43 height 12
click at [227, 200] on p "CANALLA" at bounding box center [608, 199] width 854 height 15
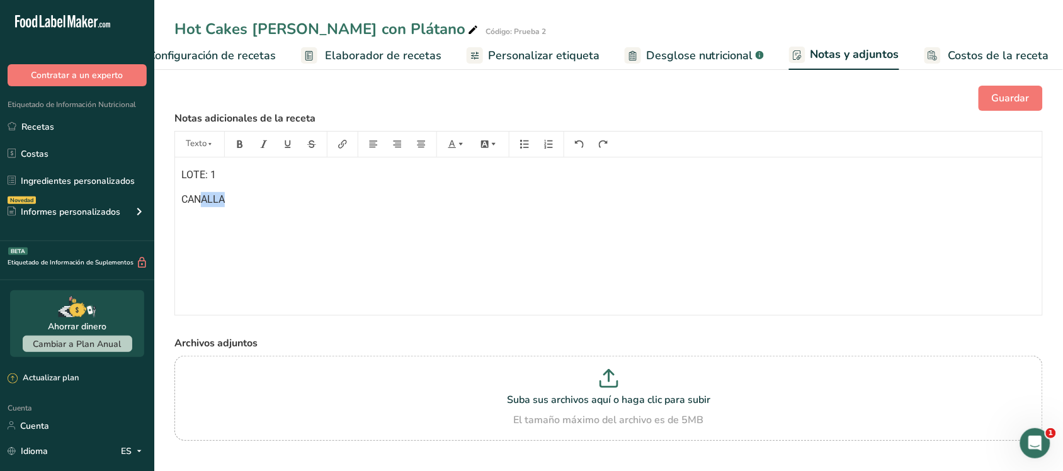
drag, startPoint x: 227, startPoint y: 200, endPoint x: 200, endPoint y: 198, distance: 27.1
click at [200, 198] on p "CANALLA" at bounding box center [608, 199] width 854 height 15
click at [234, 198] on p "CANALLA" at bounding box center [608, 199] width 854 height 15
drag, startPoint x: 234, startPoint y: 198, endPoint x: 166, endPoint y: 197, distance: 68.6
click at [166, 197] on div "Guardar Notas adicionales de la receta Texto LOTE: 1 CANALLA Archivos adjuntos …" at bounding box center [608, 279] width 908 height 428
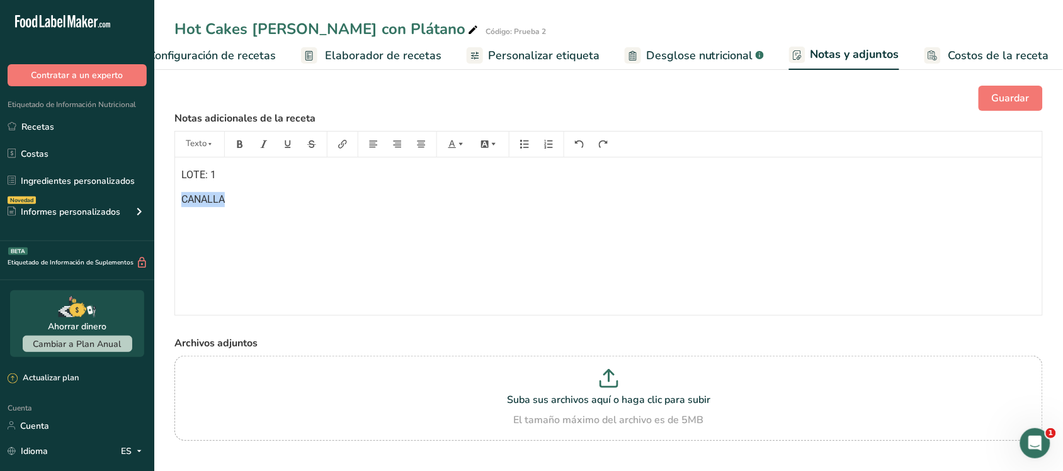
click at [195, 207] on p "CANALLA" at bounding box center [608, 199] width 854 height 15
click at [201, 212] on div "LOTE: 1 CANALLA" at bounding box center [608, 235] width 867 height 157
click at [179, 253] on div "LOTE: 1 CANALLA" at bounding box center [608, 235] width 867 height 157
click at [244, 211] on div "LOTE: 1 CANALLA" at bounding box center [608, 235] width 867 height 157
click at [206, 200] on font "DUCACIDAD" at bounding box center [208, 199] width 55 height 12
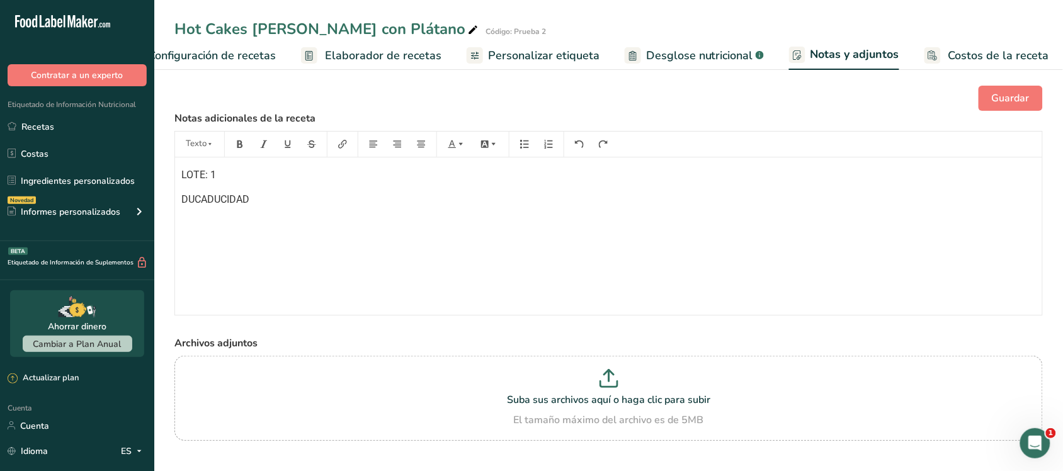
click at [194, 201] on font "DUCADUCIDAD" at bounding box center [215, 199] width 68 height 12
click at [220, 175] on font "LOTE: 1CADUCIDAD" at bounding box center [225, 175] width 89 height 12
click at [216, 176] on font "LOTE: 1CADUCIDAD" at bounding box center [225, 175] width 89 height 12
click at [259, 203] on font "CADUCIDAD:30/10/25" at bounding box center [224, 199] width 87 height 12
click at [263, 197] on font "CADUCIDAD:30/1/25" at bounding box center [224, 199] width 87 height 12
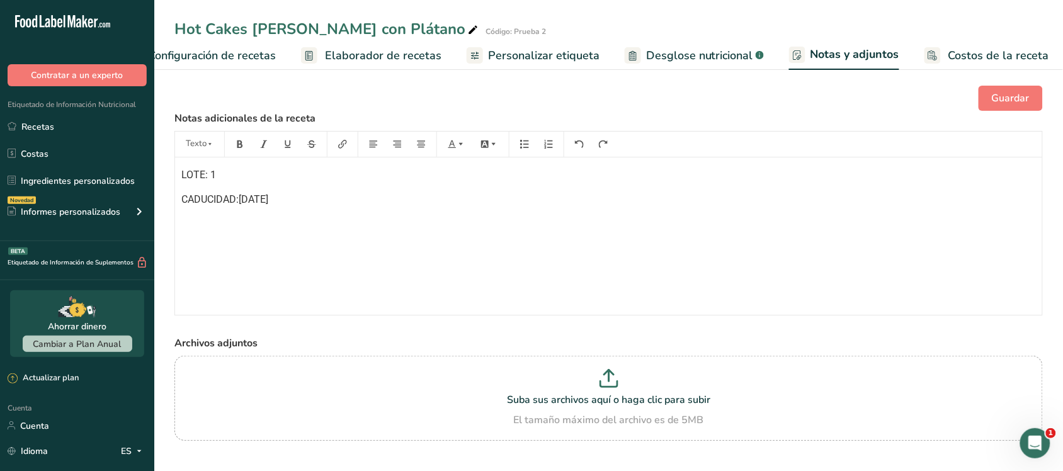
click at [257, 202] on font "CADUCIDAD:30/1/25" at bounding box center [224, 199] width 87 height 12
click at [241, 196] on font "CADUCIDAD:30/11/25" at bounding box center [224, 199] width 87 height 12
click at [1009, 101] on font "Guardar" at bounding box center [1011, 98] width 38 height 14
click at [1031, 101] on button "Guardar" at bounding box center [1010, 98] width 64 height 25
click at [488, 49] on font "Personalizar etiqueta" at bounding box center [543, 55] width 111 height 15
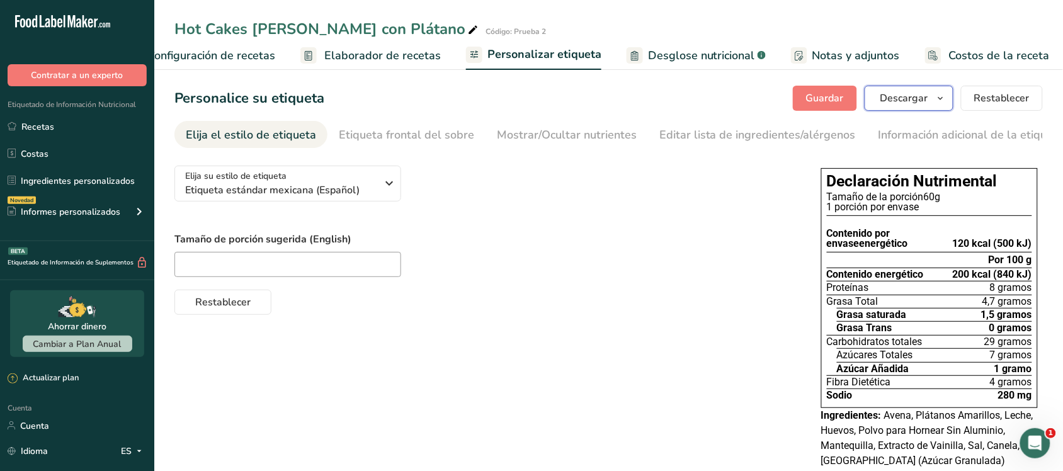
click at [891, 101] on font "Descargar" at bounding box center [904, 98] width 48 height 14
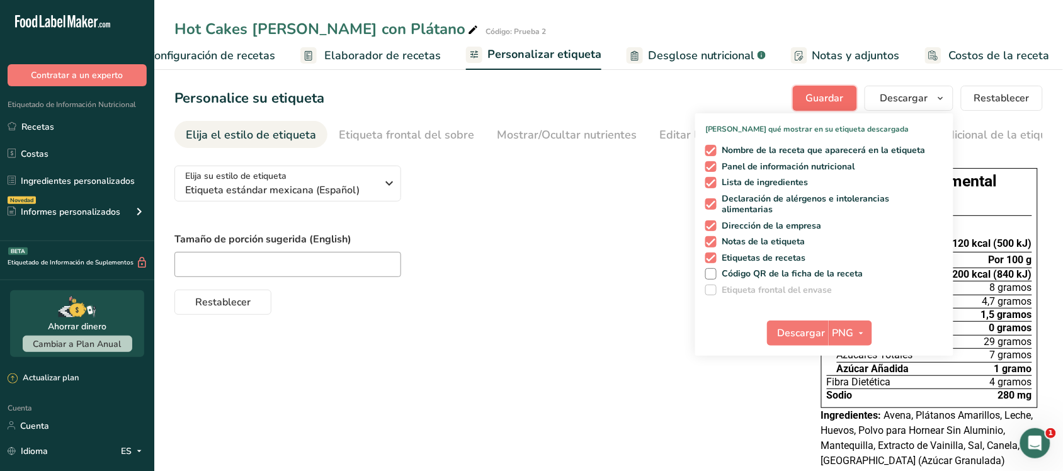
click at [833, 89] on button "Guardar" at bounding box center [825, 98] width 64 height 25
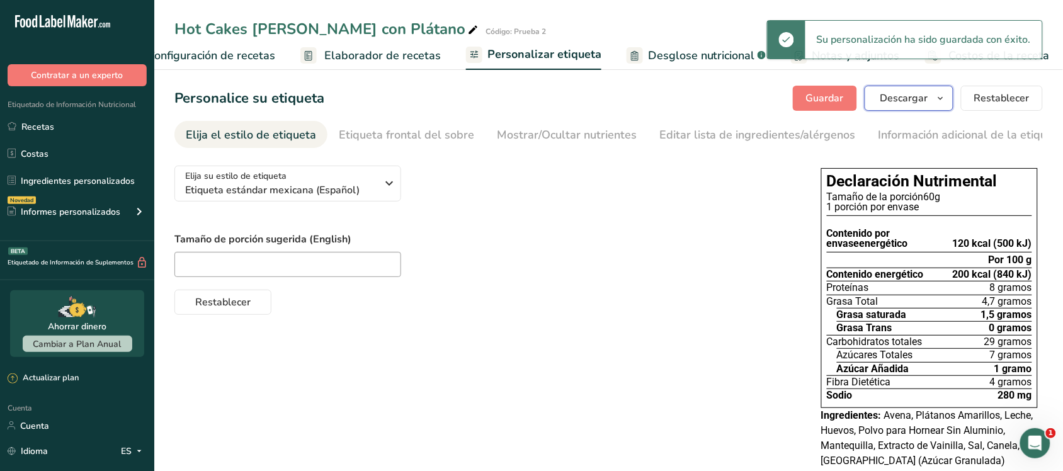
click at [873, 96] on button "Descargar" at bounding box center [908, 98] width 89 height 25
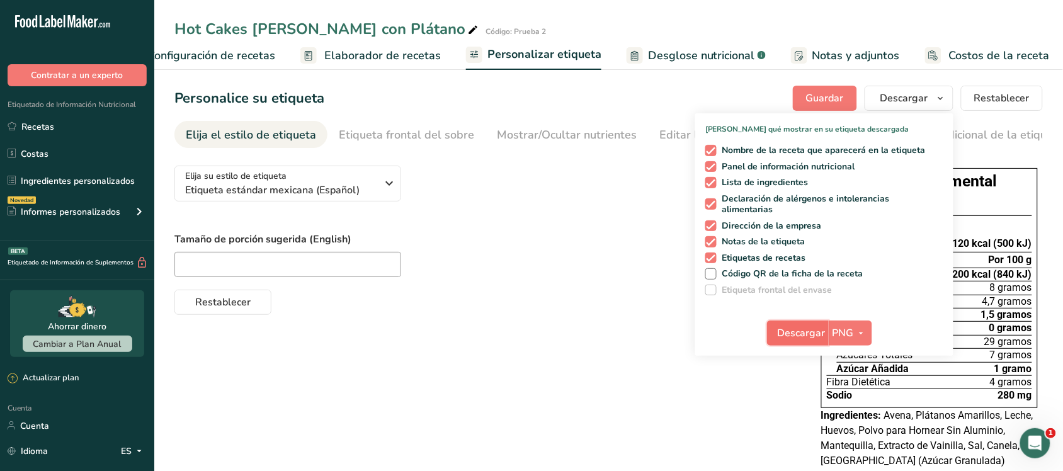
click at [803, 335] on font "Descargar" at bounding box center [802, 333] width 48 height 14
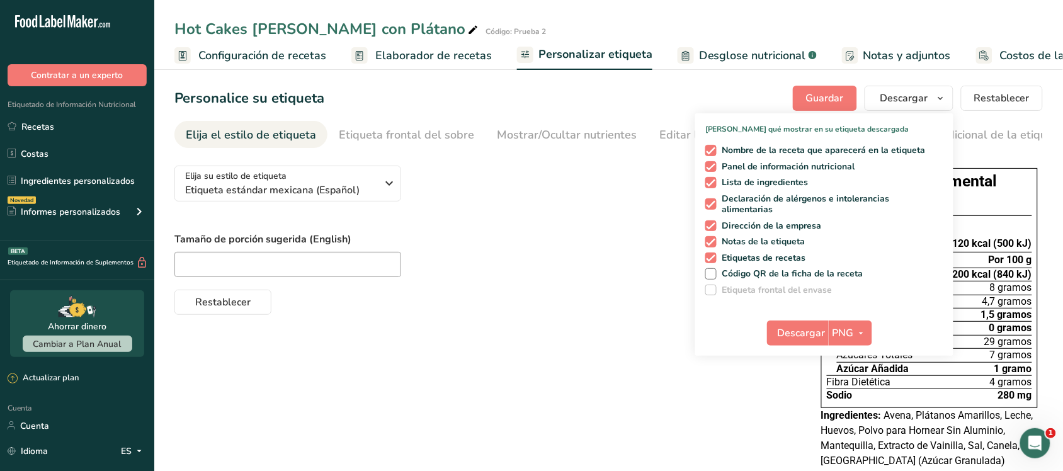
scroll to position [0, 51]
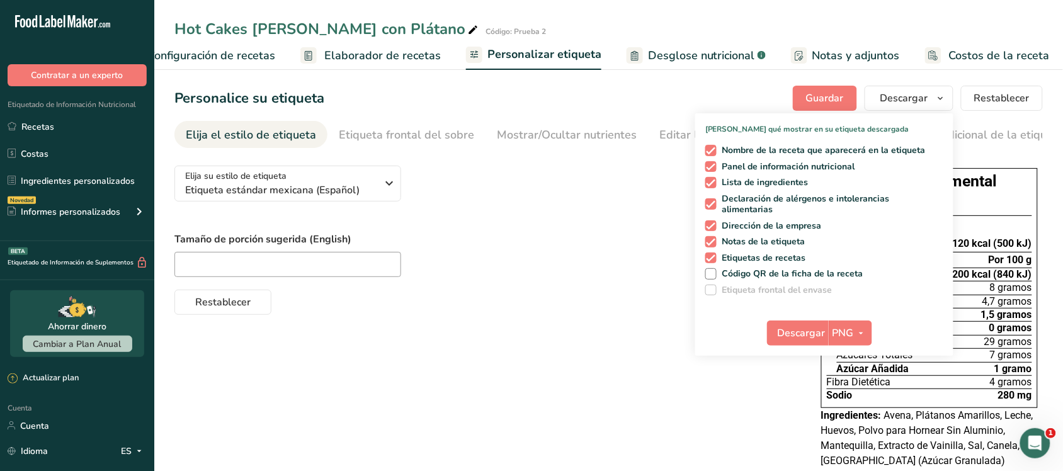
click at [812, 52] on font "Notas y adjuntos" at bounding box center [856, 55] width 88 height 15
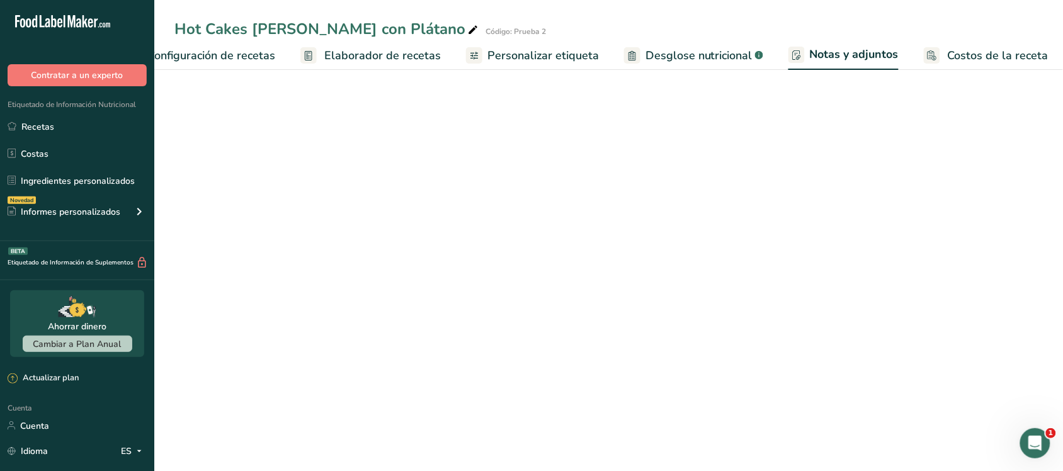
scroll to position [0, 50]
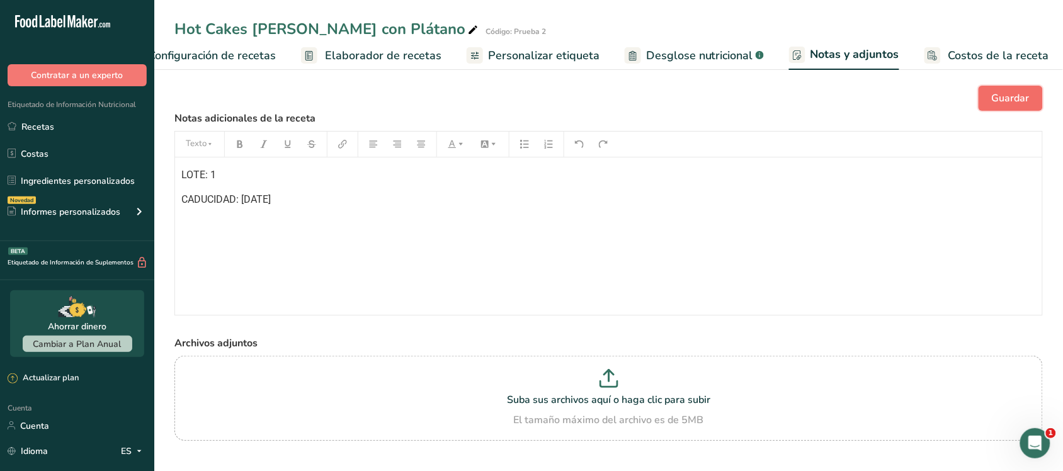
click at [995, 89] on button "Guardar" at bounding box center [1010, 98] width 64 height 25
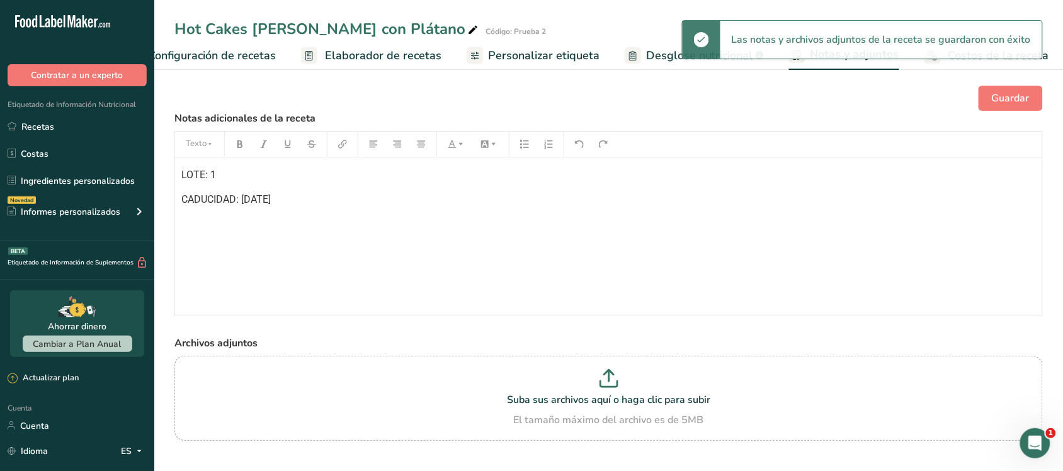
click at [494, 49] on font "Personalizar etiqueta" at bounding box center [543, 55] width 111 height 15
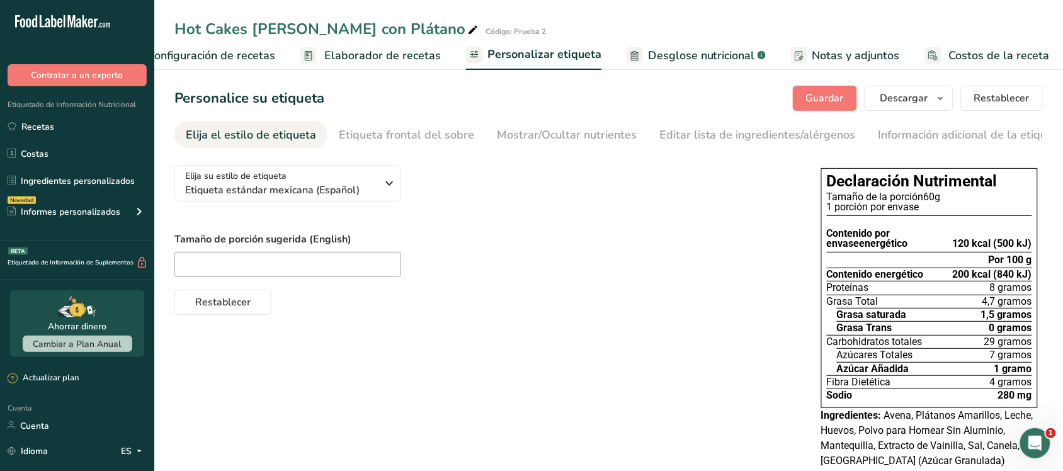
scroll to position [39, 0]
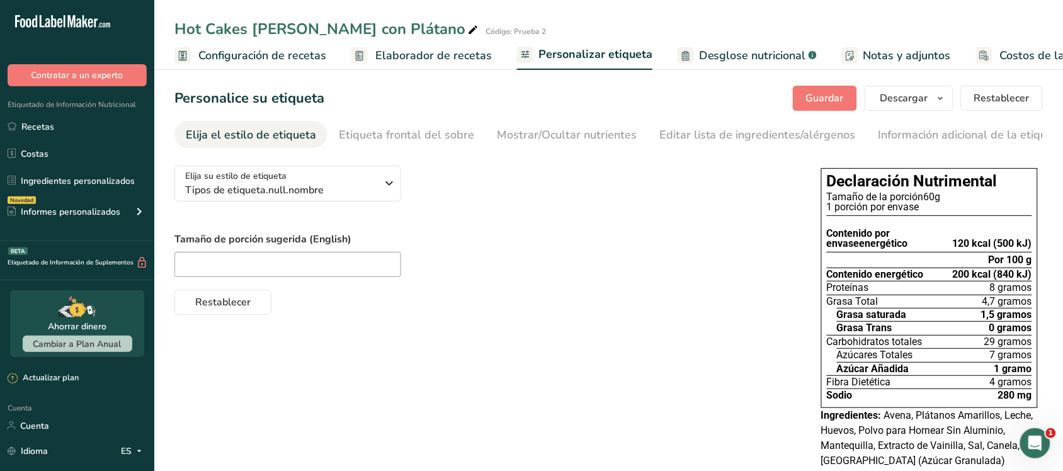
scroll to position [49, 0]
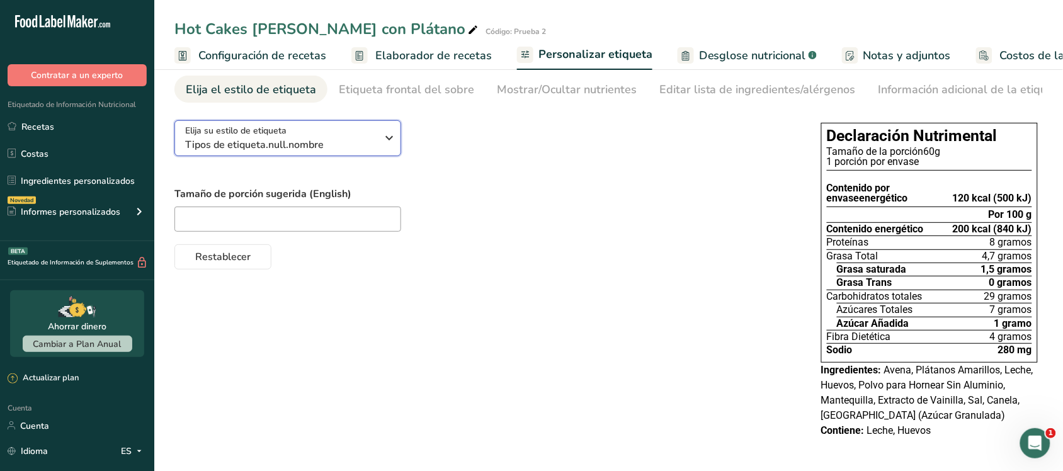
click at [357, 143] on span "Tipos de etiqueta.null.nombre" at bounding box center [281, 144] width 192 height 15
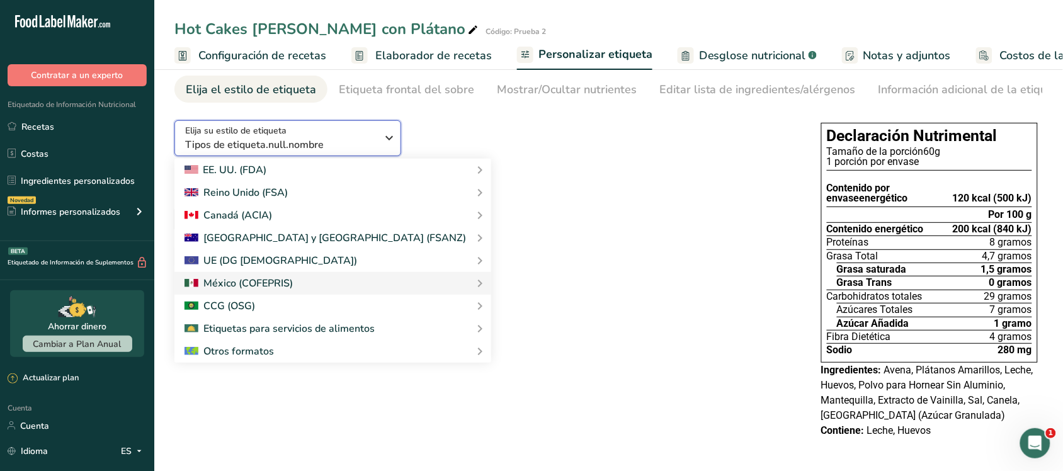
click at [388, 149] on button "Elija su estilo de etiqueta Tipos de etiqueta.null.nombre" at bounding box center [287, 138] width 227 height 36
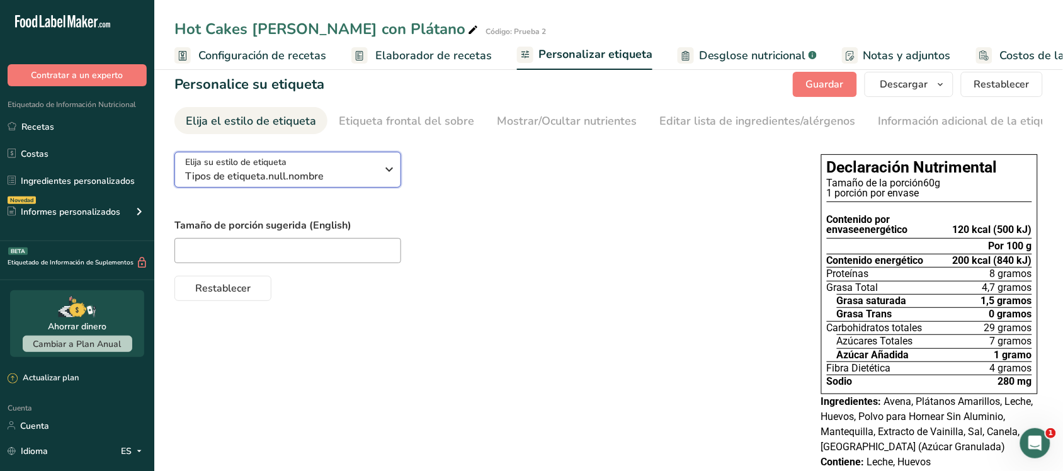
scroll to position [0, 0]
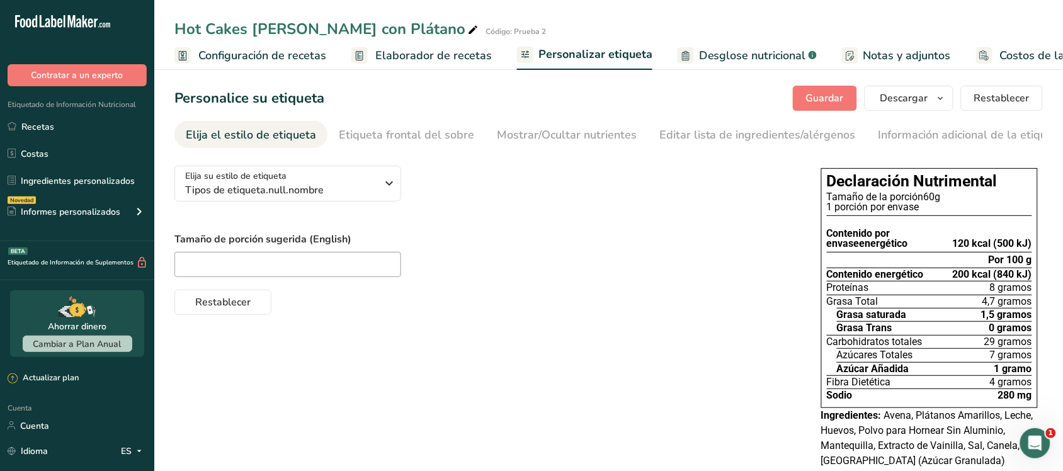
click at [913, 45] on link "Notas y adjuntos" at bounding box center [896, 56] width 109 height 28
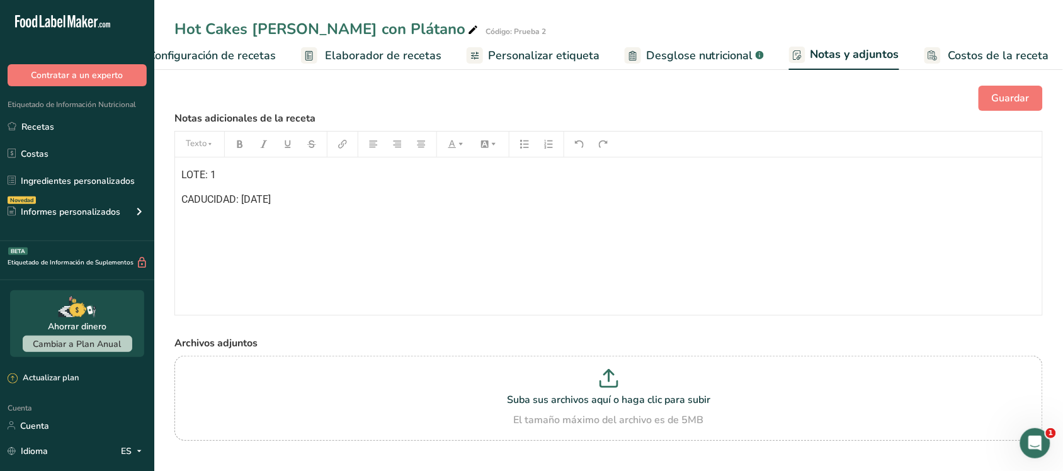
scroll to position [23, 0]
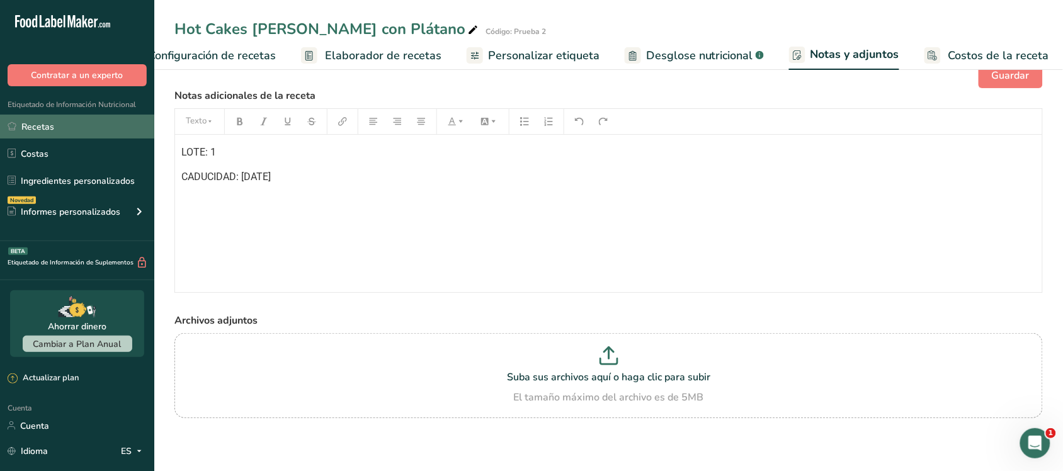
click at [58, 121] on link "Recetas" at bounding box center [77, 127] width 154 height 24
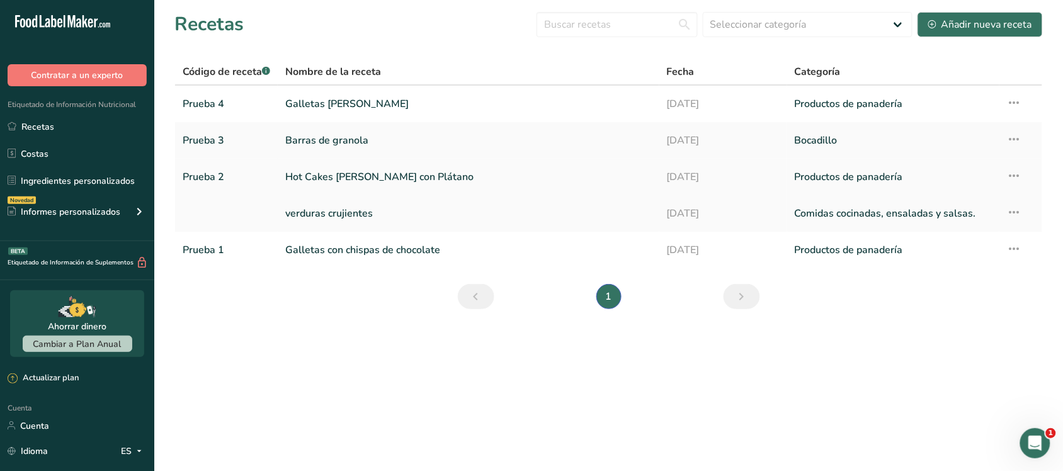
click at [419, 175] on font "Hot Cakes [PERSON_NAME] con Plátano" at bounding box center [379, 177] width 188 height 14
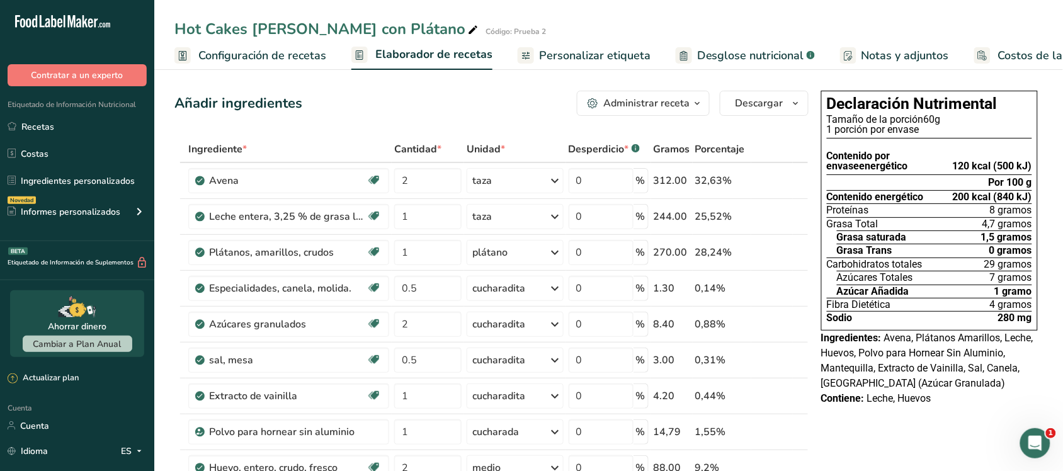
drag, startPoint x: 571, startPoint y: 42, endPoint x: 575, endPoint y: 52, distance: 10.8
click at [571, 42] on link "Personalizar etiqueta" at bounding box center [584, 56] width 133 height 28
click at [575, 52] on font "Personalizar etiqueta" at bounding box center [594, 55] width 111 height 15
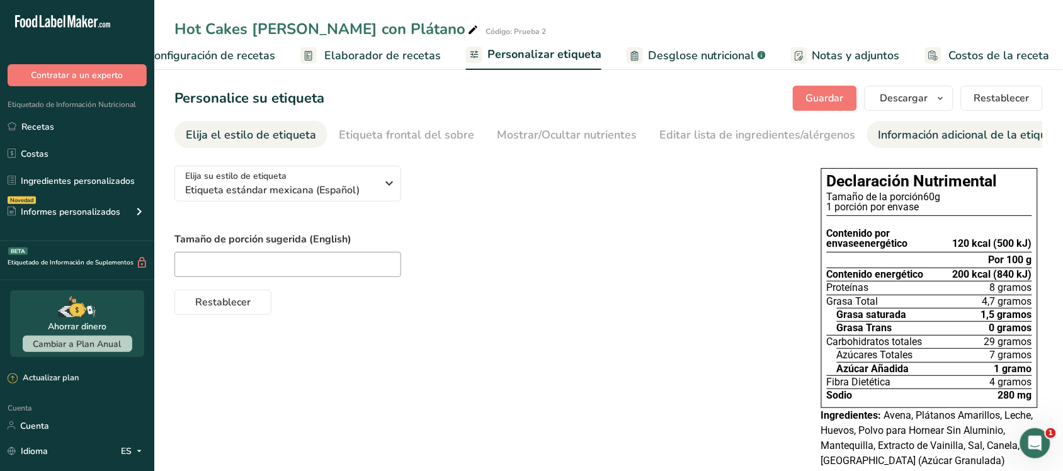
click at [932, 137] on font "Información adicional de la etiqueta" at bounding box center [971, 134] width 186 height 15
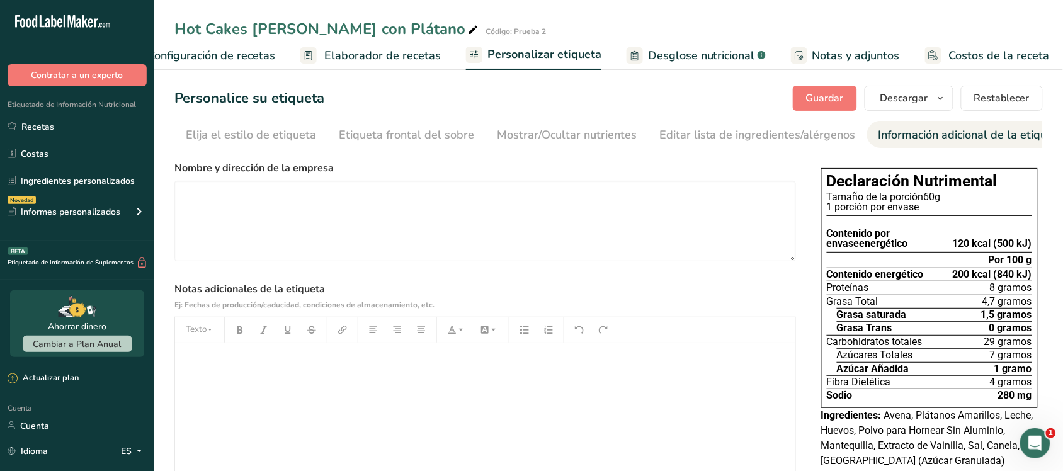
scroll to position [0, 16]
click at [269, 201] on textarea at bounding box center [484, 221] width 621 height 81
type textarea "LOTE: 1 CAD: [DATE]"
drag, startPoint x: 254, startPoint y: 212, endPoint x: 183, endPoint y: 195, distance: 73.1
click at [183, 195] on textarea "LOTE: 1 CAD: [DATE]" at bounding box center [484, 221] width 621 height 81
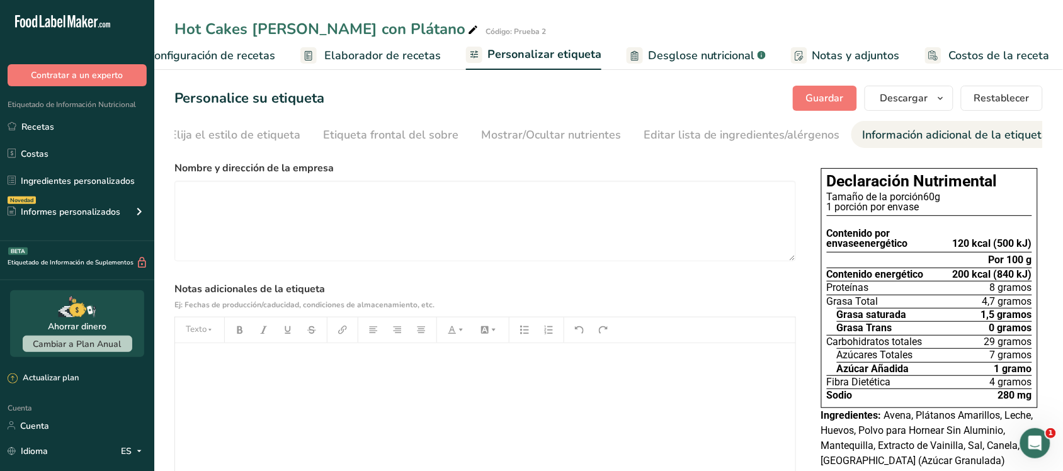
click at [218, 351] on div "﻿" at bounding box center [485, 421] width 620 height 157
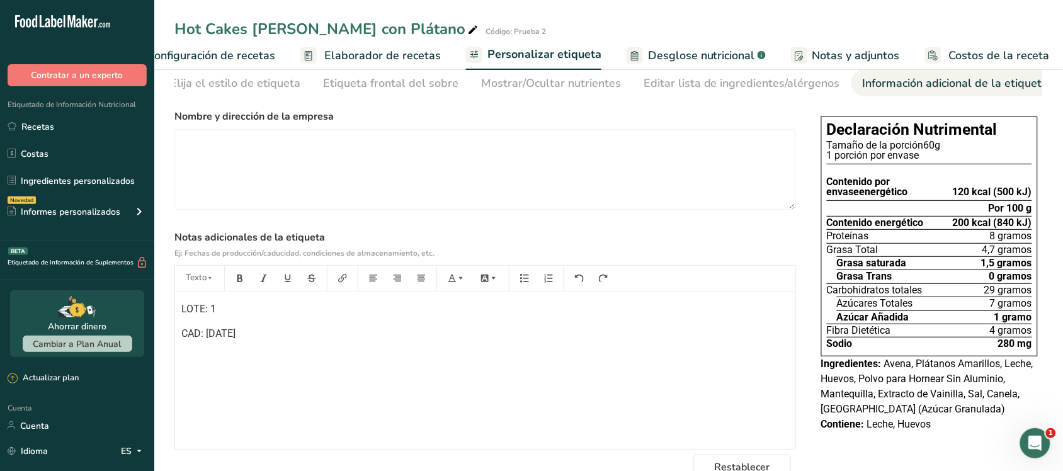
scroll to position [79, 0]
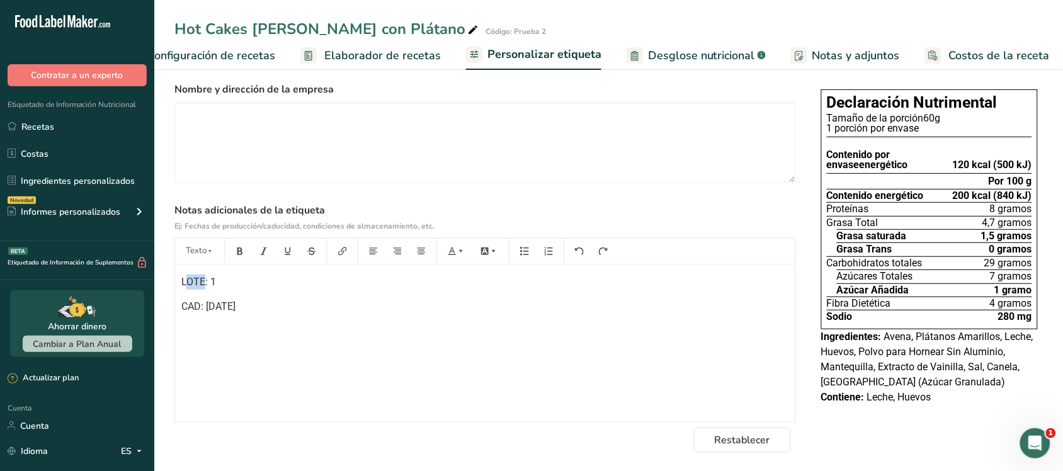
drag, startPoint x: 202, startPoint y: 283, endPoint x: 186, endPoint y: 279, distance: 16.3
click at [186, 279] on font "LOTE: 1" at bounding box center [198, 282] width 35 height 12
drag, startPoint x: 207, startPoint y: 286, endPoint x: 180, endPoint y: 278, distance: 27.7
click at [180, 278] on div "LOTE: 1 CAD: [DATE]" at bounding box center [485, 342] width 620 height 157
click at [234, 261] on button "button" at bounding box center [239, 251] width 19 height 20
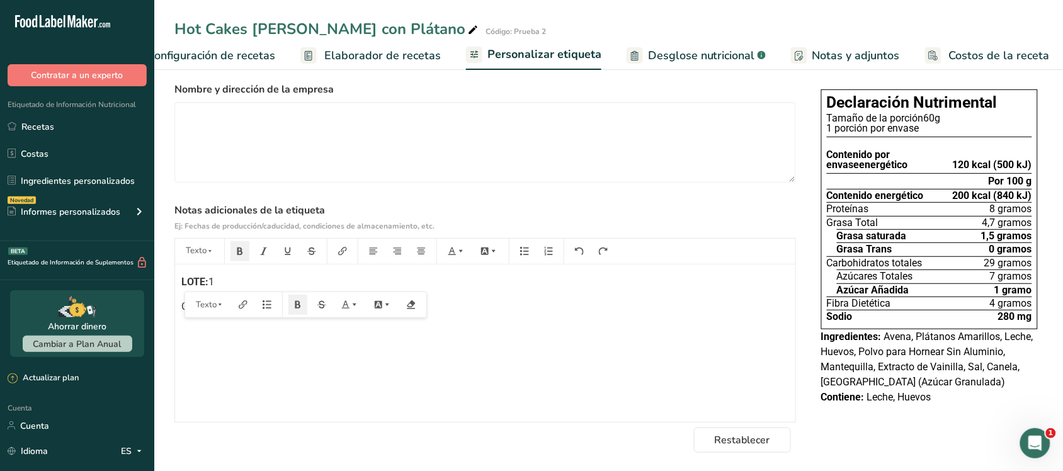
click at [227, 349] on div "LOTE: 1 CAD: [DATE]" at bounding box center [485, 342] width 620 height 157
drag, startPoint x: 202, startPoint y: 312, endPoint x: 176, endPoint y: 305, distance: 26.7
click at [175, 305] on div "LOTE: 1 CAD: [DATE]" at bounding box center [485, 342] width 620 height 157
click at [202, 307] on font "CAD: [DATE]" at bounding box center [208, 306] width 54 height 12
click at [203, 310] on font "CAD: [DATE]" at bounding box center [208, 306] width 54 height 12
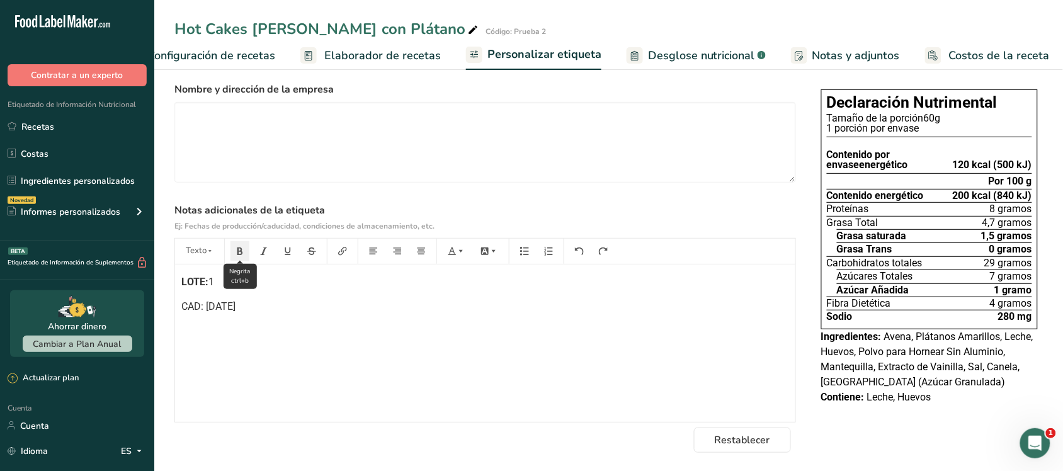
click at [237, 260] on button "button" at bounding box center [239, 251] width 19 height 20
click at [235, 256] on icon "button" at bounding box center [239, 251] width 9 height 9
click at [241, 255] on icon "button" at bounding box center [240, 251] width 6 height 8
click at [243, 252] on icon "button" at bounding box center [239, 251] width 9 height 9
click at [212, 307] on font "CAD: [DATE]" at bounding box center [208, 306] width 54 height 12
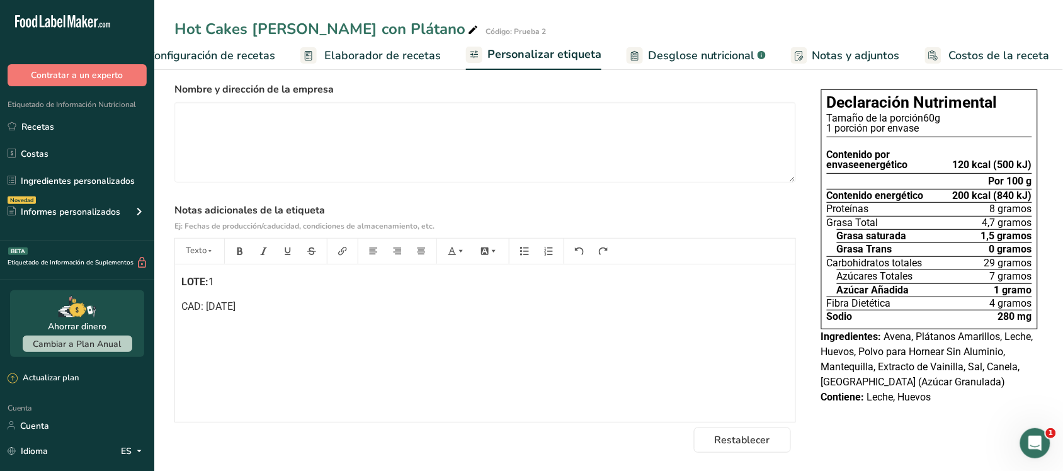
click at [203, 286] on font "LOTE:" at bounding box center [194, 282] width 27 height 12
click at [206, 307] on font "CAD:11/25" at bounding box center [205, 306] width 49 height 12
click at [218, 305] on font "CAD:3011/25" at bounding box center [211, 306] width 60 height 12
click at [218, 309] on font "CAD:3011/25" at bounding box center [211, 306] width 60 height 12
click at [215, 306] on font "CAD:3011/25" at bounding box center [211, 306] width 60 height 12
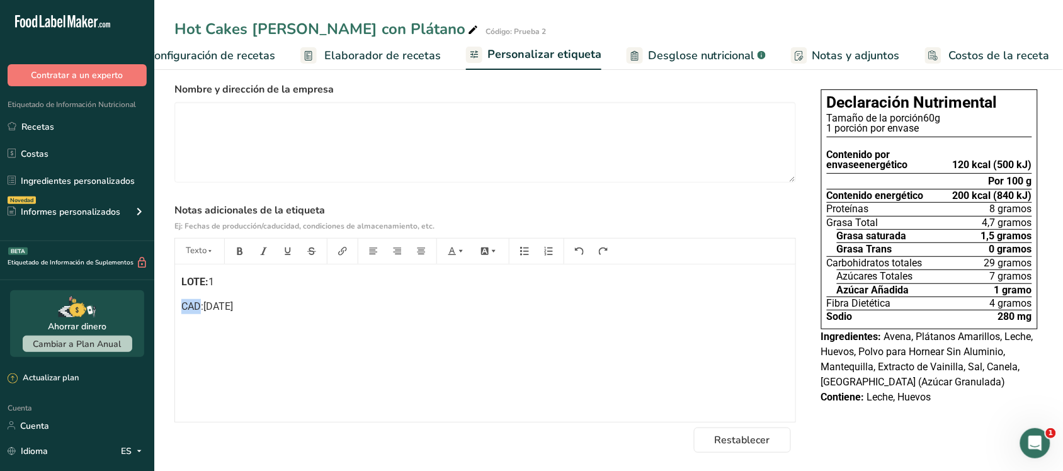
drag, startPoint x: 201, startPoint y: 312, endPoint x: 179, endPoint y: 312, distance: 22.0
click at [179, 312] on div "LOTE: 1 CAD:[DATE]" at bounding box center [485, 342] width 620 height 157
click at [234, 259] on button "button" at bounding box center [239, 251] width 19 height 20
click at [208, 309] on font ":[DATE]" at bounding box center [217, 306] width 32 height 12
click at [239, 261] on button "button" at bounding box center [239, 251] width 19 height 20
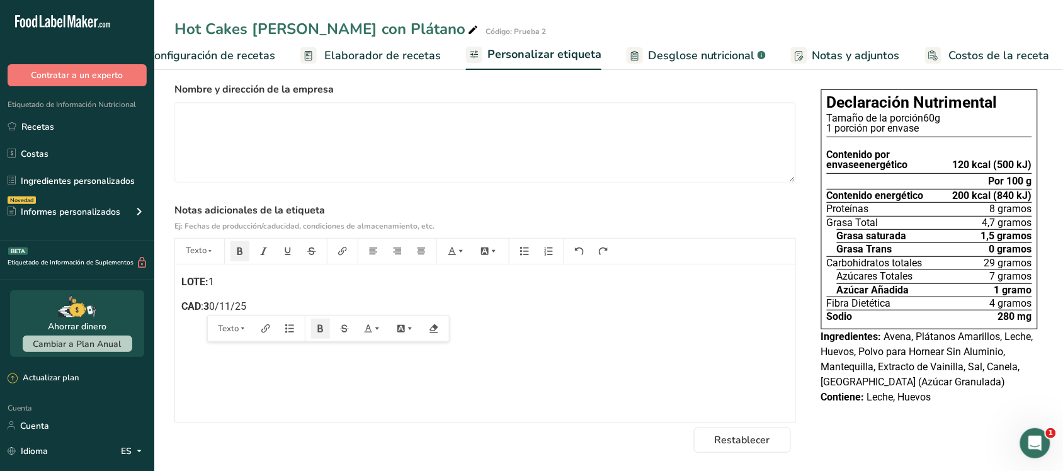
click at [208, 312] on font "3" at bounding box center [206, 306] width 6 height 12
click at [212, 308] on font "0/11/25" at bounding box center [227, 306] width 37 height 12
click at [203, 309] on font ":[DATE]" at bounding box center [217, 306] width 32 height 12
click at [205, 309] on font ":[DATE]" at bounding box center [217, 306] width 32 height 12
click at [201, 308] on font ":[DATE]" at bounding box center [217, 306] width 32 height 12
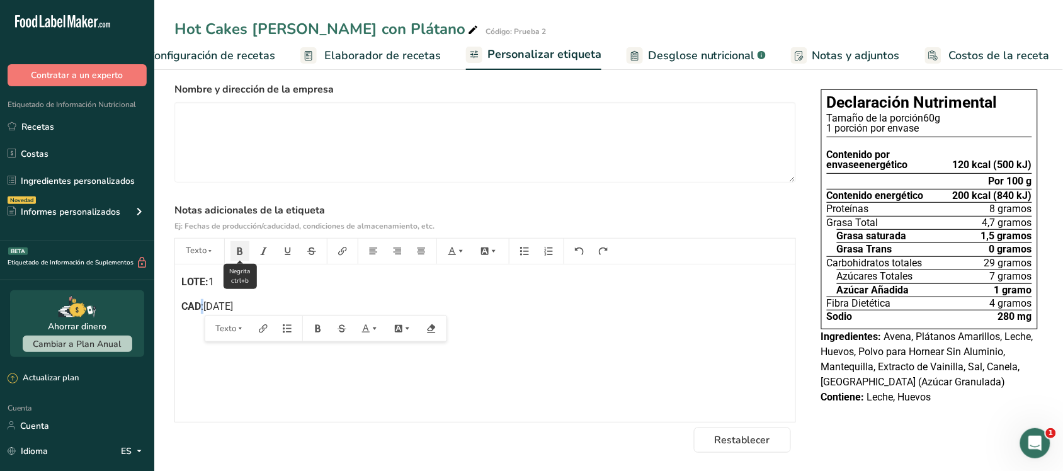
click at [237, 259] on button "button" at bounding box center [239, 251] width 19 height 20
click at [290, 318] on div "LOTE: 1 CAD: [DATE]" at bounding box center [485, 342] width 620 height 157
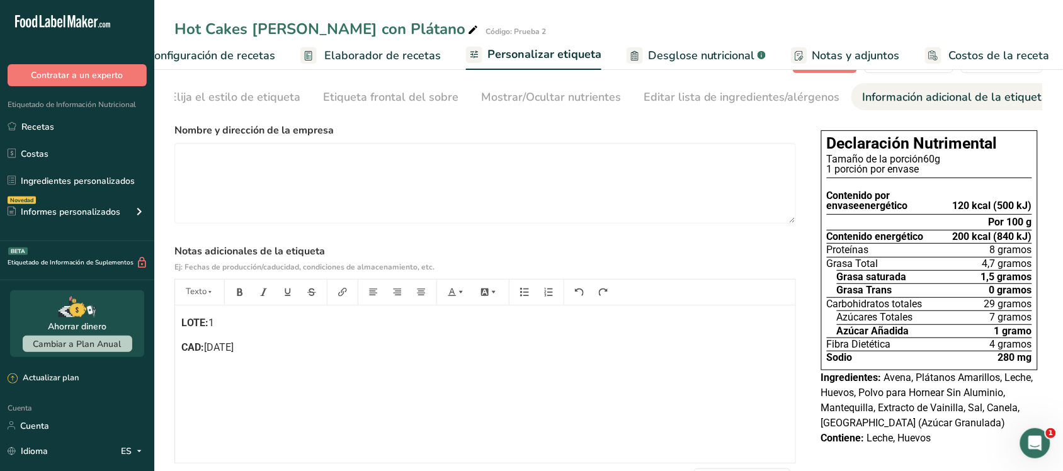
scroll to position [0, 0]
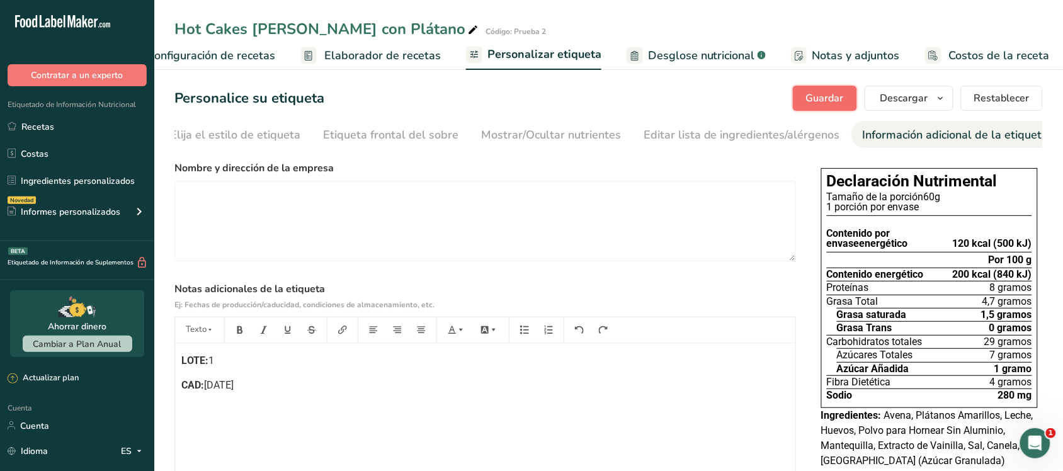
click at [819, 105] on font "Guardar" at bounding box center [825, 98] width 38 height 14
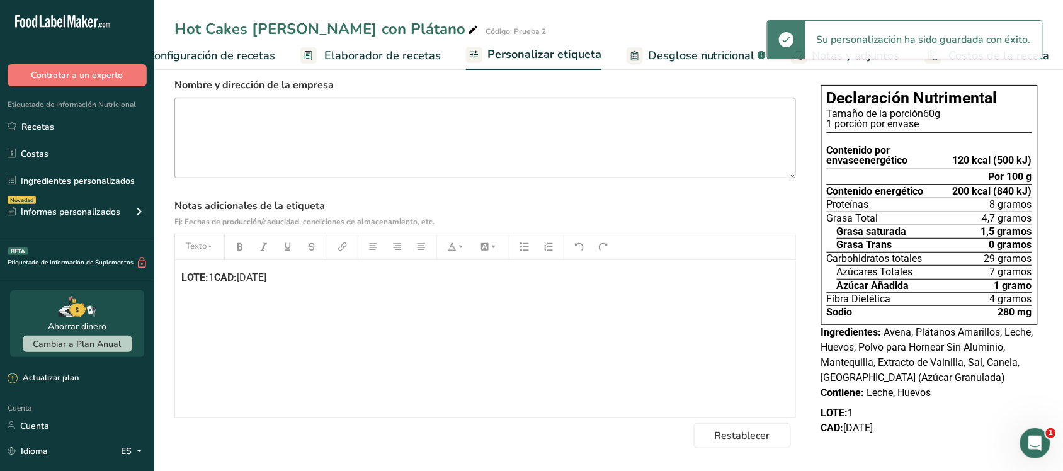
scroll to position [87, 0]
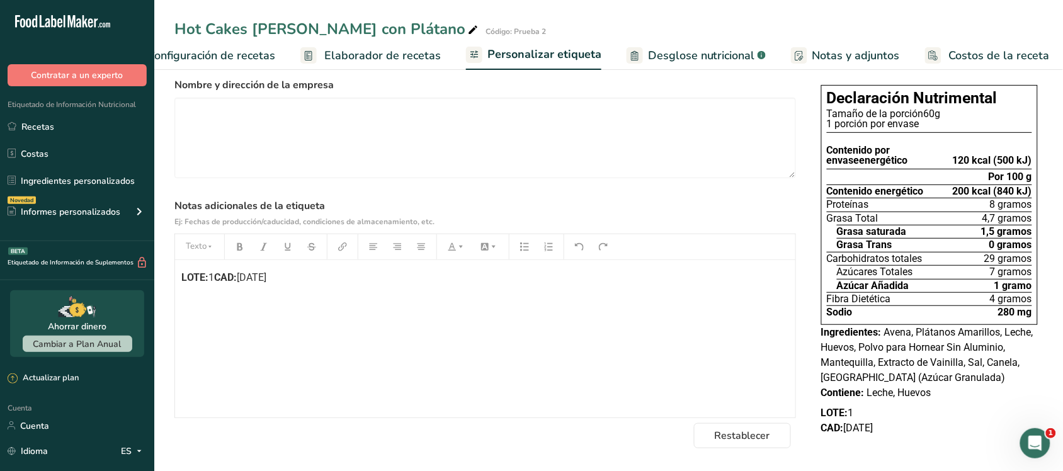
click at [205, 278] on font "LOTE:" at bounding box center [194, 277] width 27 height 12
click at [257, 348] on div "LOTE: 1 CAD: [DATE]" at bounding box center [485, 338] width 620 height 157
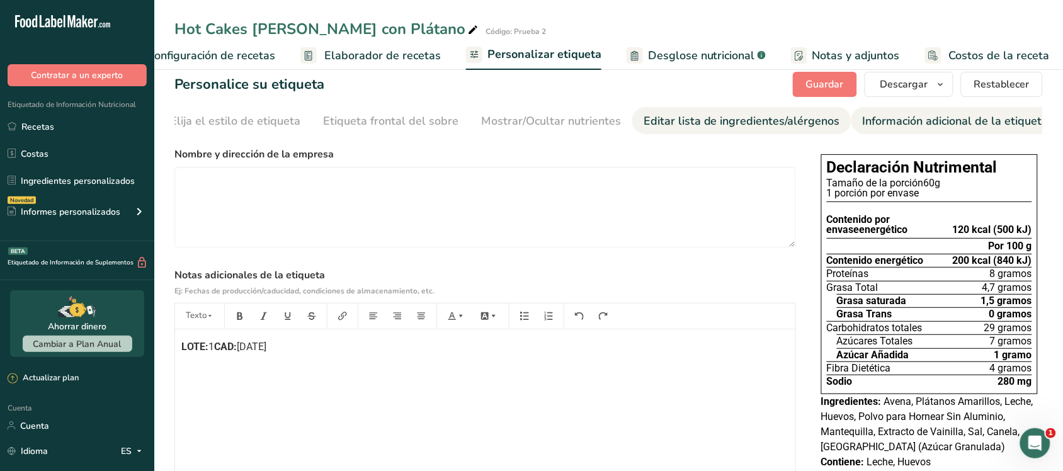
scroll to position [0, 0]
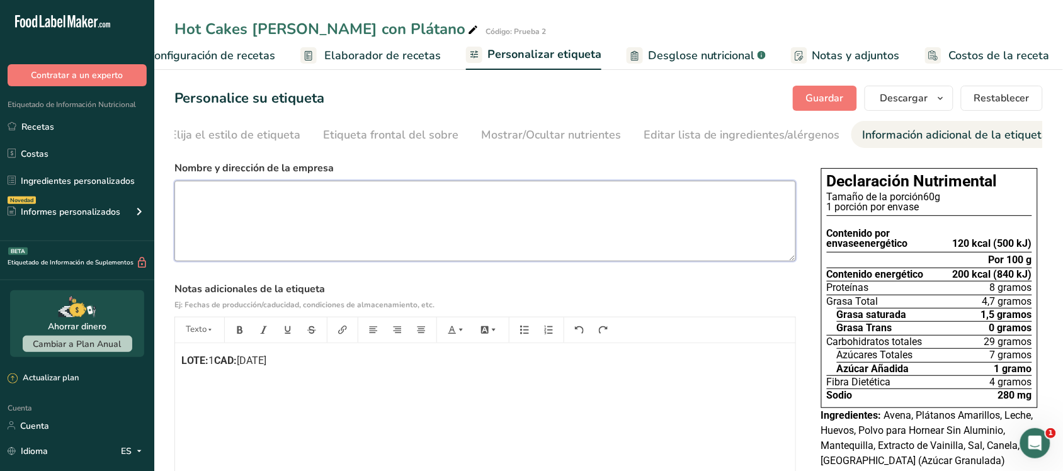
click at [719, 184] on textarea at bounding box center [484, 221] width 621 height 81
click at [735, 167] on label "Nombre y dirección de la empresa" at bounding box center [484, 168] width 621 height 15
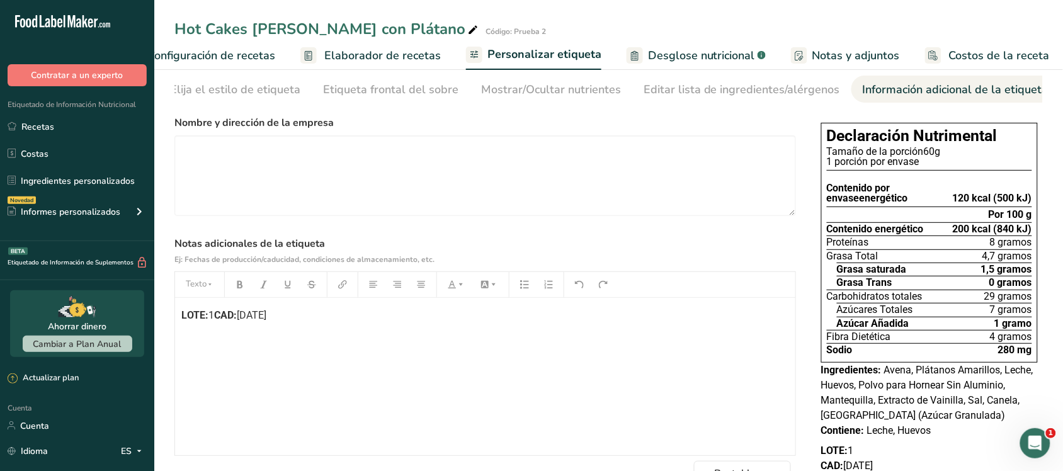
scroll to position [87, 0]
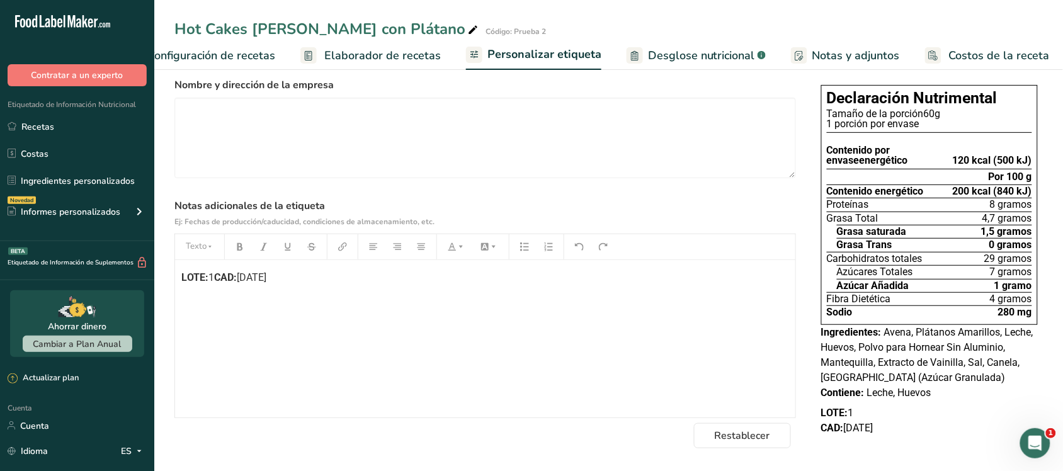
click at [302, 297] on div "LOTE: 1 CAD: [DATE]" at bounding box center [485, 338] width 620 height 157
click at [261, 299] on font "eResguard enun lgar fresco y seco" at bounding box center [257, 302] width 152 height 12
click at [262, 297] on font "eResguard enun [PERSON_NAME] fresco y seco" at bounding box center [286, 302] width 211 height 12
drag, startPoint x: 347, startPoint y: 302, endPoint x: 177, endPoint y: 303, distance: 170.0
click at [177, 303] on div "LOTE: 1 CAD: [DATE] eResguard enun [PERSON_NAME] fresco y seco" at bounding box center [485, 338] width 620 height 157
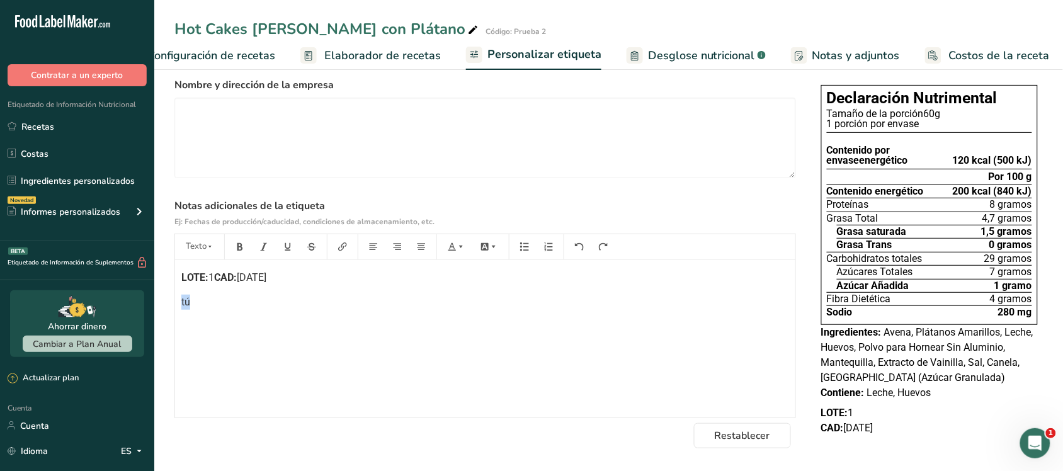
drag, startPoint x: 200, startPoint y: 307, endPoint x: 157, endPoint y: 302, distance: 43.1
click at [157, 302] on section "Personalice su etiqueta [GEOGRAPHIC_DATA] [GEOGRAPHIC_DATA] [PERSON_NAME] qué m…" at bounding box center [608, 226] width 908 height 489
click at [231, 122] on textarea at bounding box center [484, 138] width 621 height 81
type textarea "Resguarde en un lugar fresco y seco."
drag, startPoint x: 354, startPoint y: 108, endPoint x: 178, endPoint y: 105, distance: 176.3
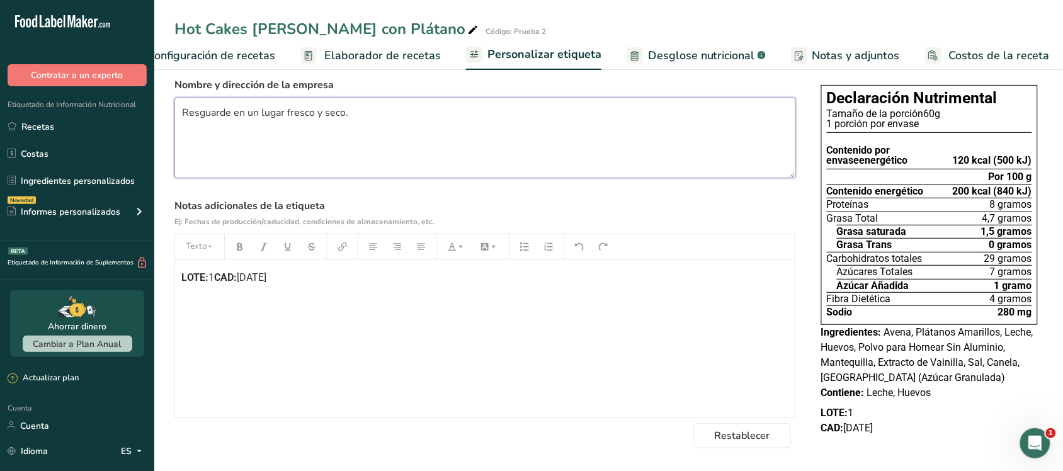
click at [178, 105] on textarea "Resguarde en un lugar fresco y seco." at bounding box center [484, 138] width 621 height 81
click at [208, 295] on p "﻿" at bounding box center [485, 302] width 608 height 15
click at [431, 193] on section "Nombre y dirección de la empresa Notas adicionales de la etiqueta Ej: Fechas de…" at bounding box center [484, 262] width 621 height 371
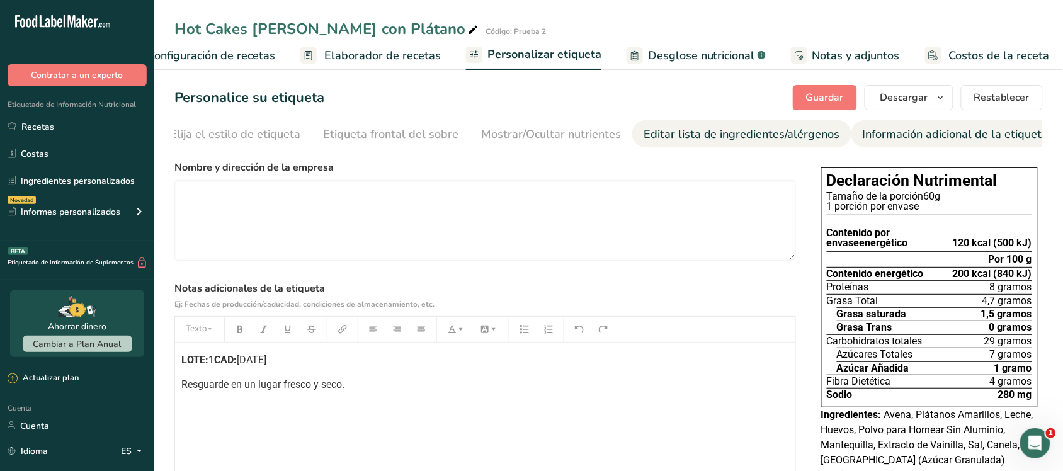
scroll to position [0, 0]
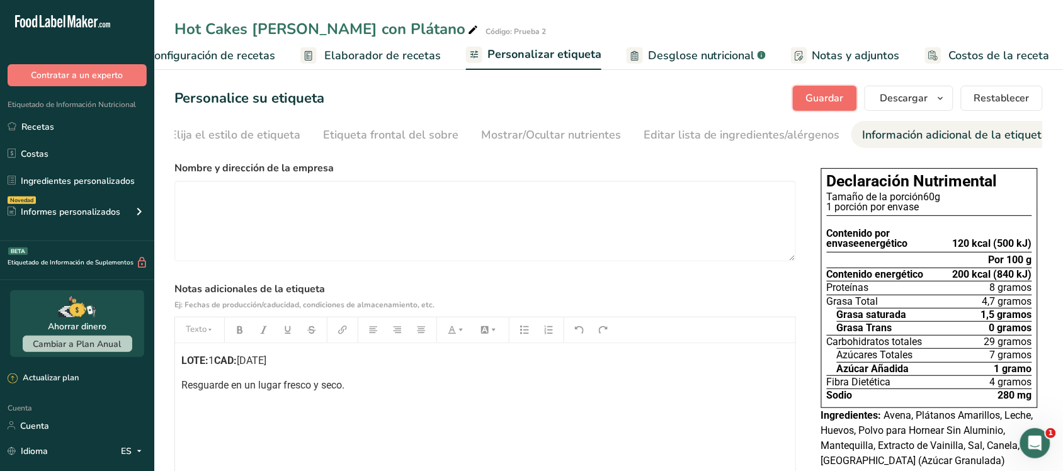
click at [824, 93] on font "Guardar" at bounding box center [825, 98] width 38 height 14
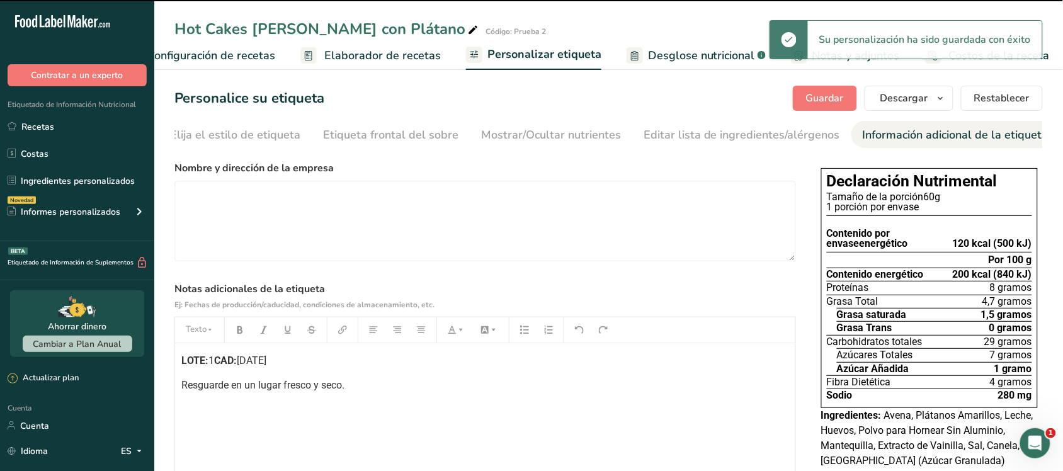
scroll to position [87, 0]
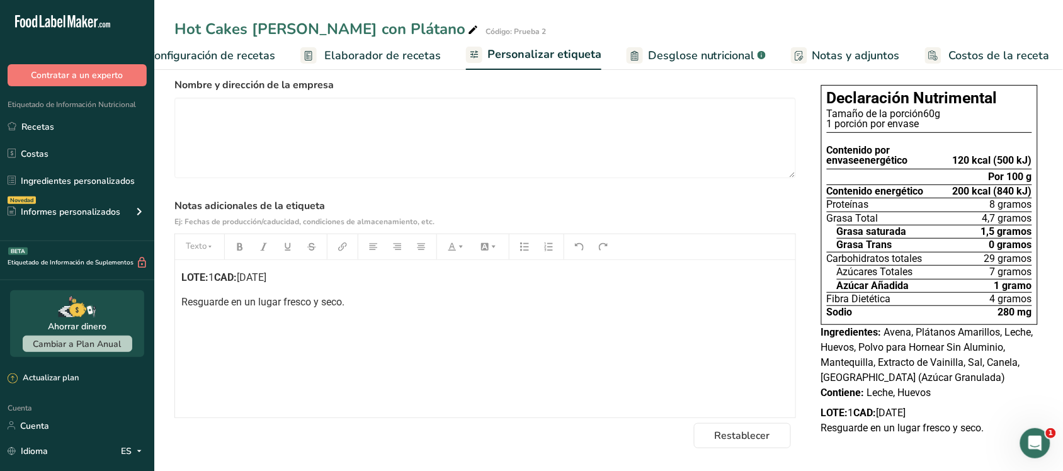
click at [219, 279] on font "CAD:" at bounding box center [225, 277] width 23 height 12
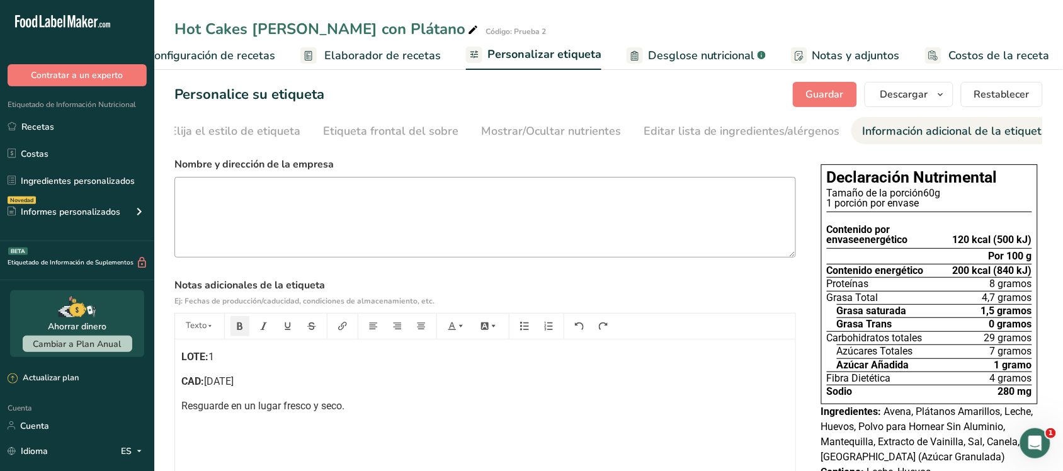
scroll to position [0, 0]
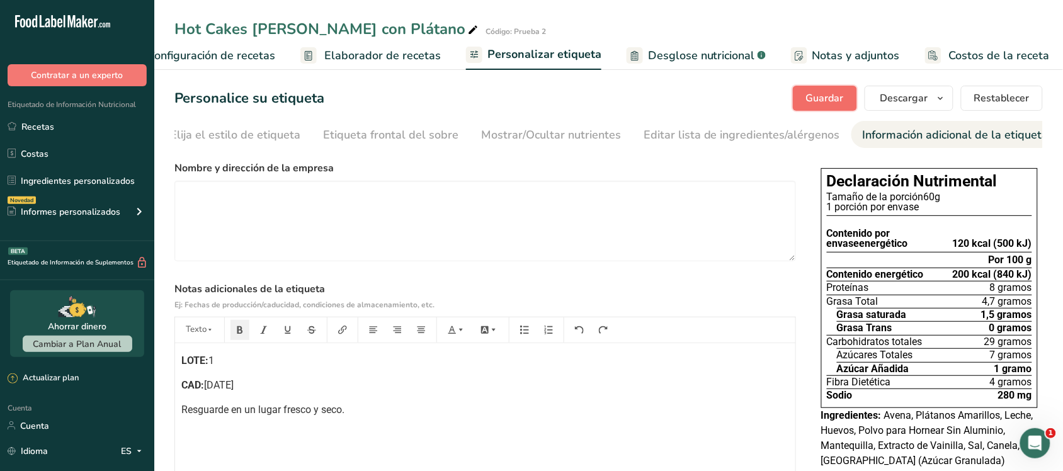
click at [820, 86] on button "Guardar" at bounding box center [825, 98] width 64 height 25
click at [222, 199] on textarea at bounding box center [484, 221] width 621 height 81
click at [905, 99] on font "Descargar" at bounding box center [904, 98] width 48 height 14
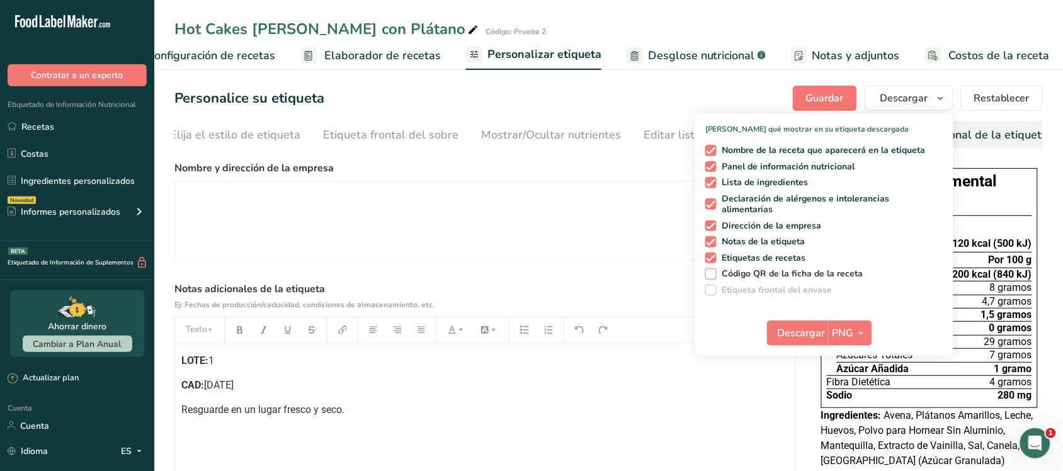
click at [749, 272] on font "Código QR de la ficha de la receta" at bounding box center [792, 274] width 141 height 12
click at [713, 272] on input "Código QR de la ficha de la receta" at bounding box center [709, 273] width 8 height 8
checkbox input "true"
click at [850, 326] on font "PNG" at bounding box center [842, 333] width 21 height 14
click at [812, 337] on font "Descargar" at bounding box center [802, 333] width 48 height 14
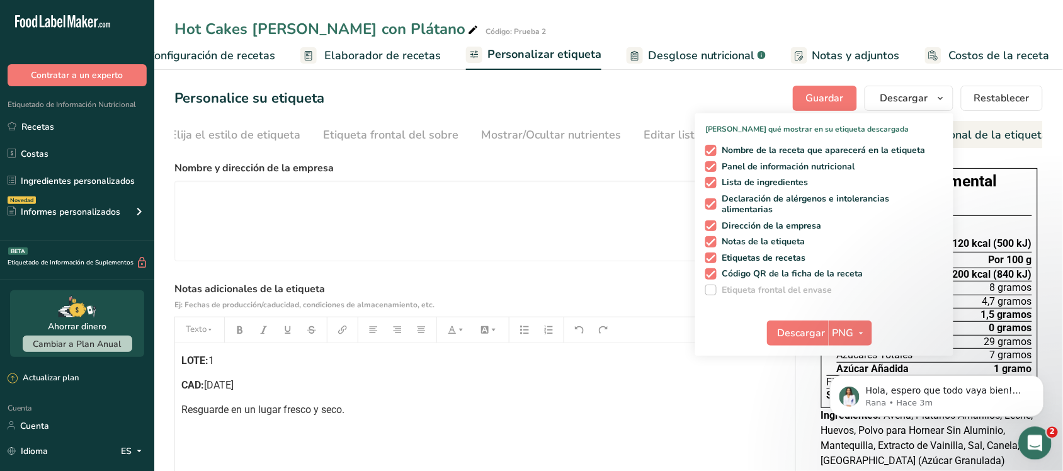
click at [1024, 443] on icon "Abrir Intercom Messenger" at bounding box center [1032, 441] width 21 height 21
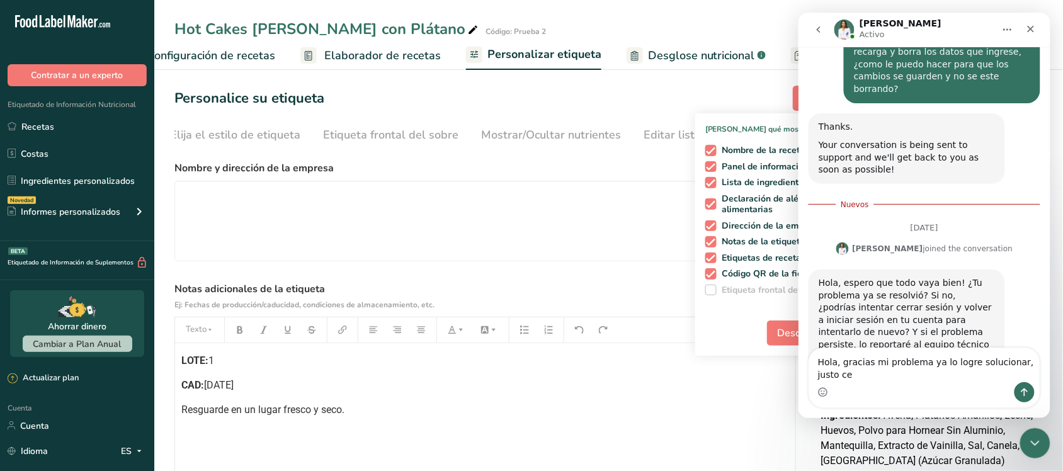
scroll to position [162, 0]
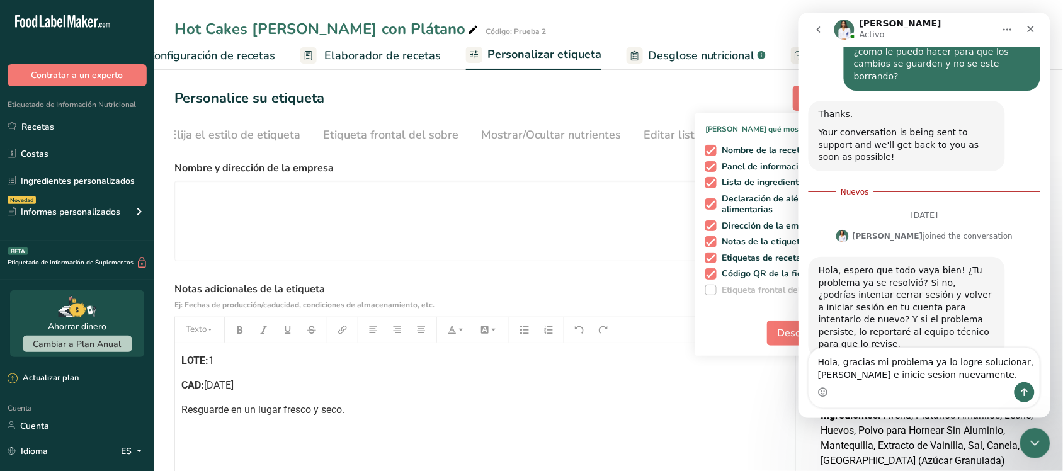
type textarea "Hola, gracias mi problema ya lo logre solucionar, [PERSON_NAME] e inicie sesion…"
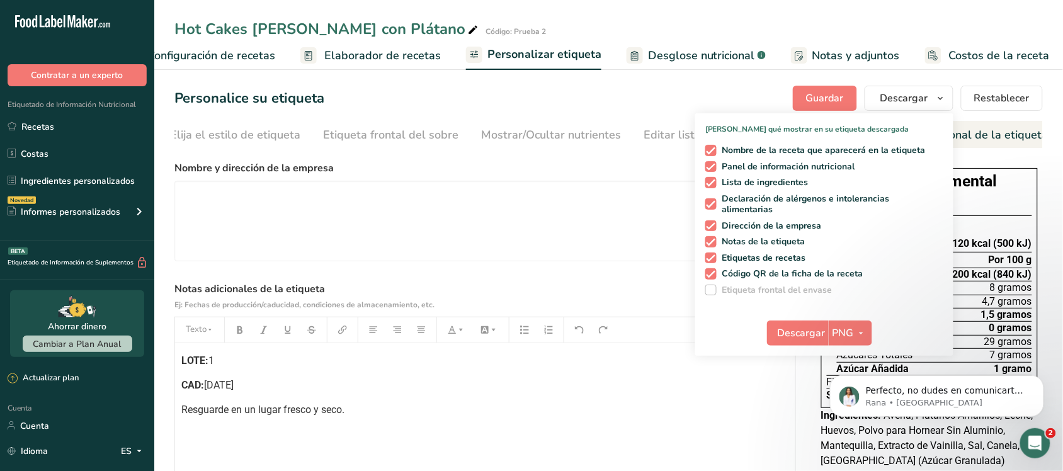
scroll to position [233, 0]
click at [931, 400] on p "Rana • Hace 1m" at bounding box center [946, 402] width 162 height 11
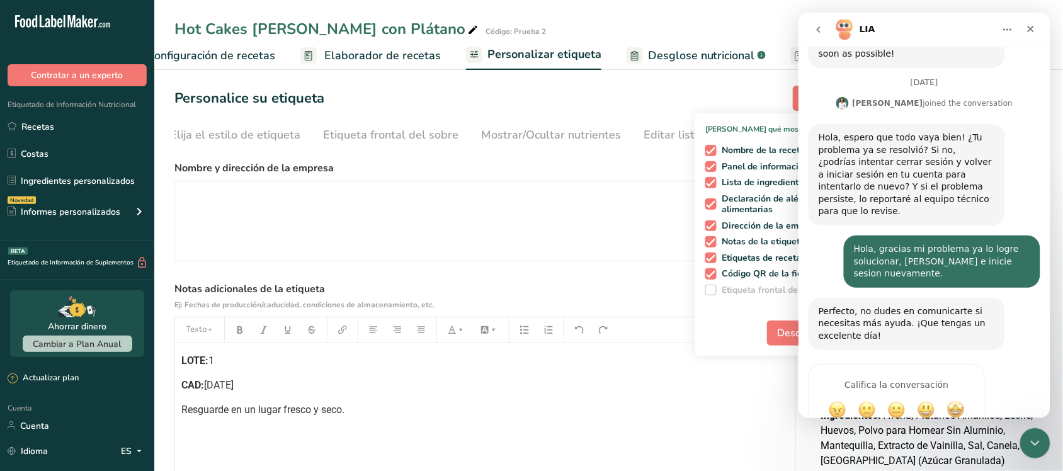
scroll to position [1, 0]
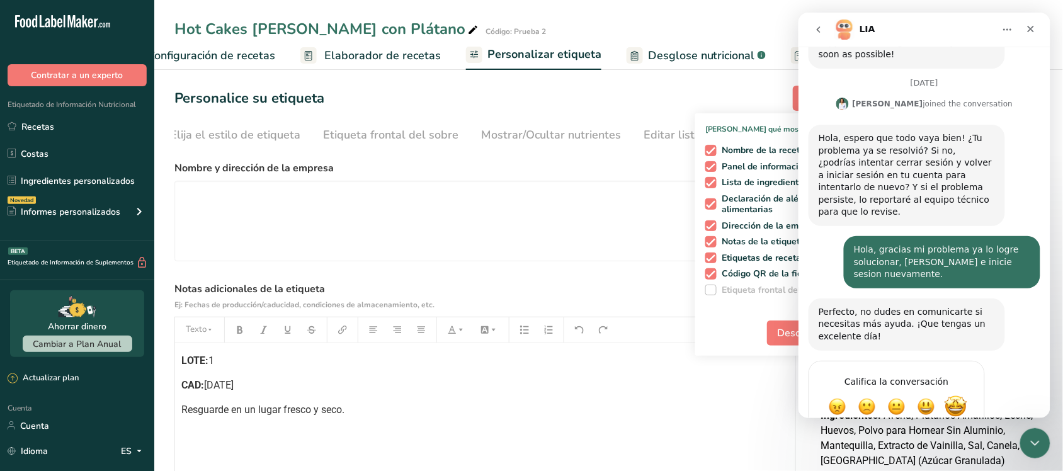
click at [955, 395] on span "Increíble" at bounding box center [955, 406] width 23 height 23
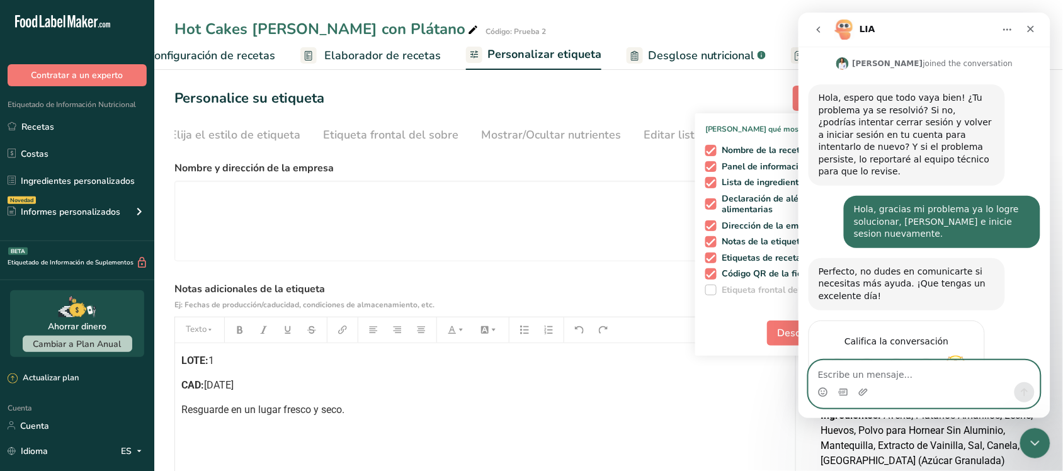
scroll to position [351, 0]
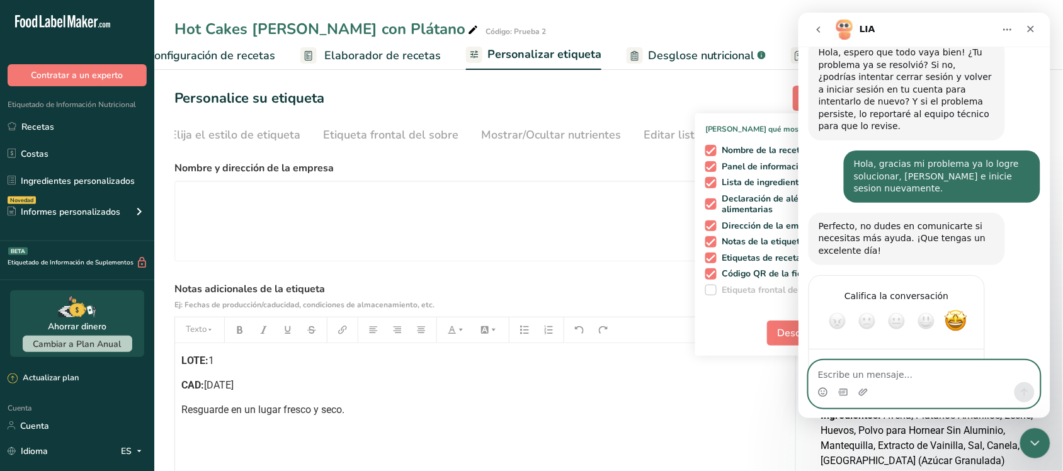
click at [963, 375] on textarea "Escribe un mensaje..." at bounding box center [923, 370] width 230 height 21
click at [821, 30] on icon "go back" at bounding box center [818, 29] width 10 height 10
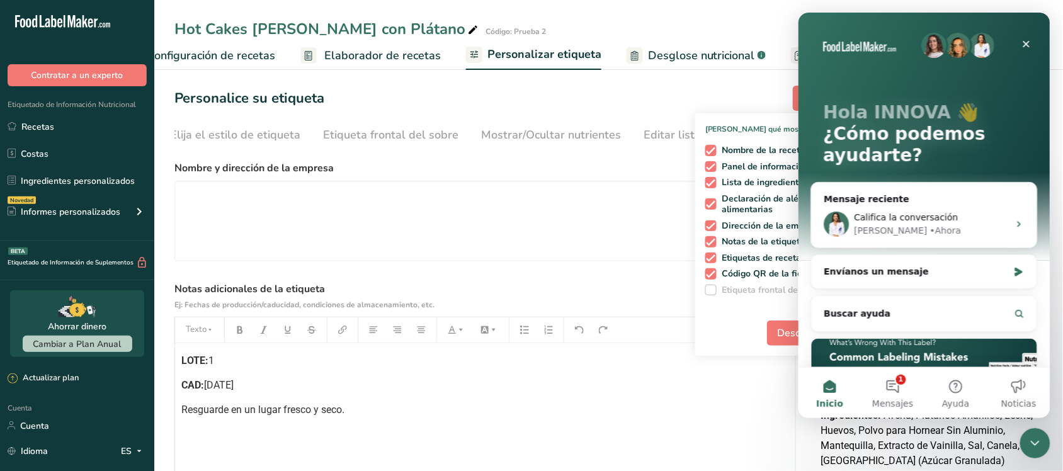
scroll to position [0, 0]
click at [876, 221] on span "Califica la conversación" at bounding box center [906, 217] width 104 height 10
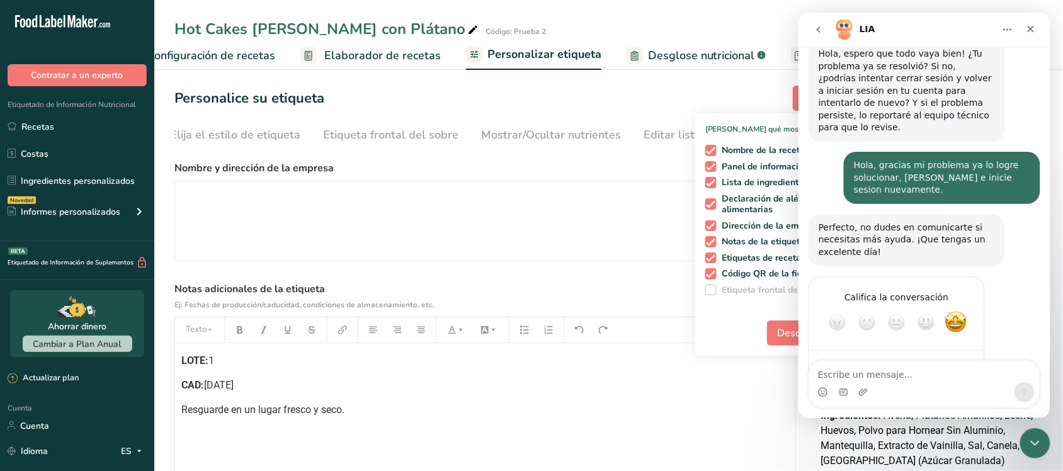
scroll to position [351, 0]
click at [1039, 30] on div "Cerrar" at bounding box center [1030, 28] width 23 height 23
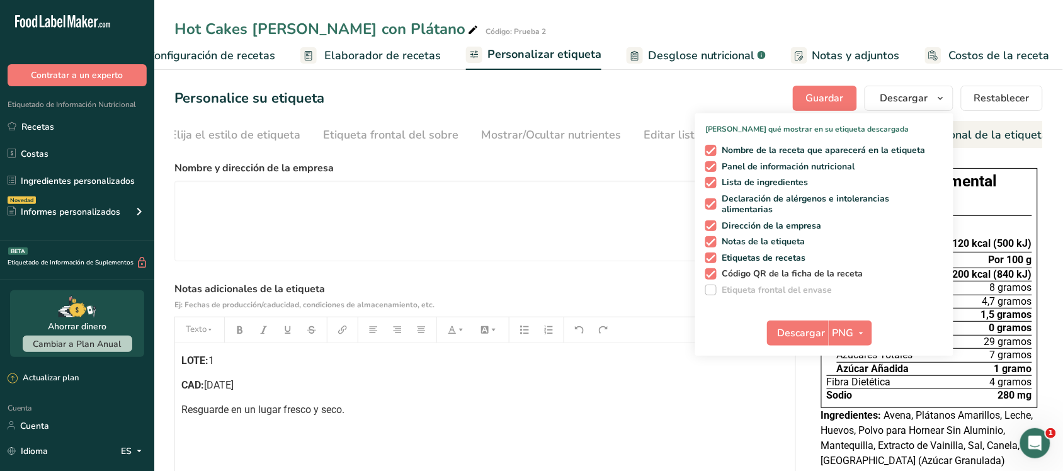
click at [751, 271] on font "Código QR de la ficha de la receta" at bounding box center [792, 274] width 141 height 12
click at [713, 271] on input "Código QR de la ficha de la receta" at bounding box center [709, 273] width 8 height 8
checkbox input "false"
click at [756, 86] on div "Personalice su etiqueta [GEOGRAPHIC_DATA] [GEOGRAPHIC_DATA] [PERSON_NAME] qué m…" at bounding box center [608, 98] width 868 height 25
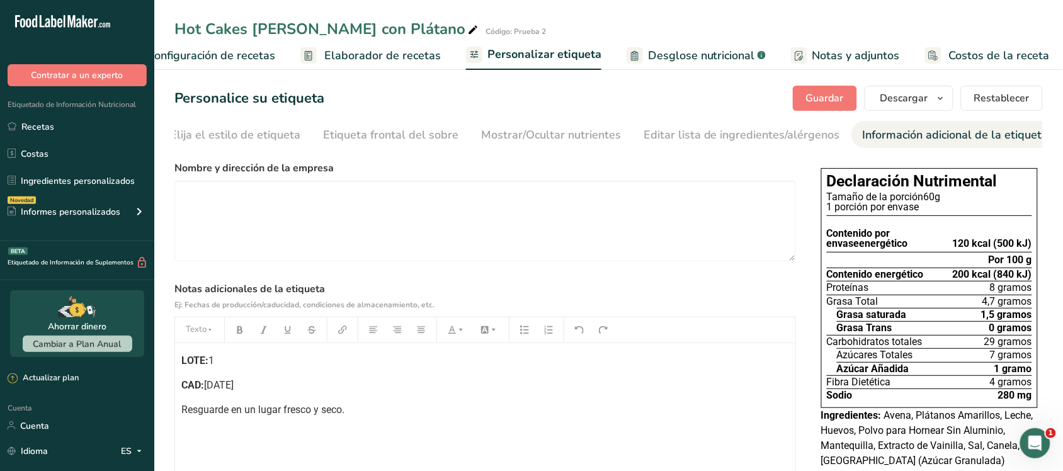
click at [237, 48] on font "Configuración de recetas" at bounding box center [211, 55] width 128 height 15
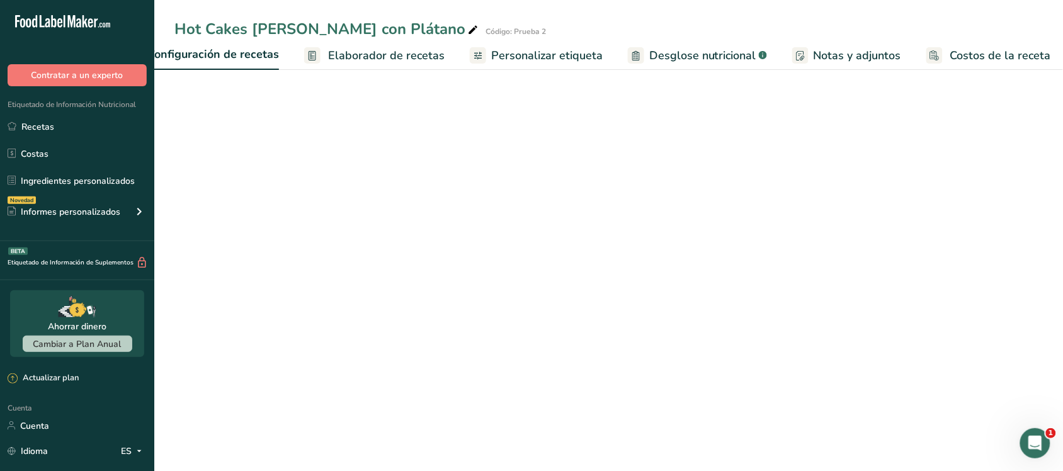
scroll to position [0, 4]
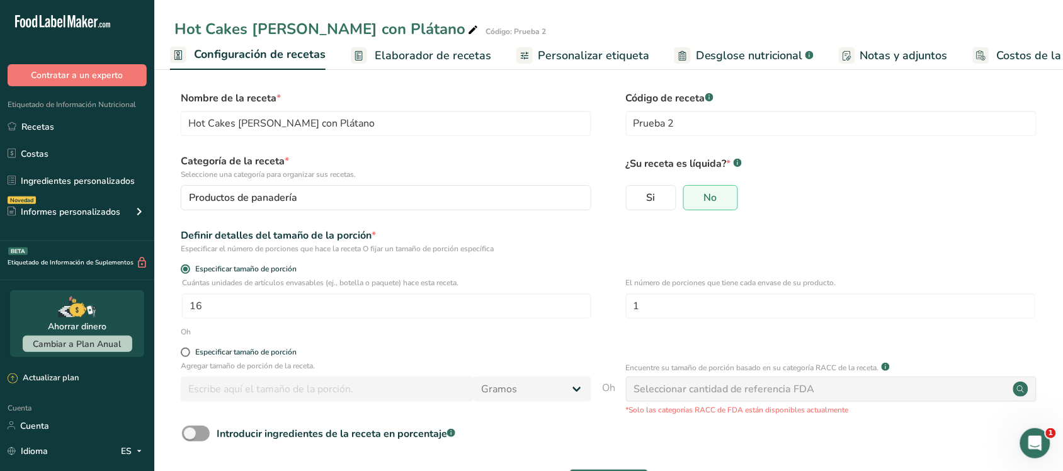
click at [577, 48] on font "Personalizar etiqueta" at bounding box center [593, 55] width 111 height 15
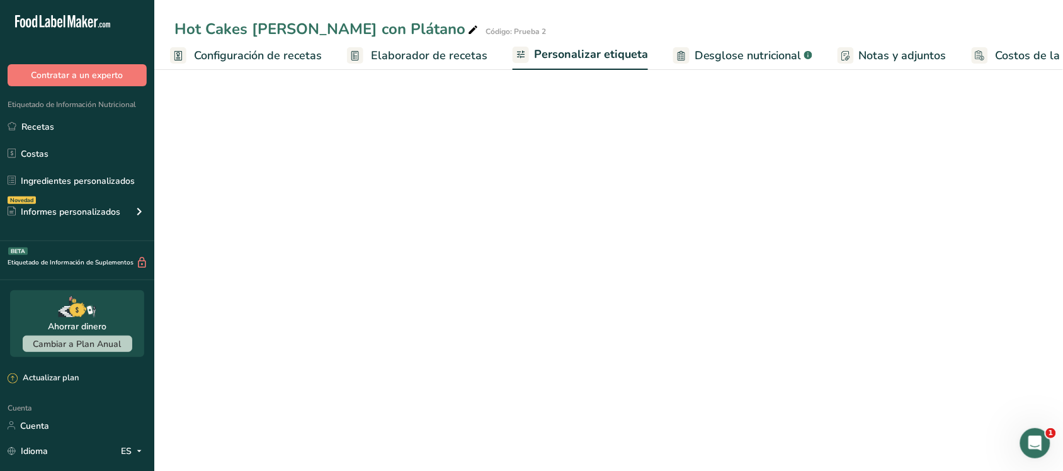
scroll to position [0, 51]
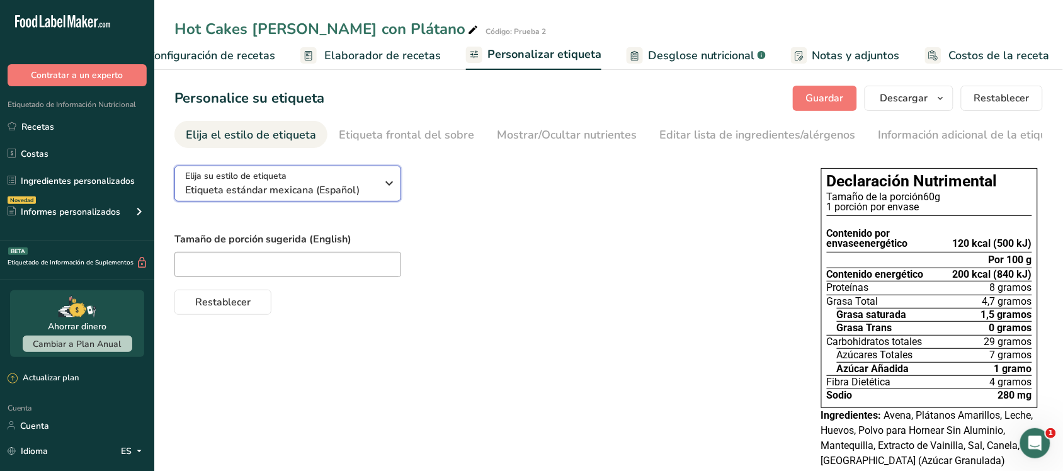
click at [397, 186] on button "Elija su estilo de etiqueta Etiqueta estándar mexicana (Español)" at bounding box center [287, 184] width 227 height 36
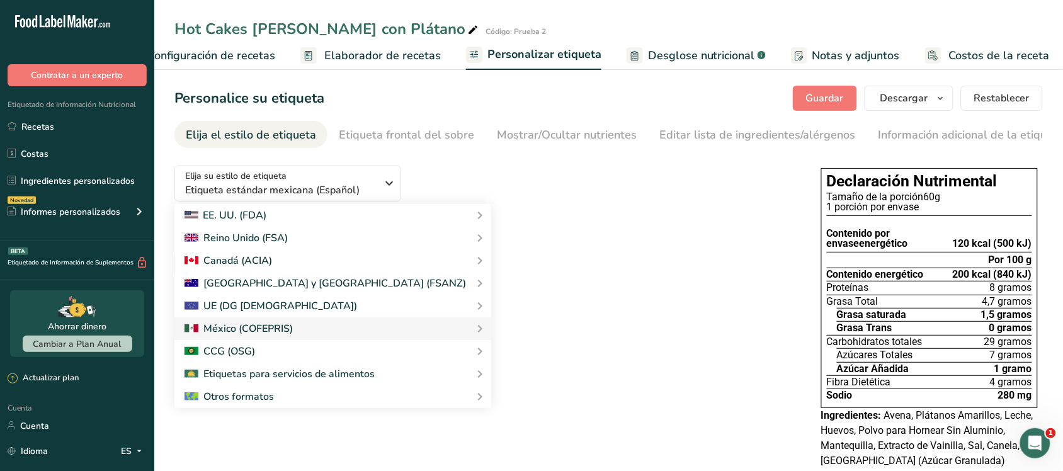
drag, startPoint x: 448, startPoint y: 263, endPoint x: 518, endPoint y: 252, distance: 70.8
click at [0, 0] on font "Etiqueta estándar canadiense" at bounding box center [0, 0] width 0 height 0
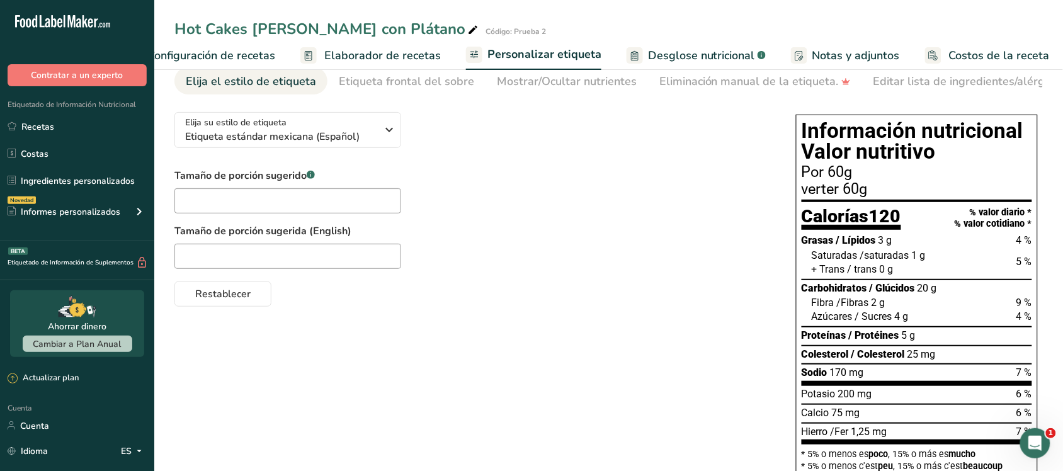
scroll to position [0, 0]
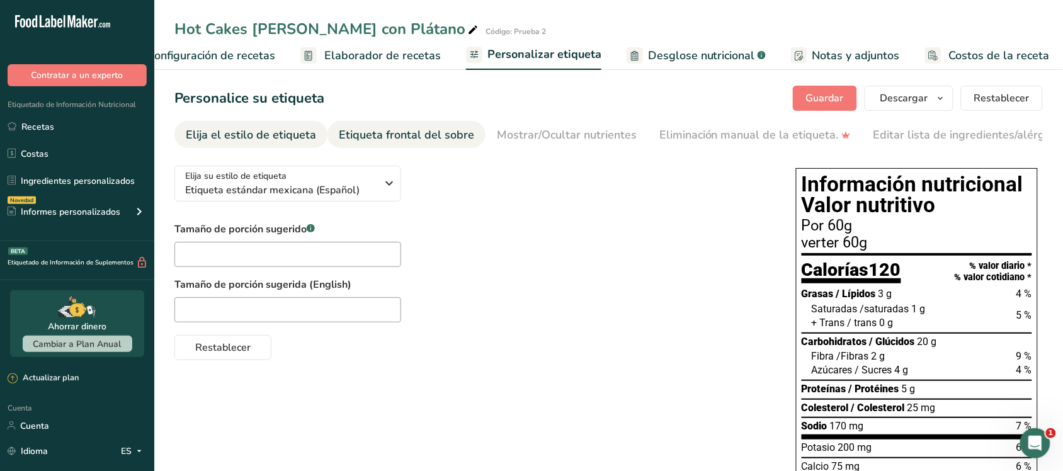
click at [429, 137] on font "Etiqueta frontal del sobre" at bounding box center [406, 134] width 135 height 15
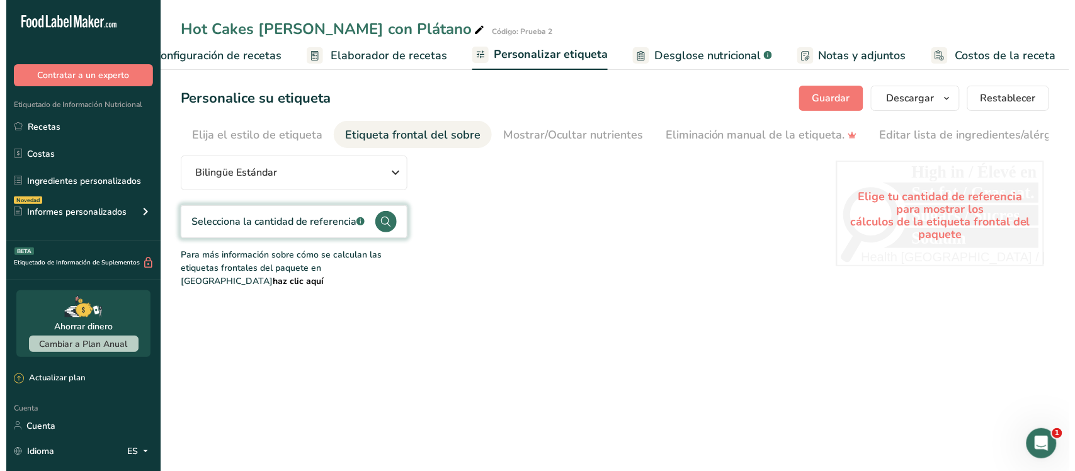
scroll to position [0, 149]
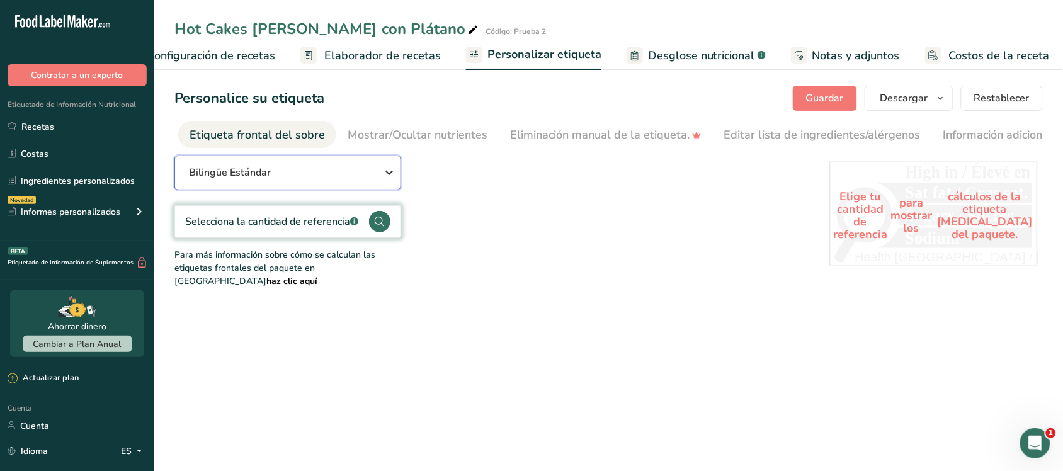
click at [307, 184] on button "Bilingüe Estándar" at bounding box center [287, 173] width 227 height 35
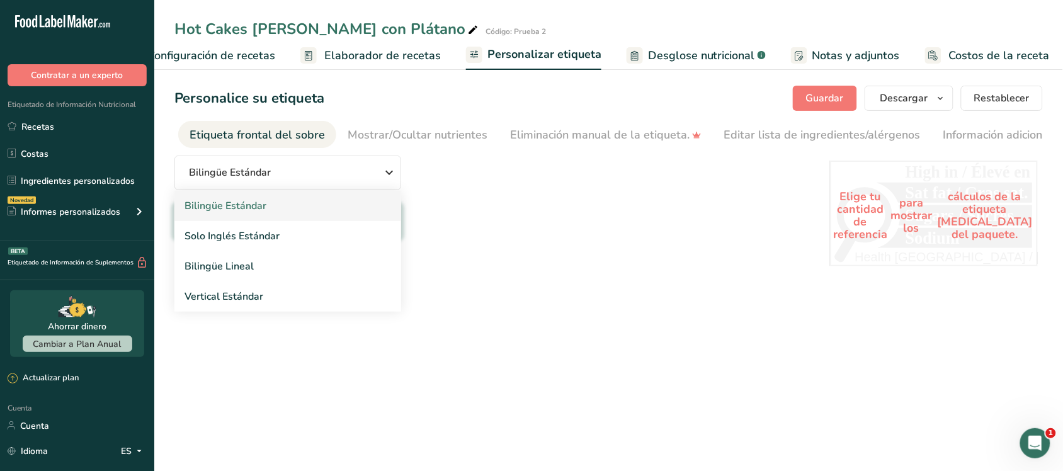
click at [303, 217] on link "Bilingüe Estándar" at bounding box center [287, 206] width 227 height 30
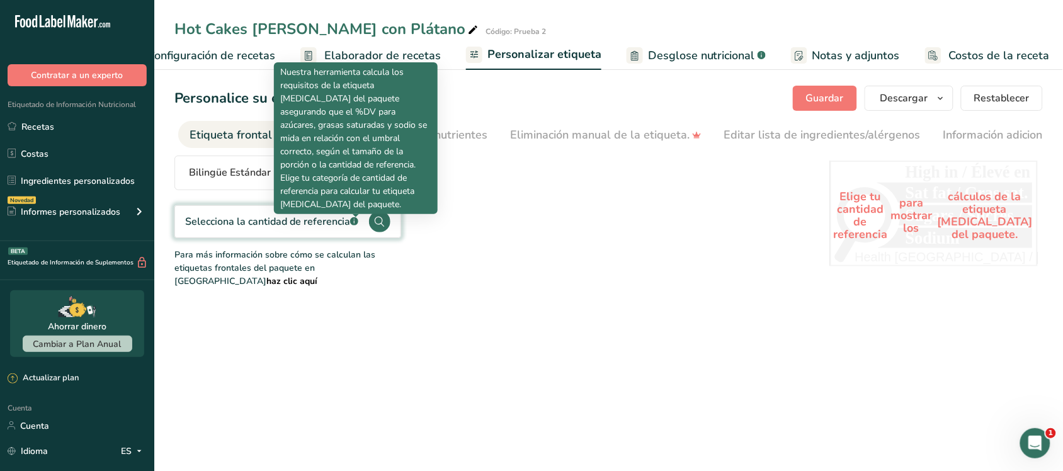
click at [351, 224] on icon ".a-a{fill:#347362;}.b-a{fill:#fff;}" at bounding box center [354, 221] width 8 height 8
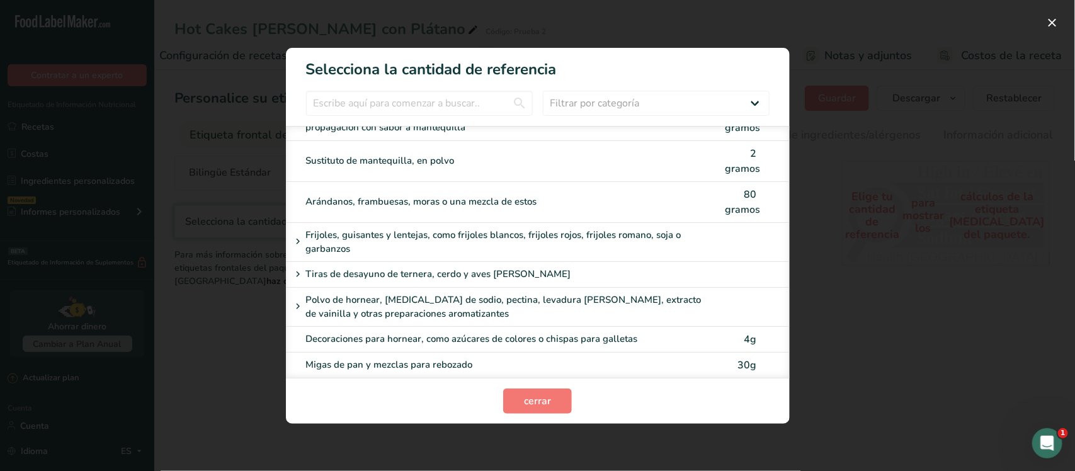
scroll to position [472, 0]
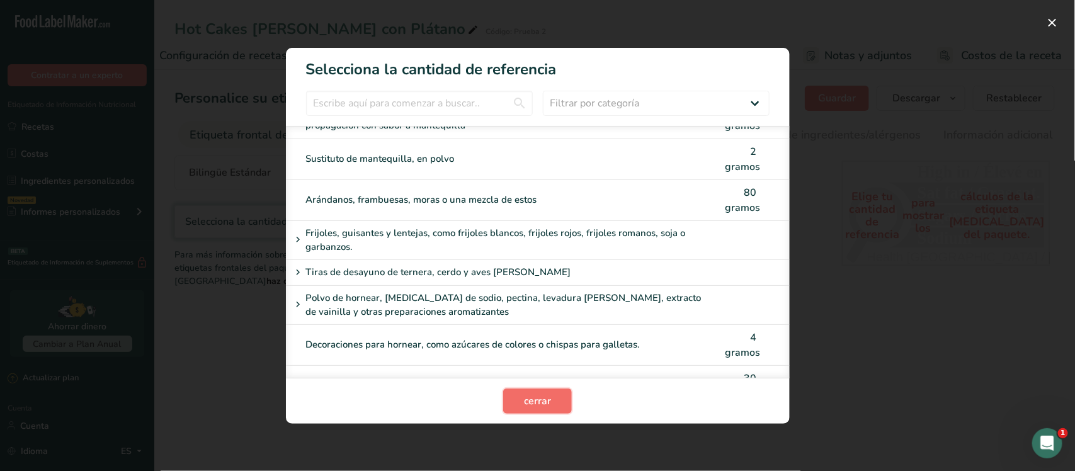
click at [536, 397] on font "cerrar" at bounding box center [537, 401] width 27 height 14
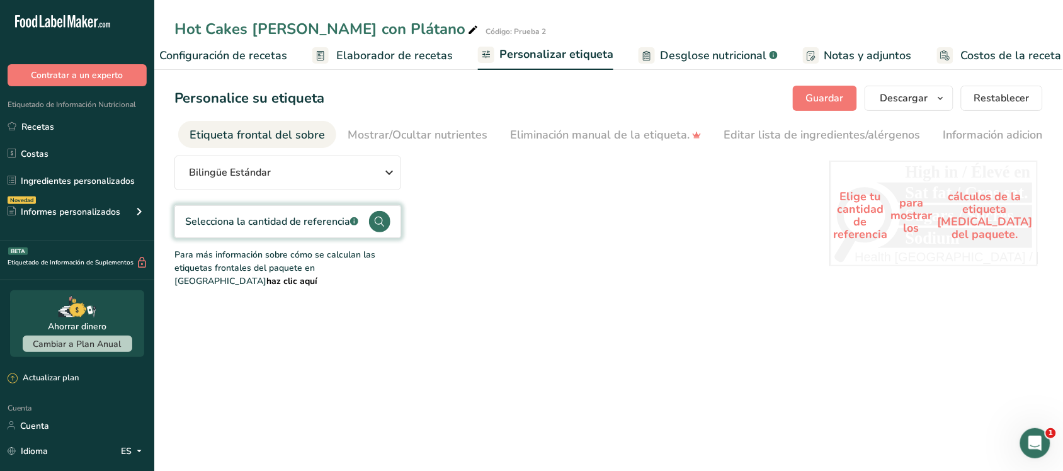
click at [854, 227] on font "Elige tu cantidad de referencia" at bounding box center [860, 215] width 54 height 53
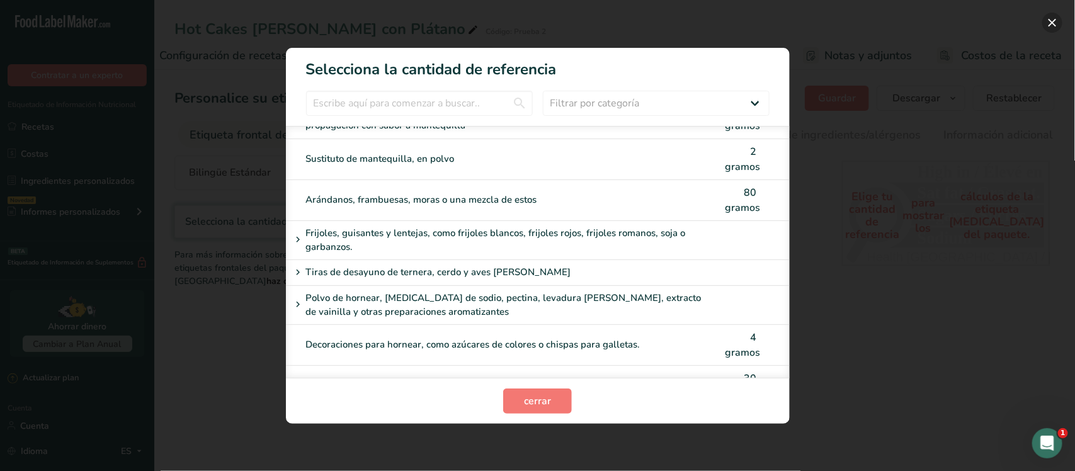
click at [1056, 26] on button "Modalidad de selección de categoría de FOP" at bounding box center [1052, 23] width 20 height 20
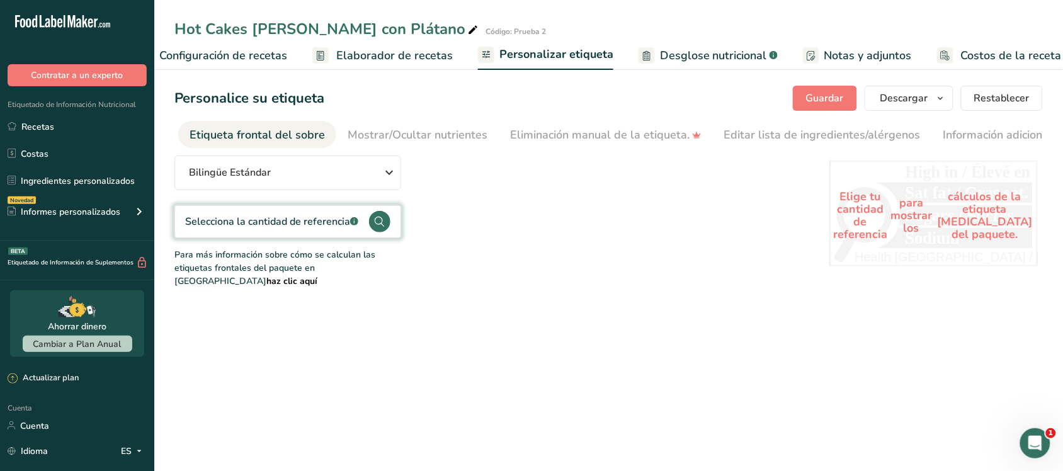
click at [370, 225] on circle at bounding box center [379, 221] width 21 height 21
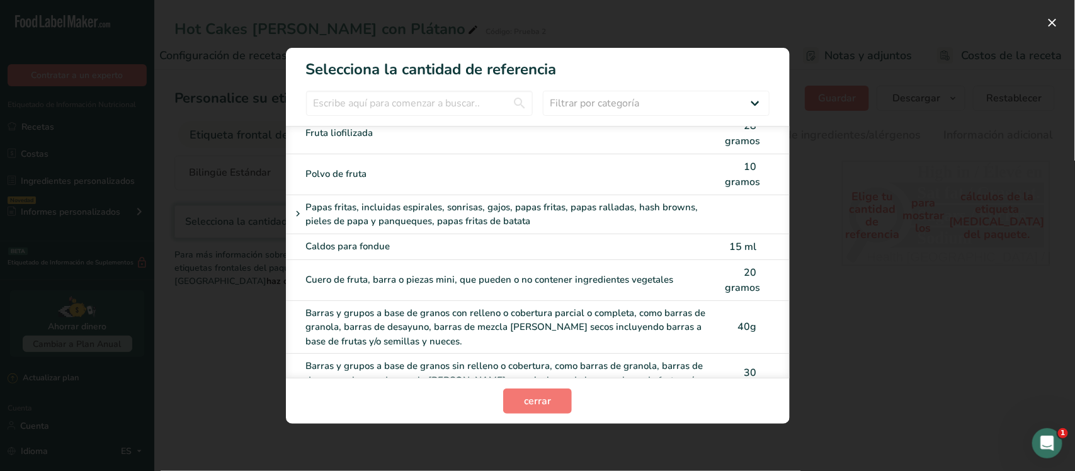
scroll to position [3148, 0]
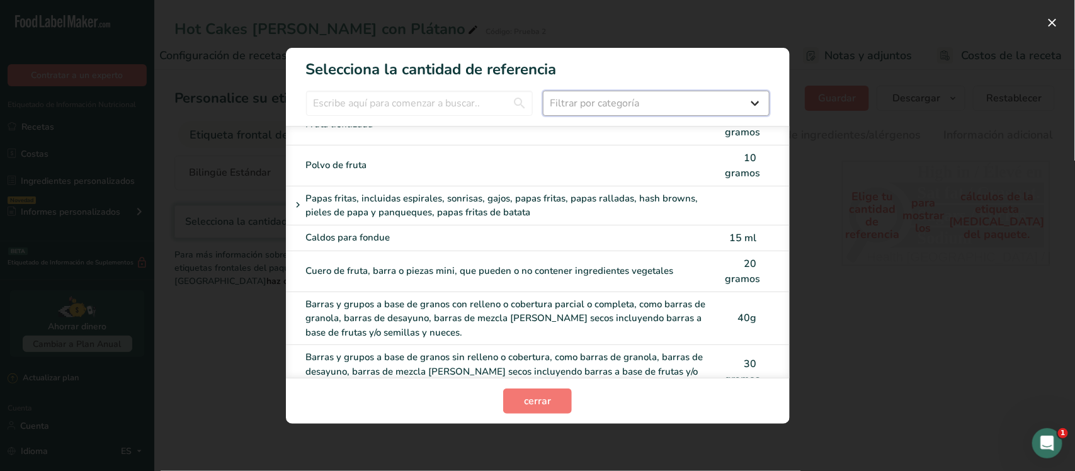
click at [623, 108] on select "Filtrar por categoría Todos Productos de panadería y sustitutos Bebidas Cereale…" at bounding box center [656, 103] width 227 height 25
click at [543, 91] on select "Filtrar por categoría Todos Productos de panadería y sustitutos Bebidas Cereale…" at bounding box center [656, 103] width 227 height 25
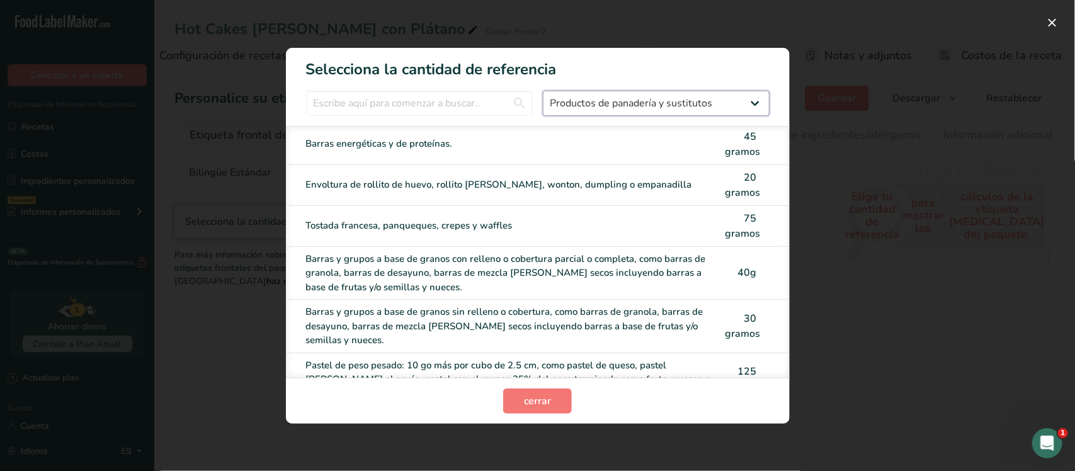
scroll to position [393, 0]
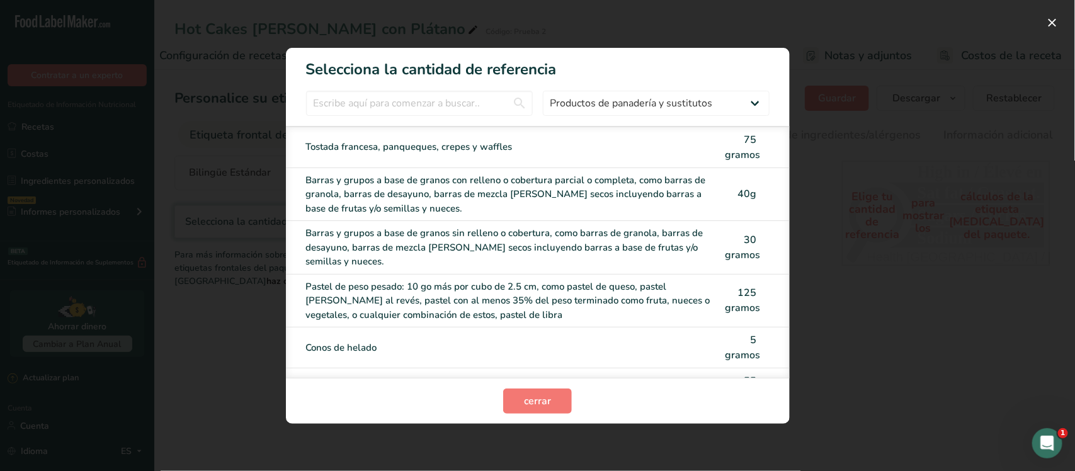
click at [574, 142] on div "Tostada francesa, panqueques, crepes y waffles" at bounding box center [511, 147] width 411 height 14
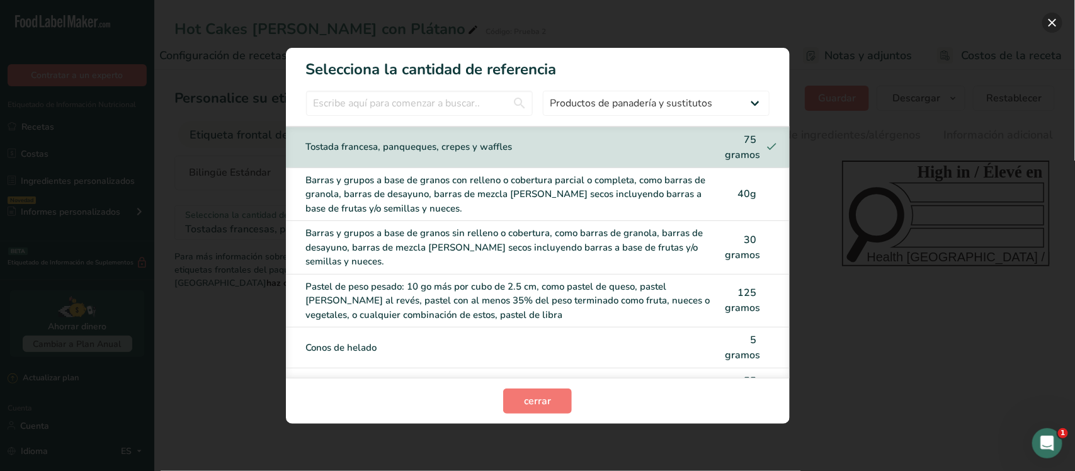
click at [1046, 21] on button "Modalidad de selección de categoría de FOP" at bounding box center [1052, 23] width 20 height 20
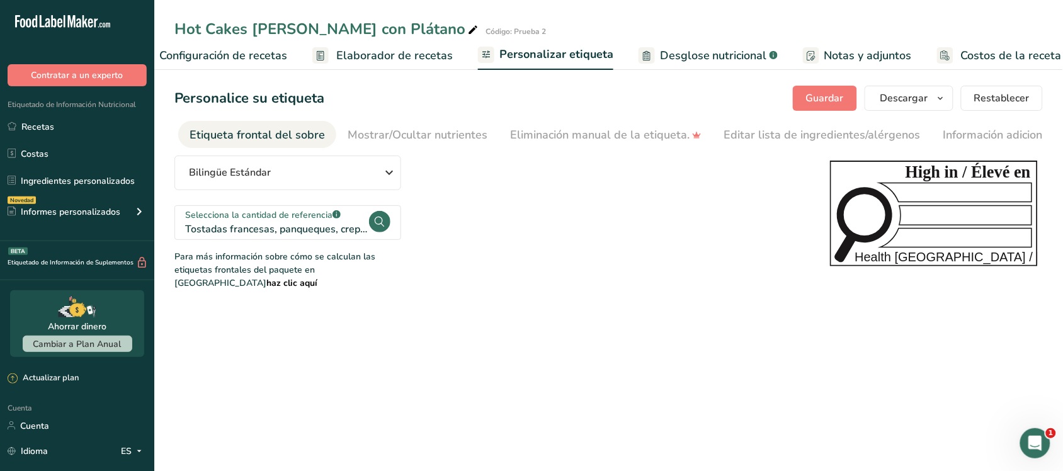
click at [340, 222] on div "Selecciona la cantidad de referencia .a-a{fill:#347362;}.b-a{fill:#fff;}" at bounding box center [276, 214] width 183 height 13
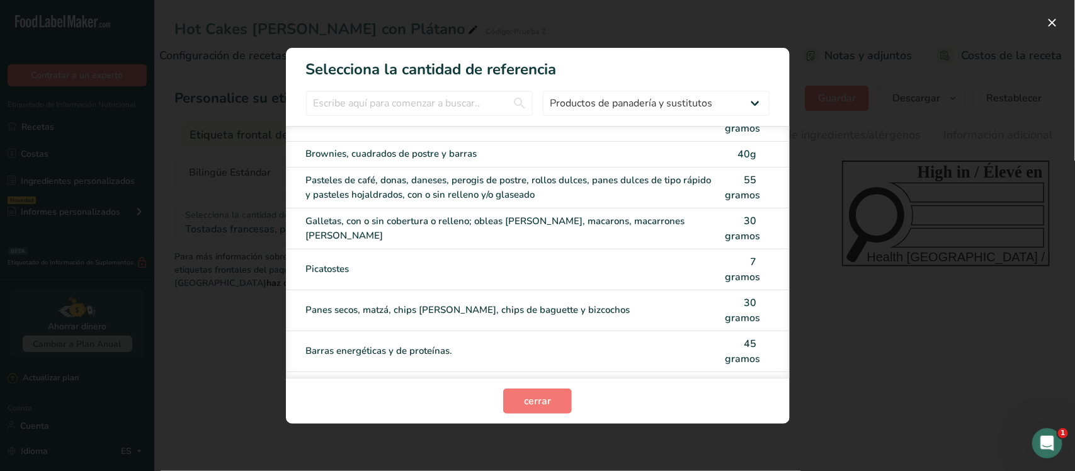
scroll to position [104, 0]
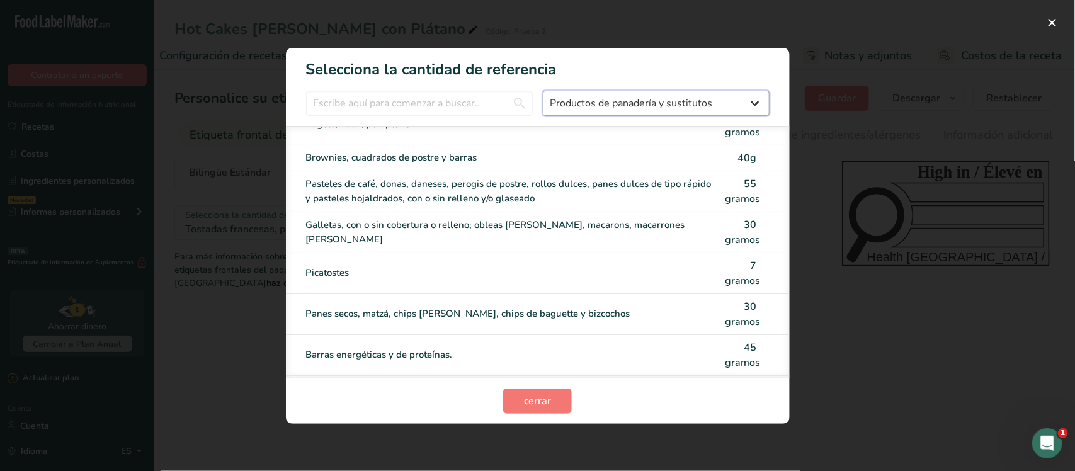
click at [743, 98] on select "Todos Productos de panadería y sustitutos Bebidas Cereales, otros productos de …" at bounding box center [656, 103] width 227 height 25
select select "21"
click at [543, 91] on select "Todos Productos de panadería y sustitutos Bebidas Cereales, otros productos de …" at bounding box center [656, 103] width 227 height 25
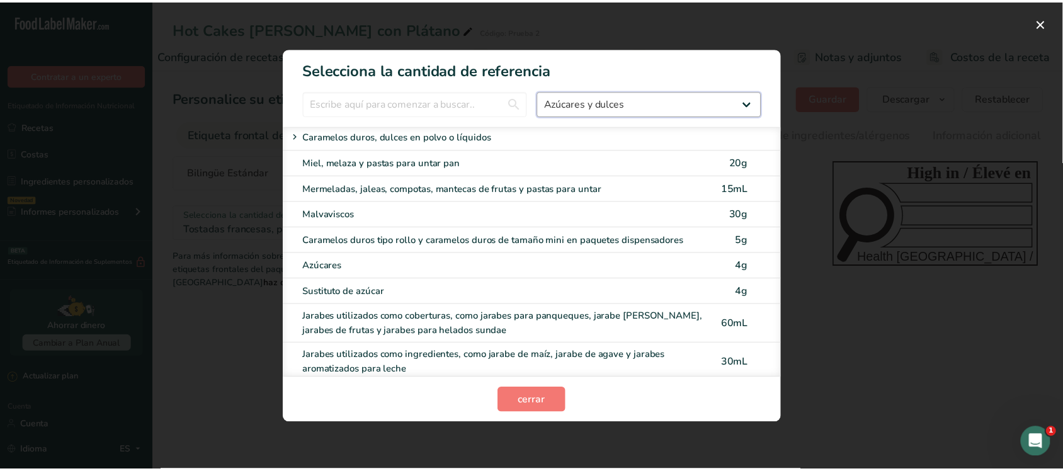
scroll to position [206, 0]
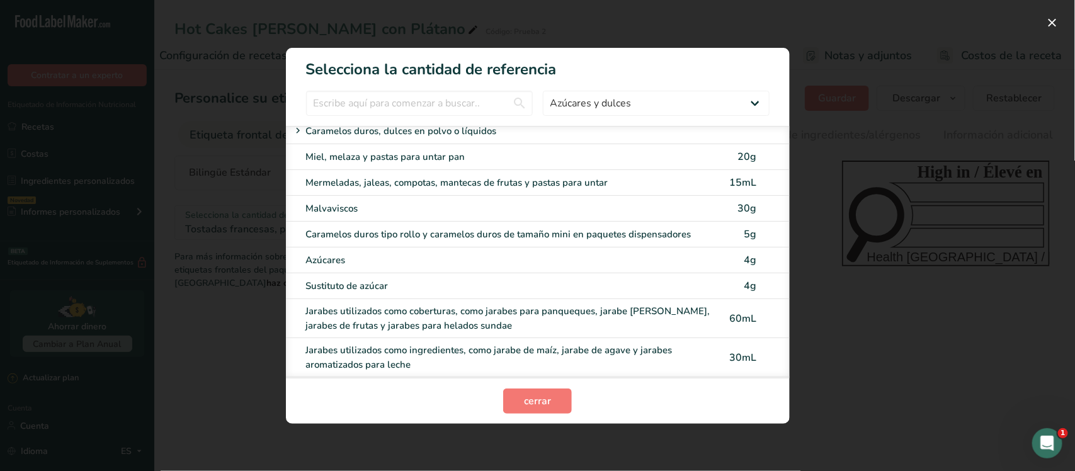
click at [549, 252] on div "Azúcares 4g" at bounding box center [538, 260] width 504 height 26
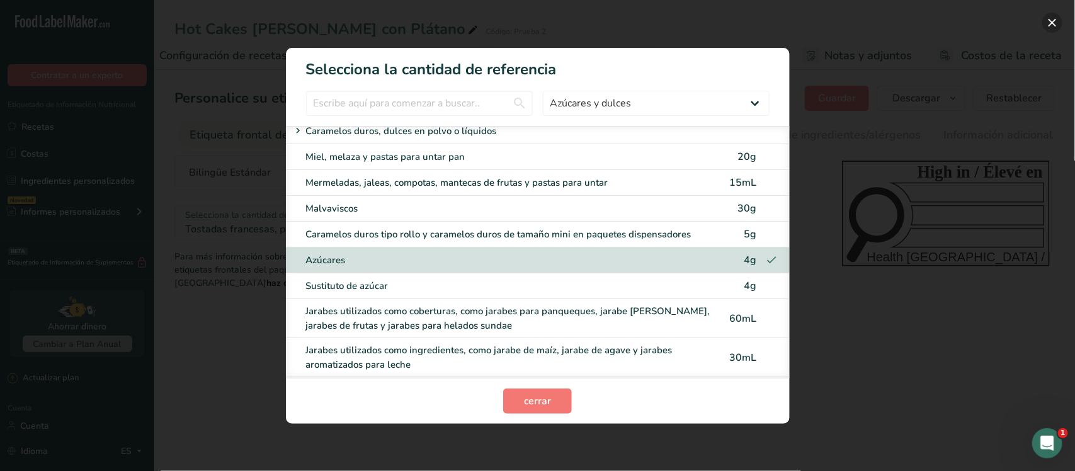
click at [1051, 23] on button "Modalidad de selección de categoría de FOP" at bounding box center [1052, 23] width 20 height 20
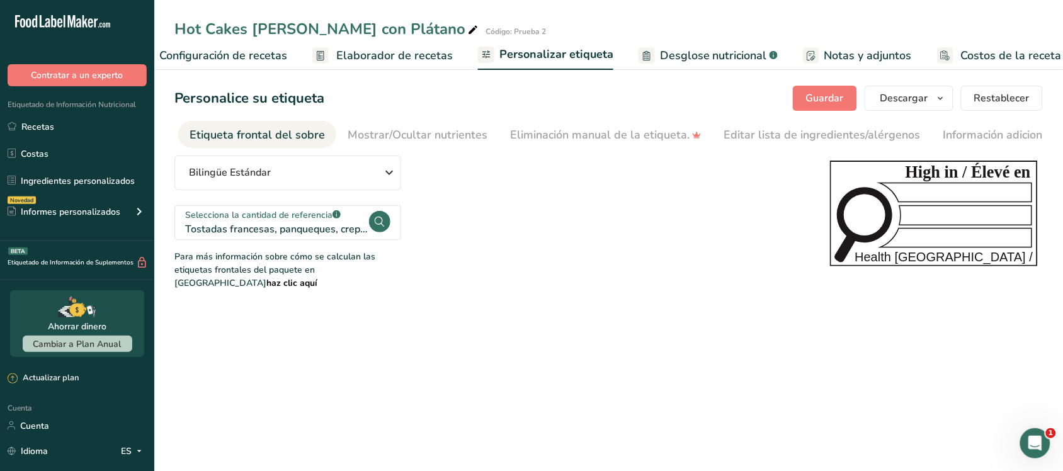
click at [938, 208] on icon "High in / Élevé en Health [GEOGRAPHIC_DATA] / [GEOGRAPHIC_DATA]" at bounding box center [934, 214] width 208 height 106
click at [350, 135] on font "Mostrar/Ocultar nutrientes" at bounding box center [418, 134] width 140 height 15
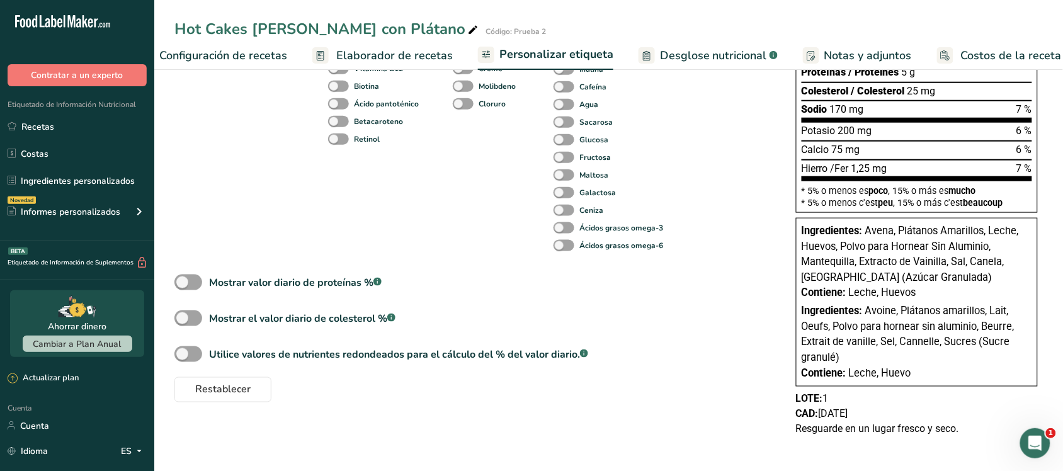
scroll to position [0, 0]
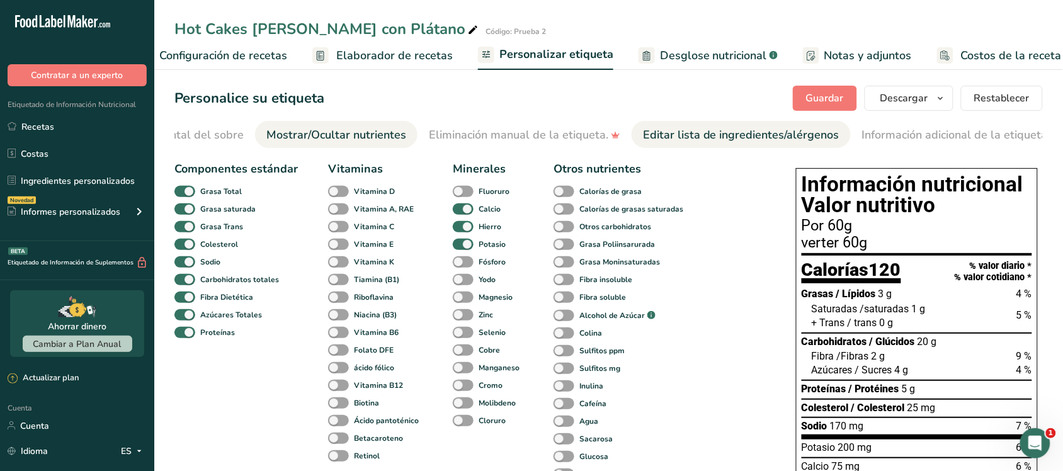
click at [648, 134] on font "Editar lista de ingredientes/alérgenos" at bounding box center [741, 134] width 196 height 15
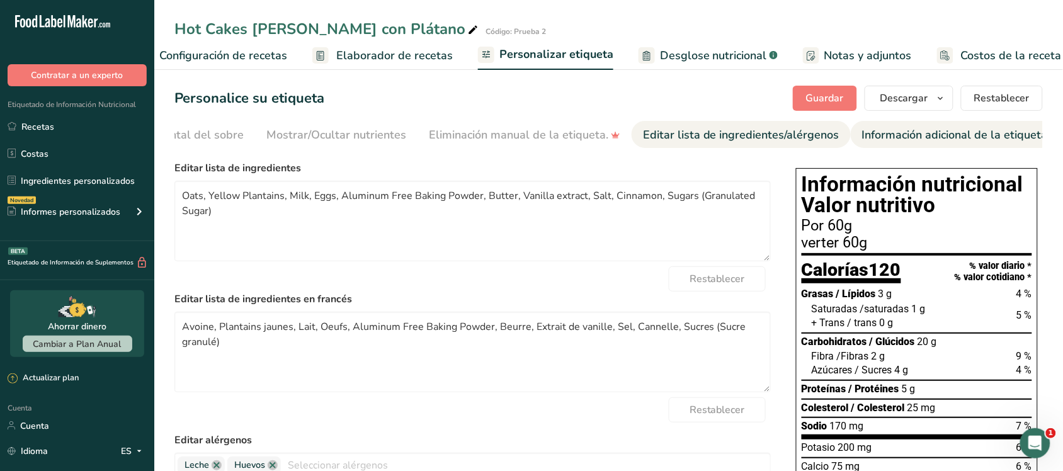
click at [869, 132] on font "Información adicional de la etiqueta" at bounding box center [955, 134] width 186 height 15
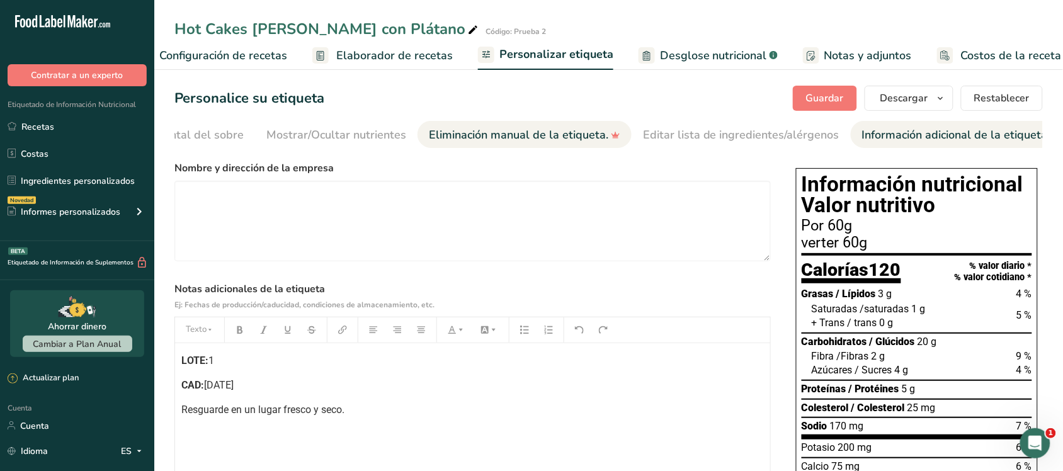
click at [548, 144] on link "Eliminación manual de la etiqueta." at bounding box center [524, 135] width 191 height 28
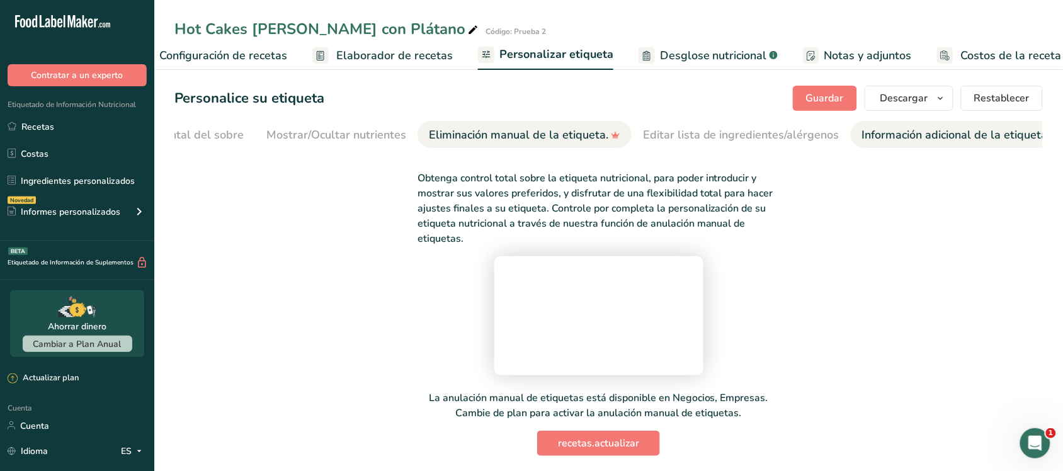
click at [936, 136] on font "Información adicional de la etiqueta" at bounding box center [955, 134] width 186 height 15
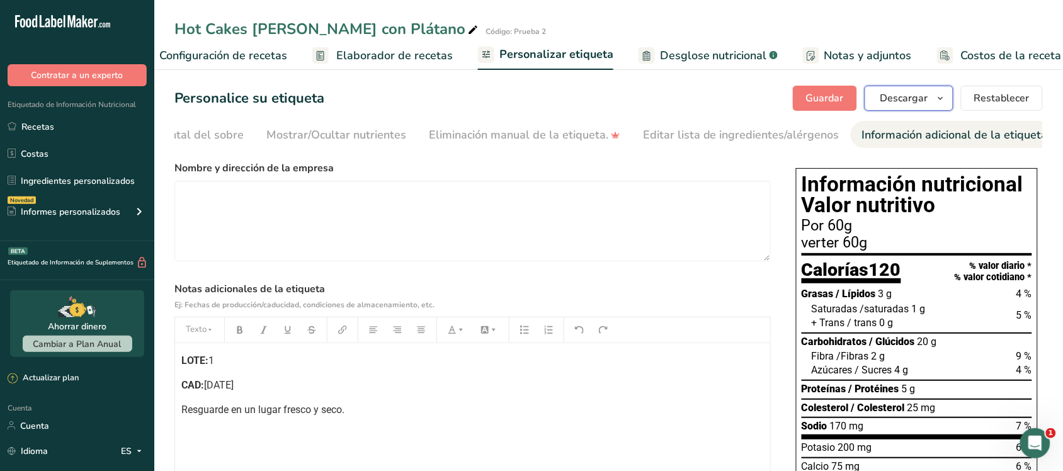
click at [876, 99] on button "Descargar" at bounding box center [908, 98] width 89 height 25
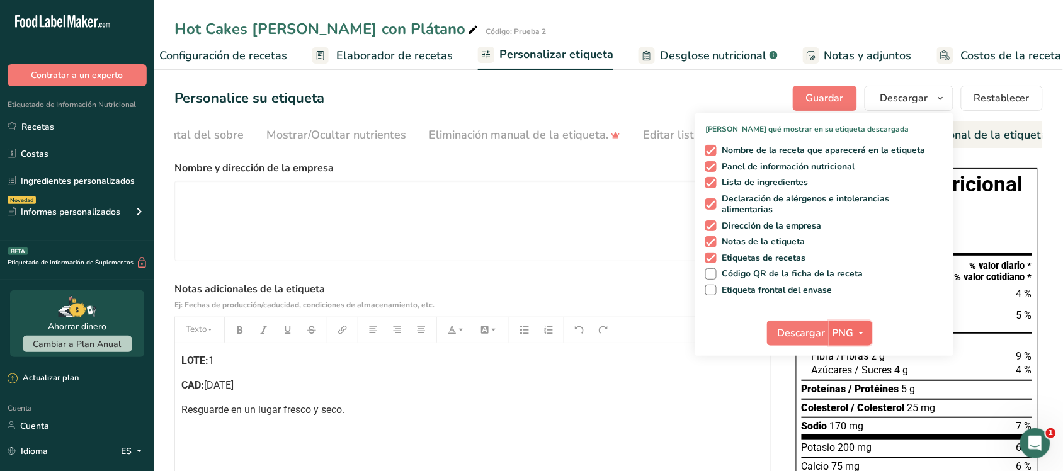
click at [842, 322] on button "PNG" at bounding box center [850, 332] width 43 height 25
drag, startPoint x: 812, startPoint y: 323, endPoint x: 817, endPoint y: 298, distance: 25.7
click at [810, 323] on button "Descargar" at bounding box center [798, 332] width 62 height 25
click at [194, 140] on font "Etiqueta frontal del sobre" at bounding box center [175, 134] width 135 height 15
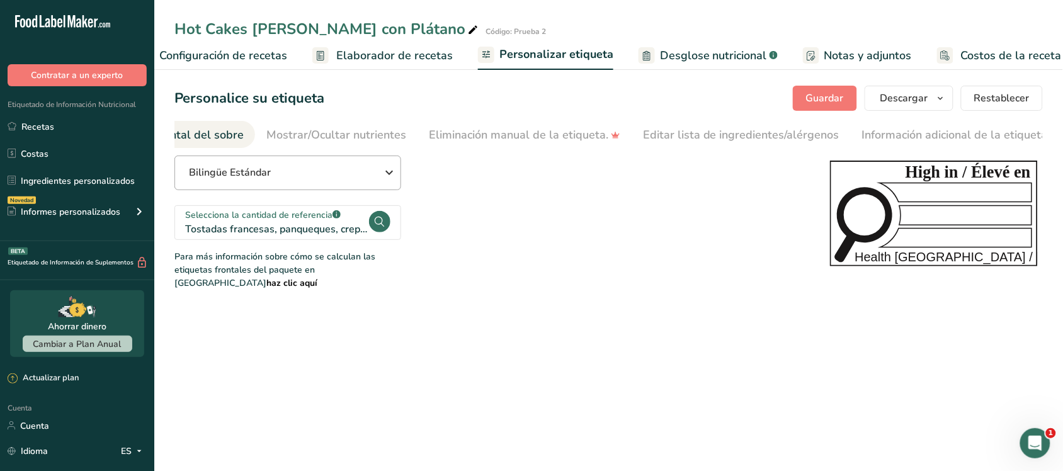
scroll to position [0, 149]
click at [875, 206] on icon "High in / Élevé en Health [GEOGRAPHIC_DATA] / [GEOGRAPHIC_DATA]" at bounding box center [934, 214] width 208 height 106
click at [851, 96] on button "Guardar" at bounding box center [825, 98] width 64 height 25
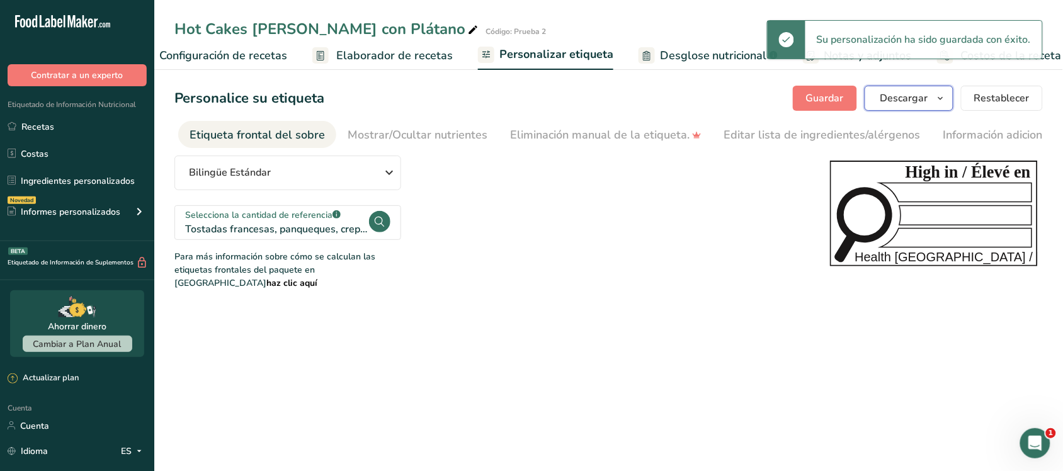
click at [903, 99] on font "Descargar" at bounding box center [904, 98] width 48 height 14
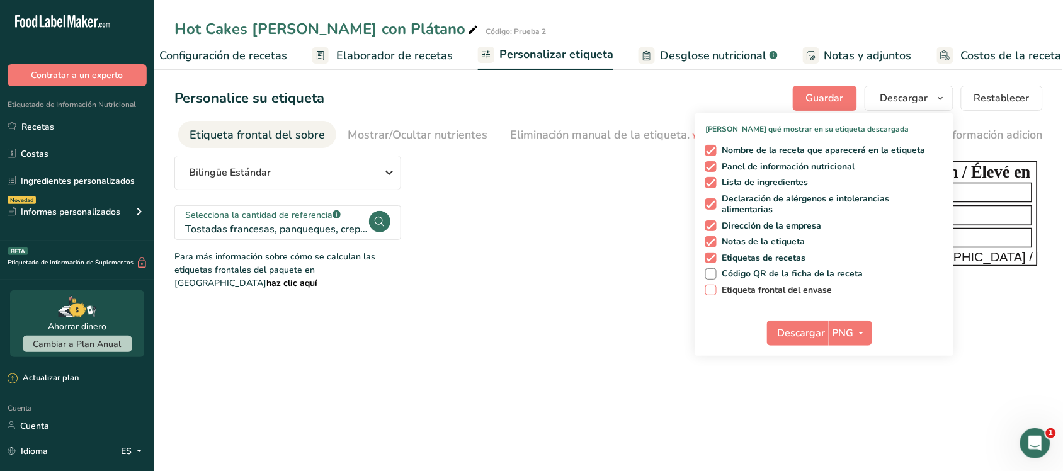
click at [762, 287] on font "Etiqueta frontal del envase" at bounding box center [777, 290] width 110 height 12
click at [713, 287] on input "Etiqueta frontal del envase" at bounding box center [709, 290] width 8 height 8
checkbox input "true"
click at [815, 326] on font "Descargar" at bounding box center [802, 333] width 48 height 14
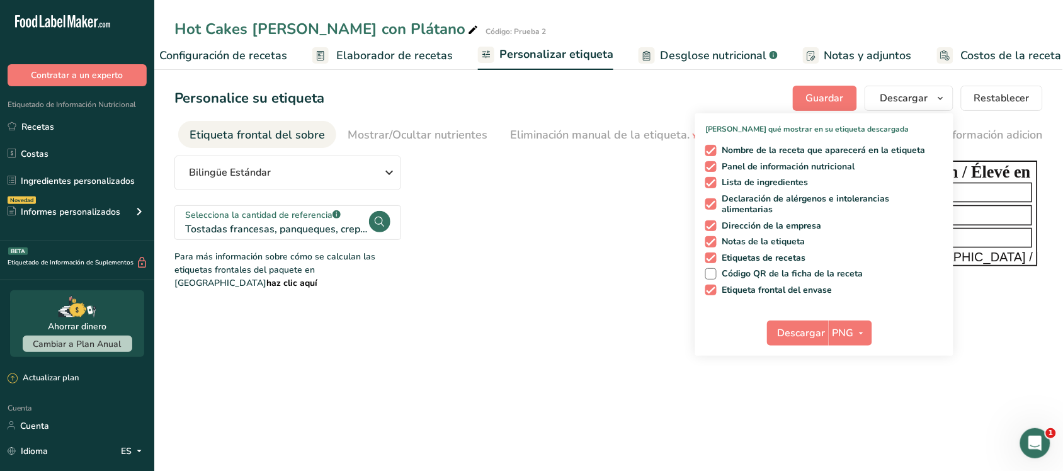
drag, startPoint x: 343, startPoint y: 64, endPoint x: 474, endPoint y: 52, distance: 131.6
click at [343, 64] on link "Elaborador de recetas" at bounding box center [382, 56] width 140 height 28
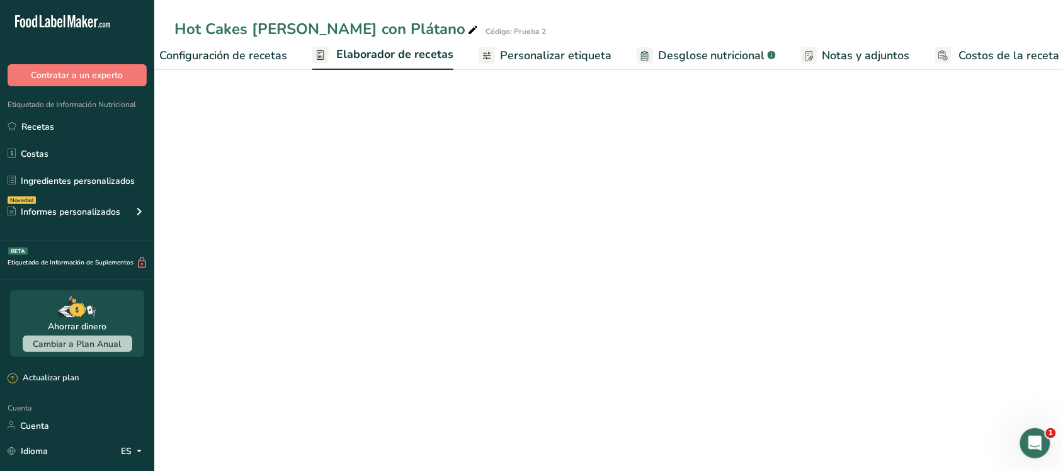
scroll to position [0, 51]
click at [502, 65] on link "Personalizar etiqueta" at bounding box center [533, 56] width 133 height 28
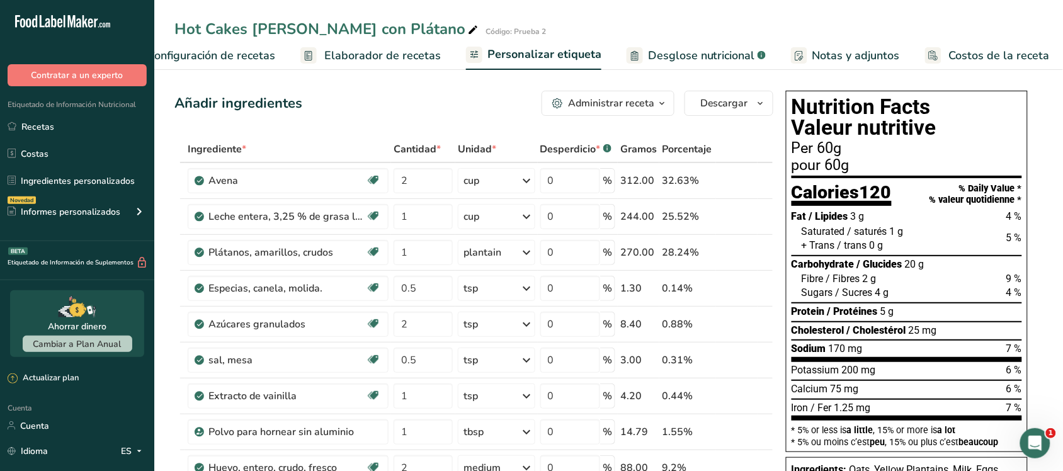
click at [514, 57] on font "Personalizar etiqueta" at bounding box center [544, 54] width 114 height 15
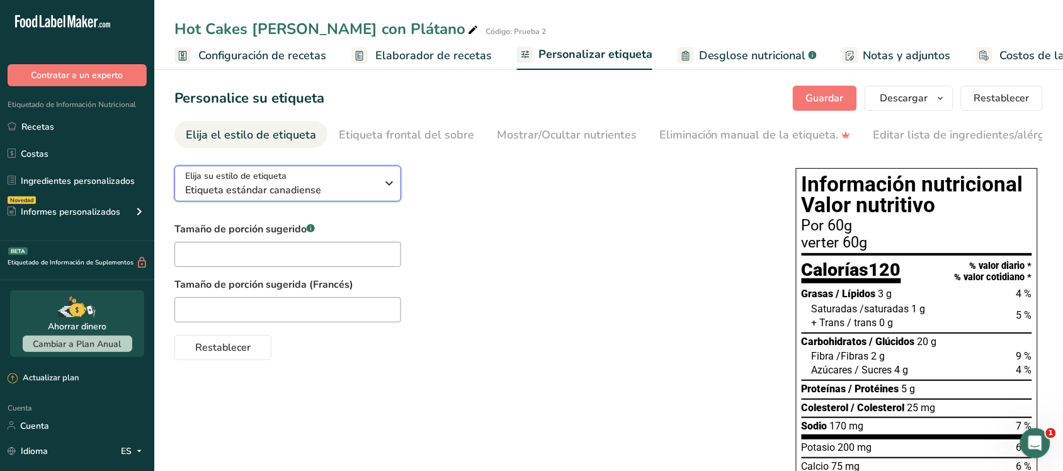
click at [268, 177] on font "Elija su estilo de etiqueta" at bounding box center [235, 176] width 101 height 12
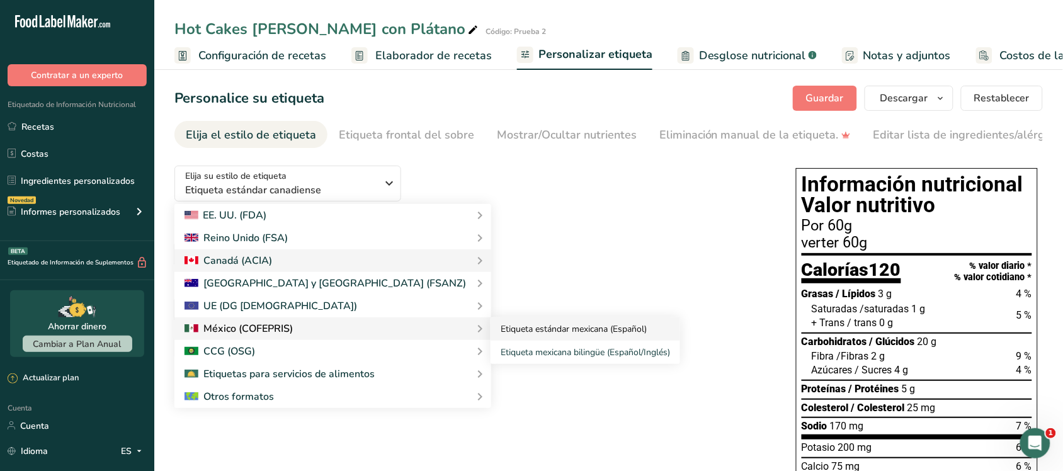
click at [501, 332] on font "Etiqueta estándar mexicana (Español)" at bounding box center [574, 329] width 146 height 12
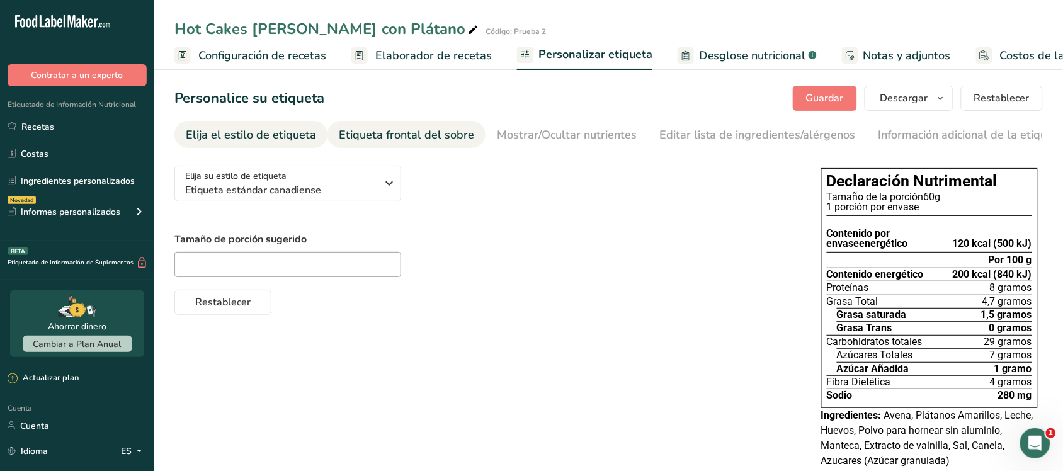
click at [381, 134] on font "Etiqueta frontal del sobre" at bounding box center [406, 134] width 135 height 15
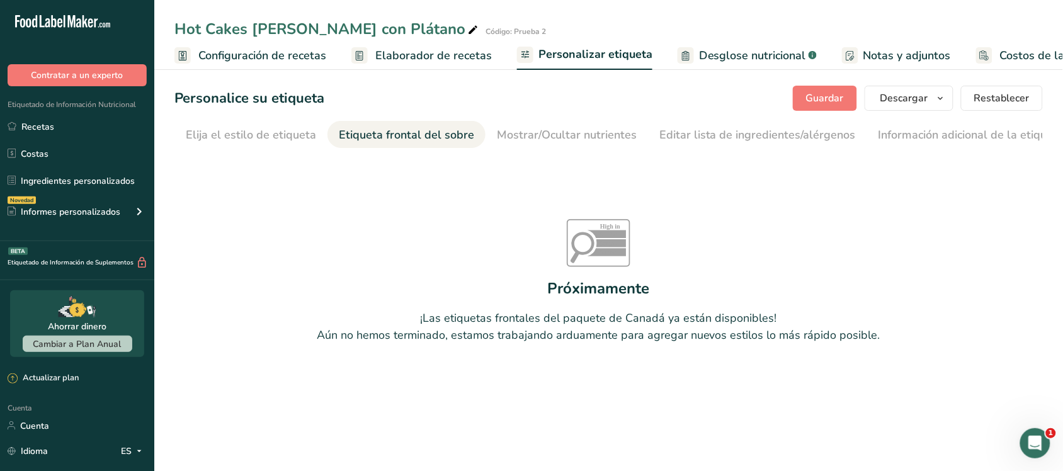
scroll to position [0, 16]
click at [810, 92] on font "Guardar" at bounding box center [825, 98] width 38 height 14
click at [64, 132] on link "Recetas" at bounding box center [77, 127] width 154 height 24
